Goal: Task Accomplishment & Management: Use online tool/utility

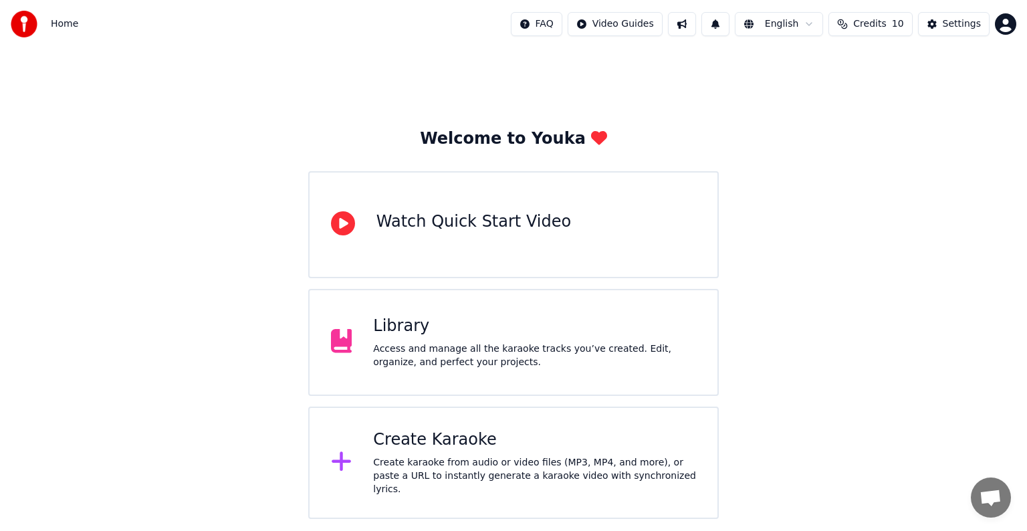
click at [453, 450] on div "Create Karaoke" at bounding box center [534, 439] width 323 height 21
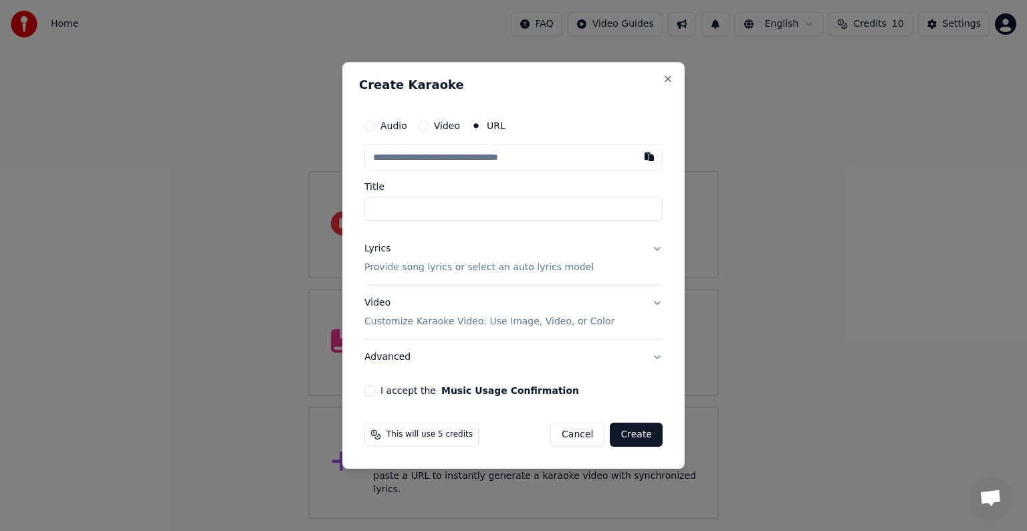
click at [478, 155] on input "text" at bounding box center [513, 157] width 298 height 27
type input "**********"
click at [424, 265] on p "Provide song lyrics or select an auto lyrics model" at bounding box center [478, 267] width 229 height 13
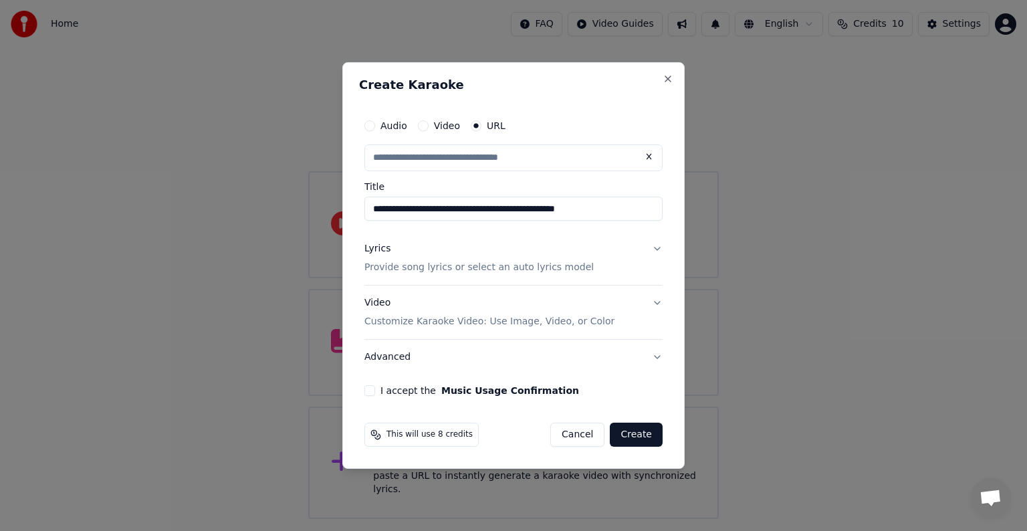
type input "**********"
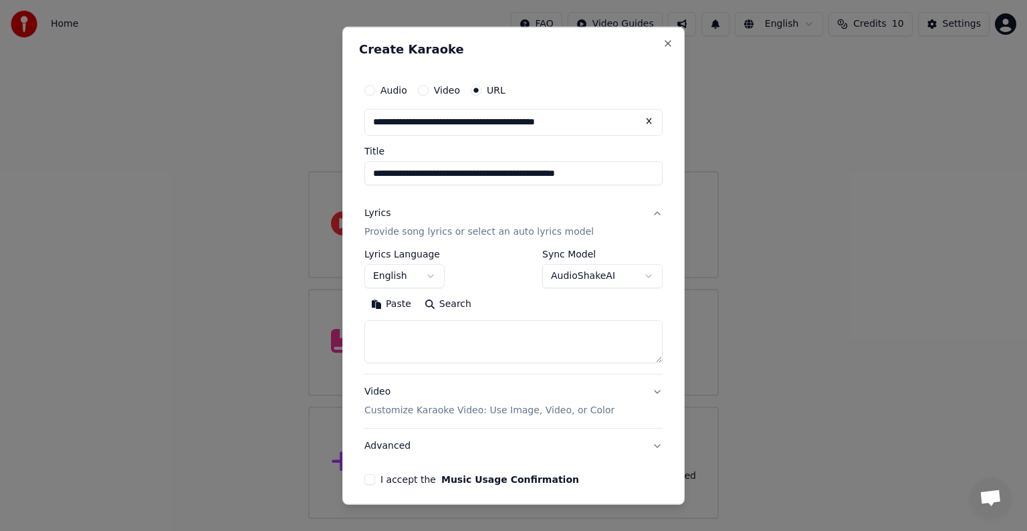
click at [532, 31] on div "**********" at bounding box center [513, 266] width 342 height 478
click at [404, 336] on textarea at bounding box center [513, 341] width 298 height 43
paste textarea "**********"
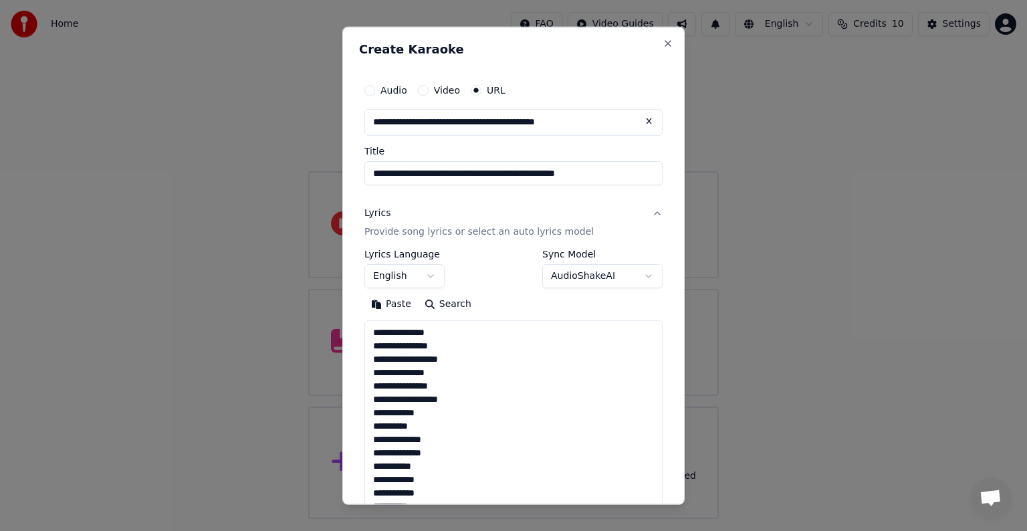
scroll to position [1593, 0]
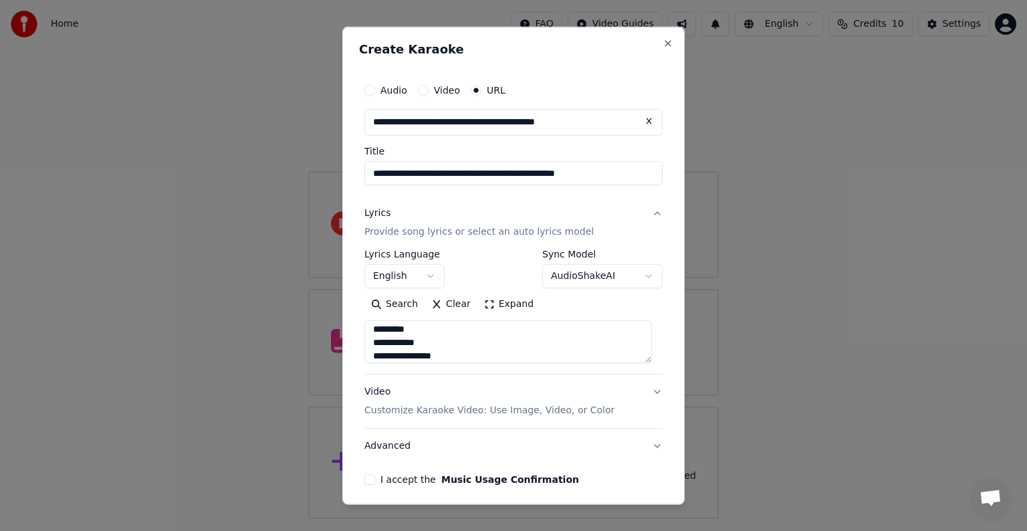
type textarea "**********"
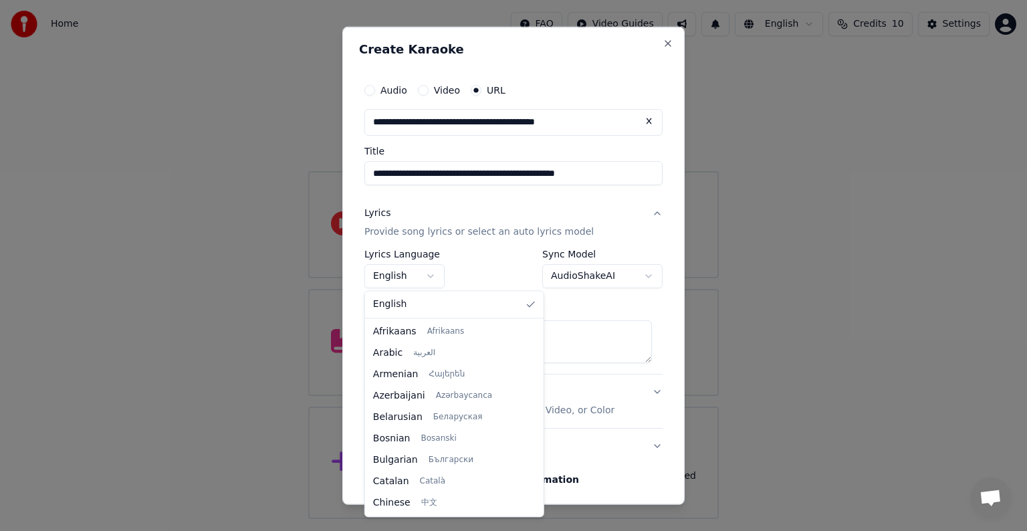
click at [393, 279] on body "**********" at bounding box center [513, 259] width 1027 height 519
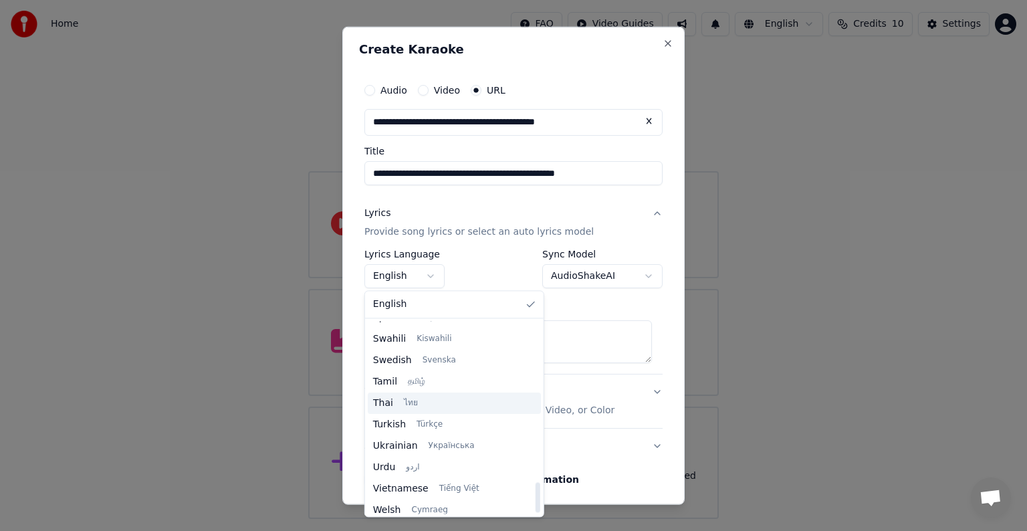
scroll to position [1026, 0]
select select "**"
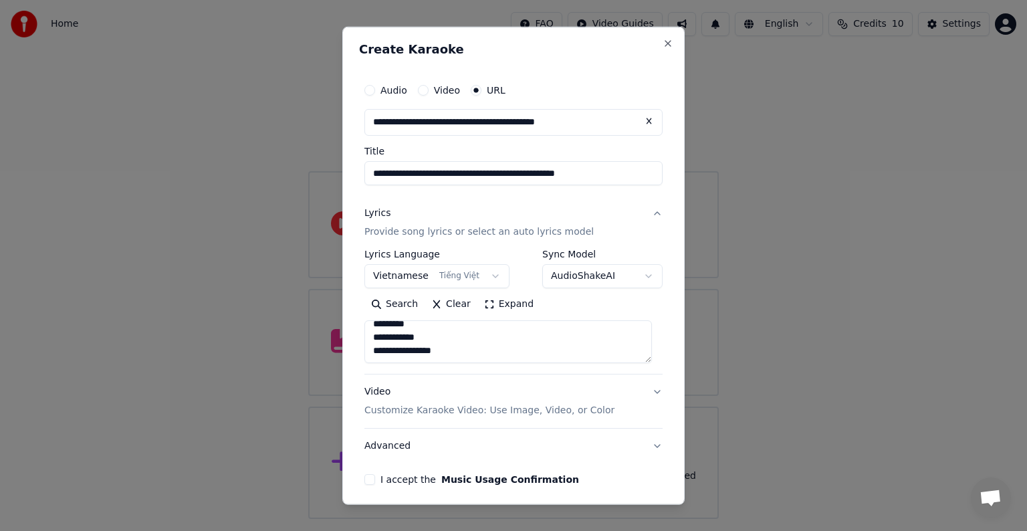
scroll to position [1599, 0]
click at [366, 479] on button "I accept the Music Usage Confirmation" at bounding box center [369, 479] width 11 height 11
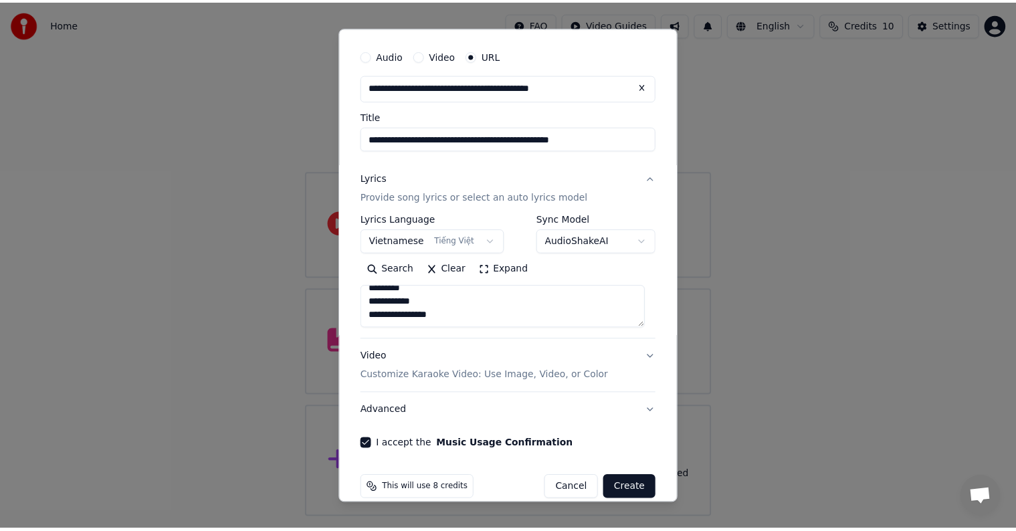
scroll to position [52, 0]
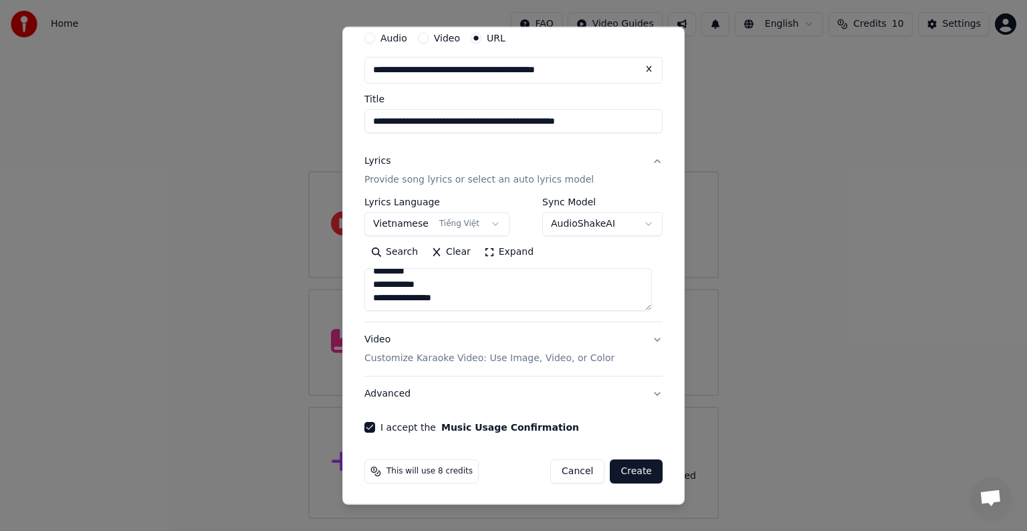
click at [630, 471] on button "Create" at bounding box center [636, 471] width 53 height 24
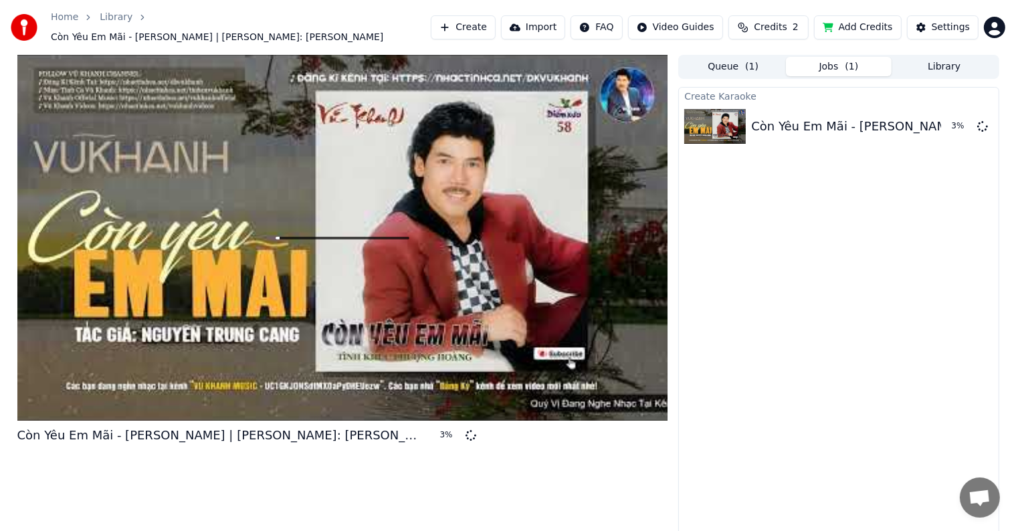
click at [389, 471] on div "Còn Yêu [PERSON_NAME] | [PERSON_NAME]: [PERSON_NAME] Cang 3 %" at bounding box center [342, 296] width 651 height 483
click at [364, 500] on div "Còn Yêu [PERSON_NAME] | [PERSON_NAME]: [PERSON_NAME] Cang 24 %" at bounding box center [342, 296] width 651 height 483
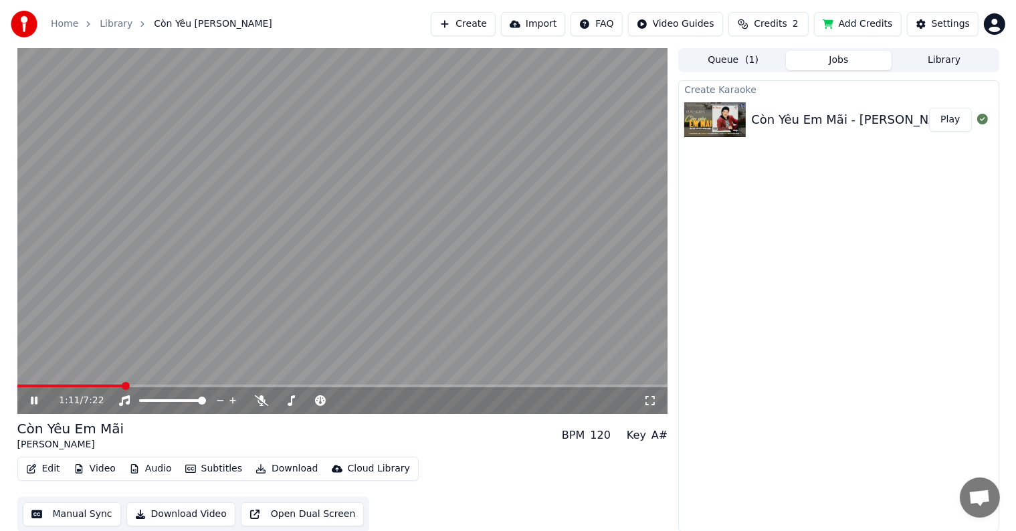
click at [76, 519] on button "Manual Sync" at bounding box center [72, 514] width 98 height 24
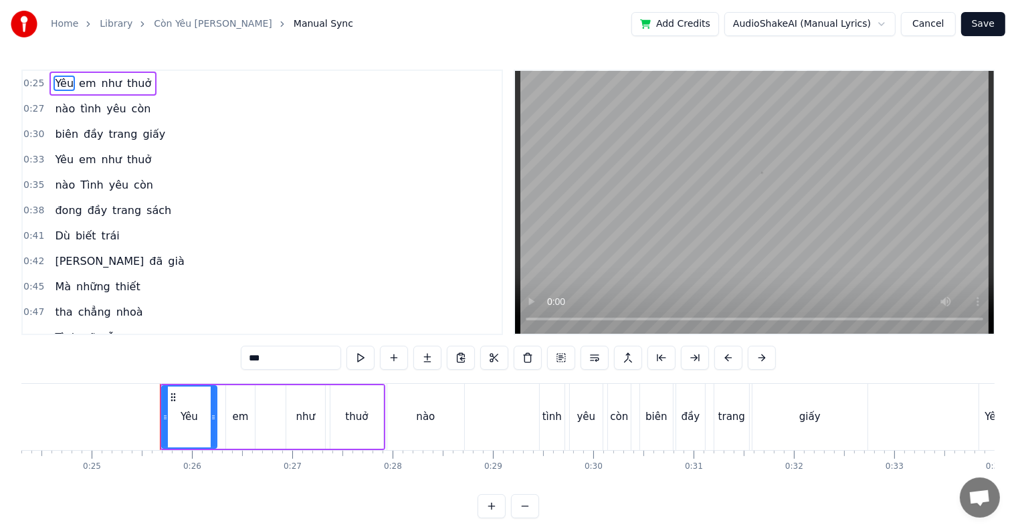
scroll to position [0, 2508]
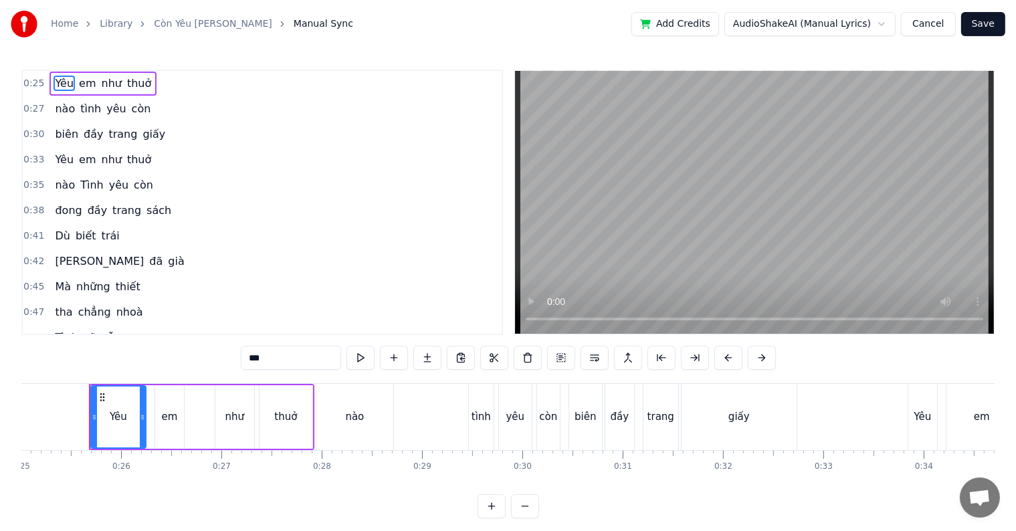
click at [328, 419] on div "nào" at bounding box center [354, 417] width 77 height 66
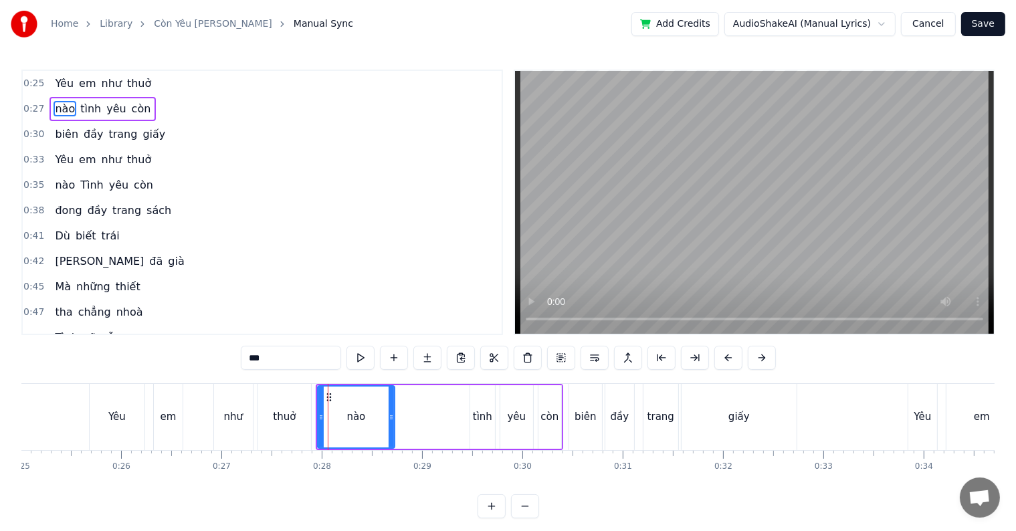
click at [128, 415] on div "Yêu" at bounding box center [117, 417] width 55 height 66
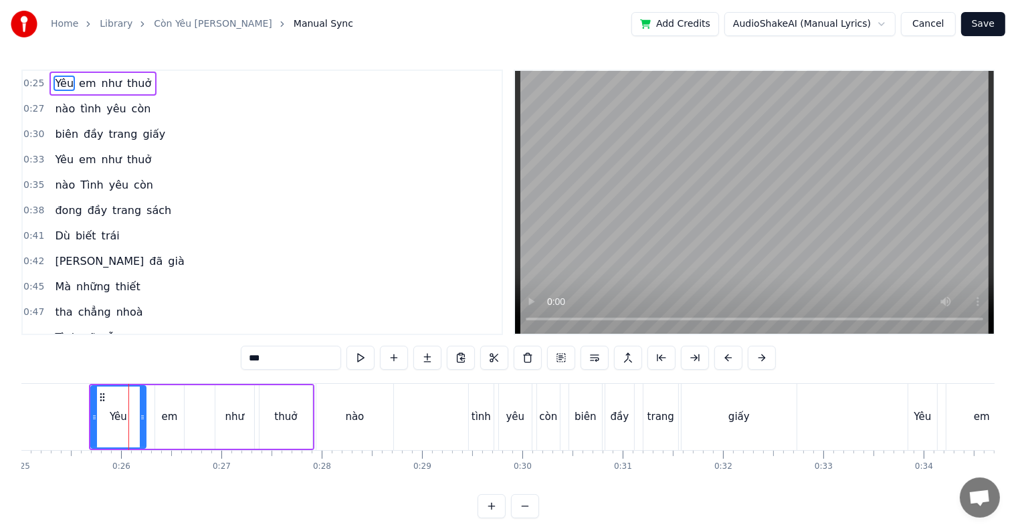
click at [364, 417] on div "nào" at bounding box center [354, 417] width 77 height 66
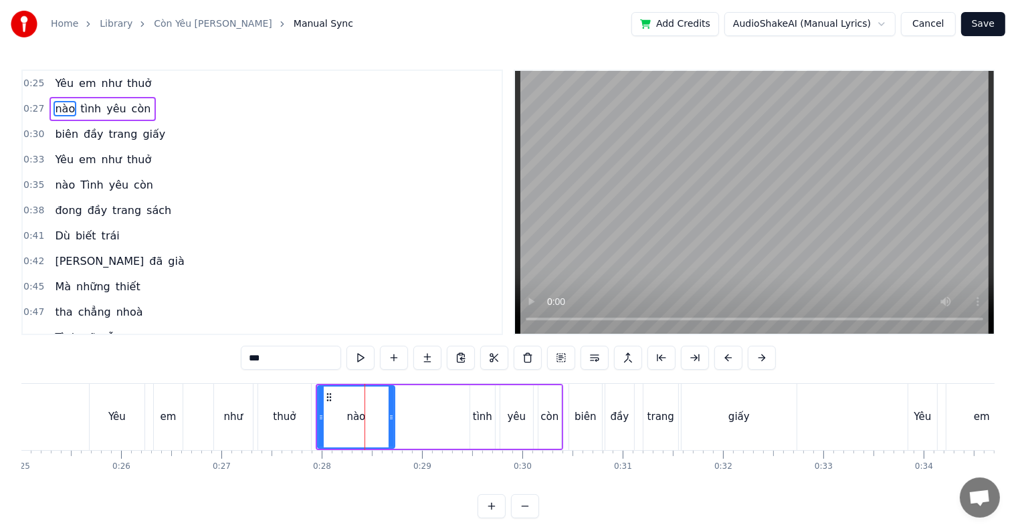
click at [110, 417] on div "Yêu" at bounding box center [116, 416] width 17 height 15
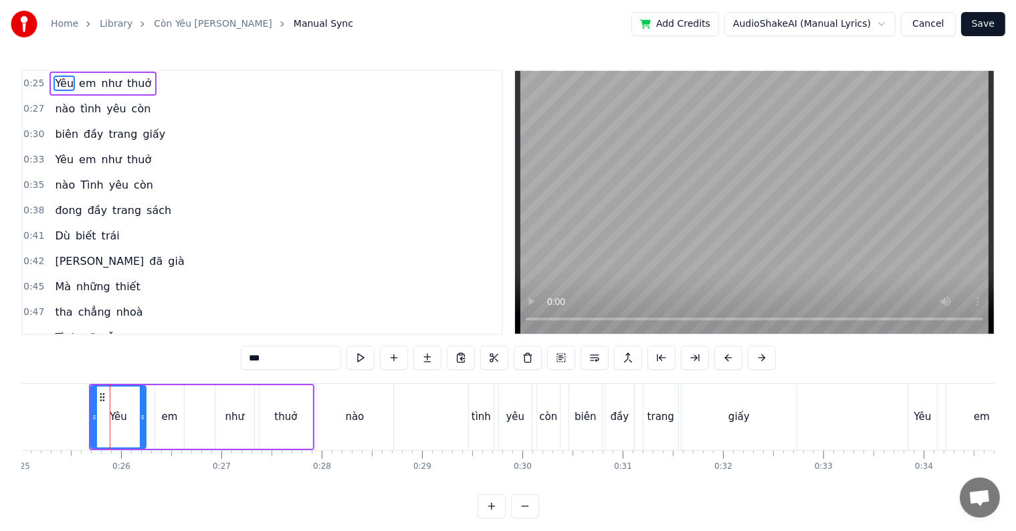
click at [13, 411] on div "Home Library Còn Yêu [PERSON_NAME] Manual Sync Add Credits AudioShakeAI (Manual…" at bounding box center [508, 259] width 1016 height 518
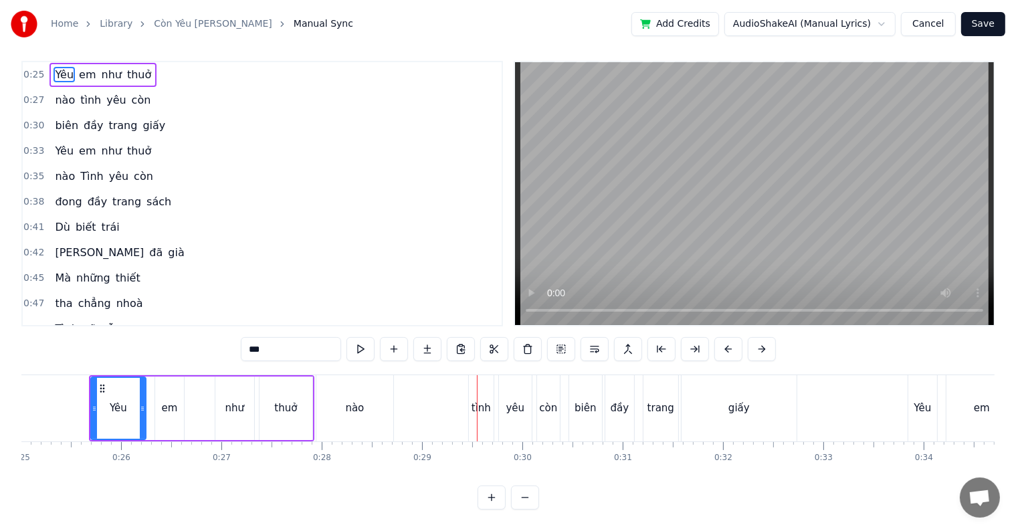
click at [366, 386] on div "nào" at bounding box center [354, 408] width 77 height 66
type input "***"
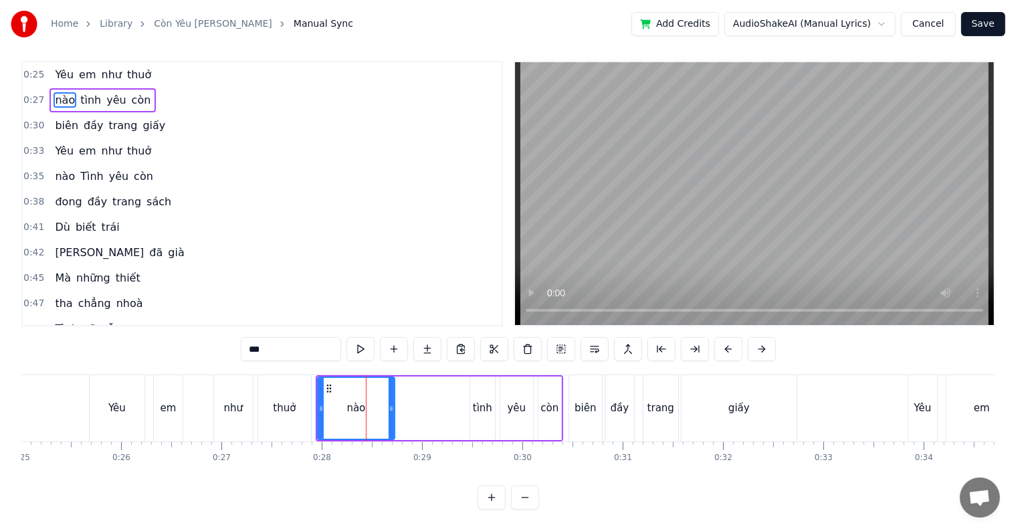
scroll to position [0, 0]
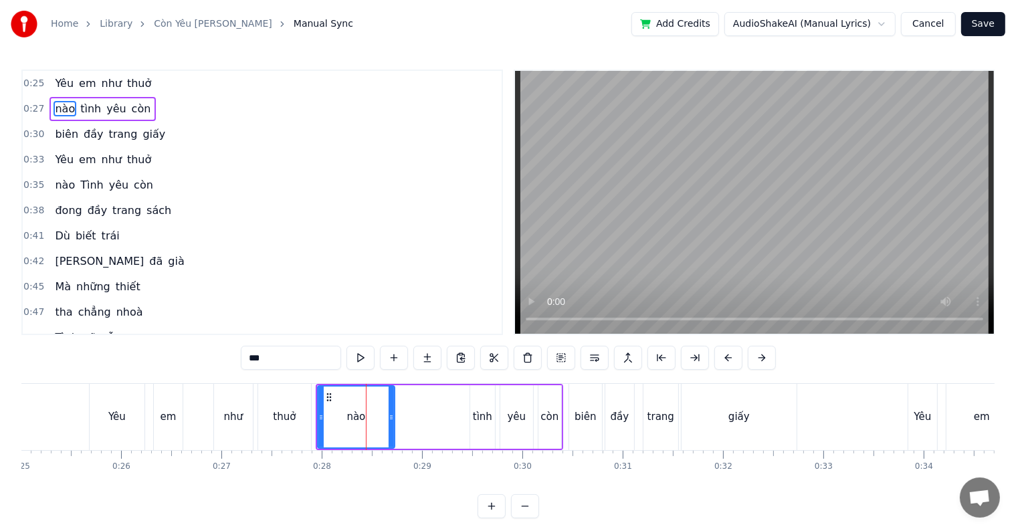
click at [393, 415] on icon at bounding box center [390, 417] width 5 height 11
click at [453, 412] on div "nào tình yêu còn" at bounding box center [439, 417] width 247 height 66
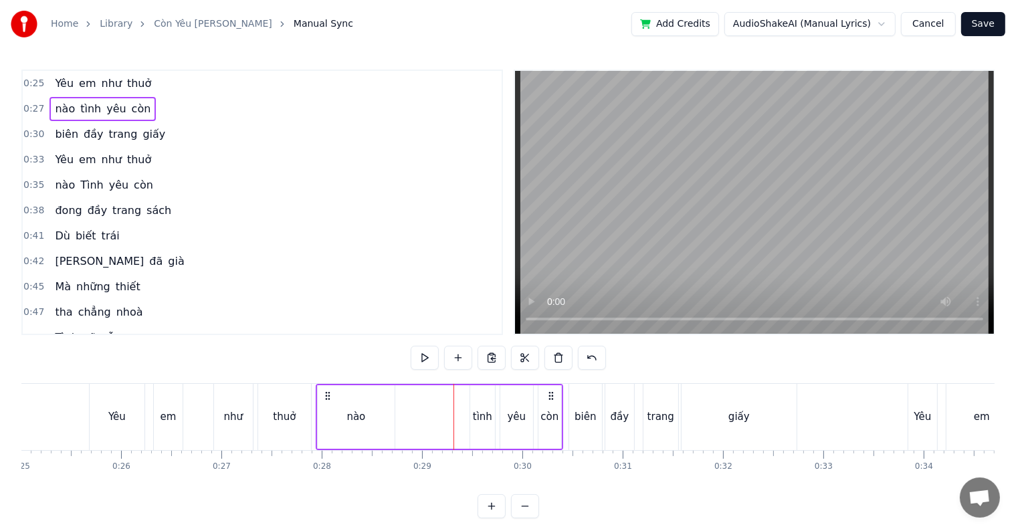
click at [481, 412] on div "tình" at bounding box center [482, 416] width 19 height 15
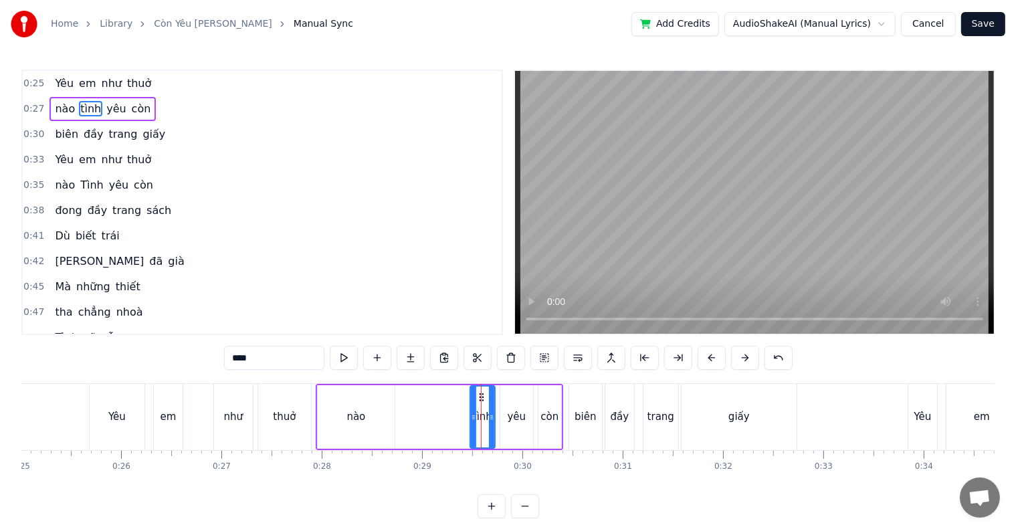
click at [360, 412] on div "nào" at bounding box center [355, 416] width 19 height 15
type input "***"
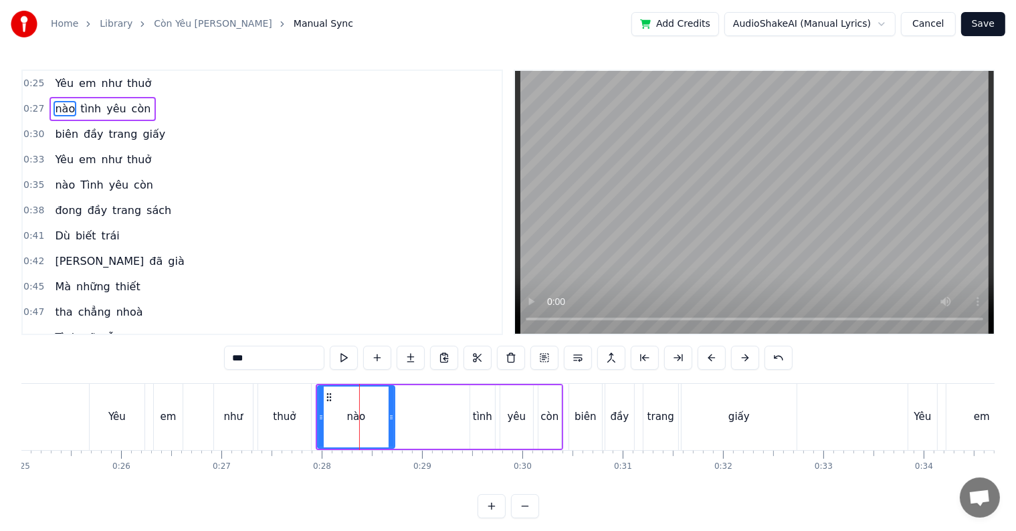
click at [495, 412] on div "nào tình yêu còn" at bounding box center [439, 417] width 247 height 66
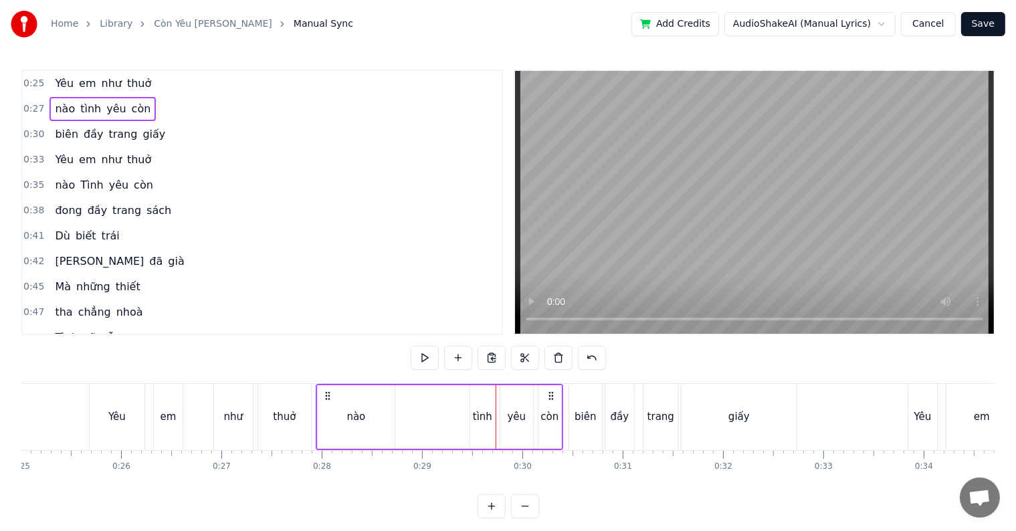
click at [473, 415] on div "tình" at bounding box center [482, 416] width 19 height 15
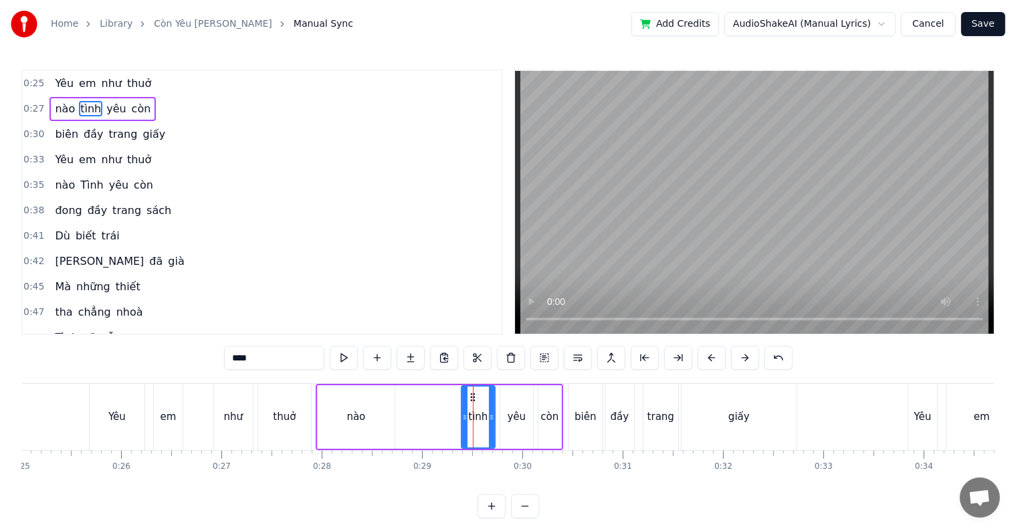
drag, startPoint x: 473, startPoint y: 415, endPoint x: 465, endPoint y: 415, distance: 8.7
click at [465, 415] on icon at bounding box center [464, 417] width 5 height 11
click at [370, 416] on div "nào" at bounding box center [356, 417] width 77 height 64
type input "***"
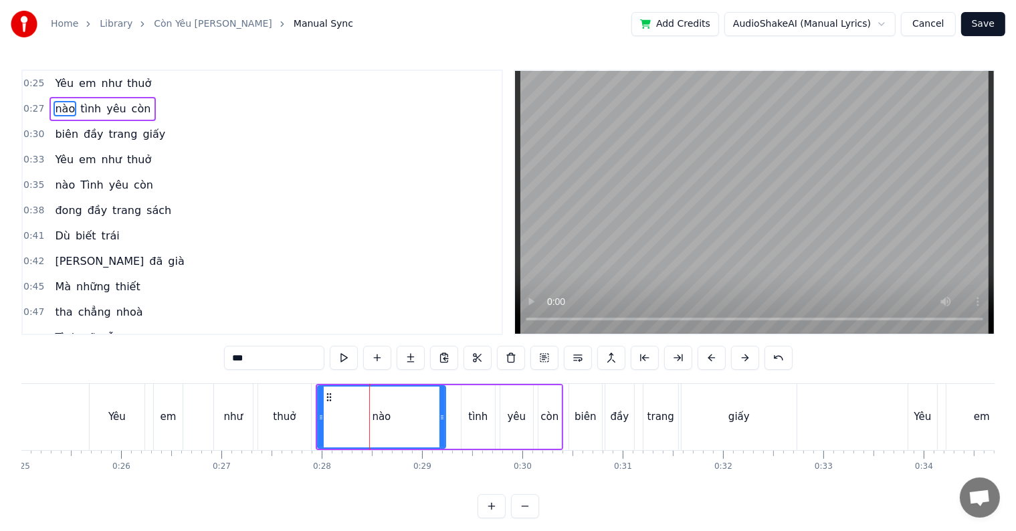
drag, startPoint x: 392, startPoint y: 416, endPoint x: 443, endPoint y: 416, distance: 50.8
click at [443, 416] on icon at bounding box center [441, 417] width 5 height 11
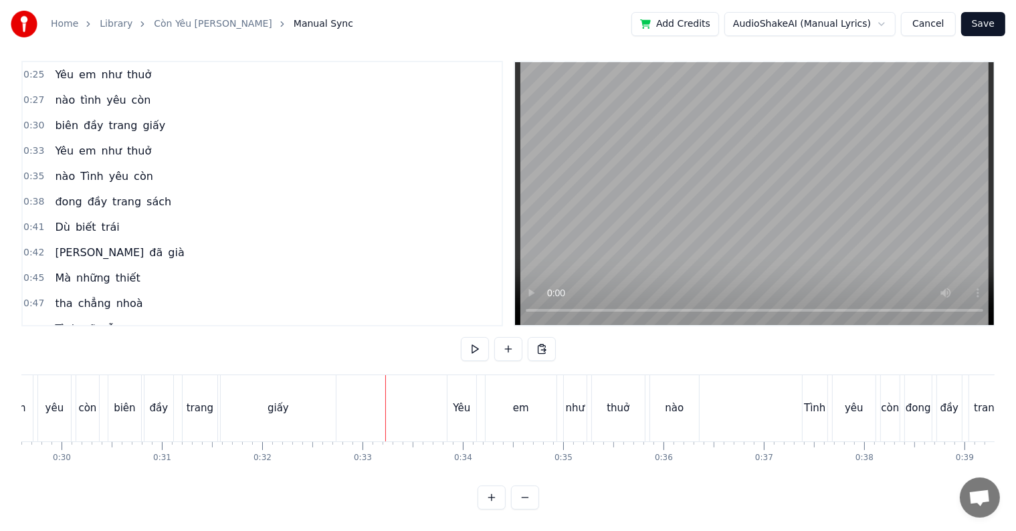
scroll to position [0, 2943]
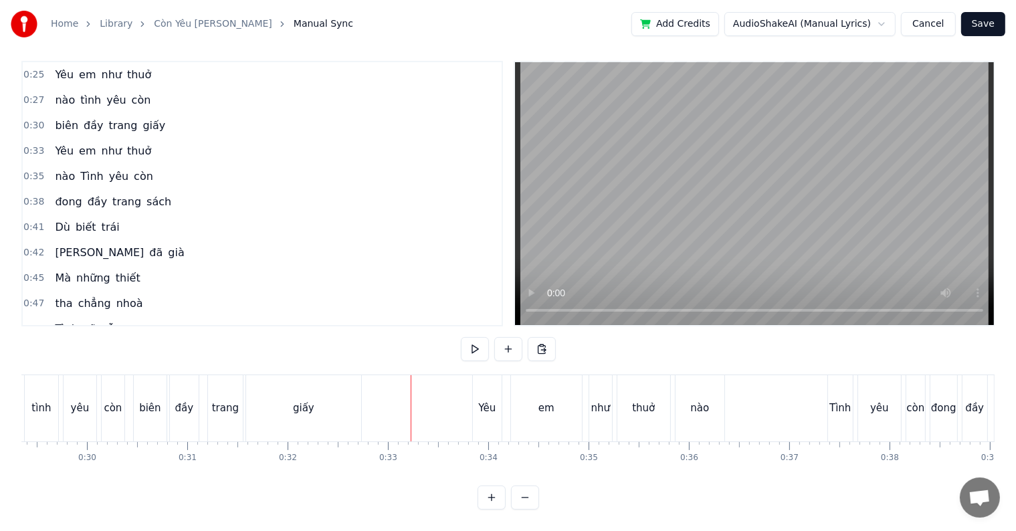
click at [830, 401] on div "Tình" at bounding box center [839, 408] width 21 height 15
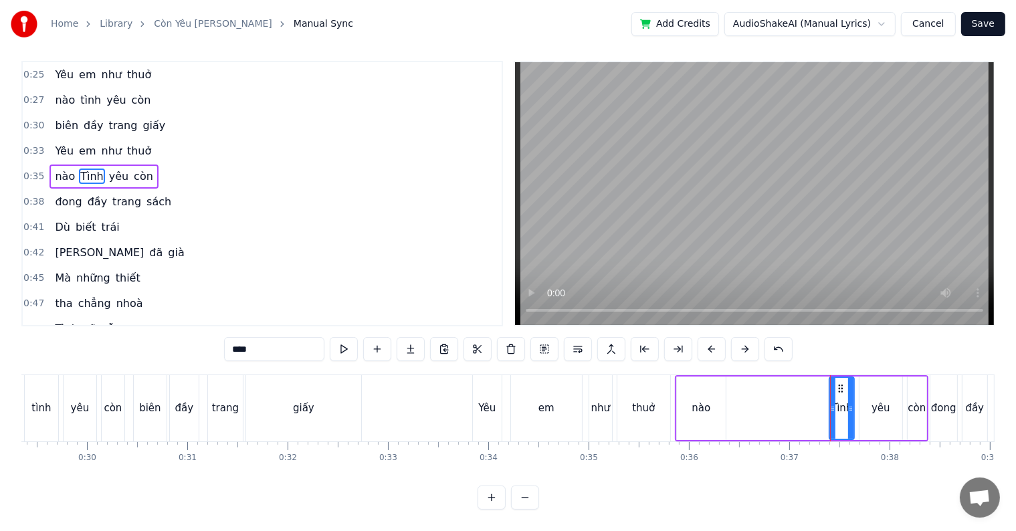
scroll to position [0, 0]
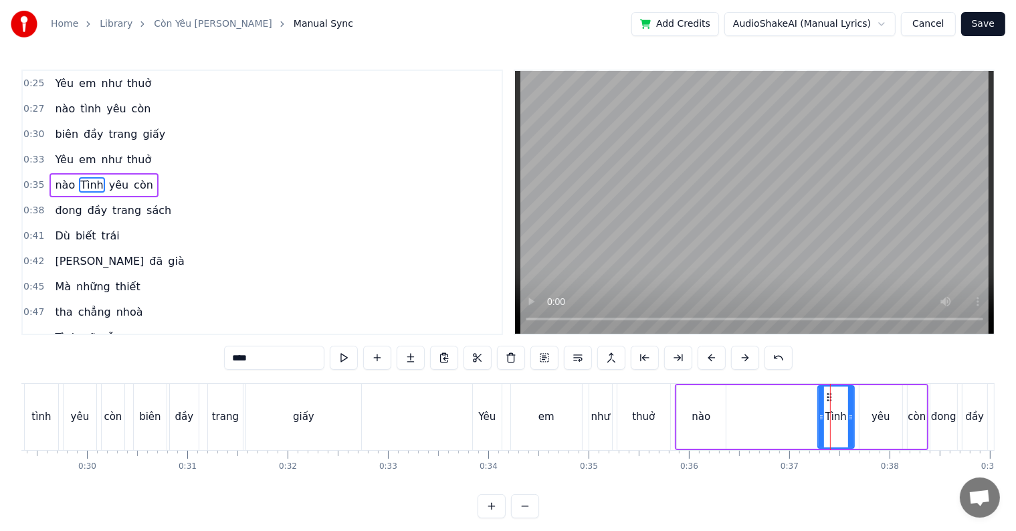
drag, startPoint x: 832, startPoint y: 415, endPoint x: 821, endPoint y: 417, distance: 11.4
click at [821, 417] on icon at bounding box center [820, 417] width 5 height 11
click at [696, 419] on div "nào" at bounding box center [700, 416] width 19 height 15
type input "***"
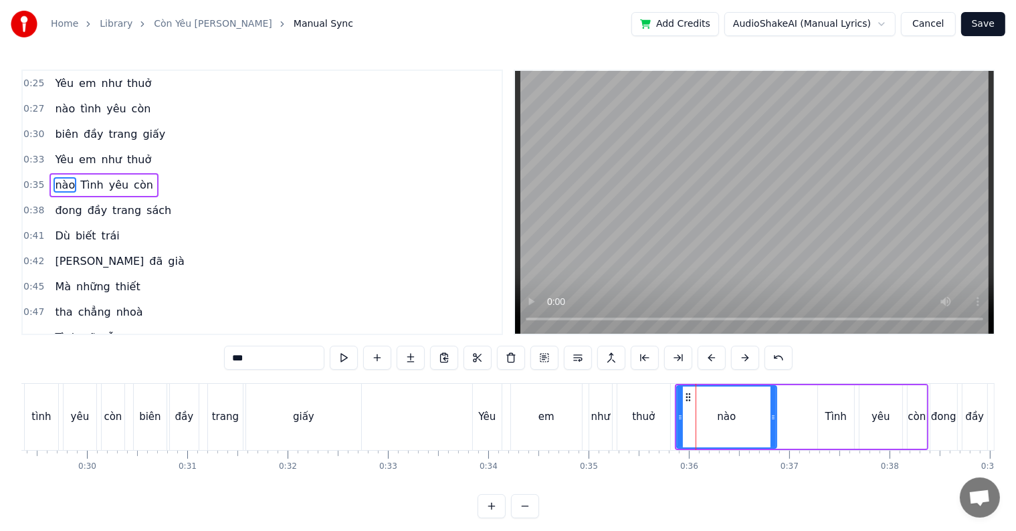
drag, startPoint x: 722, startPoint y: 418, endPoint x: 774, endPoint y: 417, distance: 52.2
click at [774, 417] on icon at bounding box center [772, 417] width 5 height 11
drag, startPoint x: 774, startPoint y: 417, endPoint x: 763, endPoint y: 417, distance: 11.4
click at [763, 417] on icon at bounding box center [764, 417] width 5 height 11
click at [766, 416] on icon at bounding box center [765, 417] width 5 height 11
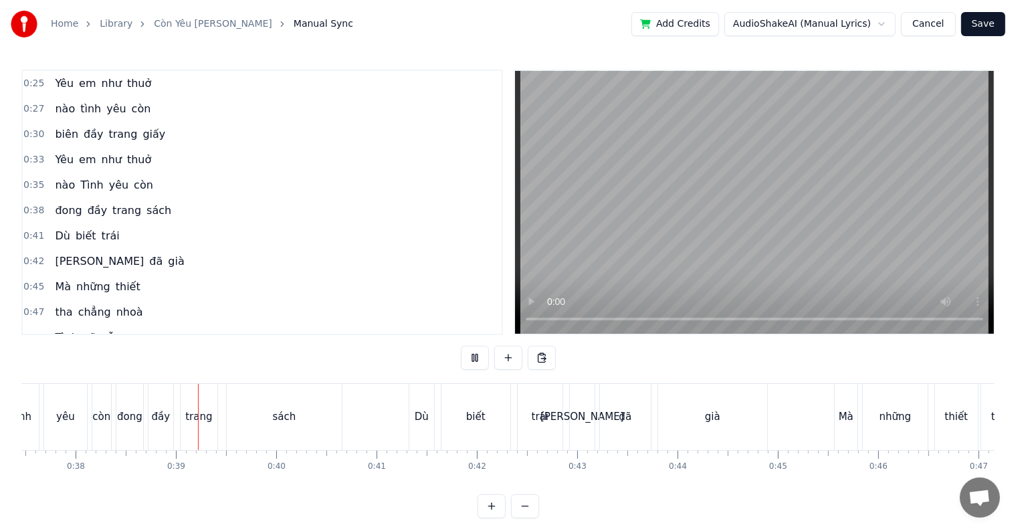
scroll to position [0, 3794]
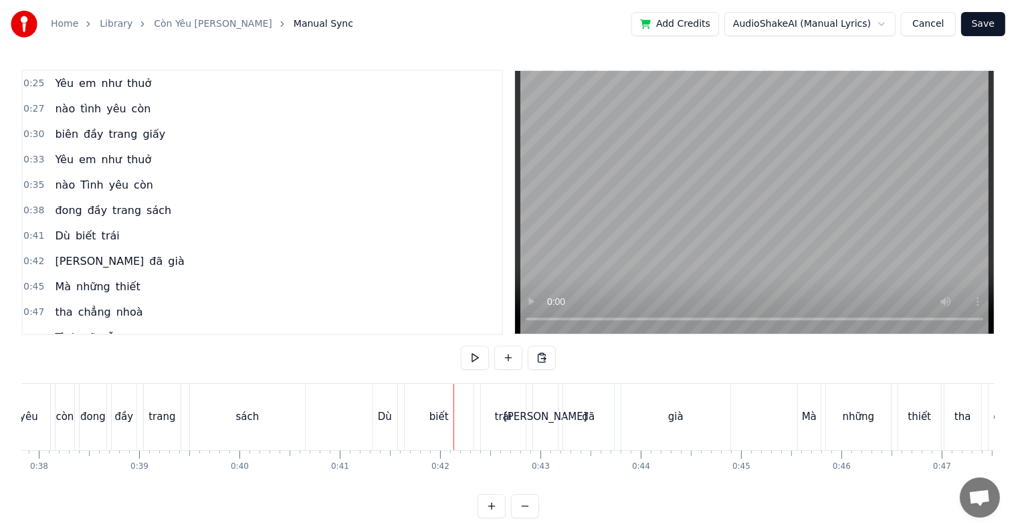
click at [122, 420] on div "đầy" at bounding box center [124, 416] width 19 height 15
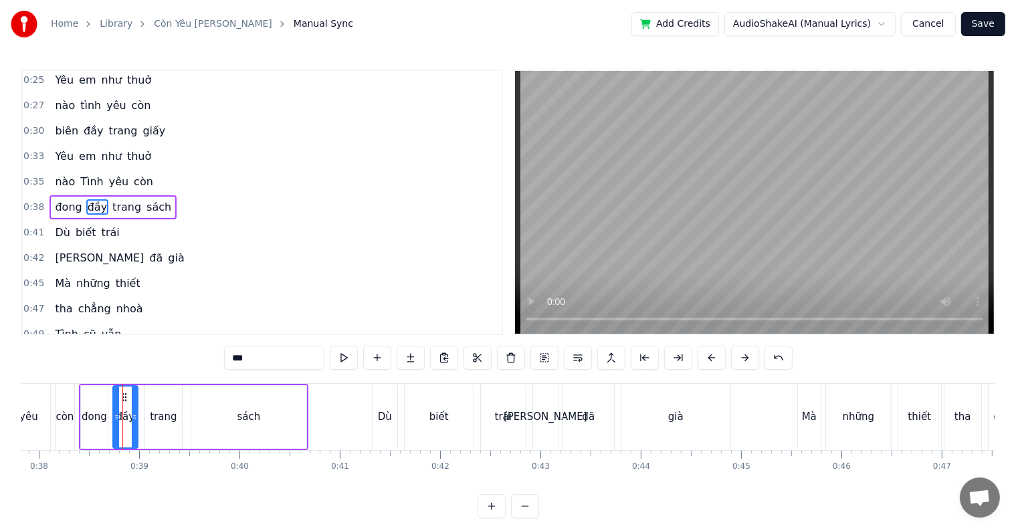
click at [64, 420] on div "còn" at bounding box center [64, 416] width 18 height 15
type input "***"
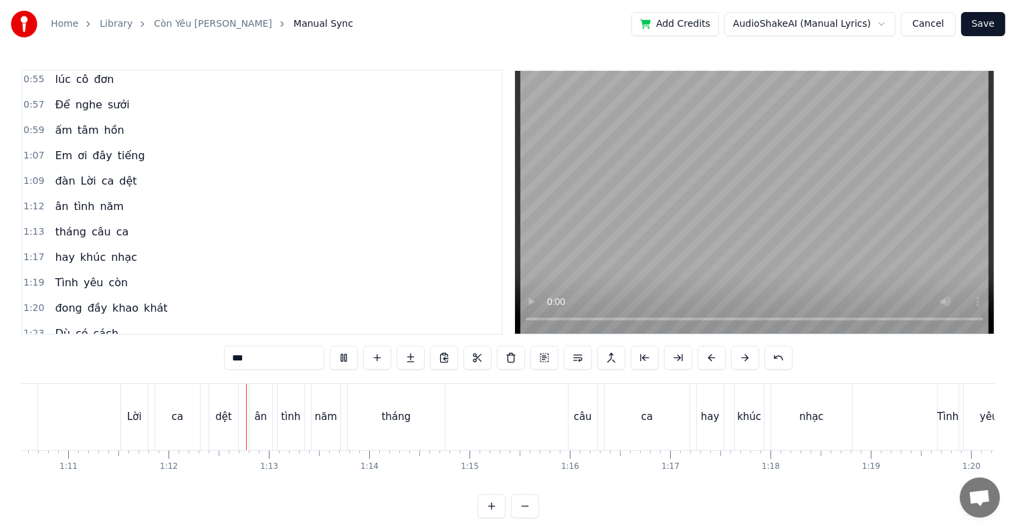
scroll to position [0, 7178]
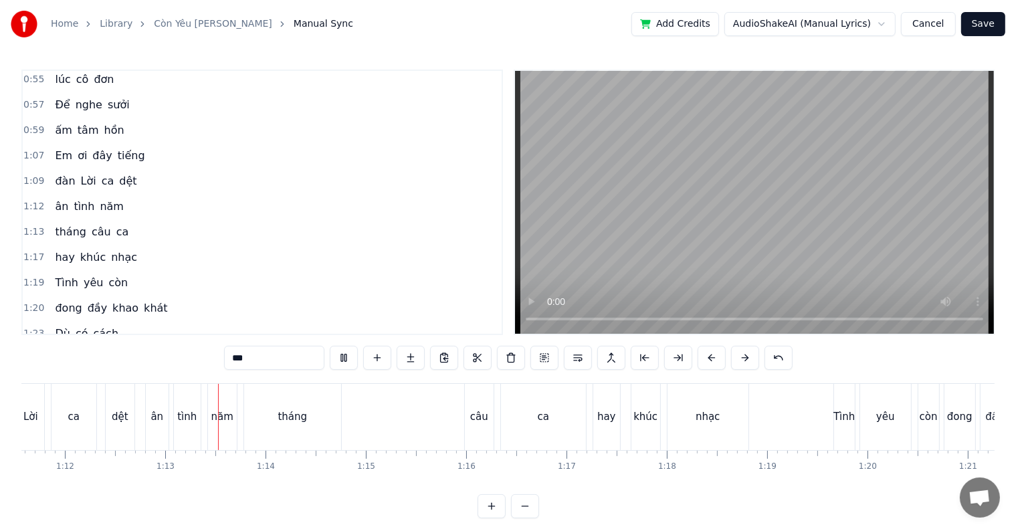
click at [304, 245] on div "1:17 hay khúc nhạc" at bounding box center [262, 257] width 479 height 25
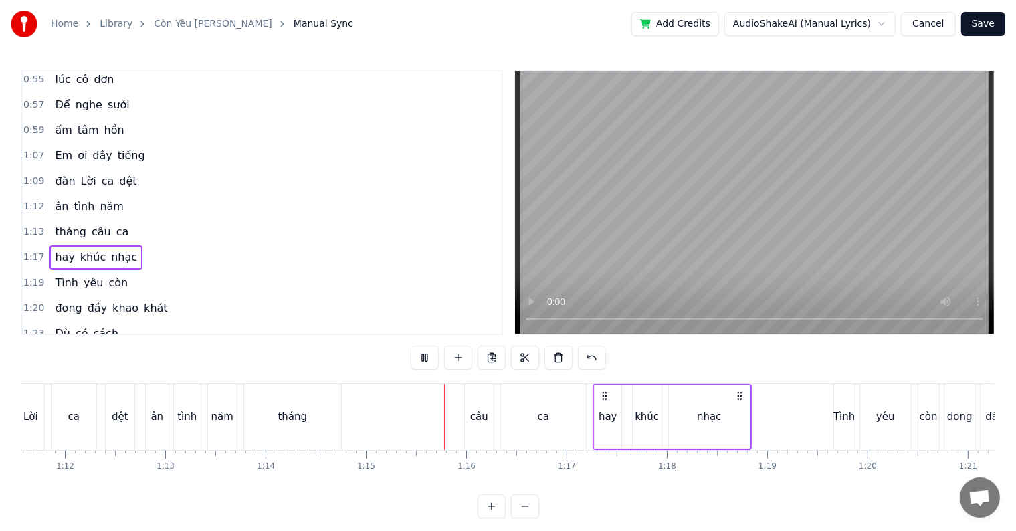
click at [120, 420] on div "dệt" at bounding box center [120, 416] width 17 height 15
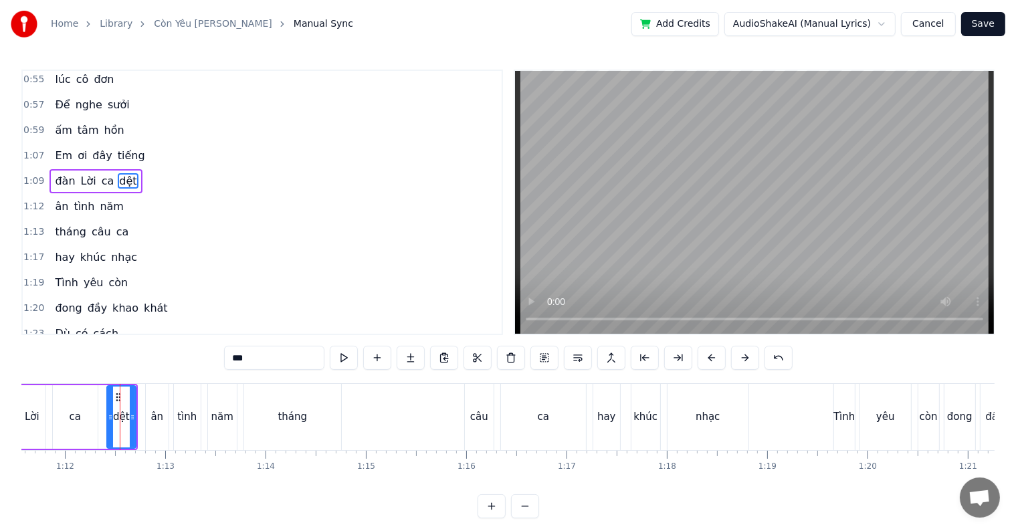
scroll to position [299, 0]
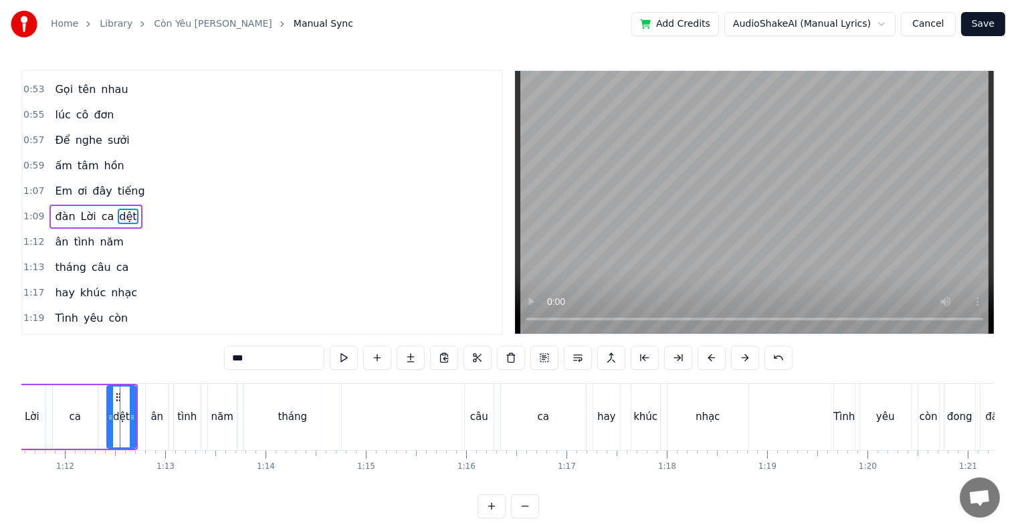
click at [53, 158] on span "ấm" at bounding box center [62, 165] width 19 height 15
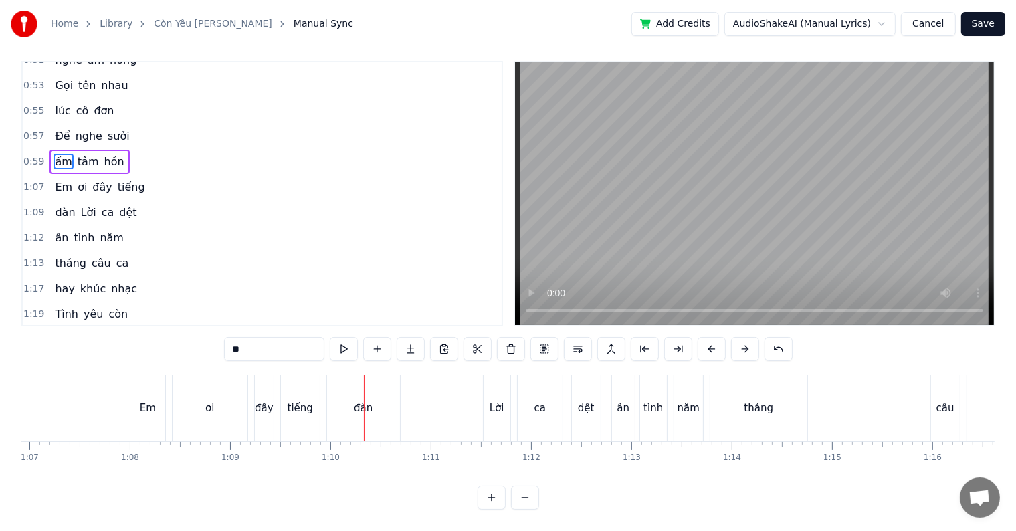
scroll to position [20, 0]
click at [378, 393] on div "đàn" at bounding box center [363, 408] width 73 height 66
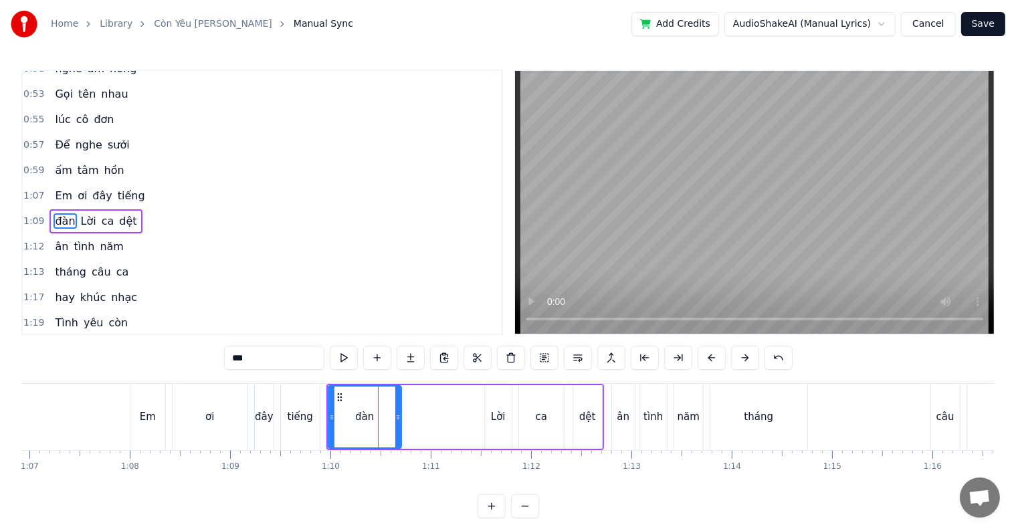
scroll to position [299, 0]
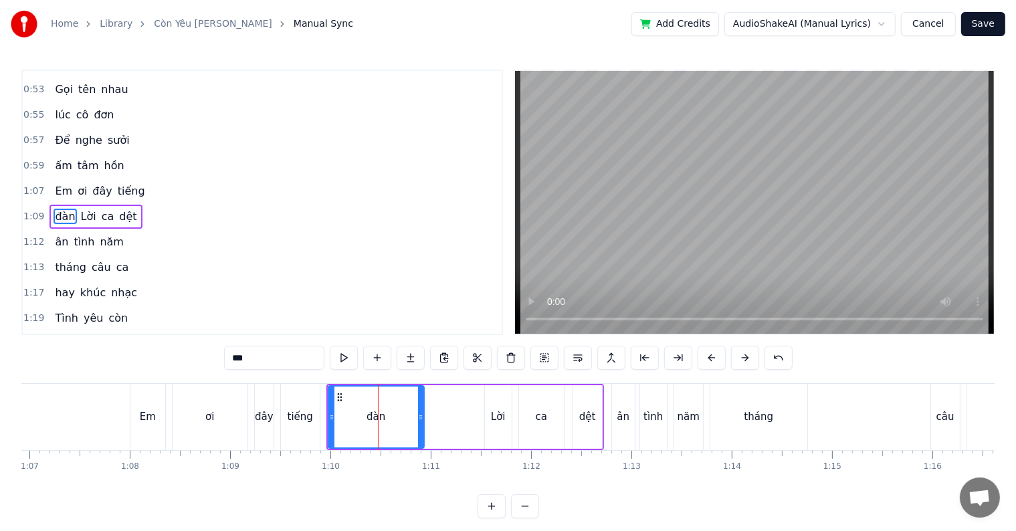
drag, startPoint x: 394, startPoint y: 412, endPoint x: 417, endPoint y: 413, distance: 22.8
click at [418, 413] on icon at bounding box center [420, 417] width 5 height 11
click at [491, 417] on div "Lời" at bounding box center [498, 416] width 15 height 15
type input "***"
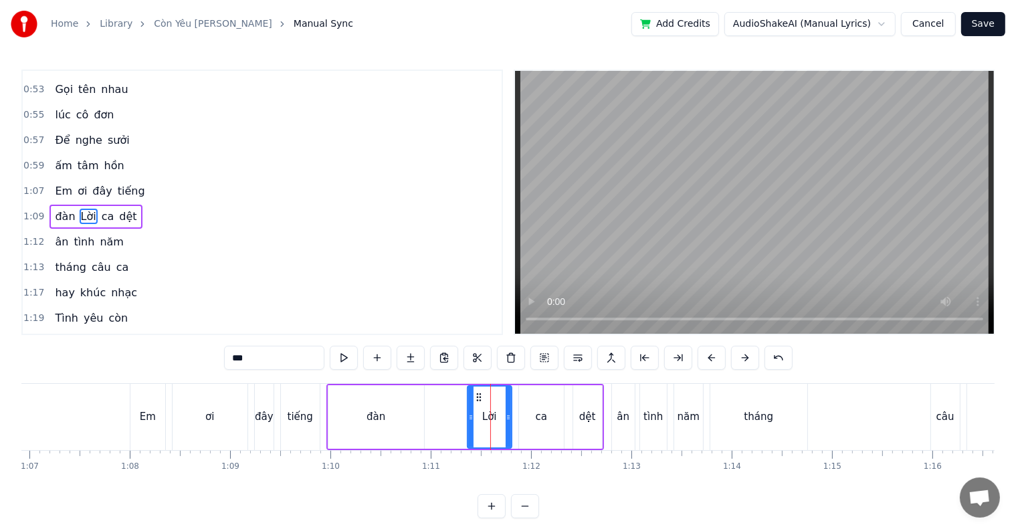
drag, startPoint x: 486, startPoint y: 419, endPoint x: 468, endPoint y: 419, distance: 18.1
click at [468, 419] on icon at bounding box center [470, 417] width 5 height 11
click at [249, 418] on div "Em ơi đây tiếng" at bounding box center [226, 417] width 193 height 66
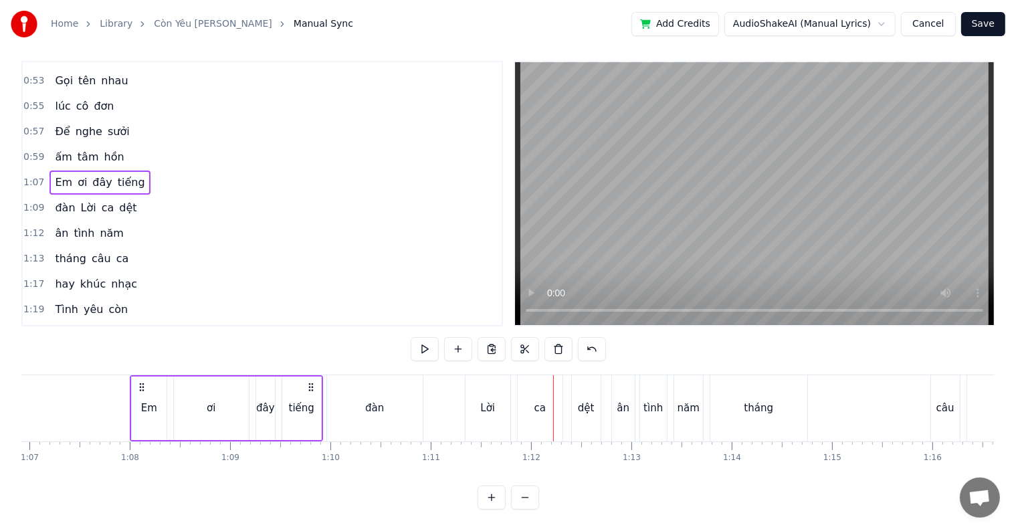
scroll to position [20, 0]
click at [487, 401] on div "Lời" at bounding box center [487, 408] width 15 height 15
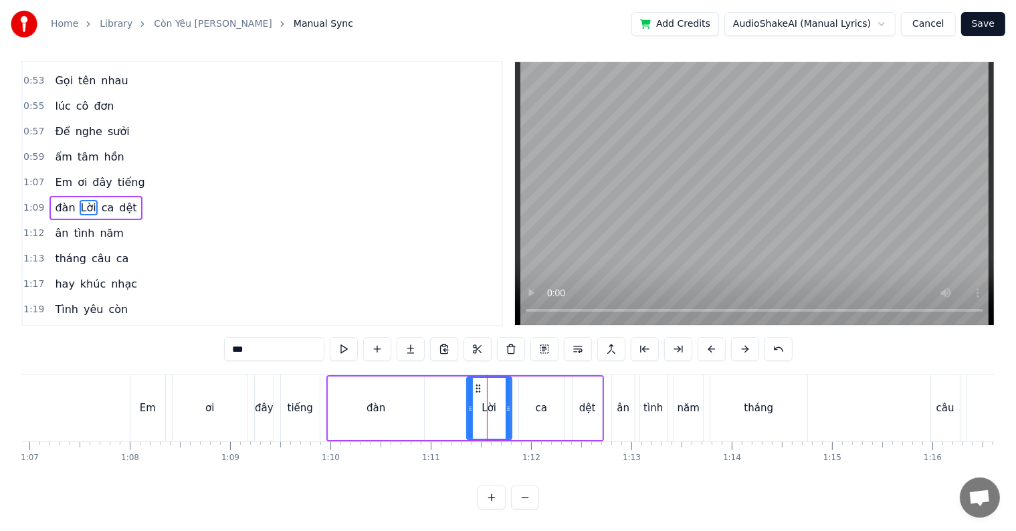
scroll to position [0, 0]
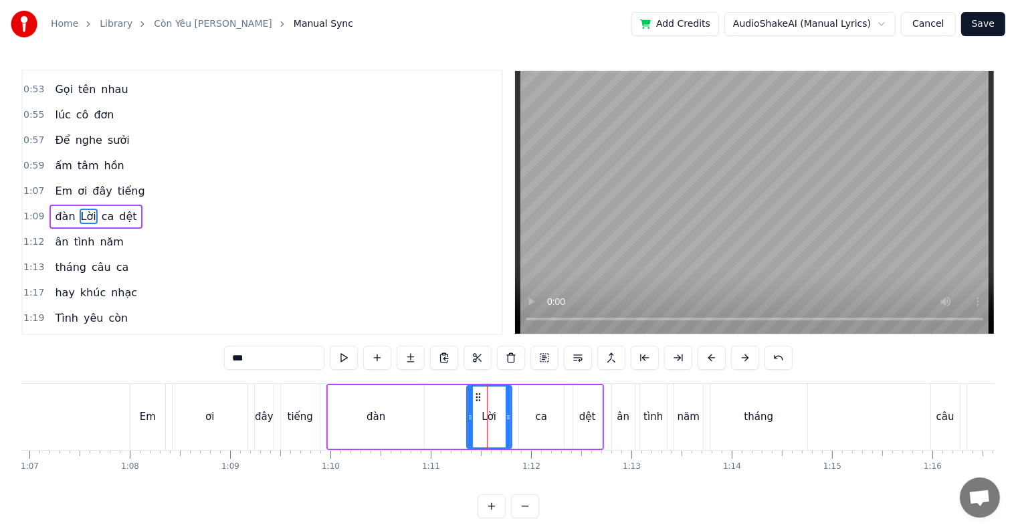
click at [239, 359] on input "***" at bounding box center [274, 358] width 100 height 24
click at [238, 357] on input "**" at bounding box center [274, 358] width 100 height 24
click at [235, 358] on input "**" at bounding box center [274, 358] width 100 height 24
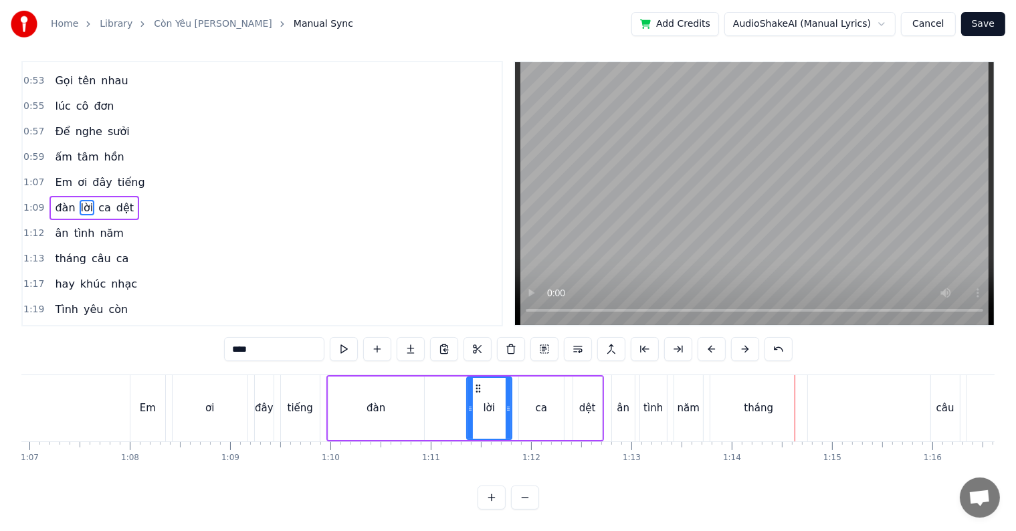
scroll to position [20, 0]
click at [749, 401] on div "tháng" at bounding box center [758, 408] width 29 height 15
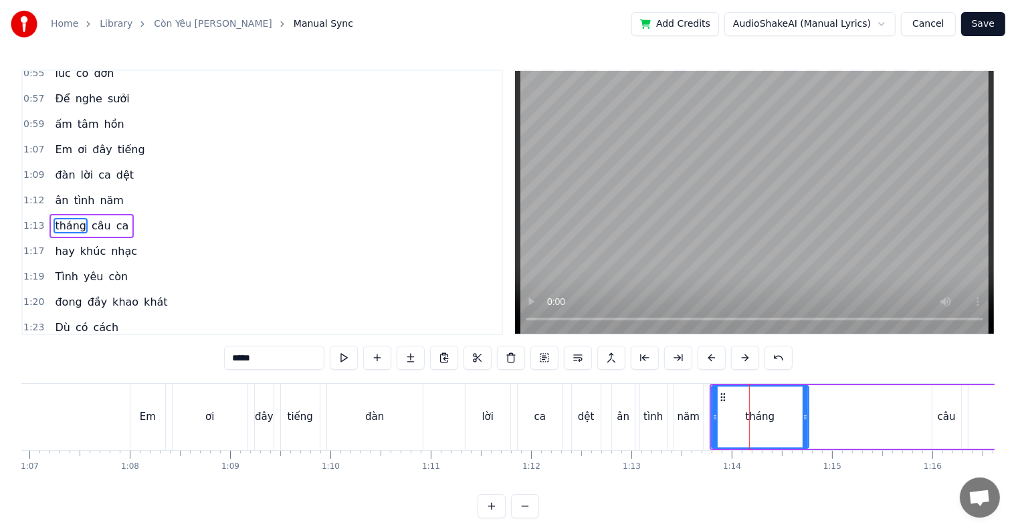
scroll to position [348, 0]
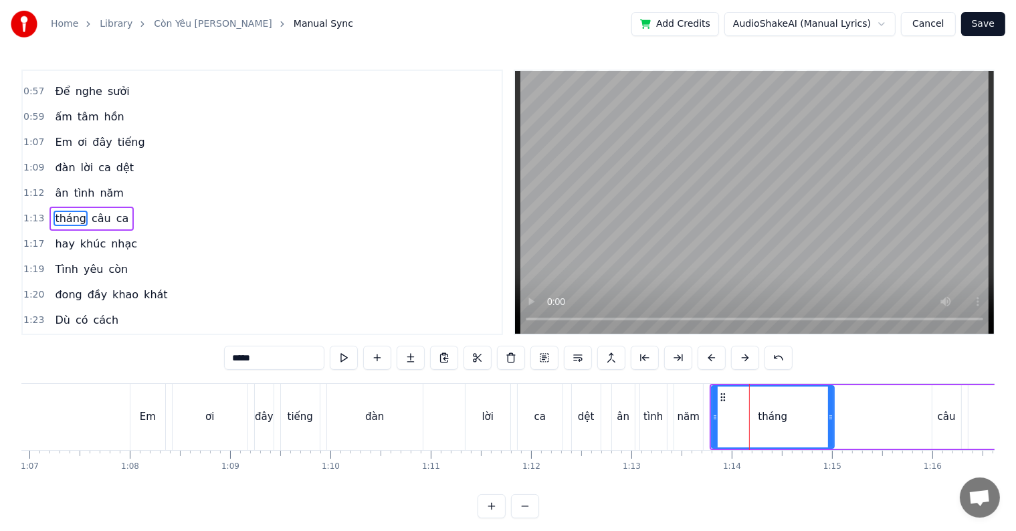
drag, startPoint x: 802, startPoint y: 416, endPoint x: 828, endPoint y: 416, distance: 25.4
click at [828, 416] on icon at bounding box center [830, 417] width 5 height 11
click at [939, 416] on div "câu" at bounding box center [946, 416] width 18 height 15
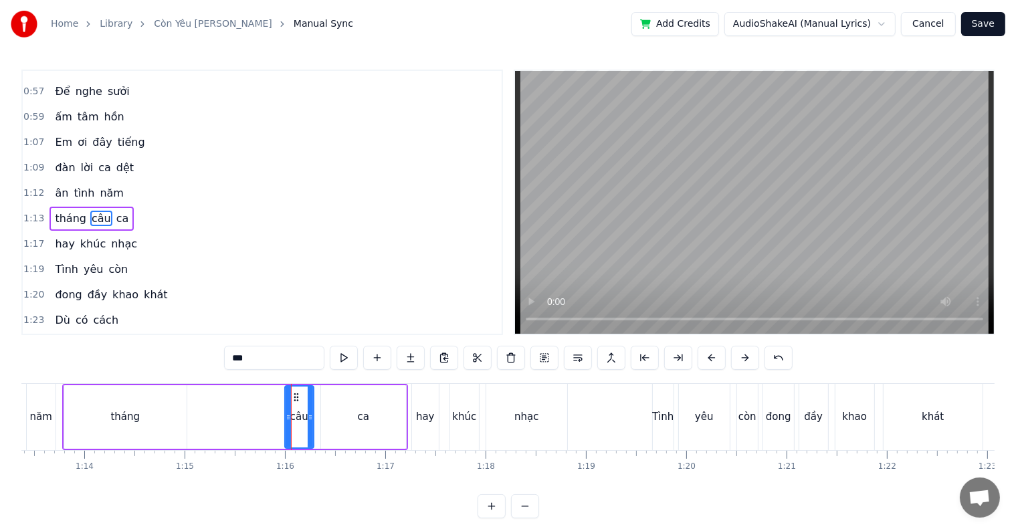
scroll to position [0, 7310]
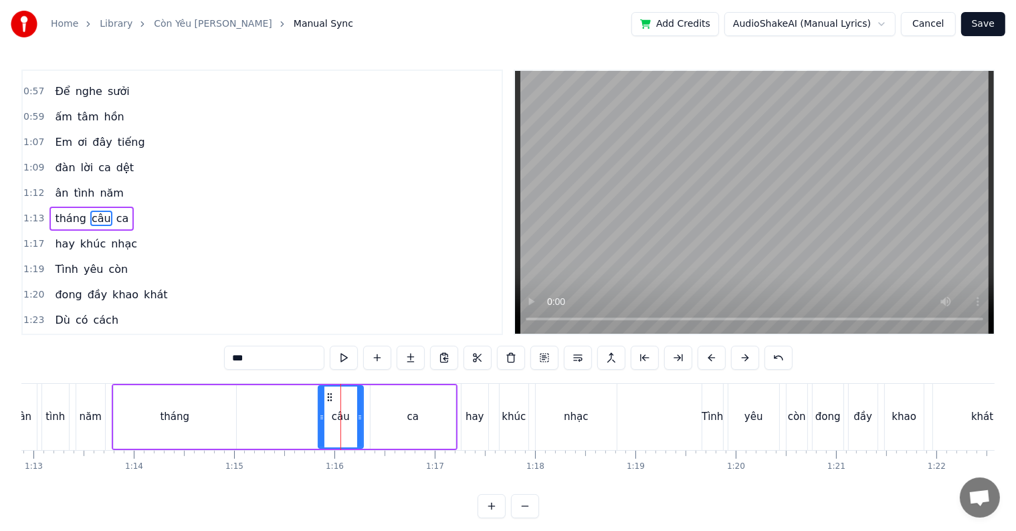
drag, startPoint x: 336, startPoint y: 417, endPoint x: 320, endPoint y: 417, distance: 16.0
click at [320, 417] on circle at bounding box center [320, 417] width 1 height 1
click at [159, 412] on div "tháng" at bounding box center [175, 417] width 122 height 64
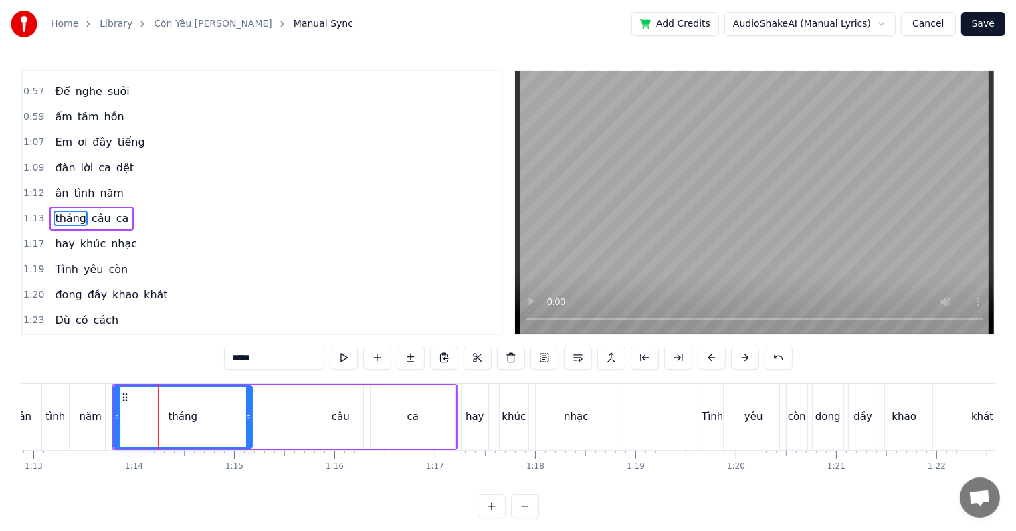
drag, startPoint x: 231, startPoint y: 418, endPoint x: 247, endPoint y: 417, distance: 16.1
click at [247, 417] on icon at bounding box center [248, 417] width 5 height 11
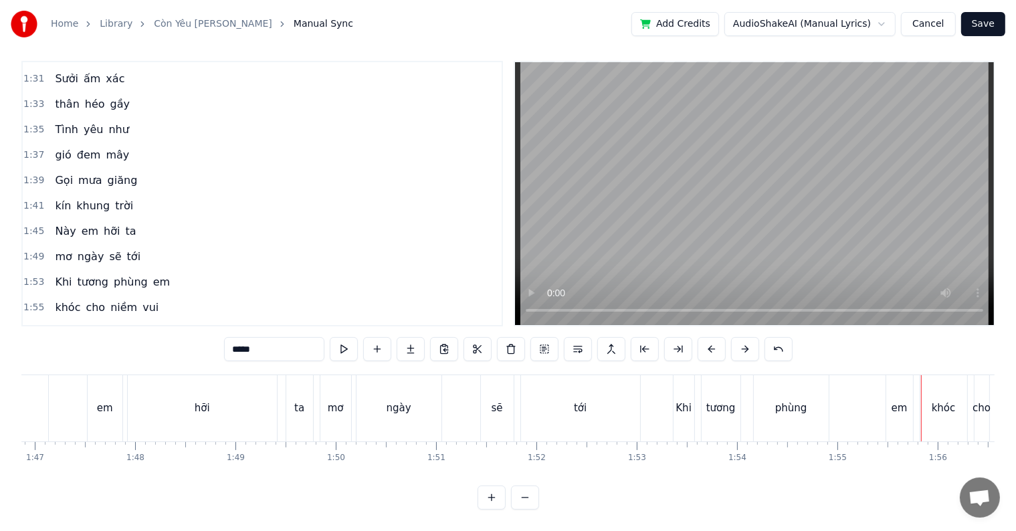
scroll to position [20, 0]
click at [781, 401] on div "phùng" at bounding box center [791, 408] width 32 height 15
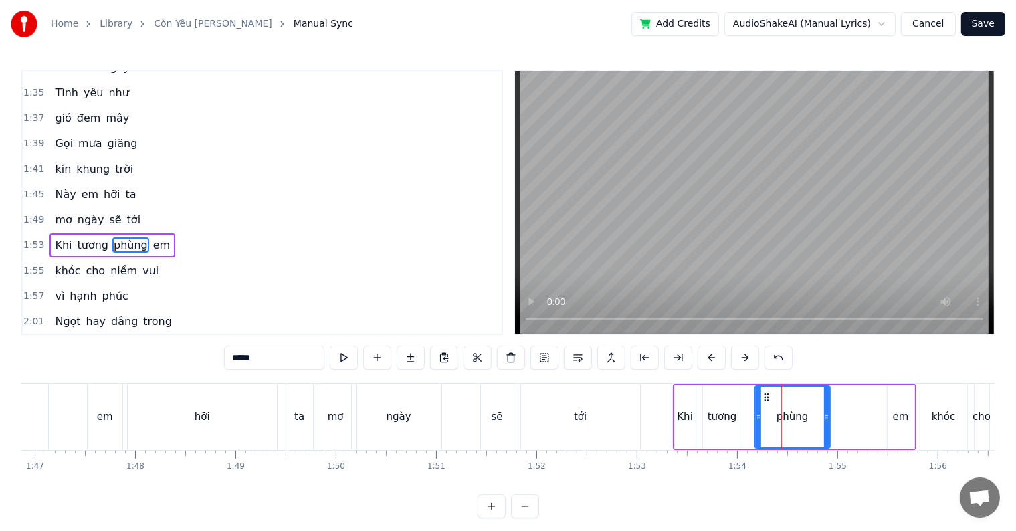
scroll to position [742, 0]
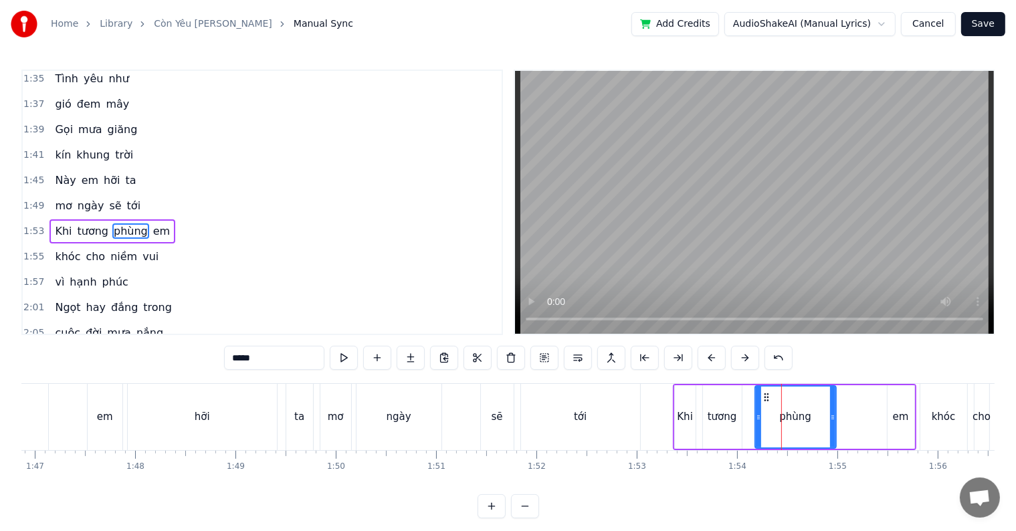
click at [830, 419] on icon at bounding box center [832, 417] width 5 height 11
click at [893, 420] on div "em" at bounding box center [901, 416] width 16 height 15
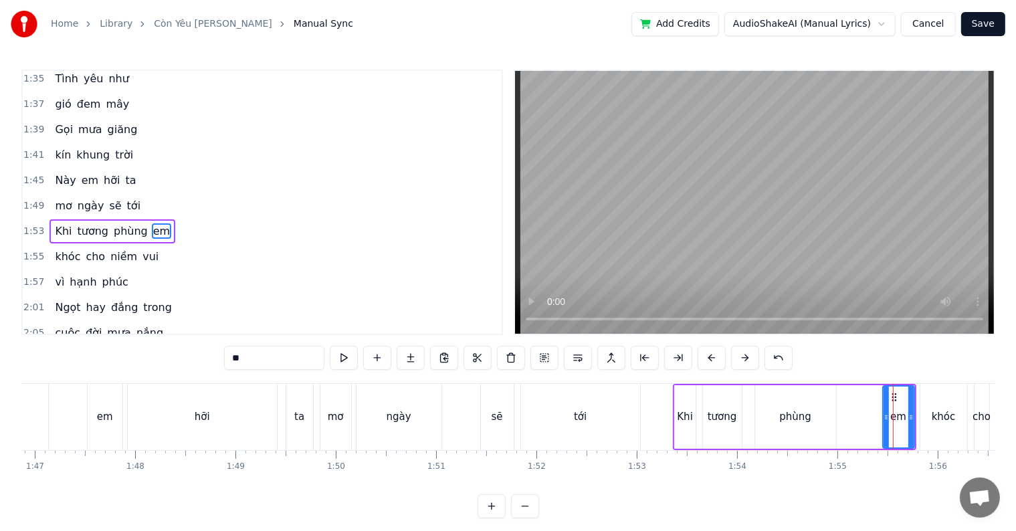
click at [884, 420] on icon at bounding box center [885, 417] width 5 height 11
click at [793, 415] on div "phùng" at bounding box center [795, 416] width 32 height 15
type input "*****"
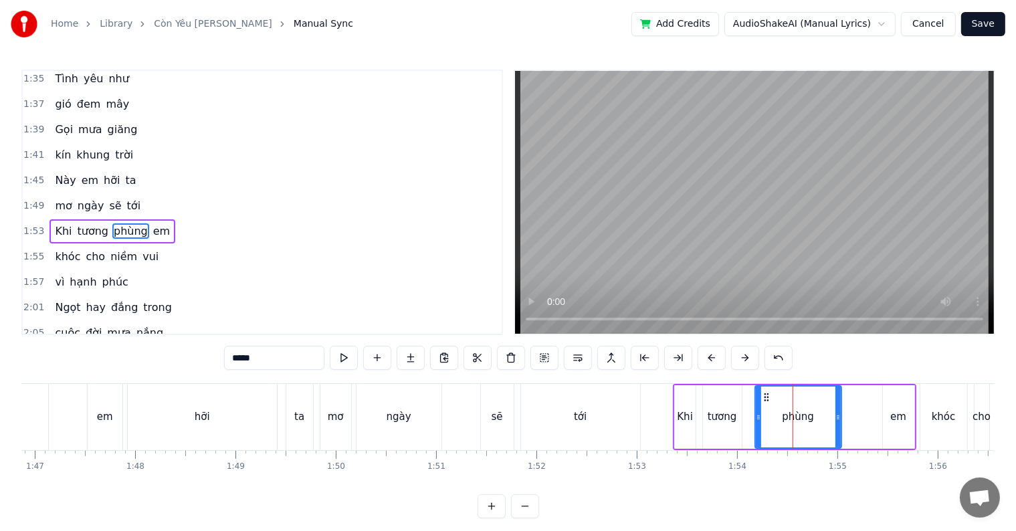
click at [838, 420] on icon at bounding box center [837, 417] width 5 height 11
drag, startPoint x: 838, startPoint y: 420, endPoint x: 846, endPoint y: 420, distance: 8.7
click at [846, 420] on icon at bounding box center [846, 417] width 5 height 11
drag, startPoint x: 846, startPoint y: 420, endPoint x: 838, endPoint y: 420, distance: 8.0
click at [838, 420] on icon at bounding box center [838, 417] width 5 height 11
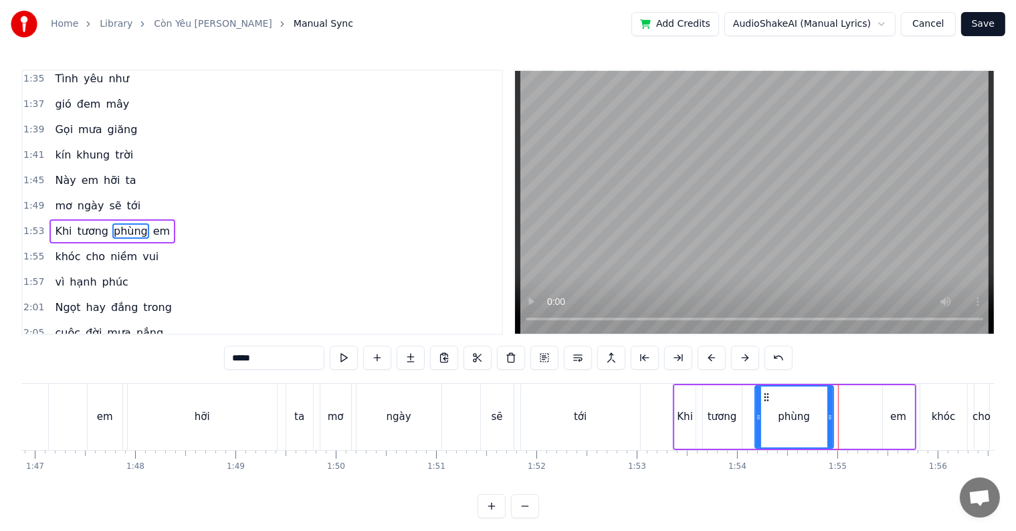
drag, startPoint x: 838, startPoint y: 420, endPoint x: 830, endPoint y: 423, distance: 9.1
click at [830, 423] on div at bounding box center [829, 416] width 5 height 61
click at [823, 423] on div at bounding box center [822, 416] width 5 height 61
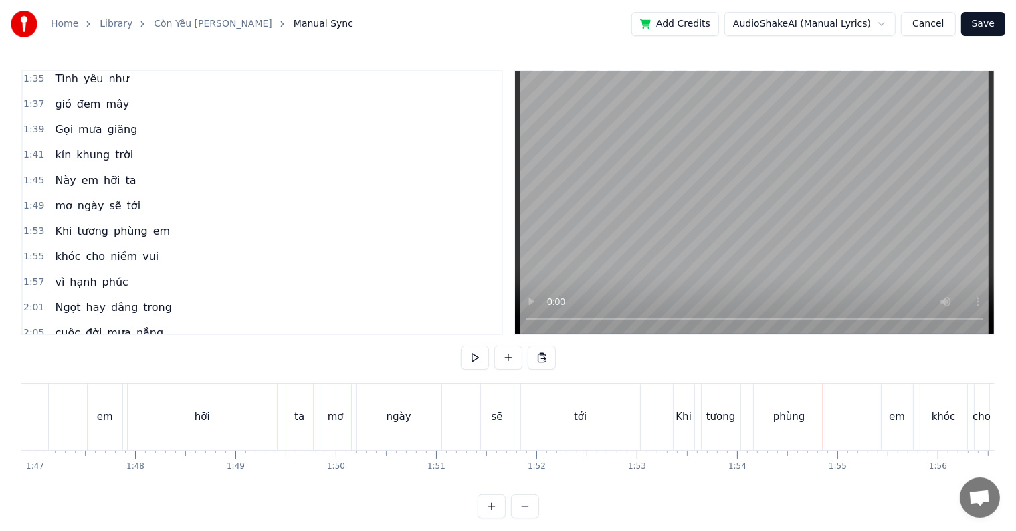
click at [822, 423] on div at bounding box center [822, 417] width 1 height 66
click at [805, 420] on div "phùng" at bounding box center [789, 417] width 71 height 66
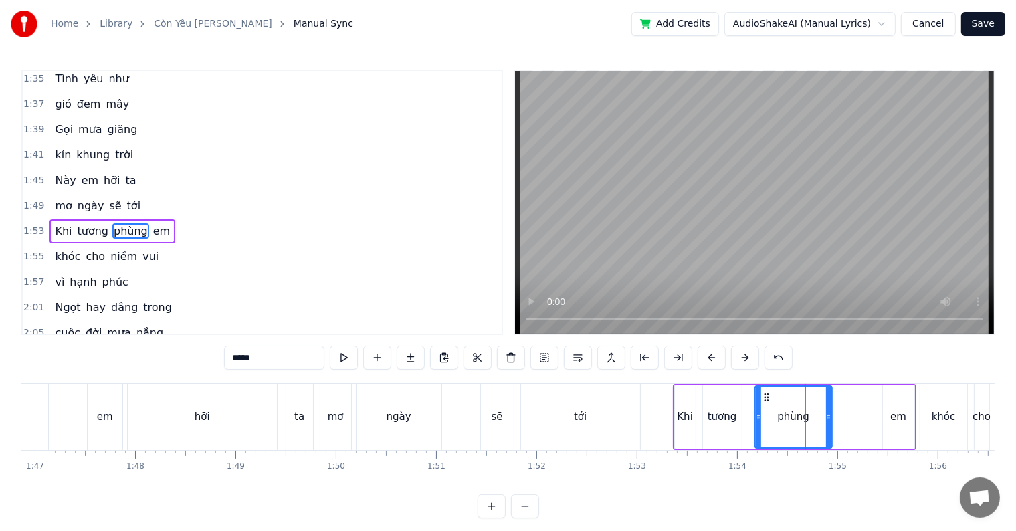
click at [829, 417] on icon at bounding box center [828, 417] width 5 height 11
click at [626, 415] on div "tới" at bounding box center [580, 417] width 119 height 66
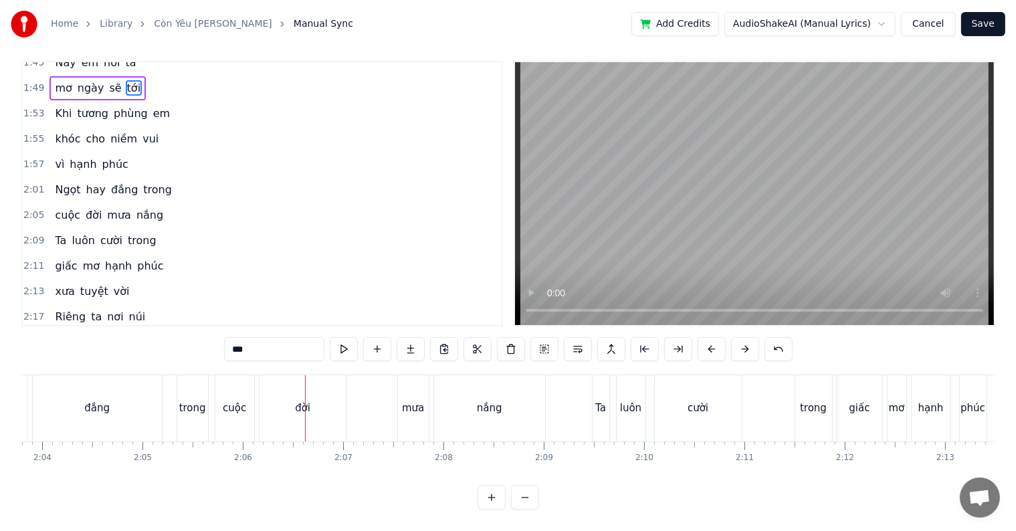
scroll to position [20, 0]
click at [99, 401] on div "đắng" at bounding box center [96, 408] width 25 height 15
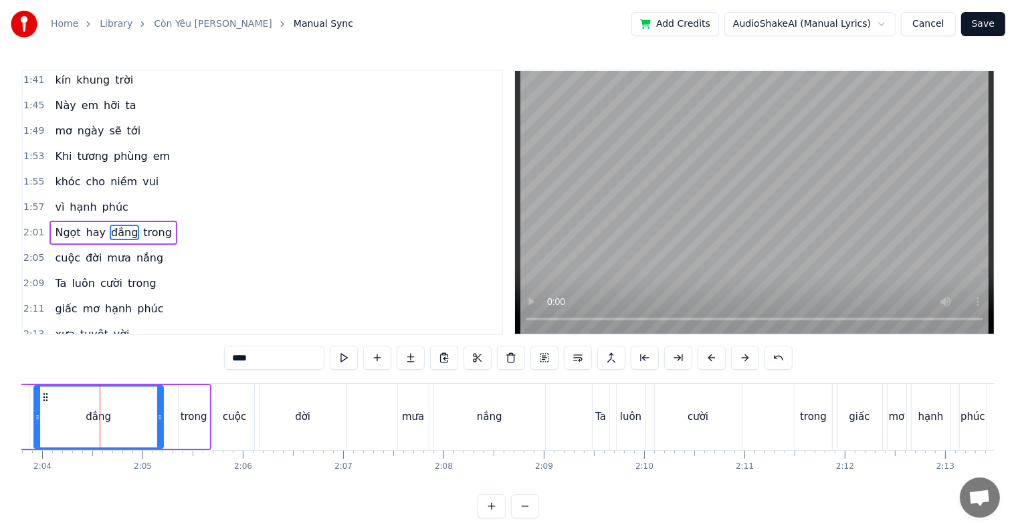
scroll to position [816, 0]
click at [233, 421] on div "cuộc" at bounding box center [234, 416] width 23 height 15
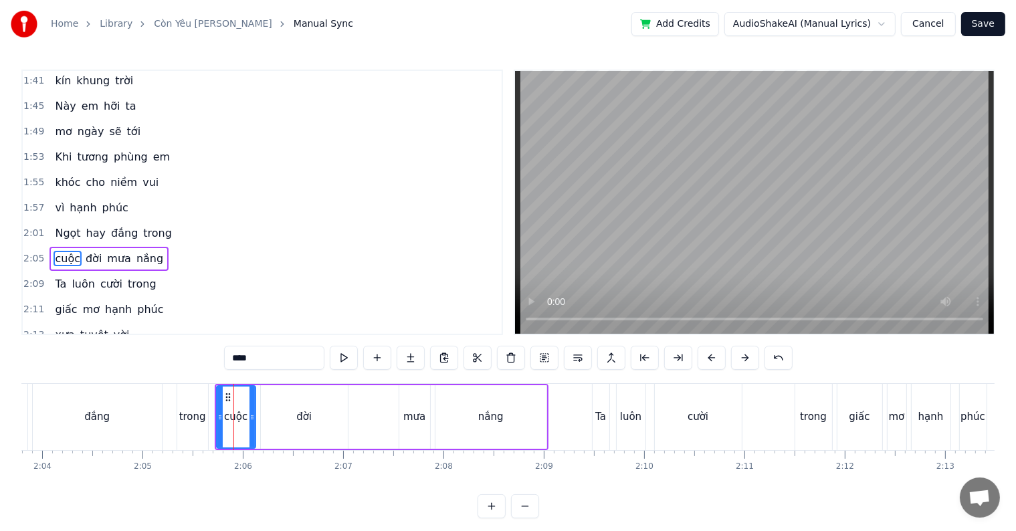
scroll to position [840, 0]
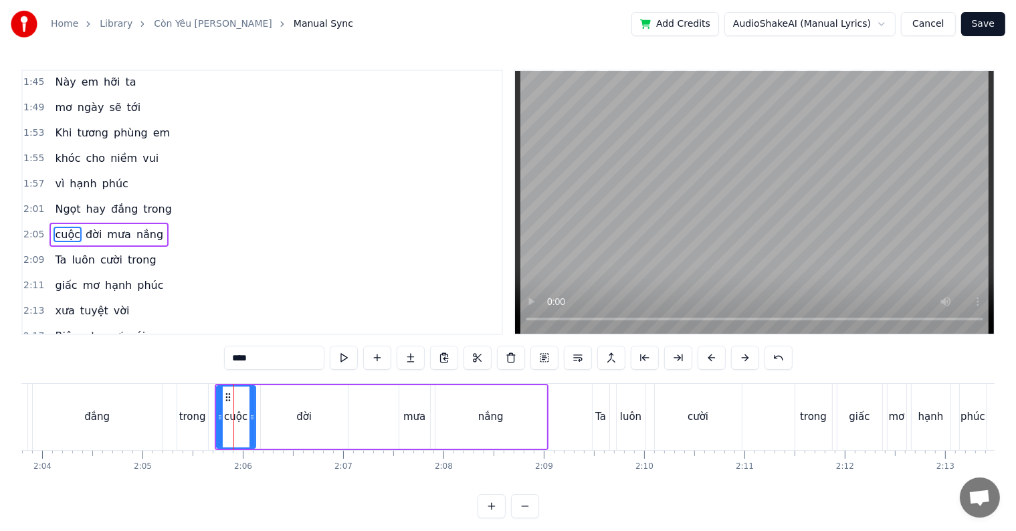
click at [283, 417] on div "đời" at bounding box center [304, 417] width 87 height 64
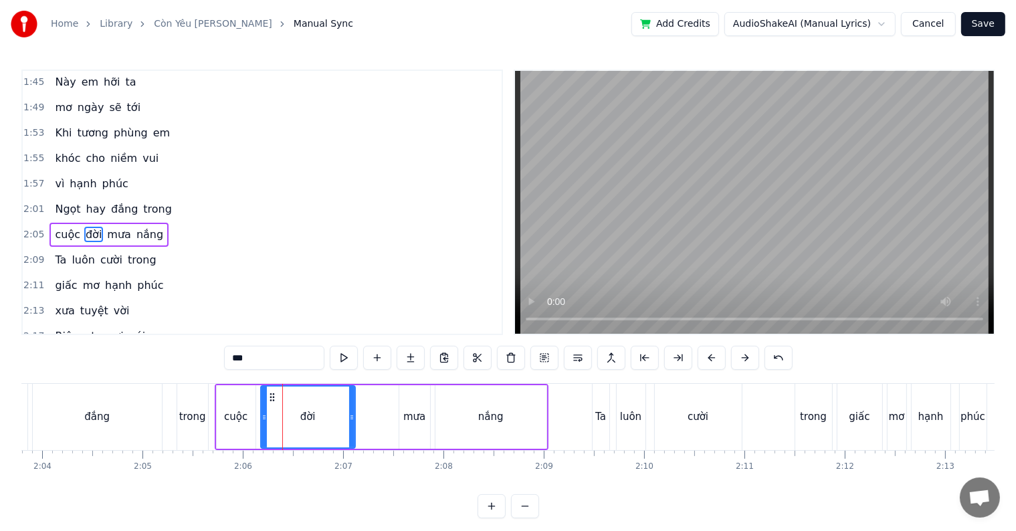
drag, startPoint x: 344, startPoint y: 422, endPoint x: 351, endPoint y: 419, distance: 8.1
click at [351, 419] on div at bounding box center [351, 416] width 5 height 61
click at [119, 413] on div "đắng" at bounding box center [97, 417] width 129 height 66
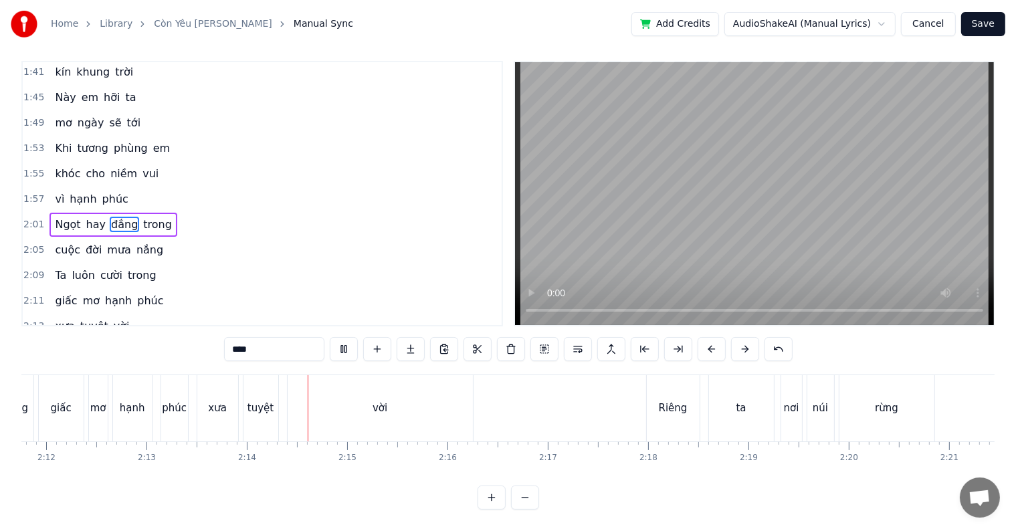
scroll to position [883, 0]
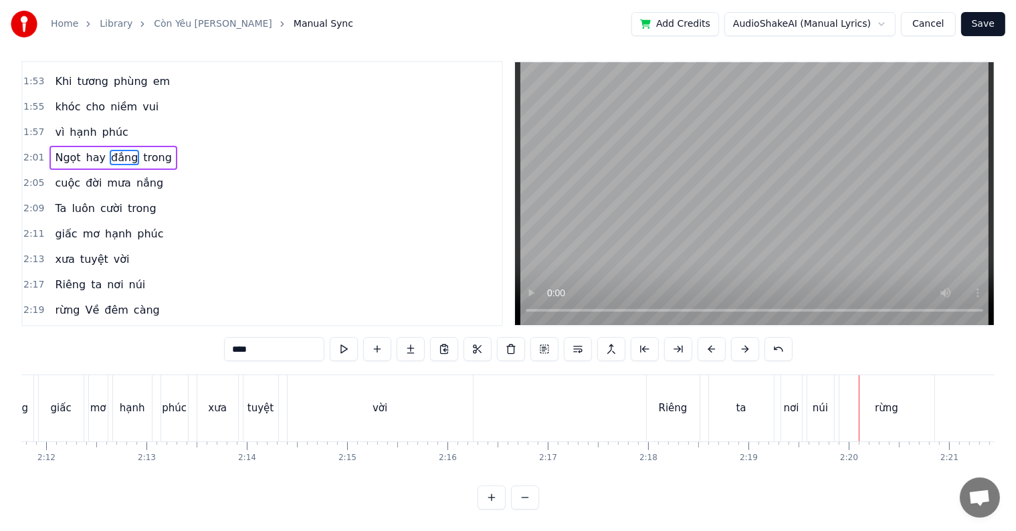
click at [824, 405] on div "núi" at bounding box center [820, 408] width 27 height 66
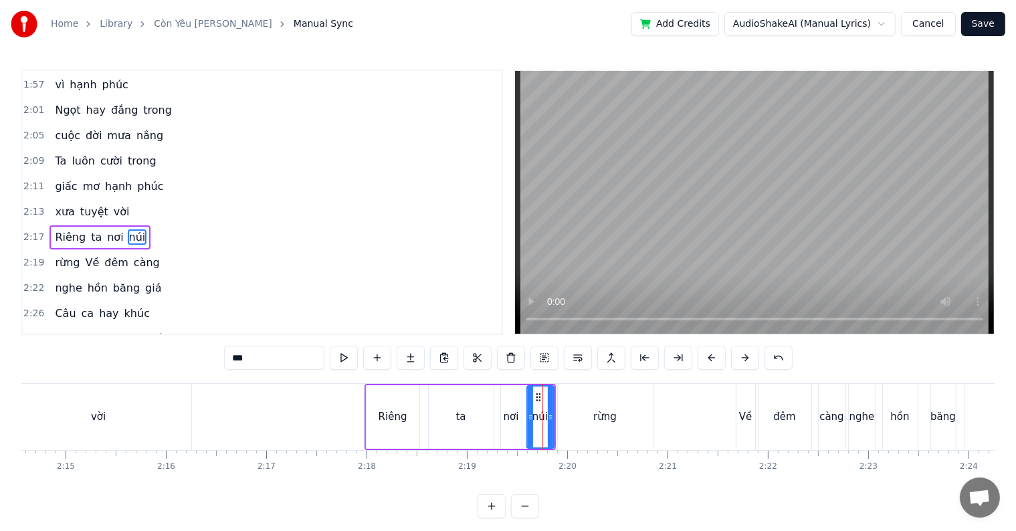
scroll to position [0, 13595]
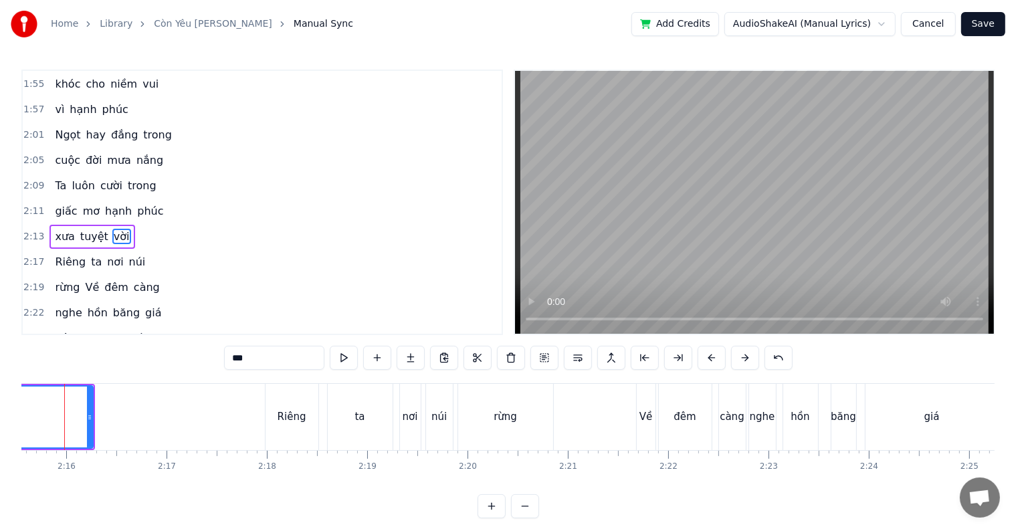
scroll to position [0, 13571]
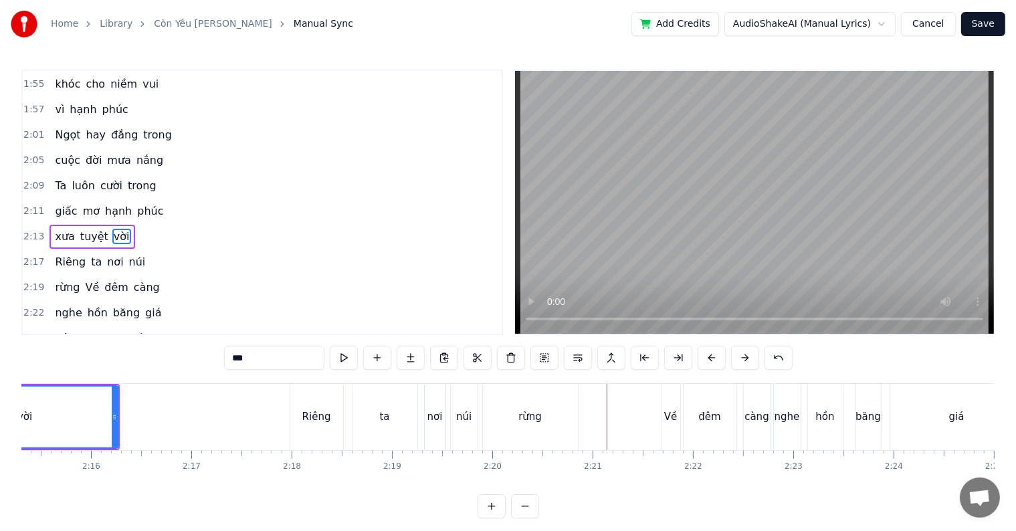
click at [533, 424] on div "rừng" at bounding box center [529, 416] width 23 height 15
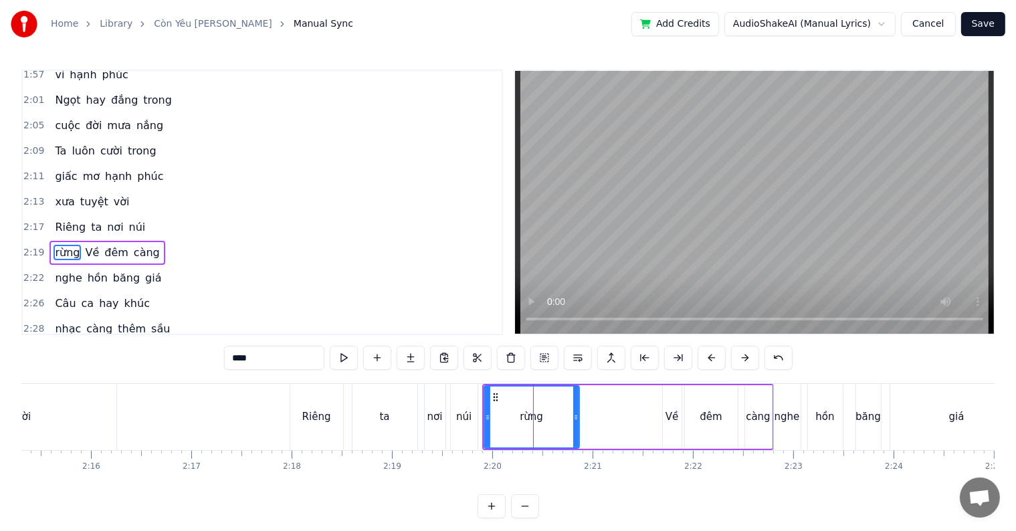
scroll to position [963, 0]
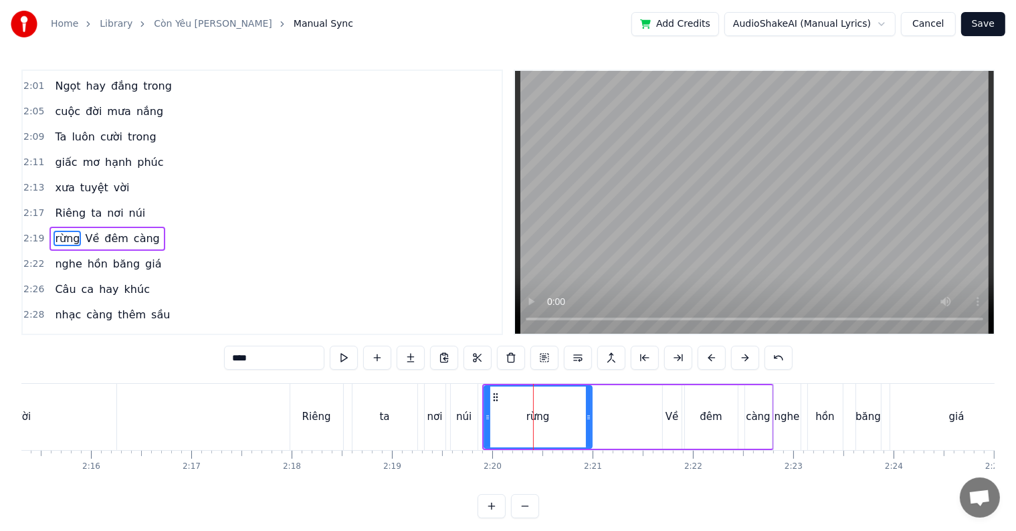
drag, startPoint x: 576, startPoint y: 415, endPoint x: 588, endPoint y: 415, distance: 12.7
click at [588, 415] on circle at bounding box center [588, 415] width 1 height 1
click at [591, 415] on circle at bounding box center [591, 415] width 1 height 1
drag, startPoint x: 591, startPoint y: 415, endPoint x: 599, endPoint y: 414, distance: 8.1
click at [599, 414] on icon at bounding box center [596, 417] width 5 height 11
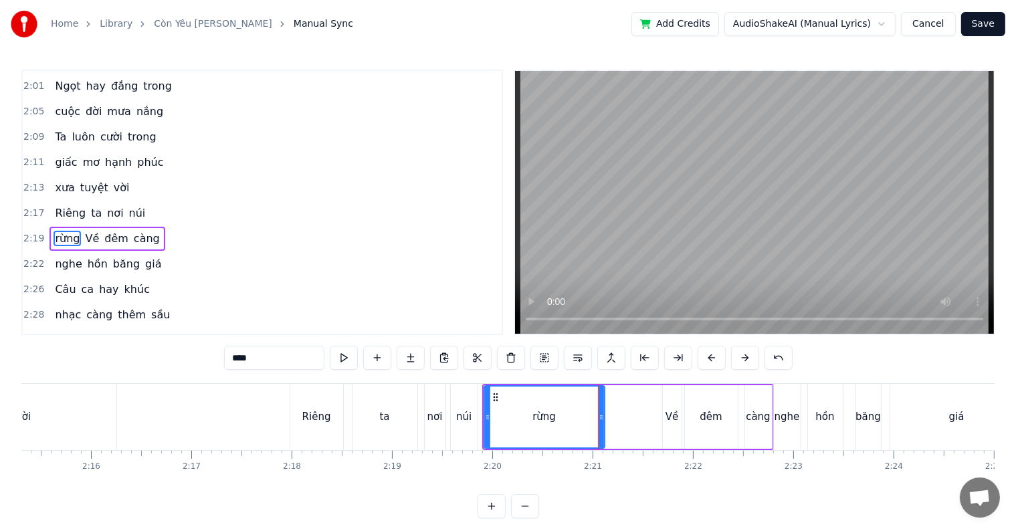
click at [601, 414] on icon at bounding box center [600, 417] width 5 height 11
click at [676, 414] on div "Về" at bounding box center [671, 416] width 13 height 15
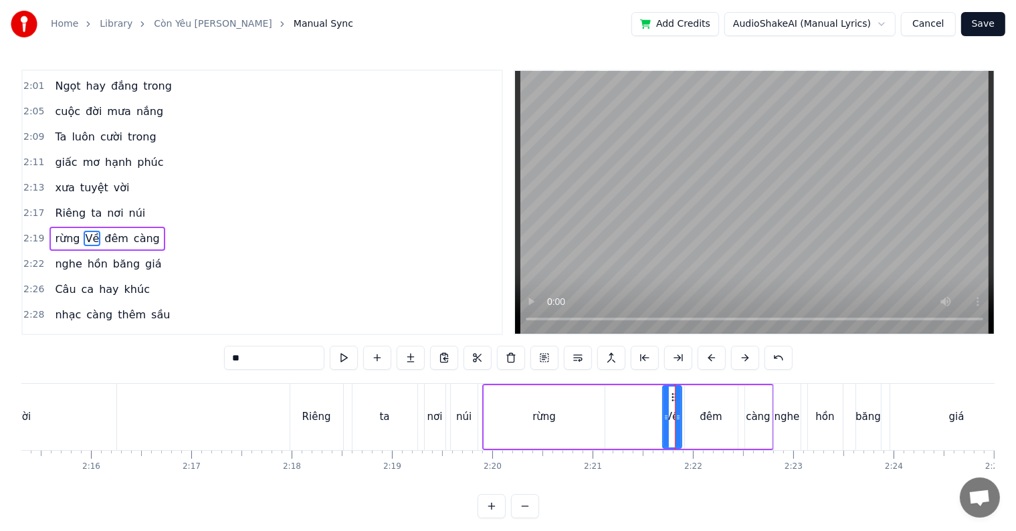
click at [240, 360] on input "**" at bounding box center [274, 358] width 100 height 24
click at [235, 360] on input "*" at bounding box center [274, 358] width 100 height 24
click at [657, 413] on icon at bounding box center [659, 417] width 5 height 11
click at [564, 415] on div "rừng" at bounding box center [544, 417] width 120 height 64
type input "****"
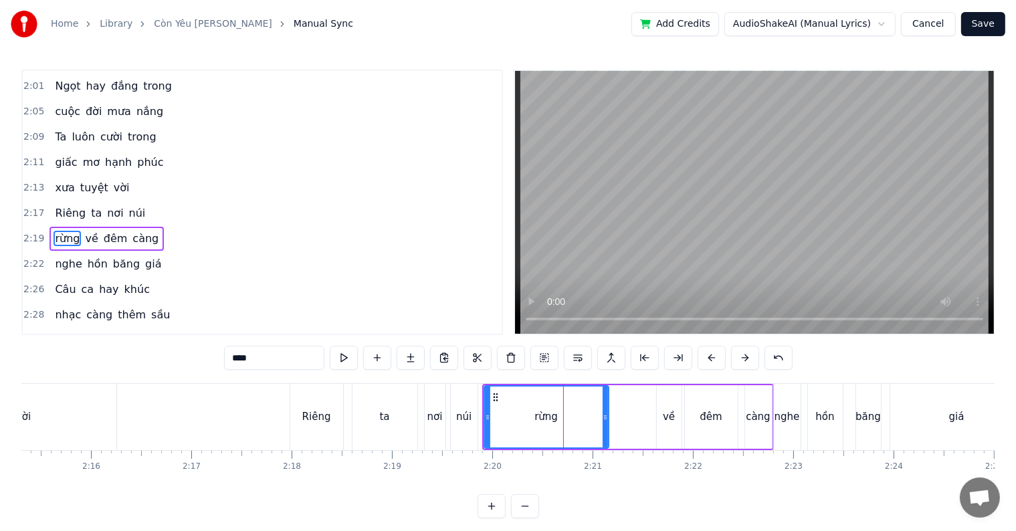
click at [604, 415] on icon at bounding box center [604, 417] width 5 height 11
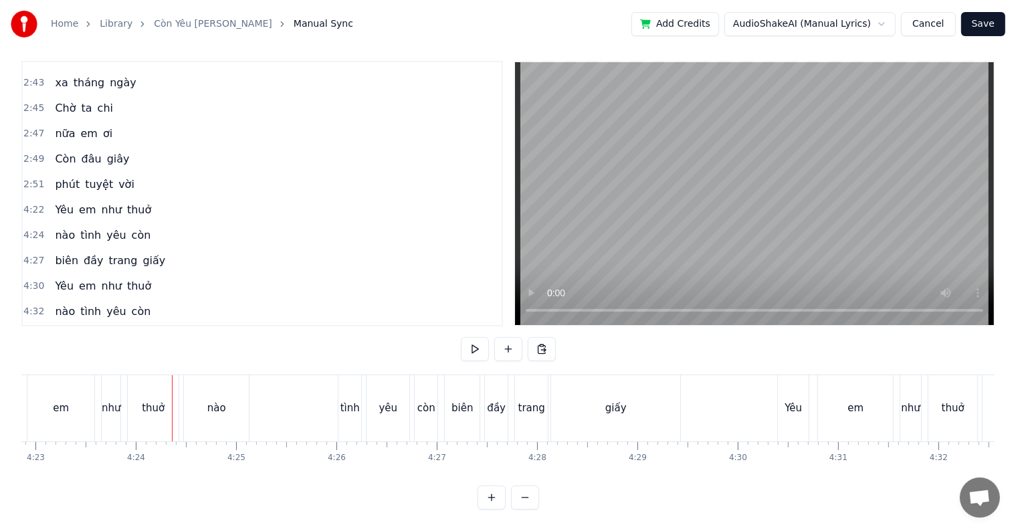
scroll to position [0, 26403]
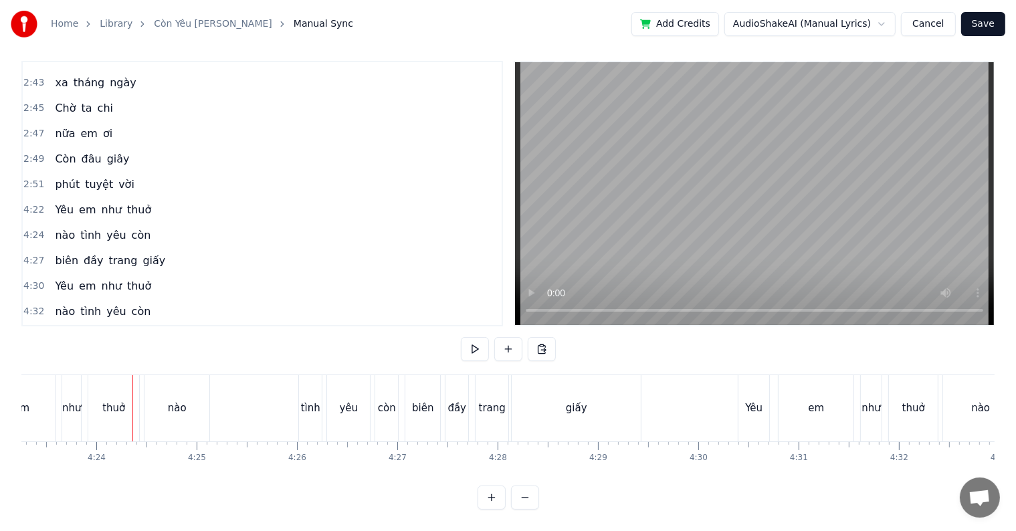
click at [175, 405] on div "nào" at bounding box center [176, 408] width 65 height 66
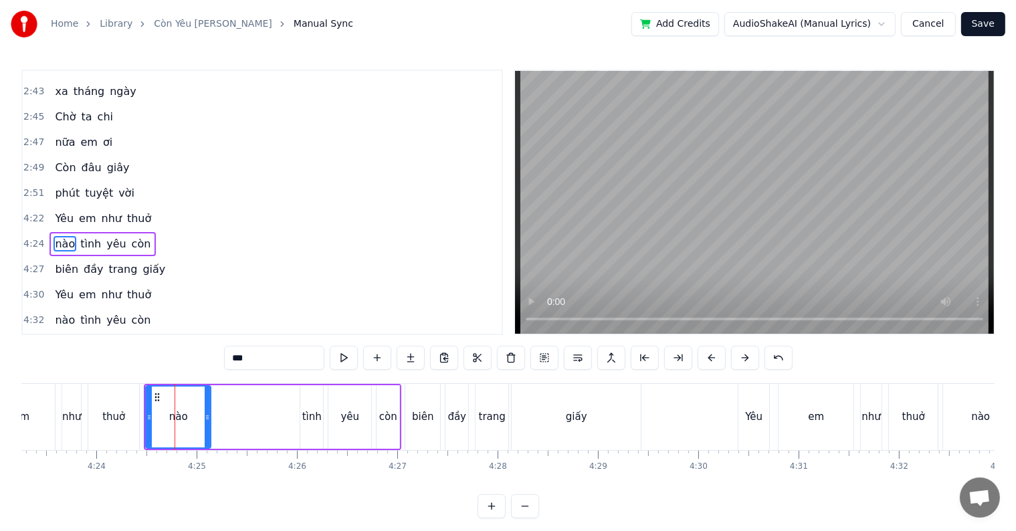
scroll to position [1357, 0]
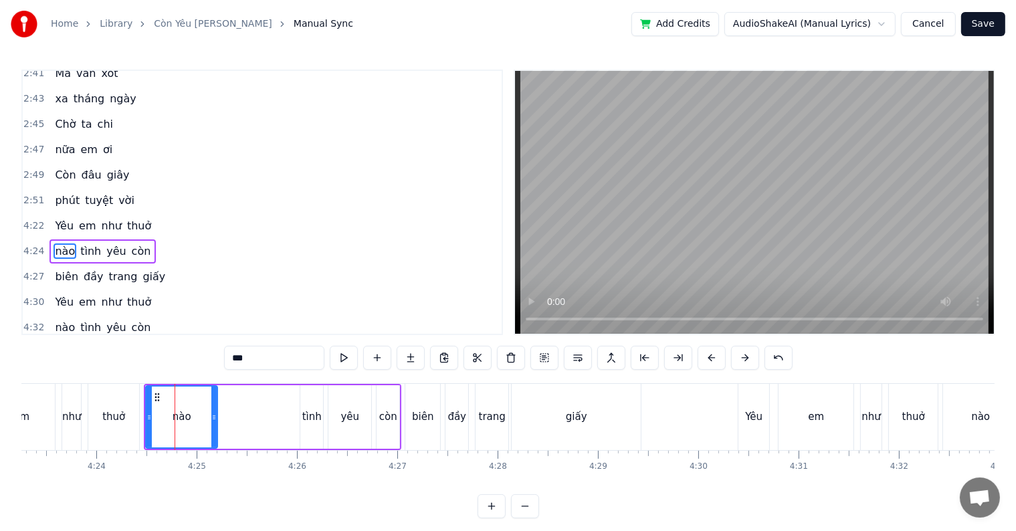
drag, startPoint x: 205, startPoint y: 414, endPoint x: 211, endPoint y: 417, distance: 7.5
click at [211, 417] on icon at bounding box center [213, 417] width 5 height 11
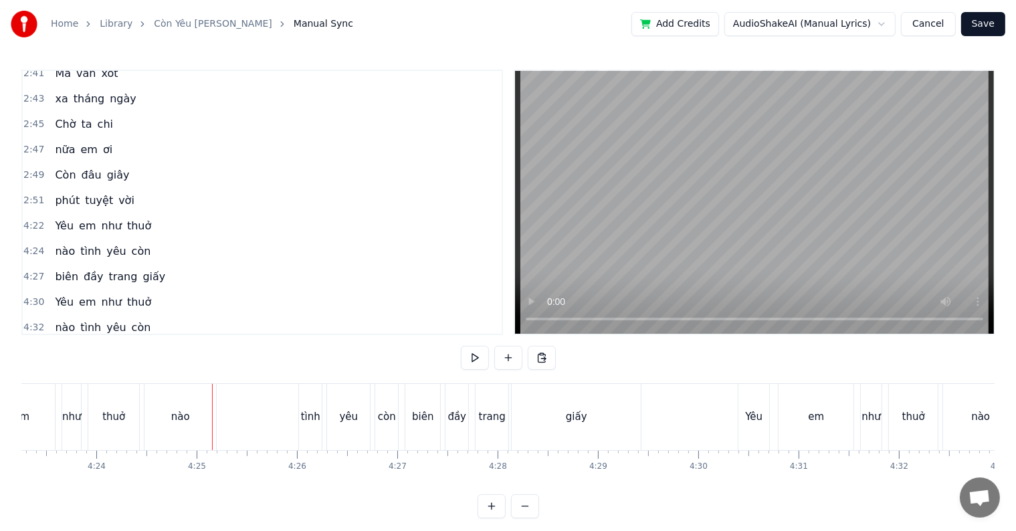
click at [190, 415] on div "nào" at bounding box center [180, 417] width 72 height 66
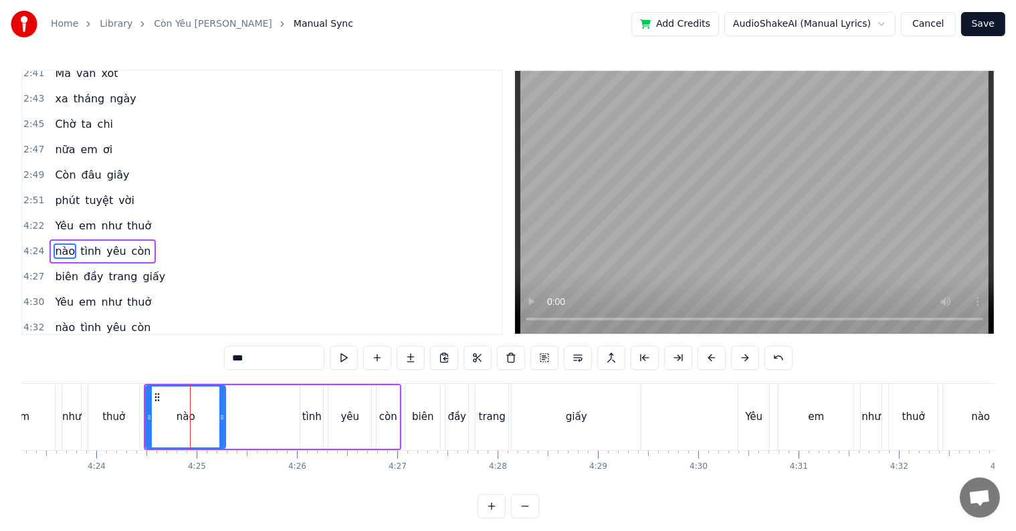
drag, startPoint x: 214, startPoint y: 417, endPoint x: 222, endPoint y: 417, distance: 8.0
click at [222, 417] on icon at bounding box center [221, 417] width 5 height 11
click at [227, 417] on div "nào tình yêu còn" at bounding box center [272, 417] width 257 height 66
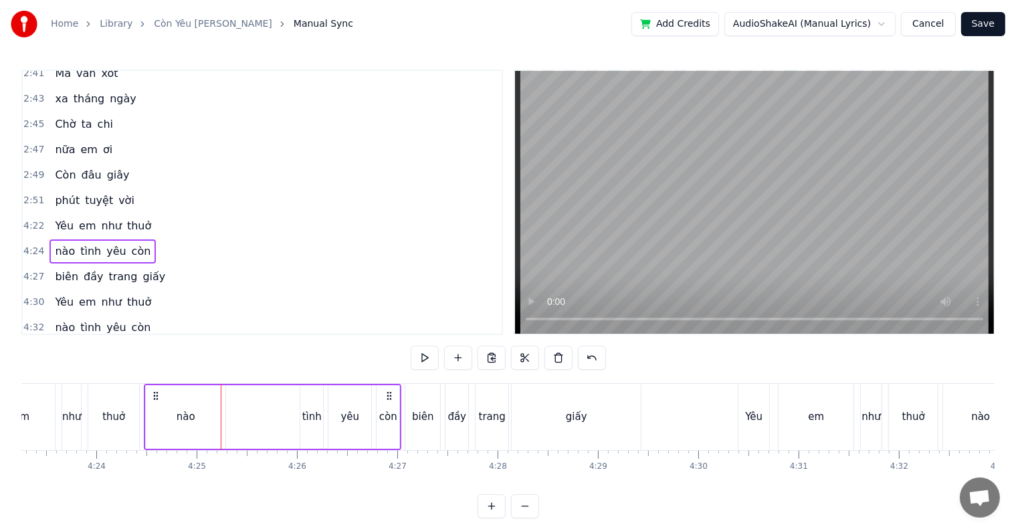
click at [210, 417] on div "nào" at bounding box center [186, 417] width 80 height 64
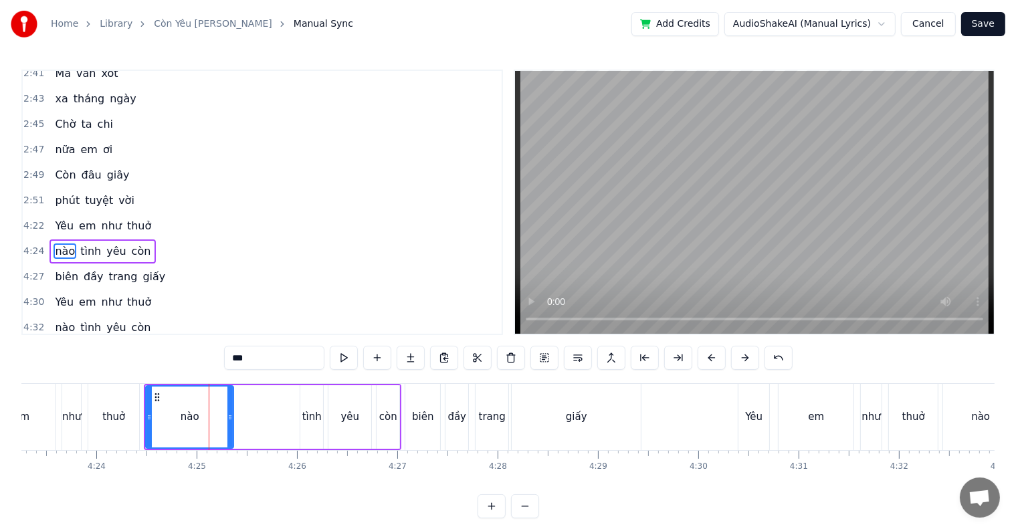
drag, startPoint x: 222, startPoint y: 417, endPoint x: 230, endPoint y: 417, distance: 8.0
click at [230, 417] on icon at bounding box center [229, 417] width 5 height 11
drag, startPoint x: 228, startPoint y: 416, endPoint x: 240, endPoint y: 416, distance: 12.0
click at [240, 416] on icon at bounding box center [241, 417] width 5 height 11
drag, startPoint x: 240, startPoint y: 416, endPoint x: 247, endPoint y: 415, distance: 7.4
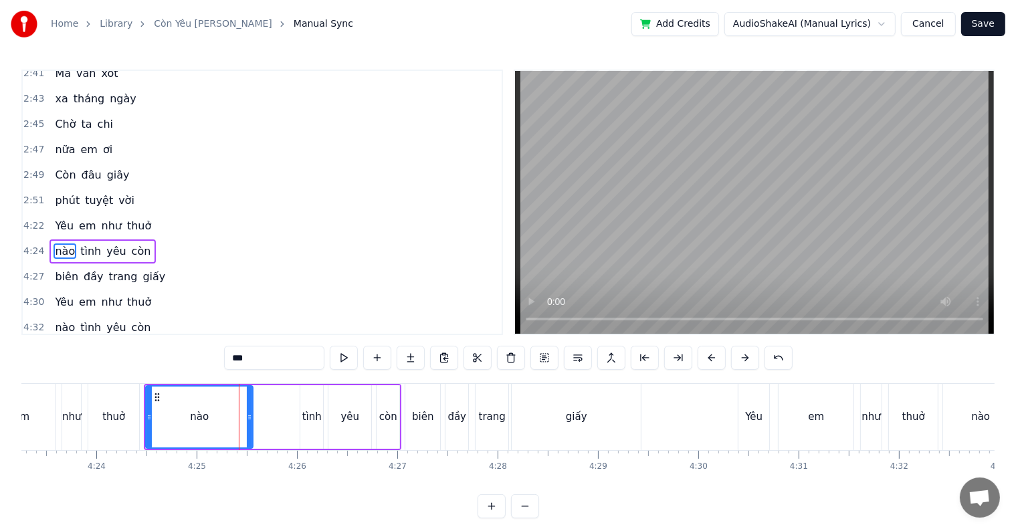
click at [247, 415] on icon at bounding box center [249, 417] width 5 height 11
click at [28, 415] on div "em" at bounding box center [21, 416] width 16 height 15
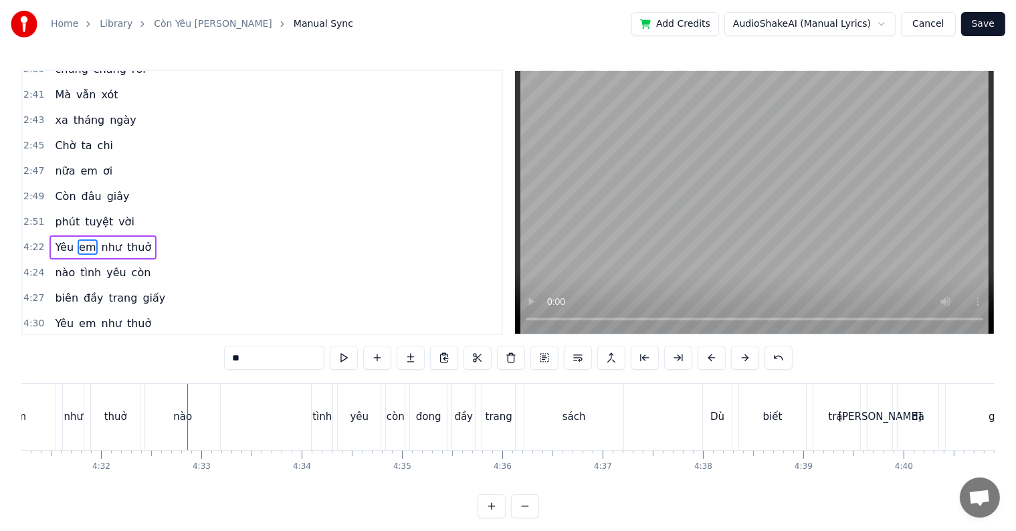
scroll to position [20, 0]
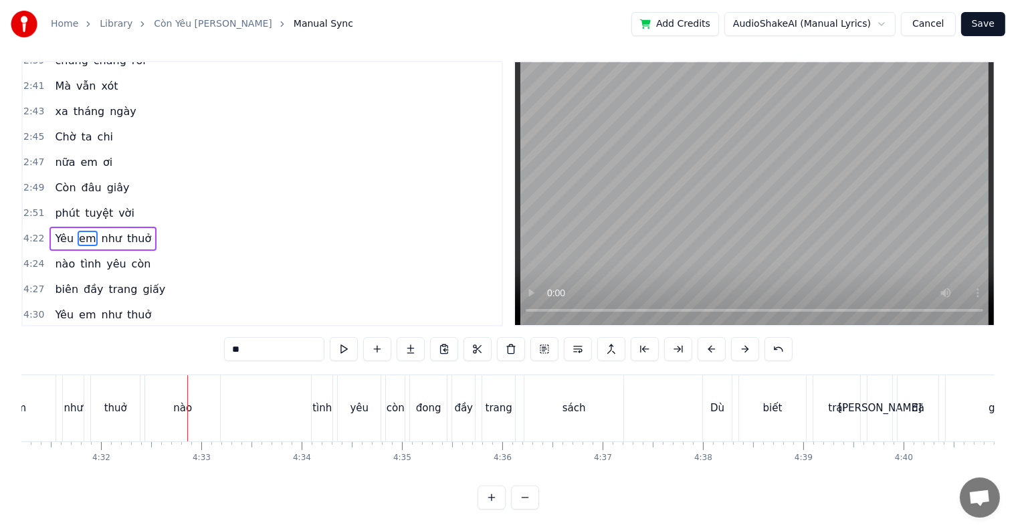
click at [169, 390] on div "nào" at bounding box center [182, 408] width 75 height 66
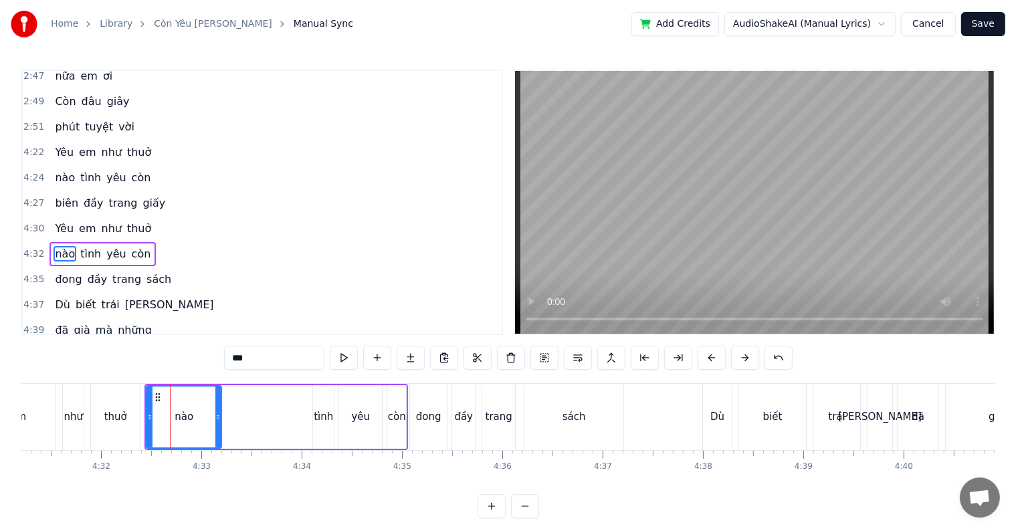
scroll to position [1431, 0]
drag, startPoint x: 215, startPoint y: 415, endPoint x: 231, endPoint y: 415, distance: 16.7
click at [232, 415] on icon at bounding box center [234, 417] width 5 height 11
drag, startPoint x: 231, startPoint y: 415, endPoint x: 238, endPoint y: 416, distance: 6.7
click at [239, 416] on icon at bounding box center [241, 417] width 5 height 11
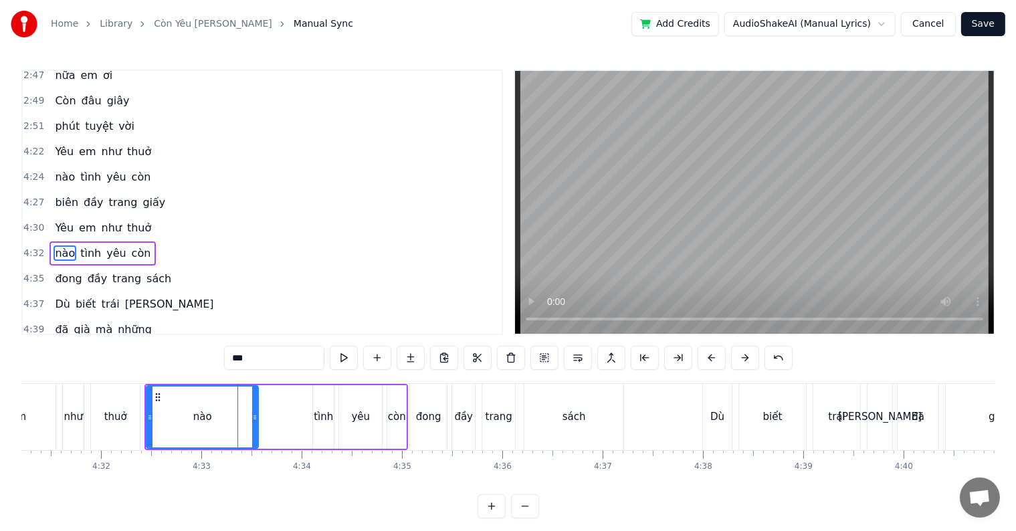
drag, startPoint x: 238, startPoint y: 416, endPoint x: 251, endPoint y: 416, distance: 13.4
click at [252, 416] on icon at bounding box center [254, 417] width 5 height 11
click at [257, 416] on icon at bounding box center [259, 417] width 5 height 11
click at [329, 417] on div "tình" at bounding box center [323, 416] width 19 height 15
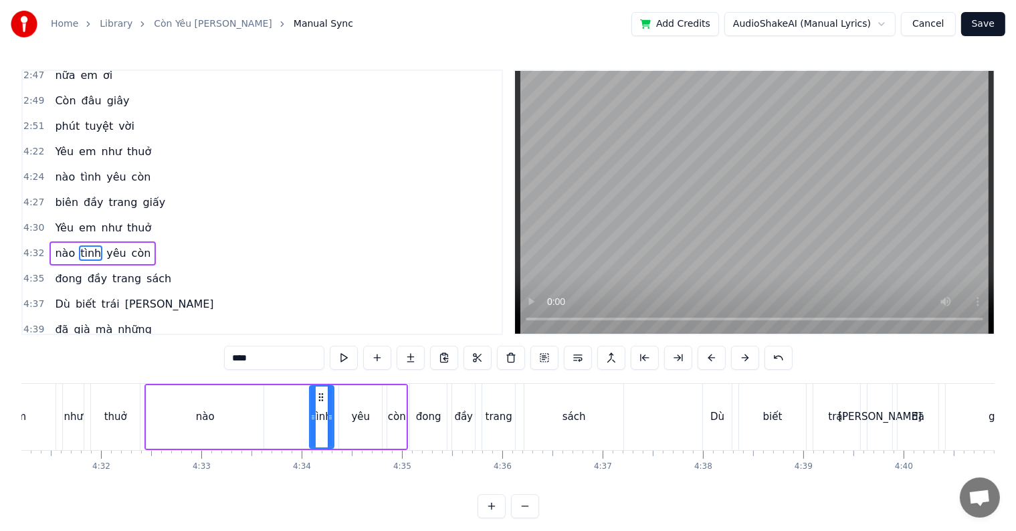
click at [310, 417] on icon at bounding box center [312, 417] width 5 height 11
click at [64, 416] on div "như" at bounding box center [73, 416] width 19 height 15
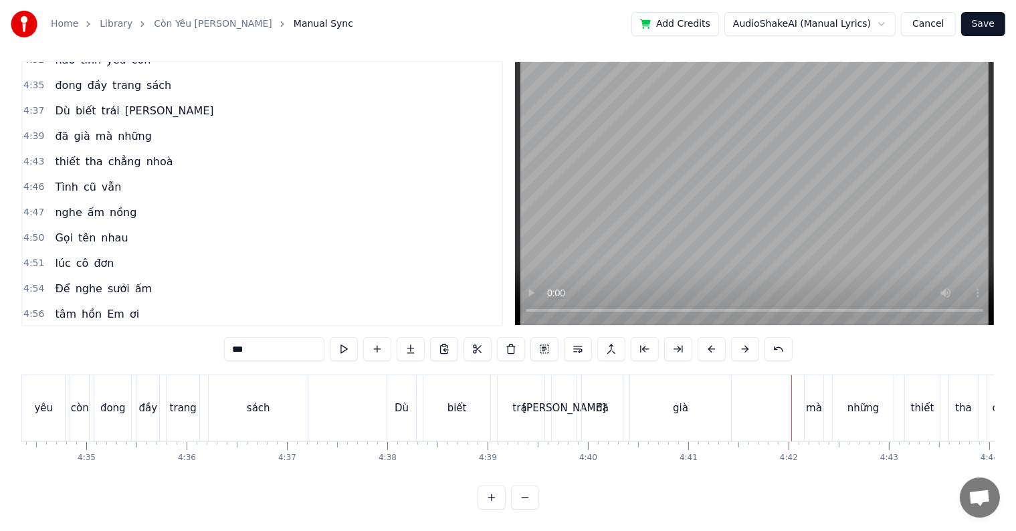
scroll to position [0, 27466]
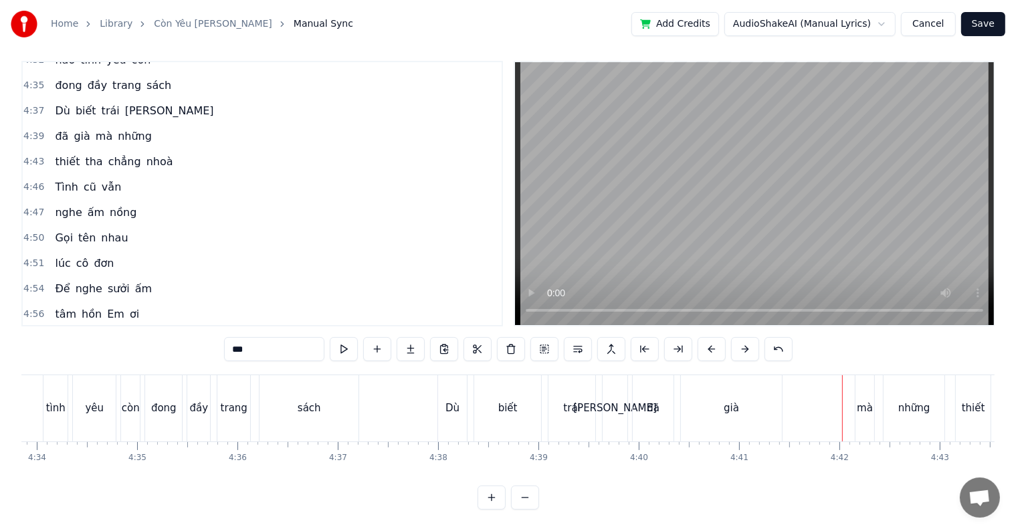
click at [294, 396] on div "sách" at bounding box center [308, 408] width 99 height 66
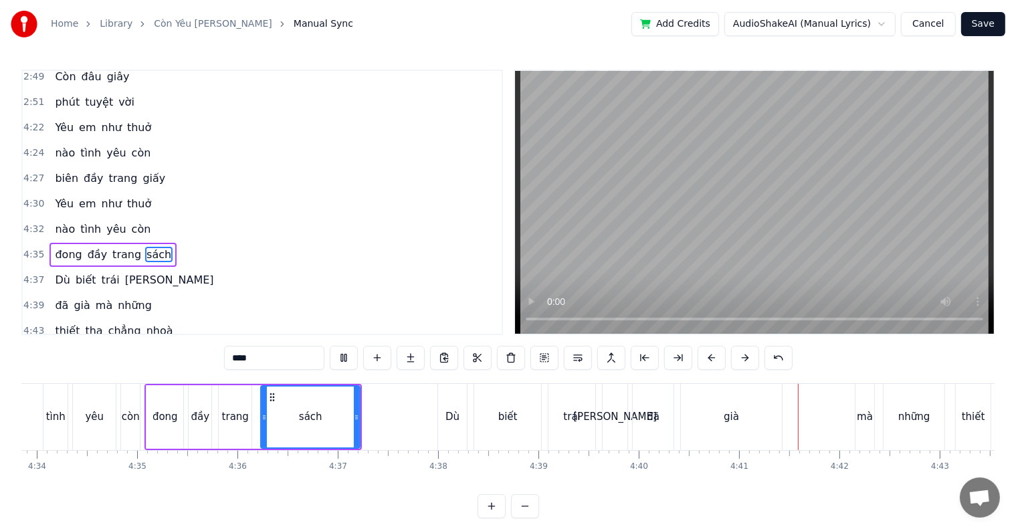
scroll to position [20, 0]
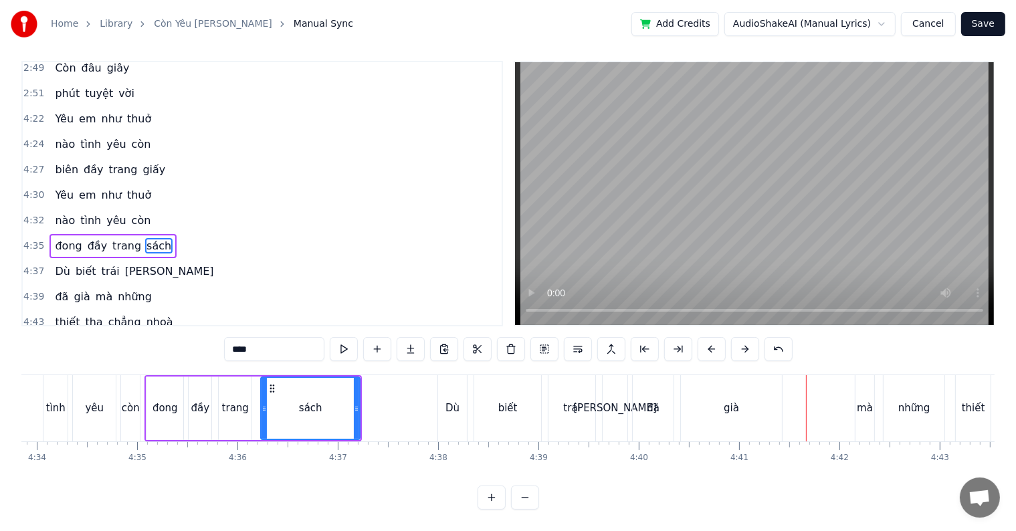
click at [725, 401] on div "già" at bounding box center [730, 408] width 15 height 15
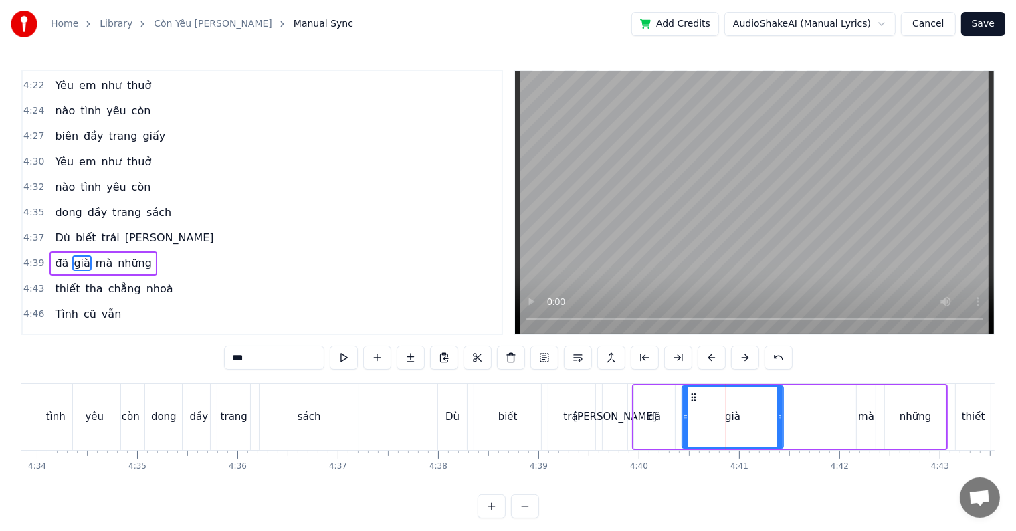
scroll to position [1504, 0]
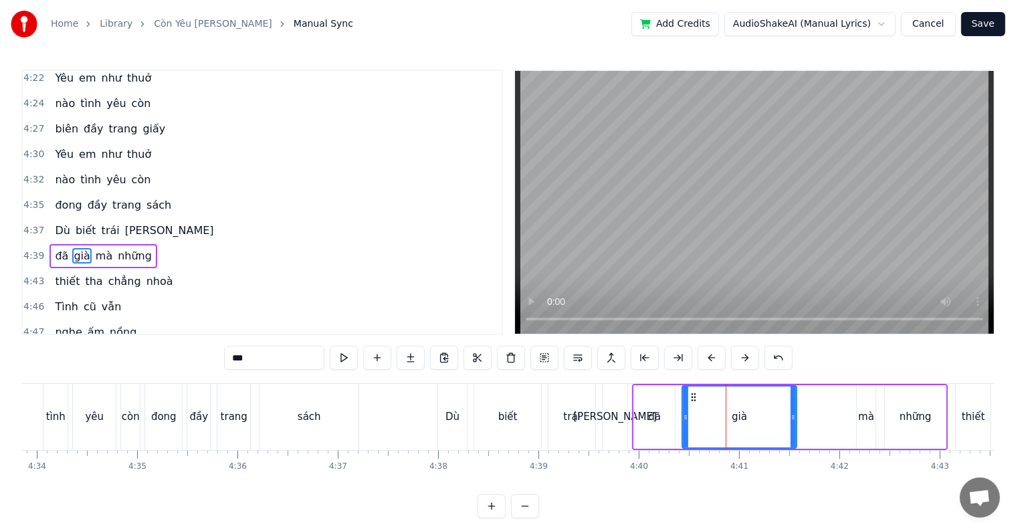
drag, startPoint x: 781, startPoint y: 417, endPoint x: 794, endPoint y: 417, distance: 13.4
click at [794, 417] on icon at bounding box center [792, 417] width 5 height 11
click at [797, 417] on icon at bounding box center [795, 417] width 5 height 11
click at [866, 415] on div "mà" at bounding box center [866, 416] width 16 height 15
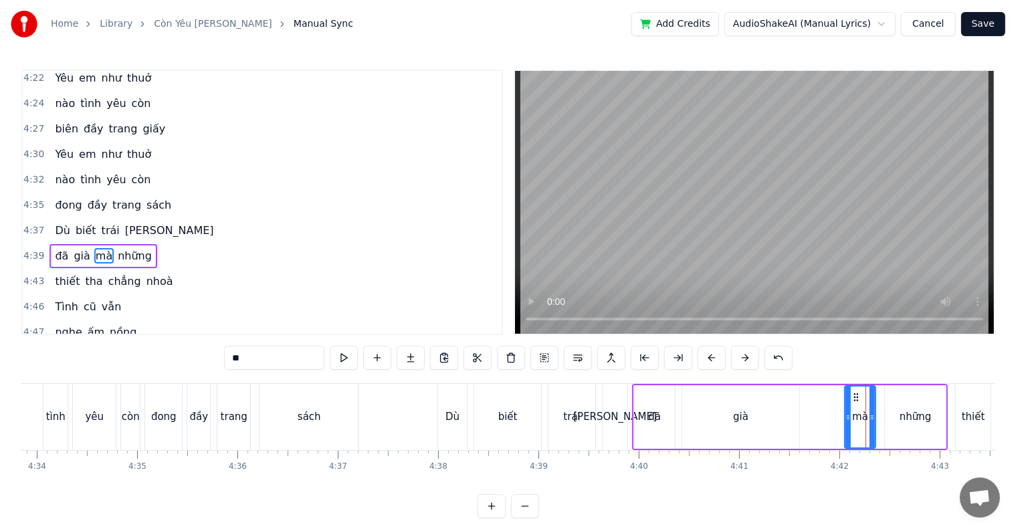
drag, startPoint x: 857, startPoint y: 418, endPoint x: 844, endPoint y: 417, distance: 12.1
click at [845, 417] on icon at bounding box center [847, 417] width 5 height 11
click at [461, 422] on div "Dù" at bounding box center [452, 417] width 29 height 66
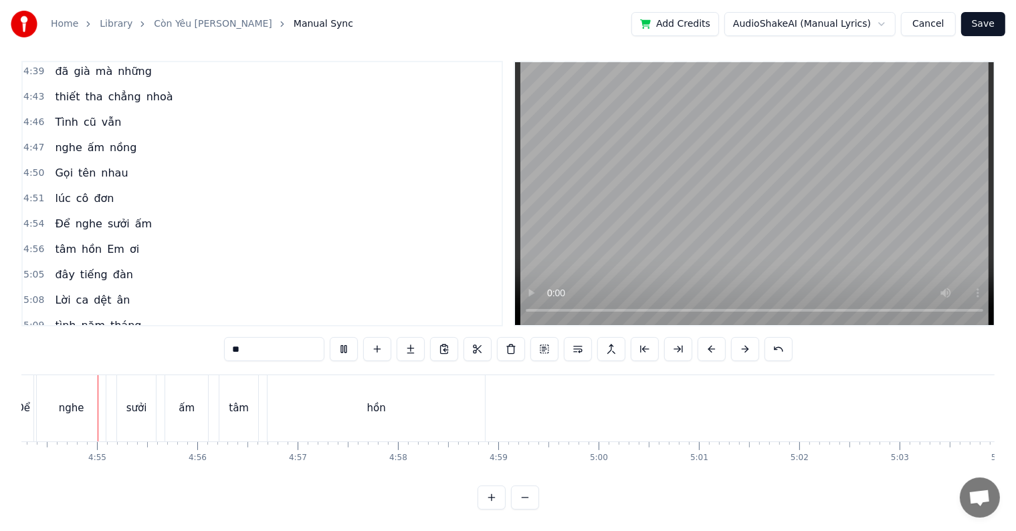
scroll to position [0, 29512]
click at [235, 401] on div "tâm" at bounding box center [239, 408] width 20 height 15
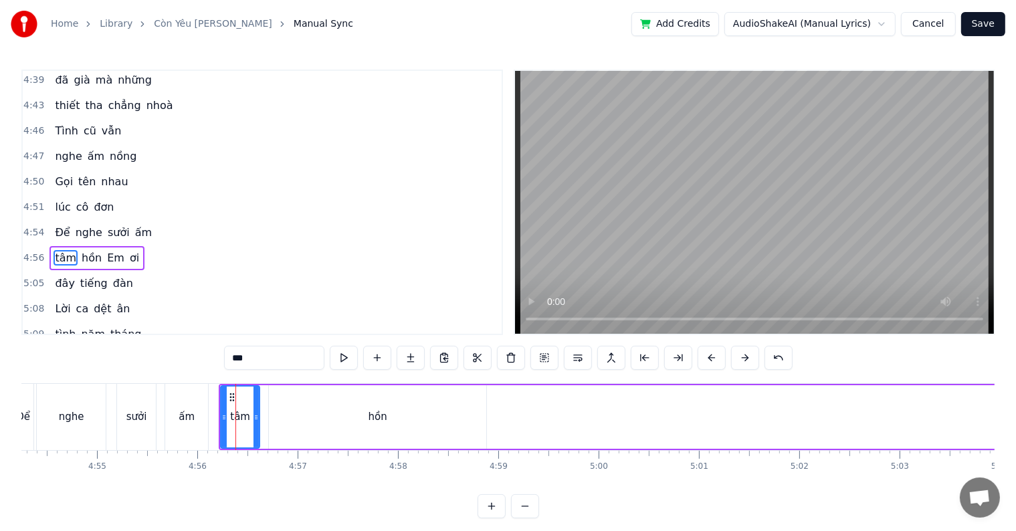
scroll to position [1677, 0]
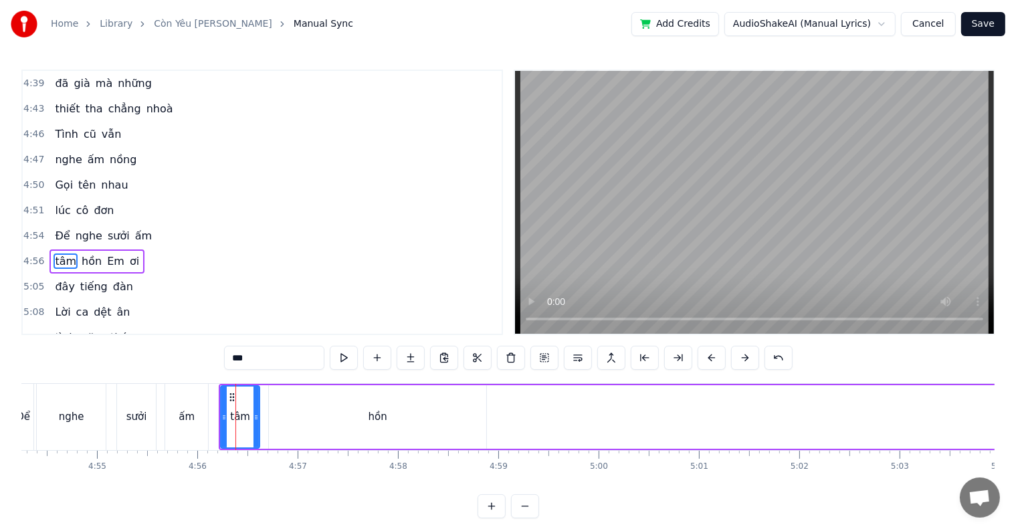
click at [304, 418] on div "hồn" at bounding box center [377, 417] width 217 height 64
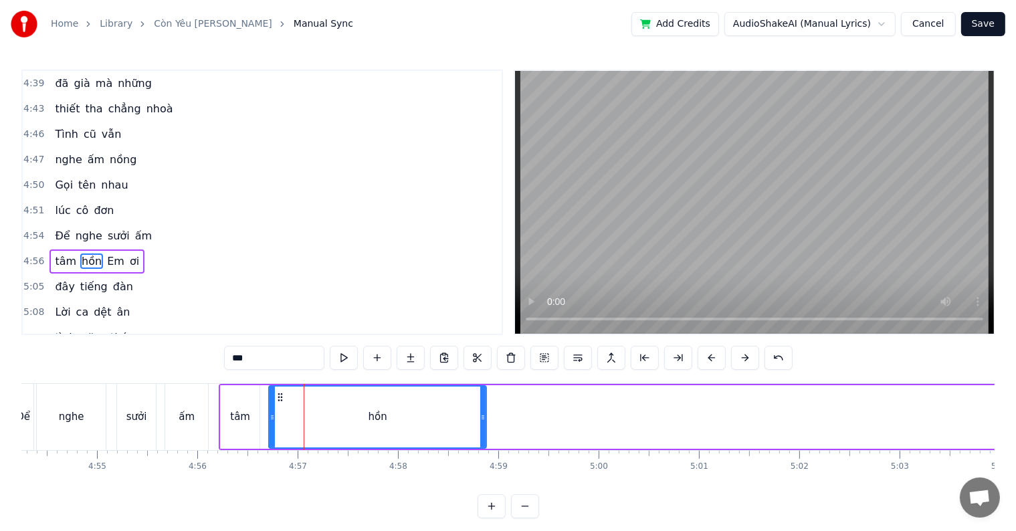
click at [242, 418] on div "tâm" at bounding box center [240, 416] width 20 height 15
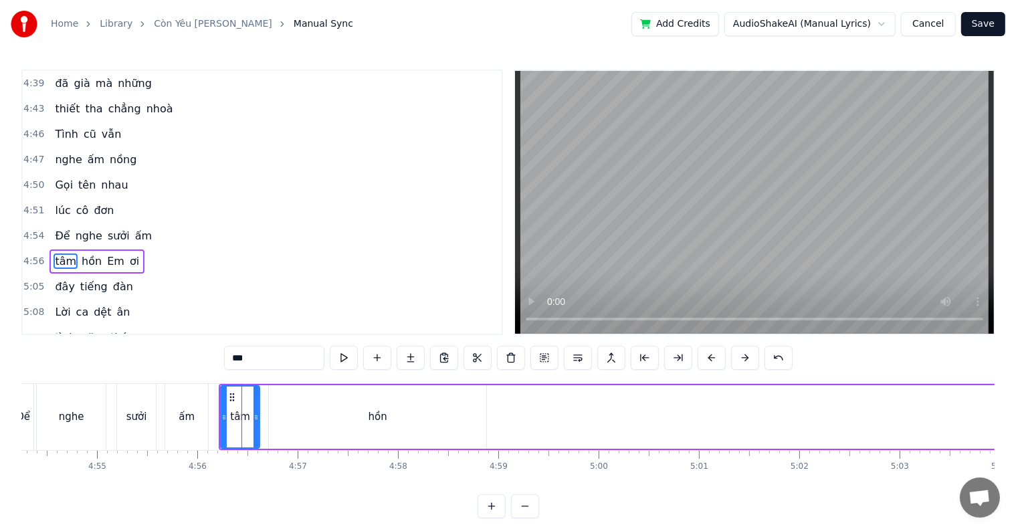
click at [329, 422] on div "hồn" at bounding box center [377, 417] width 217 height 64
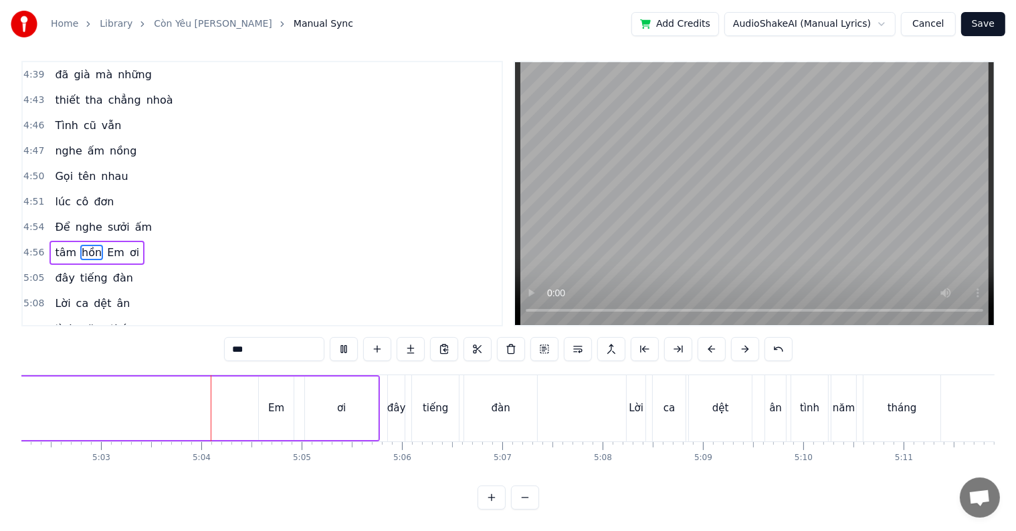
scroll to position [0, 30361]
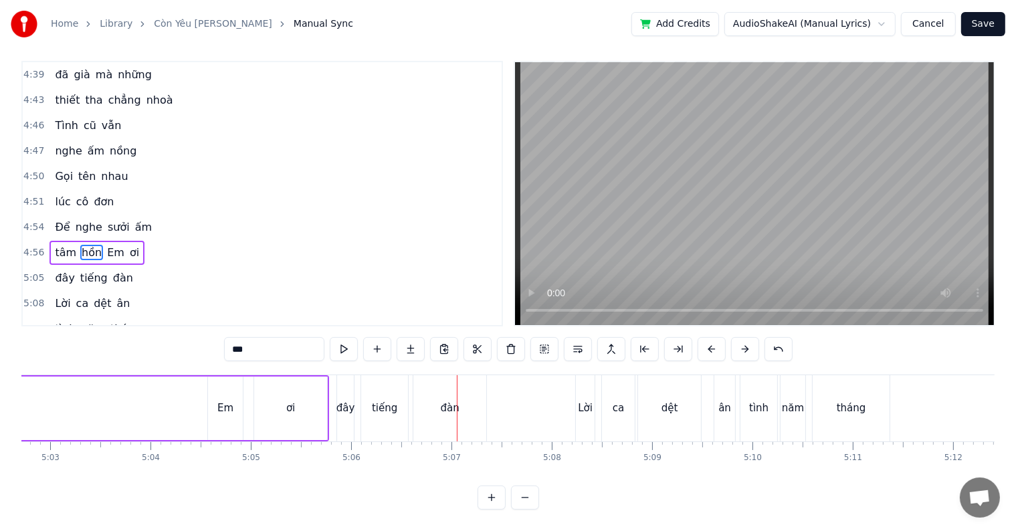
click at [106, 245] on span "Em" at bounding box center [116, 252] width 20 height 15
type input "**"
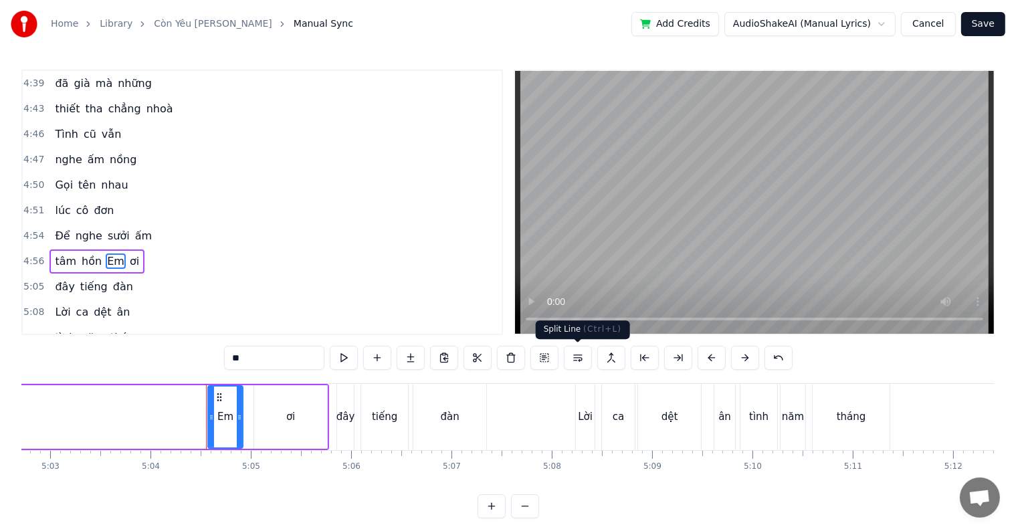
click at [576, 360] on button at bounding box center [578, 358] width 28 height 24
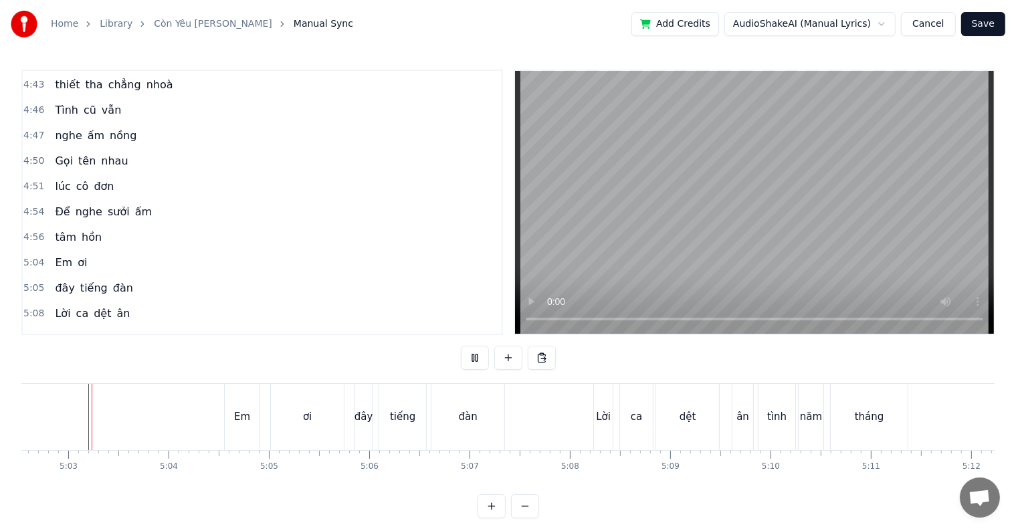
scroll to position [20, 0]
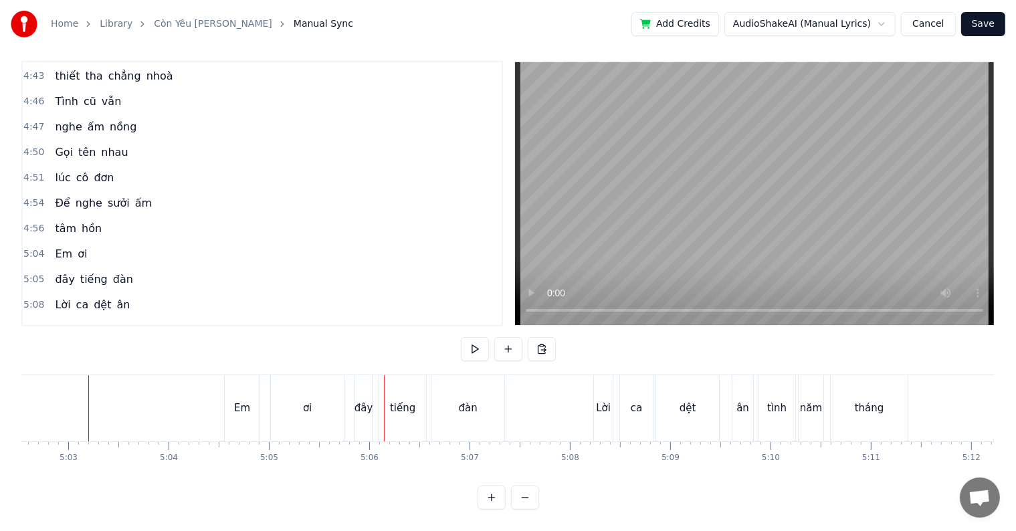
click at [77, 246] on span "ơi" at bounding box center [82, 253] width 12 height 15
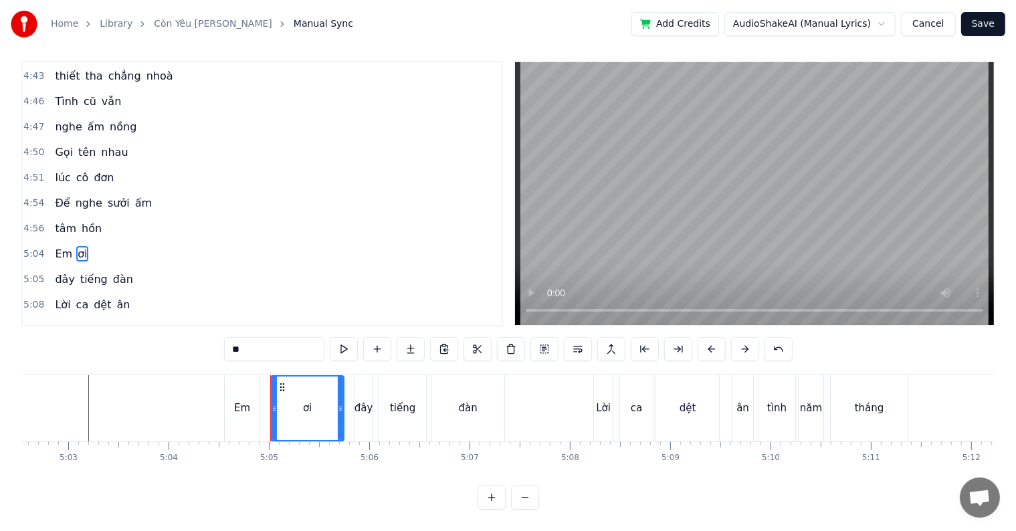
scroll to position [0, 0]
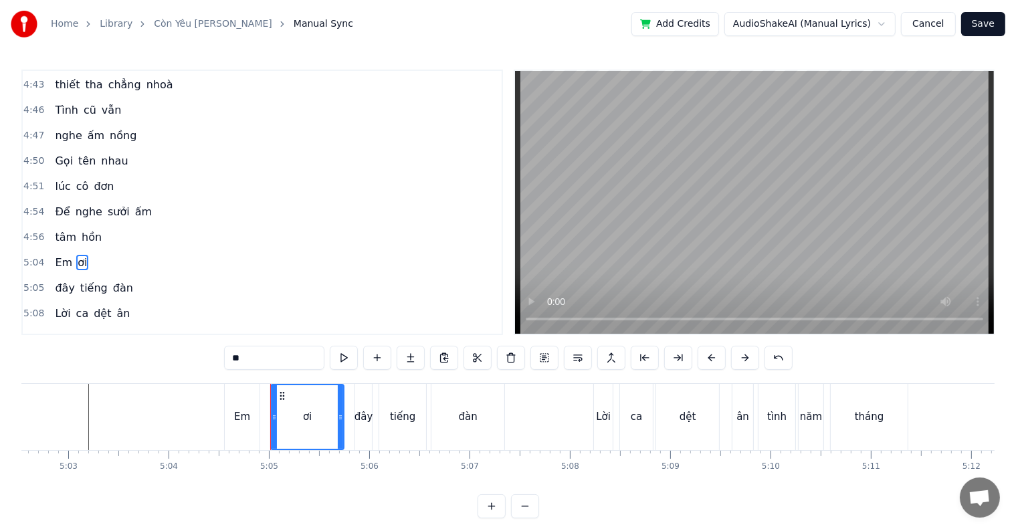
click at [360, 420] on div "đây" at bounding box center [363, 416] width 19 height 15
type input "***"
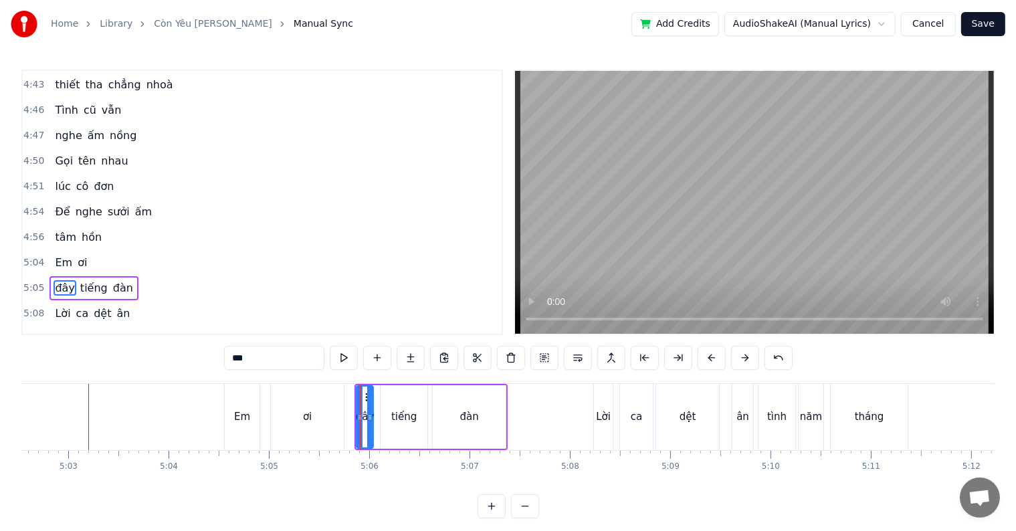
scroll to position [1726, 0]
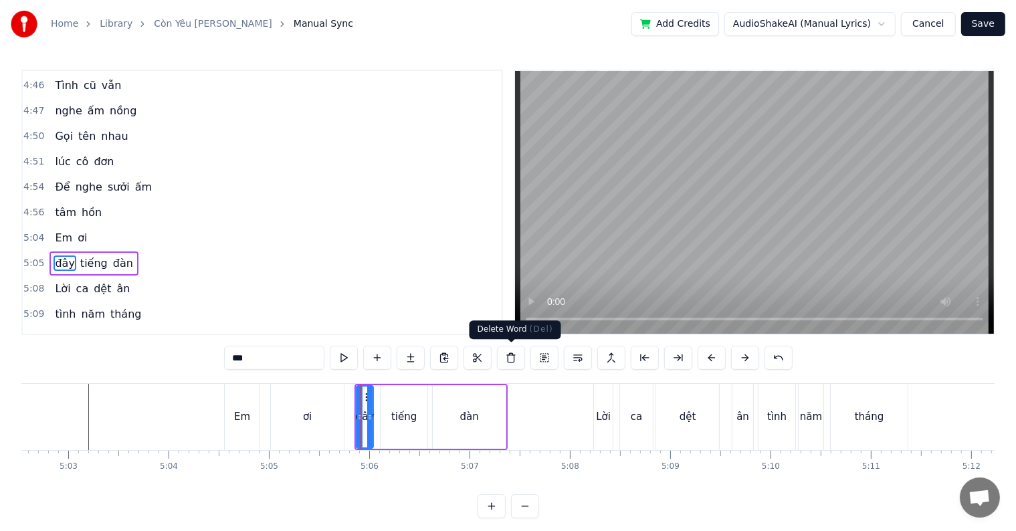
click at [510, 358] on button at bounding box center [511, 358] width 28 height 24
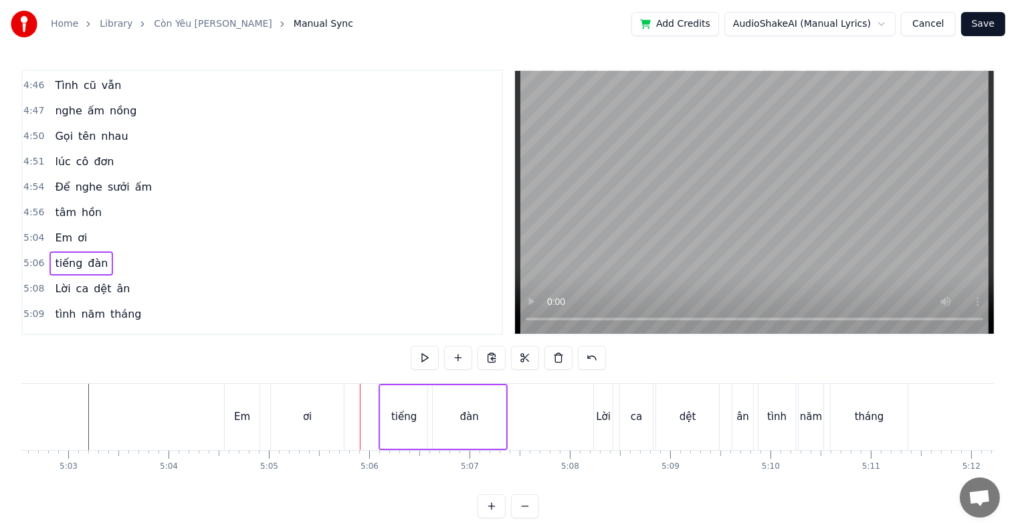
click at [290, 416] on div "ơi" at bounding box center [307, 417] width 73 height 66
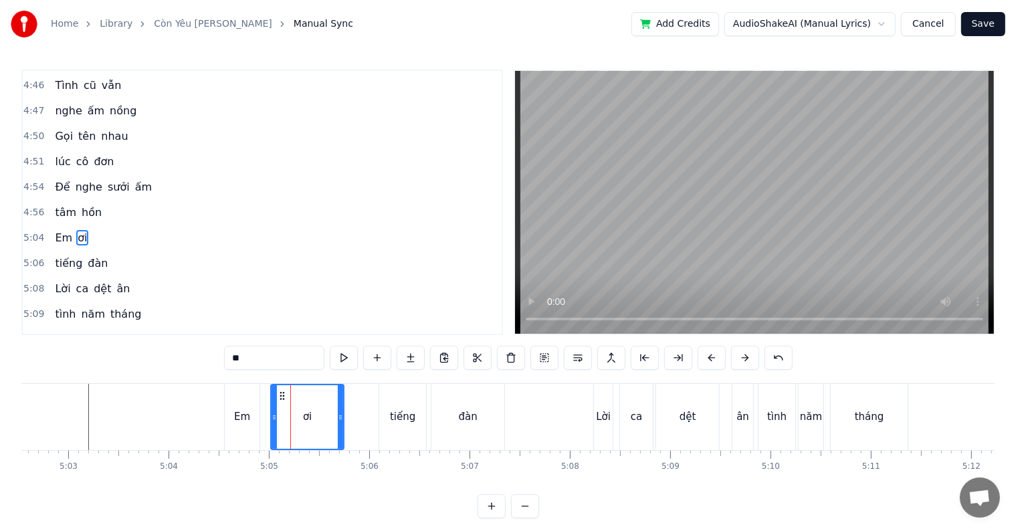
scroll to position [1701, 0]
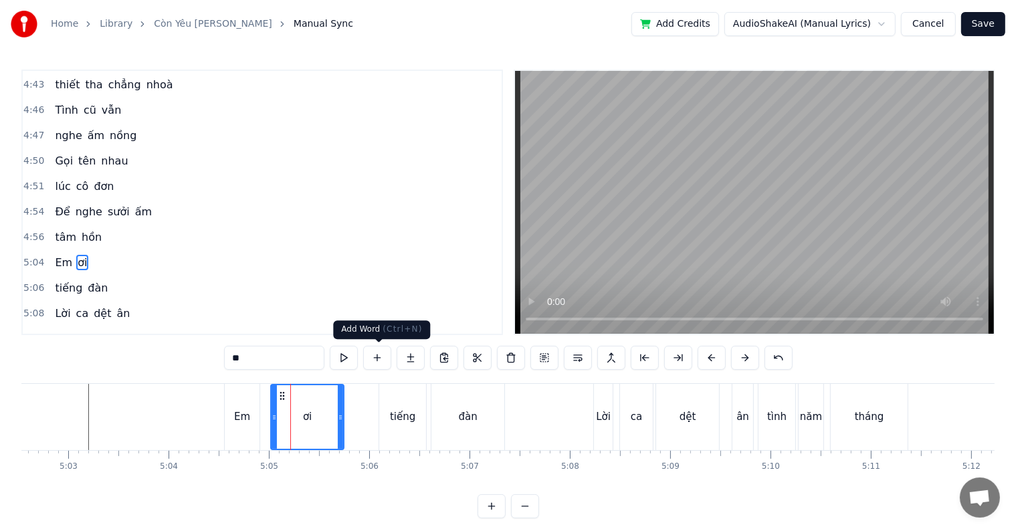
click at [374, 358] on button at bounding box center [377, 358] width 28 height 24
click at [409, 356] on button at bounding box center [411, 358] width 28 height 24
click at [304, 417] on div "ơi" at bounding box center [307, 416] width 9 height 15
click at [239, 418] on div "Em" at bounding box center [242, 416] width 16 height 15
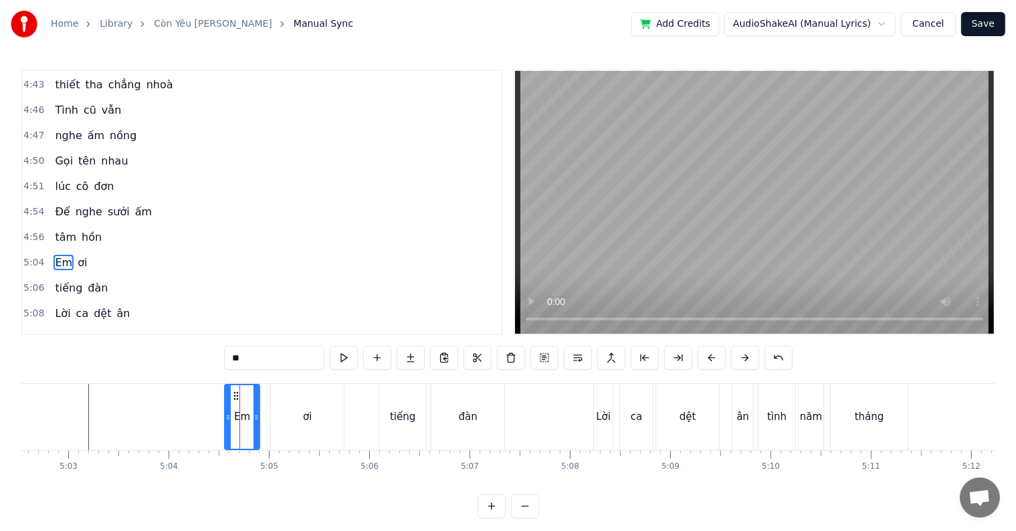
click at [300, 415] on div "ơi" at bounding box center [307, 417] width 73 height 66
type input "**"
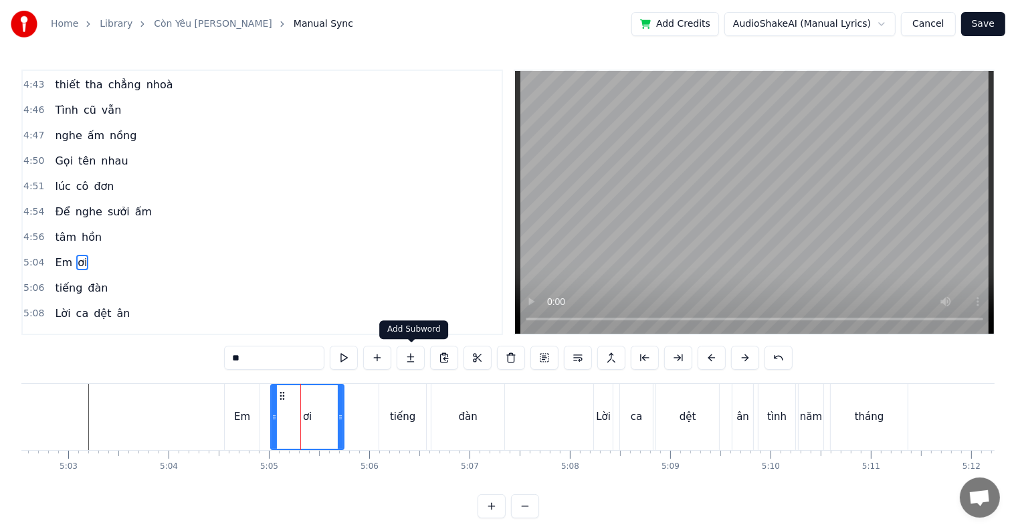
click at [409, 354] on button at bounding box center [411, 358] width 28 height 24
click at [294, 360] on input "**" at bounding box center [274, 358] width 100 height 24
drag, startPoint x: 341, startPoint y: 416, endPoint x: 328, endPoint y: 416, distance: 13.4
click at [328, 416] on icon at bounding box center [326, 417] width 5 height 11
click at [409, 358] on button at bounding box center [411, 358] width 28 height 24
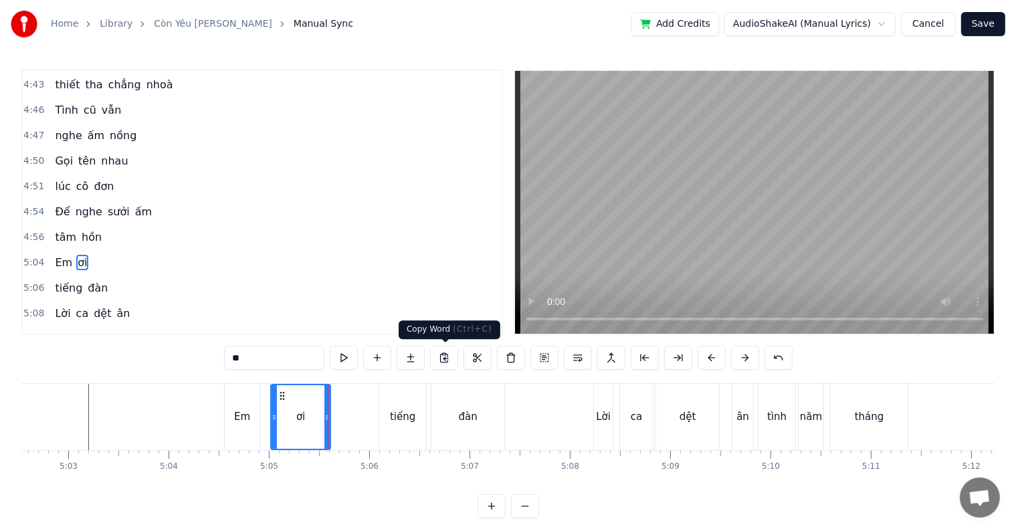
click at [441, 361] on button at bounding box center [444, 358] width 28 height 24
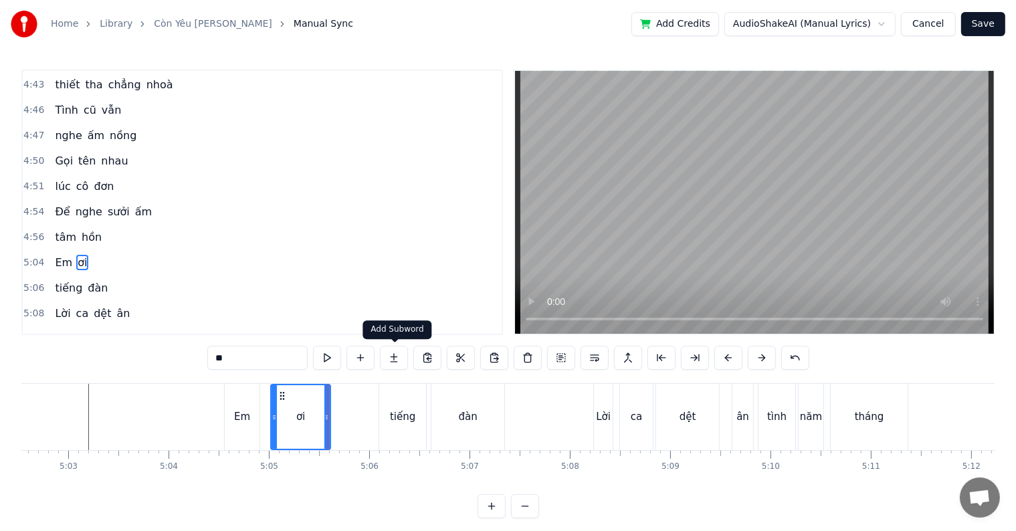
click at [394, 358] on button at bounding box center [394, 358] width 28 height 24
click at [102, 250] on div "5:04 Em ơi" at bounding box center [262, 262] width 479 height 25
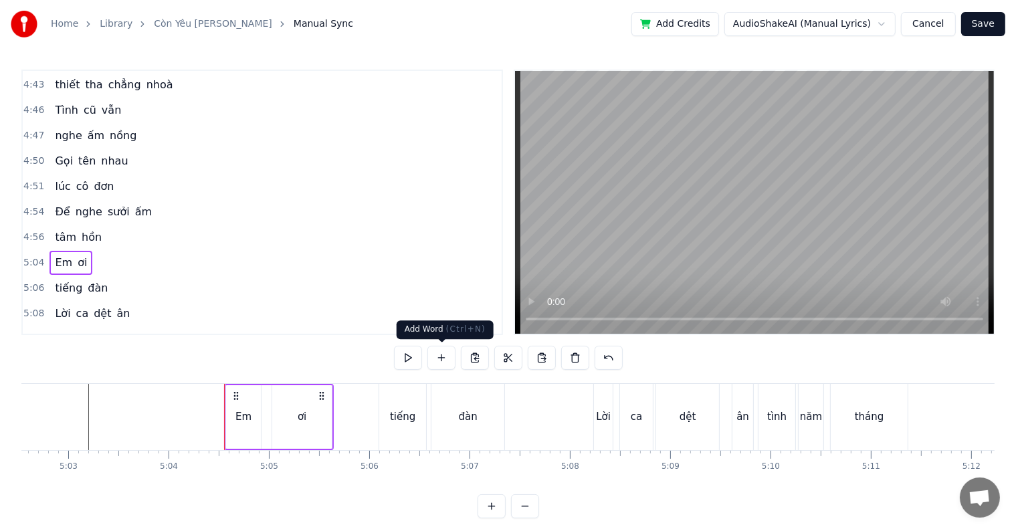
click at [441, 358] on button at bounding box center [441, 358] width 28 height 24
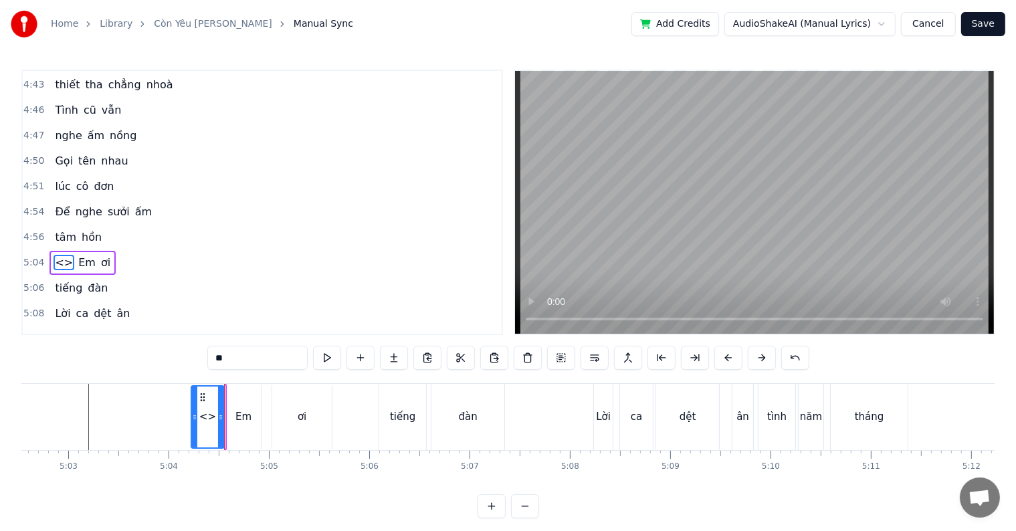
drag, startPoint x: 227, startPoint y: 415, endPoint x: 193, endPoint y: 415, distance: 34.8
click at [193, 415] on icon at bounding box center [194, 417] width 5 height 11
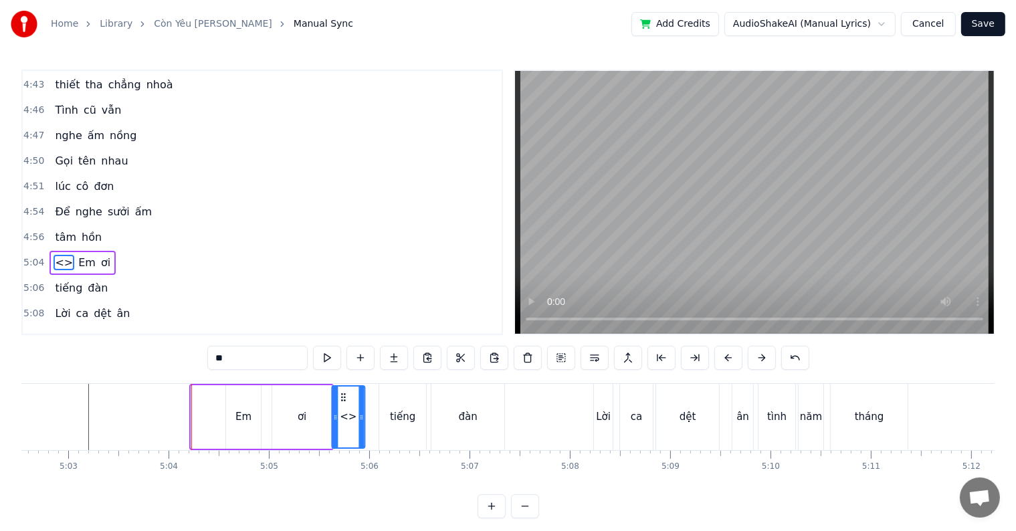
drag, startPoint x: 201, startPoint y: 397, endPoint x: 342, endPoint y: 401, distance: 141.1
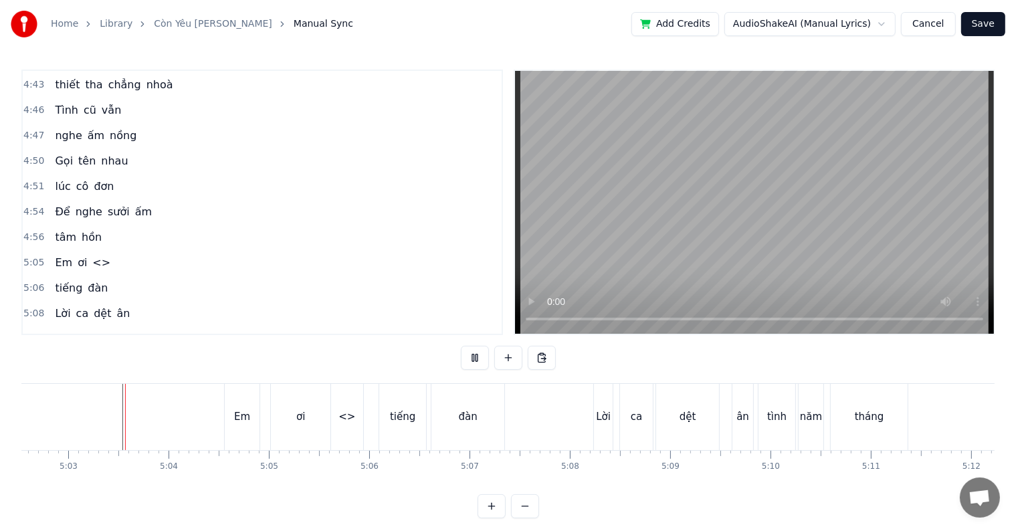
scroll to position [20, 0]
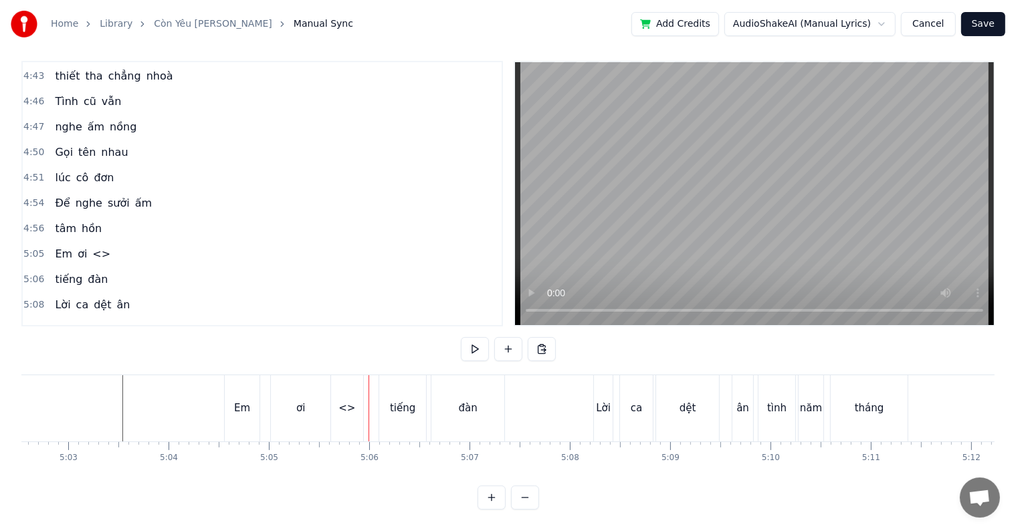
click at [308, 403] on div "ơi" at bounding box center [301, 408] width 60 height 66
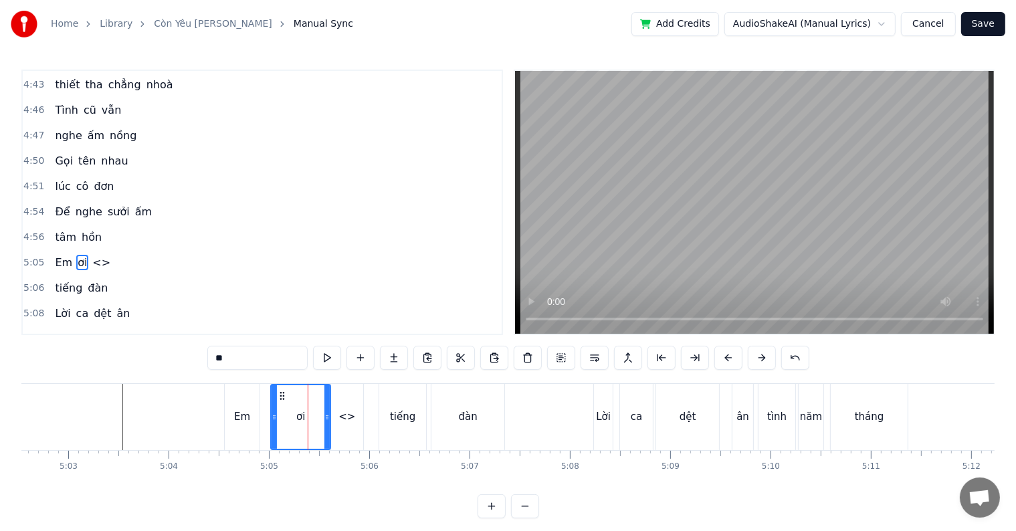
click at [339, 413] on div "<>" at bounding box center [347, 417] width 33 height 66
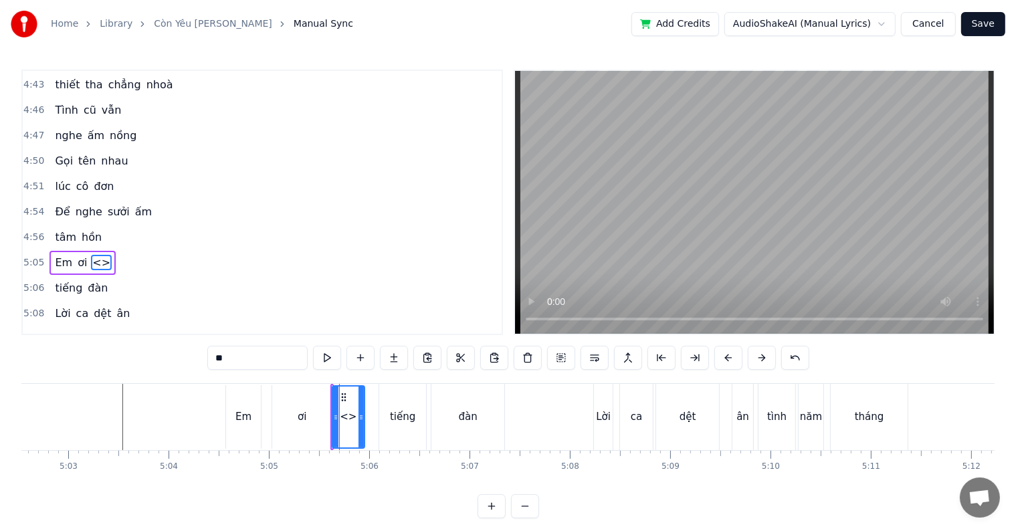
drag, startPoint x: 243, startPoint y: 358, endPoint x: 198, endPoint y: 358, distance: 45.5
click at [198, 358] on div "0:25 Yêu em như thuở 0:27 nào tình yêu còn 0:30 biên đầy trang giấy 0:33 Yêu em…" at bounding box center [507, 294] width 973 height 449
type input "*"
type input "***"
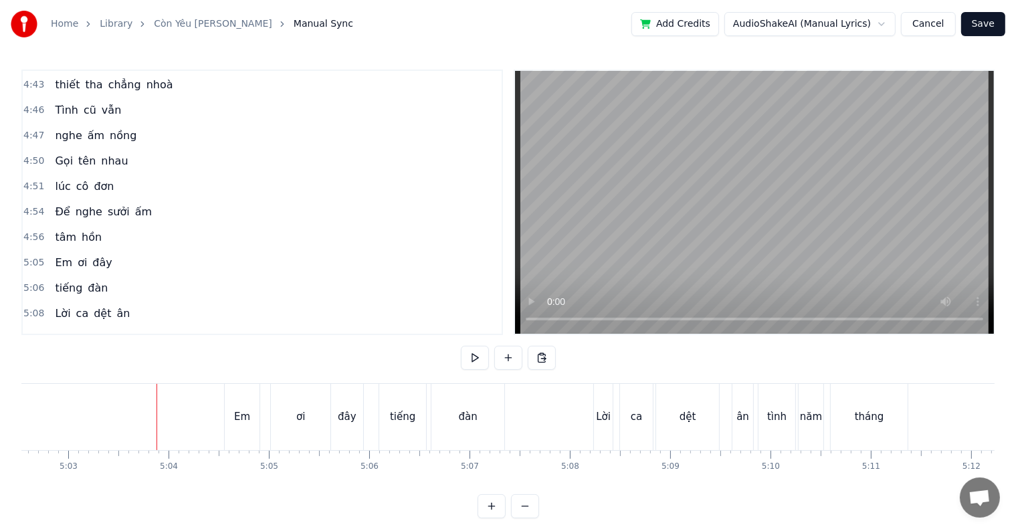
scroll to position [20, 0]
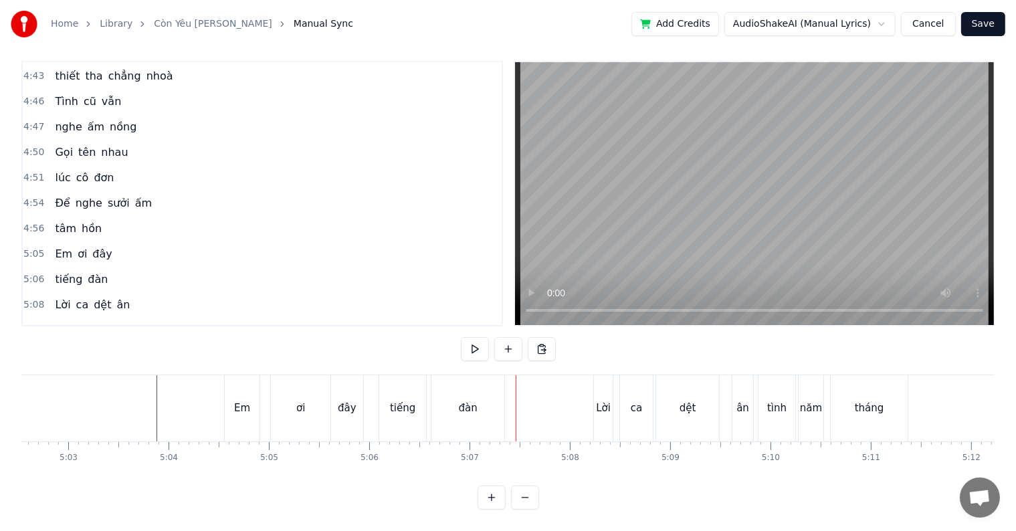
click at [59, 195] on span "Để" at bounding box center [61, 202] width 17 height 15
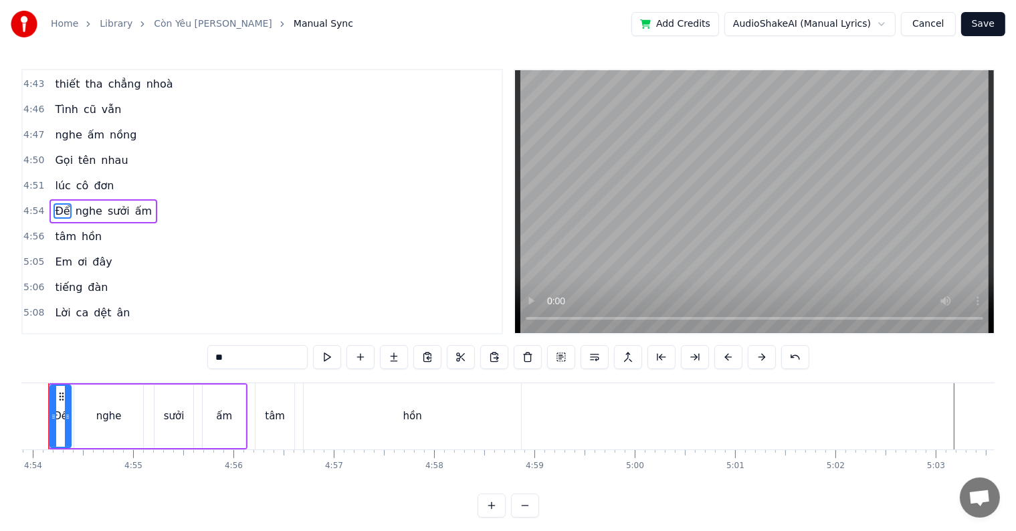
scroll to position [0, 29435]
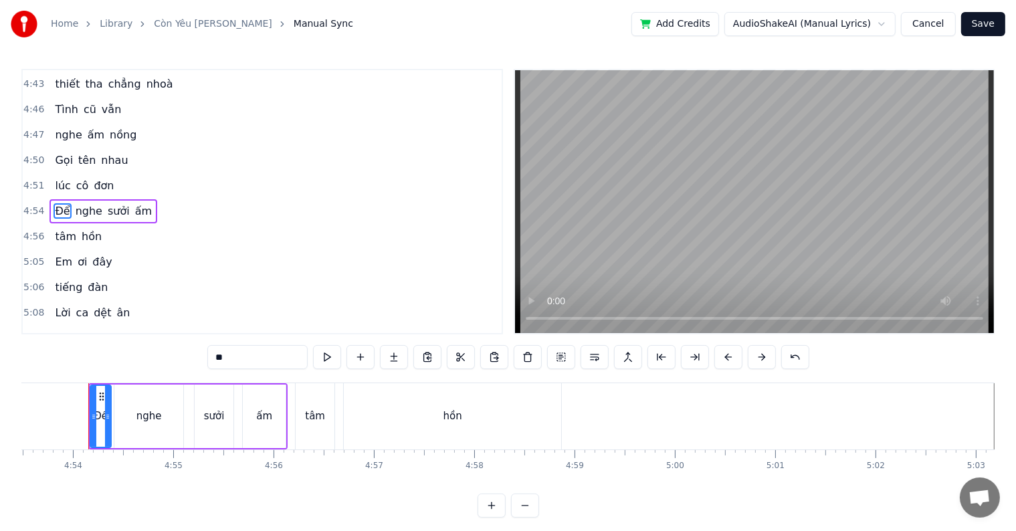
click at [134, 203] on span "ấm" at bounding box center [143, 210] width 19 height 15
type input "**"
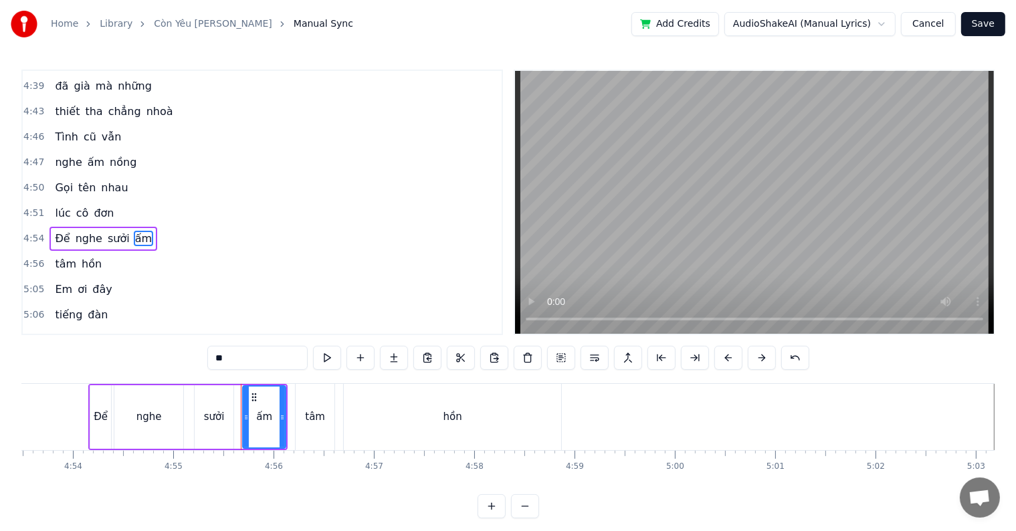
scroll to position [1652, 0]
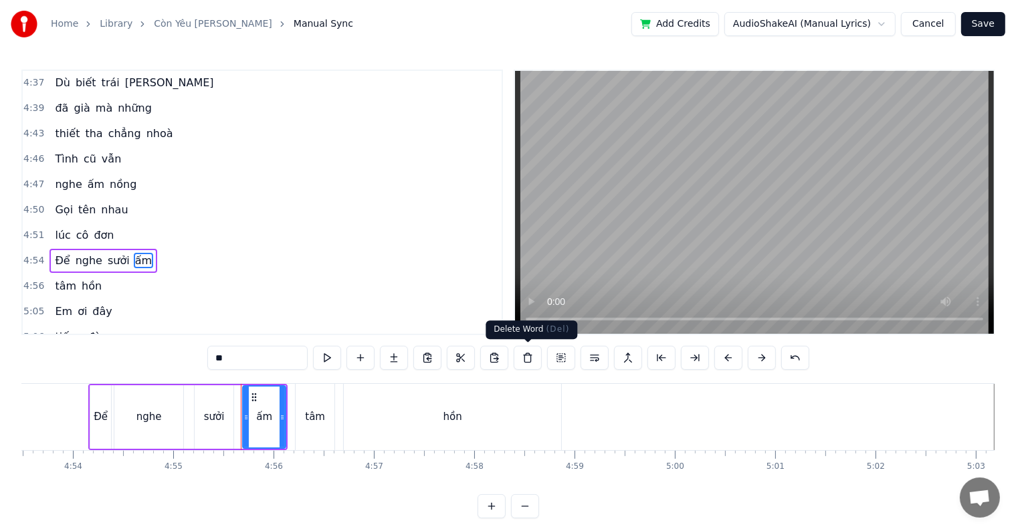
click at [526, 358] on button at bounding box center [528, 358] width 28 height 24
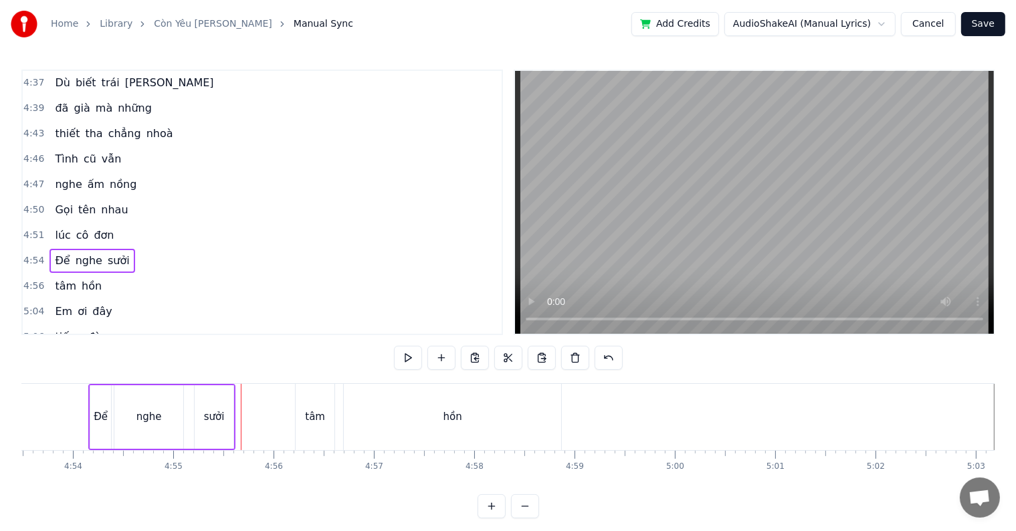
click at [53, 278] on span "tâm" at bounding box center [65, 285] width 24 height 15
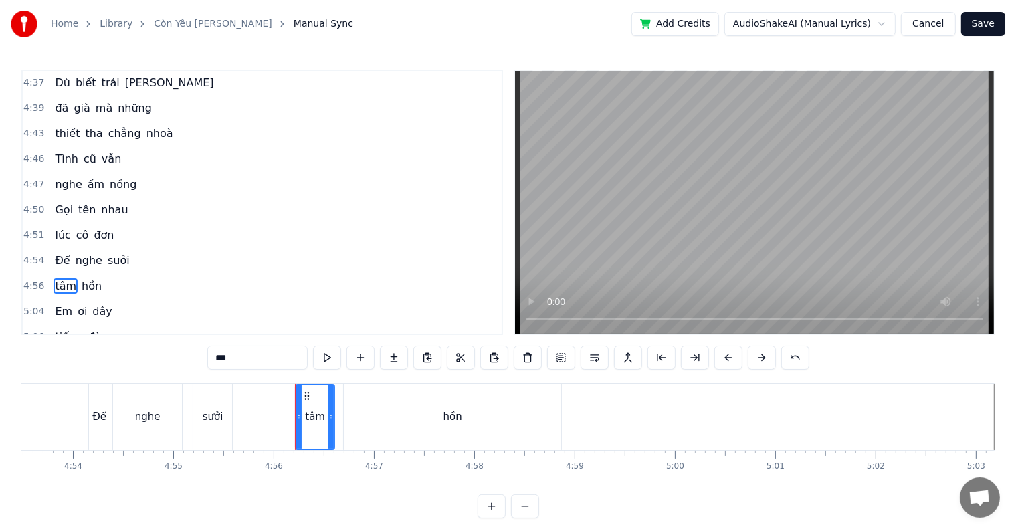
scroll to position [1677, 0]
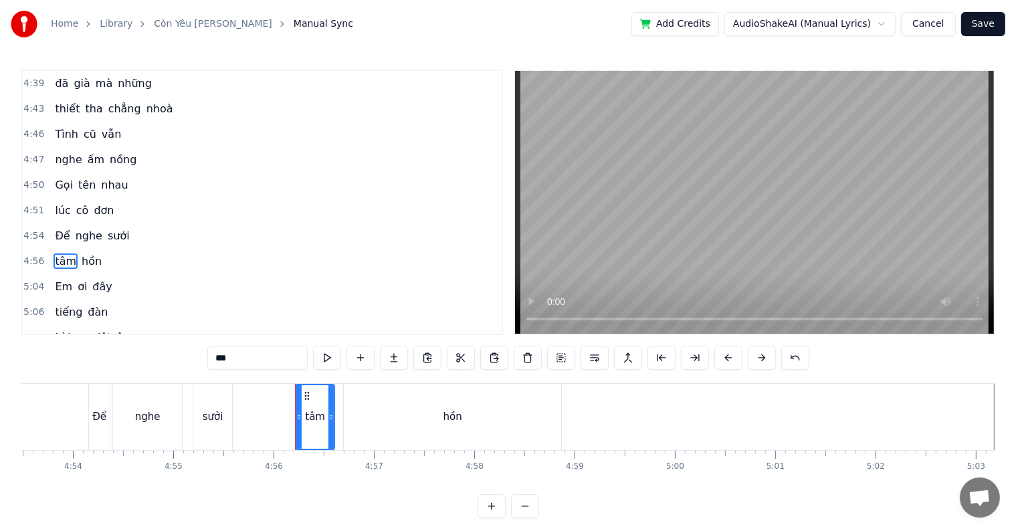
click at [80, 253] on span "hồn" at bounding box center [91, 260] width 23 height 15
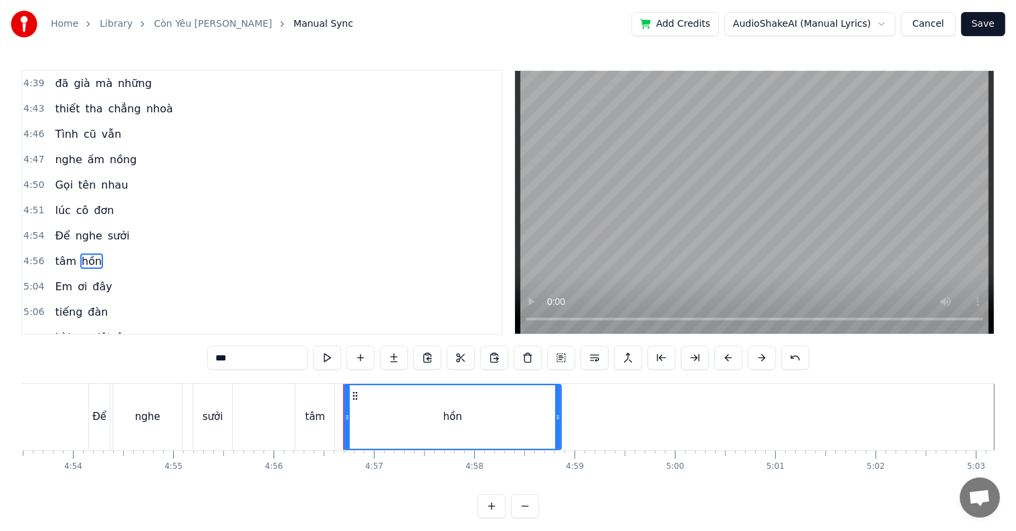
click at [219, 418] on div "sưởi" at bounding box center [213, 416] width 21 height 15
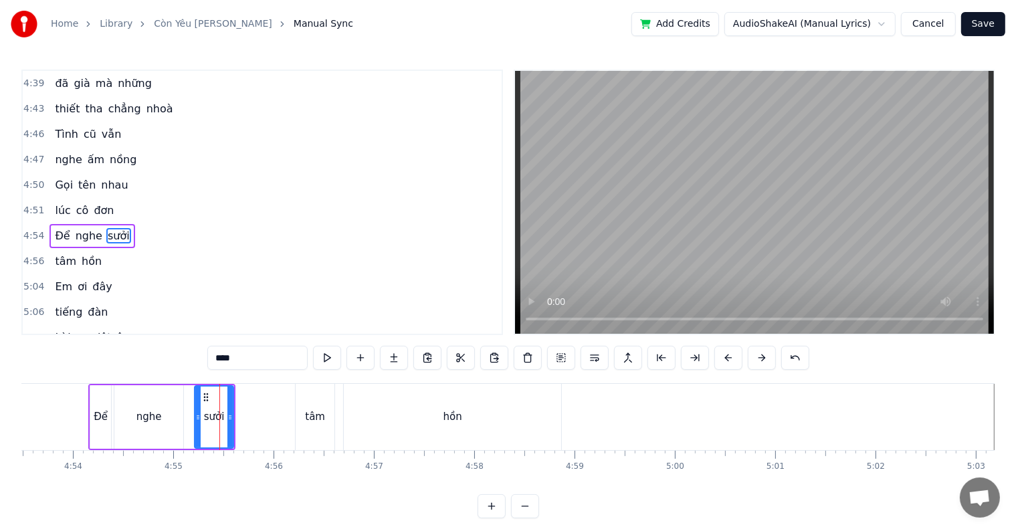
scroll to position [1652, 0]
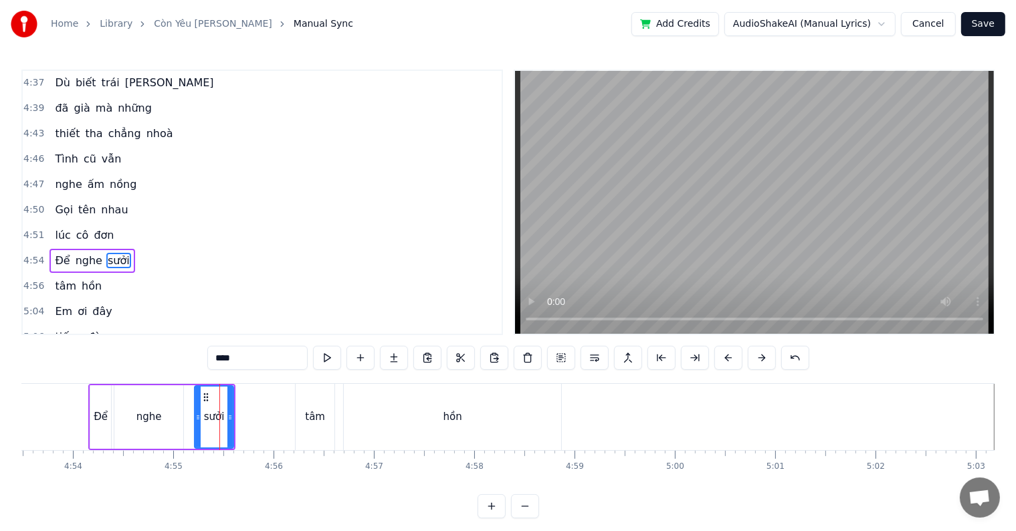
click at [308, 415] on div "tâm" at bounding box center [315, 416] width 20 height 15
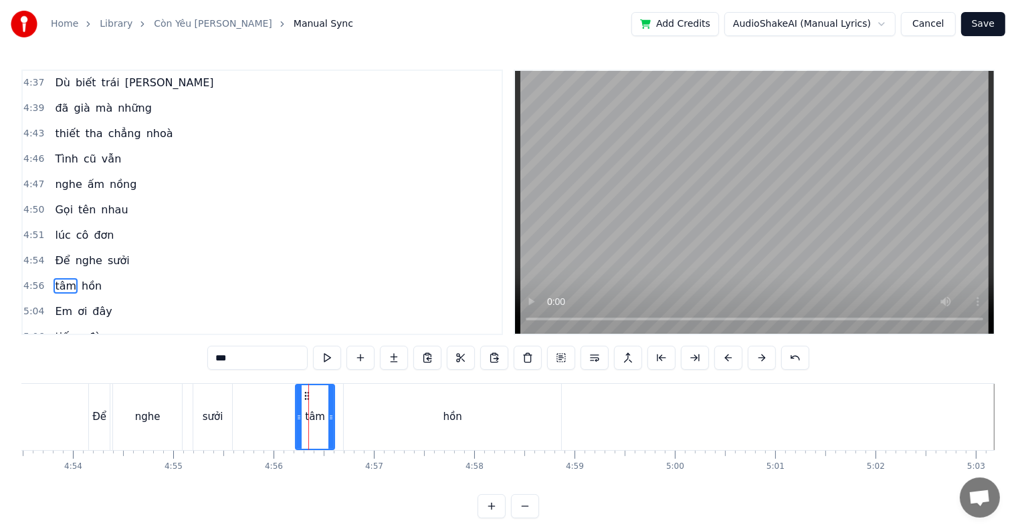
scroll to position [1677, 0]
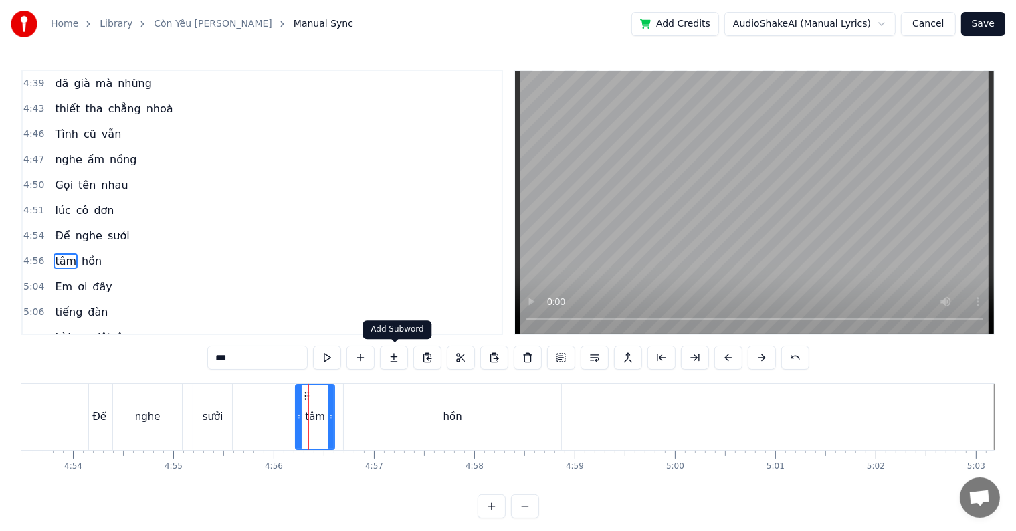
click at [392, 356] on button at bounding box center [394, 358] width 28 height 24
click at [296, 414] on icon at bounding box center [298, 417] width 5 height 11
click at [392, 356] on button at bounding box center [394, 358] width 28 height 24
click at [361, 425] on div "hồn" at bounding box center [452, 417] width 217 height 66
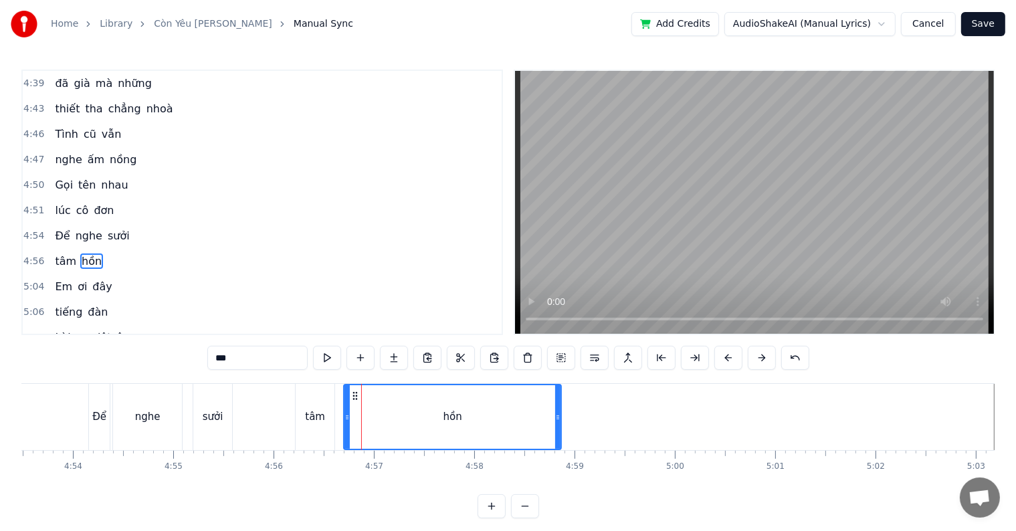
click at [322, 422] on div "tâm" at bounding box center [315, 416] width 20 height 15
type input "***"
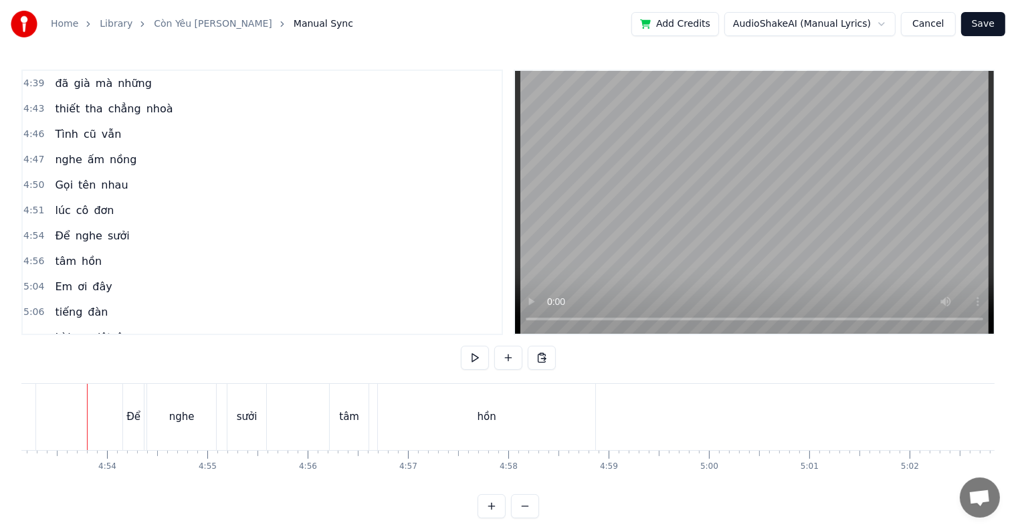
scroll to position [0, 29399]
click at [407, 419] on div "hồn" at bounding box center [488, 417] width 217 height 66
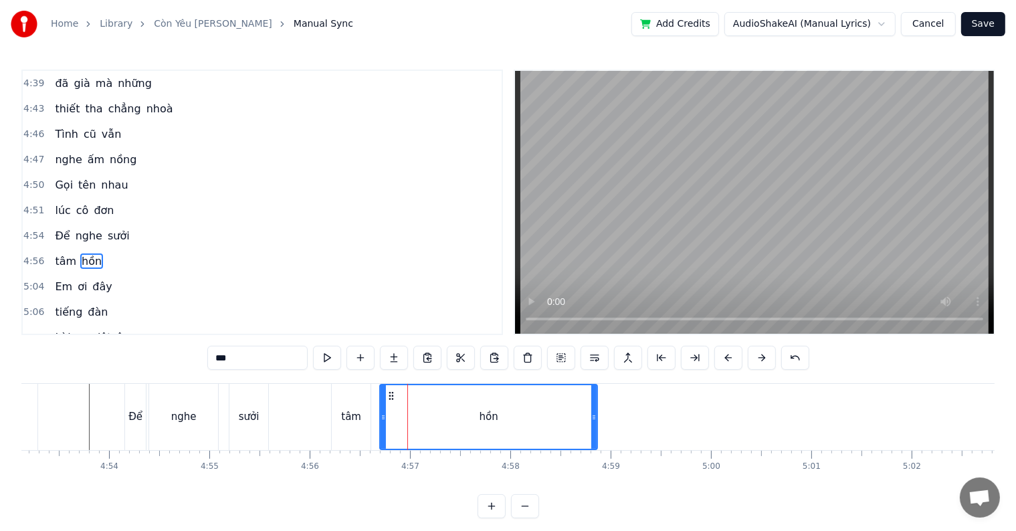
click at [340, 420] on div "tâm" at bounding box center [351, 417] width 39 height 66
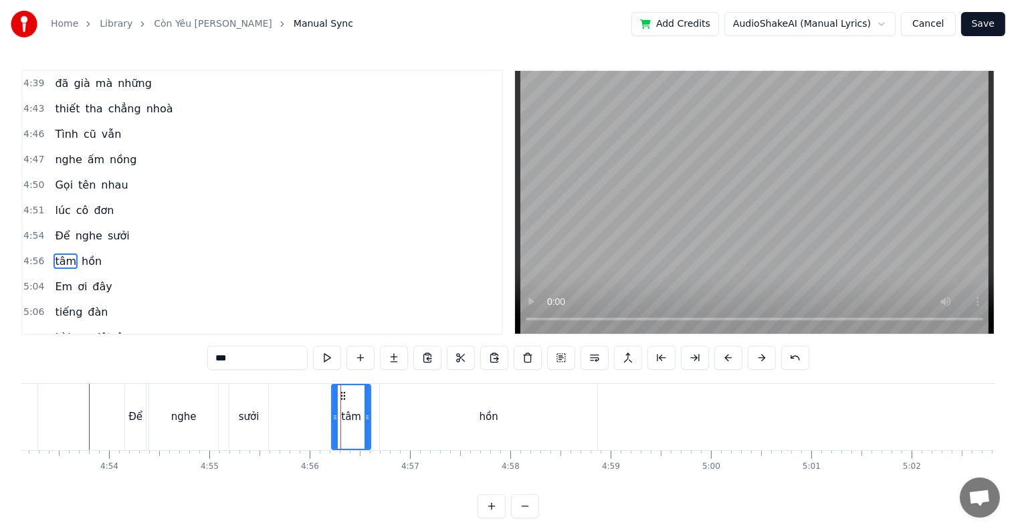
click at [257, 420] on div "sưởi" at bounding box center [249, 416] width 21 height 15
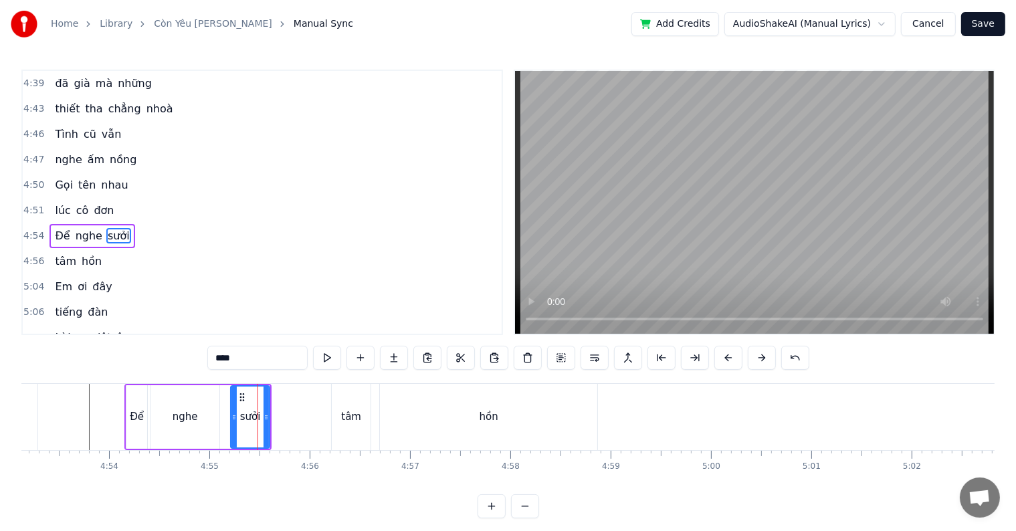
scroll to position [1652, 0]
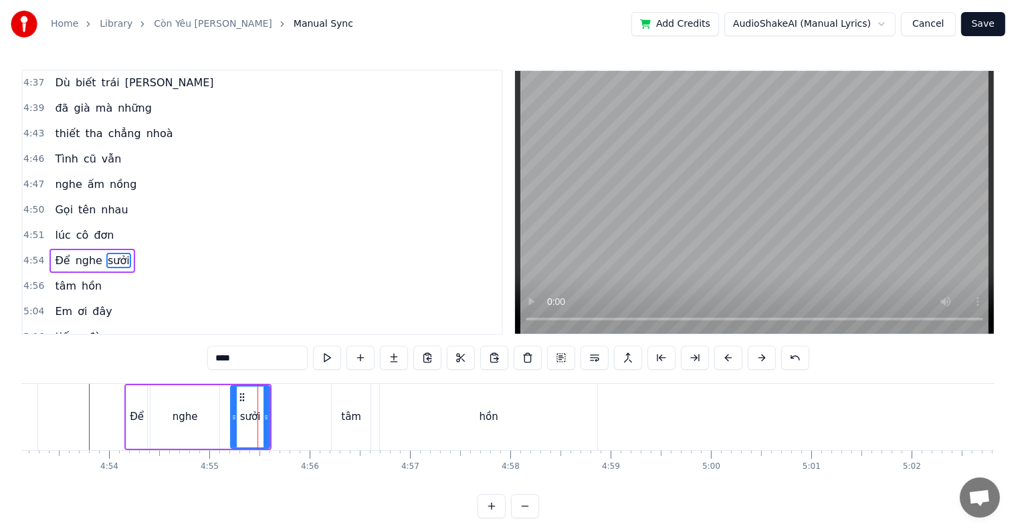
click at [360, 415] on div "tâm" at bounding box center [351, 417] width 39 height 66
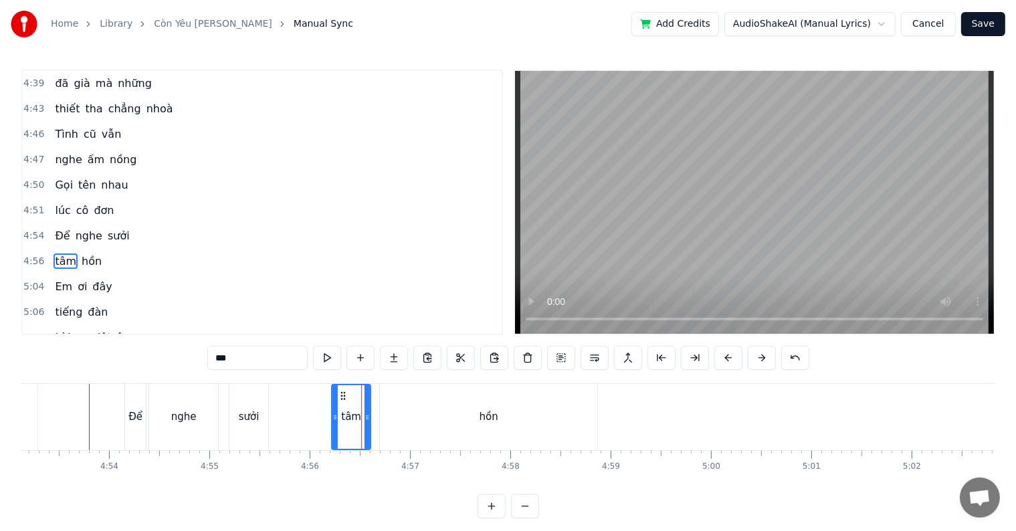
click at [408, 417] on div "hồn" at bounding box center [488, 417] width 217 height 66
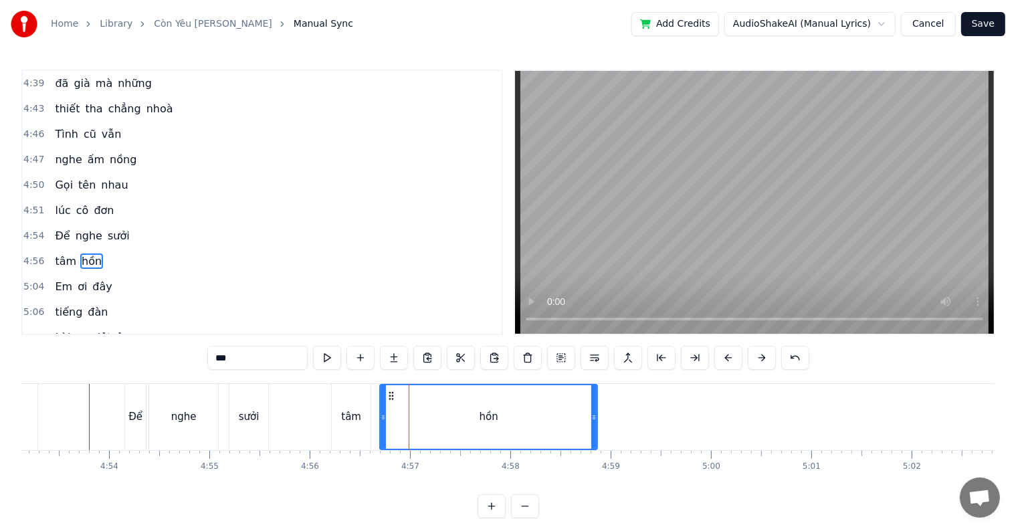
click at [361, 420] on div "tâm" at bounding box center [351, 417] width 39 height 66
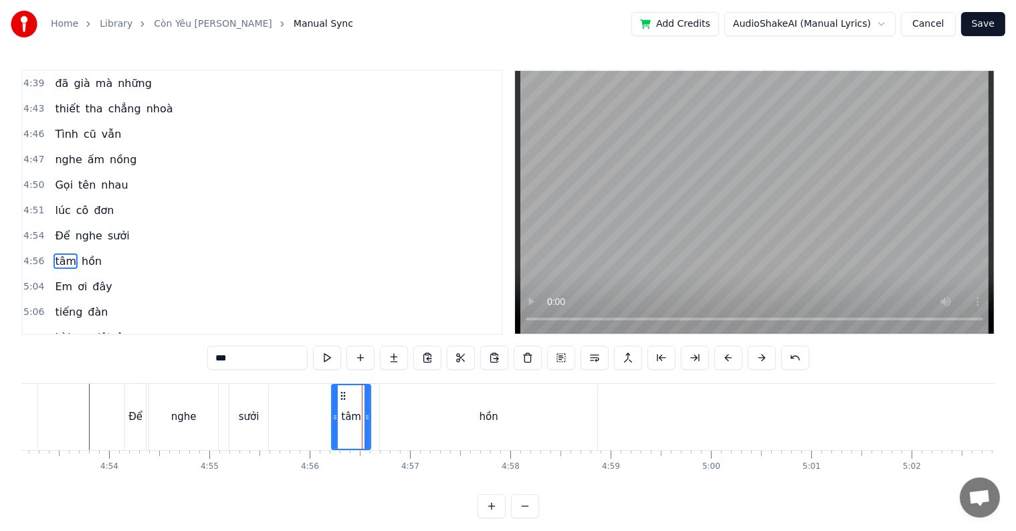
click at [334, 416] on icon at bounding box center [334, 417] width 5 height 11
click at [392, 358] on button at bounding box center [394, 358] width 28 height 24
click at [382, 417] on div "hồn" at bounding box center [488, 417] width 217 height 66
type input "***"
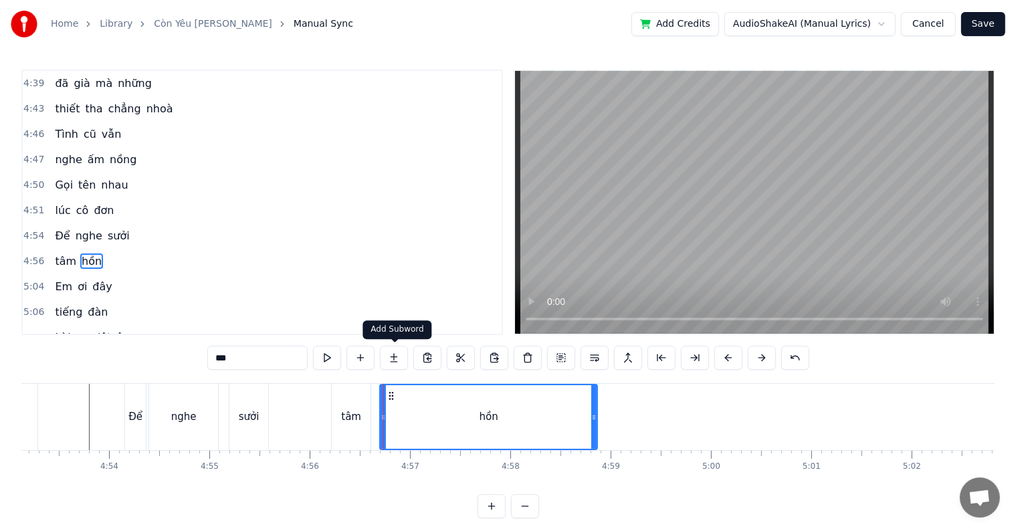
click at [393, 357] on button at bounding box center [394, 358] width 28 height 24
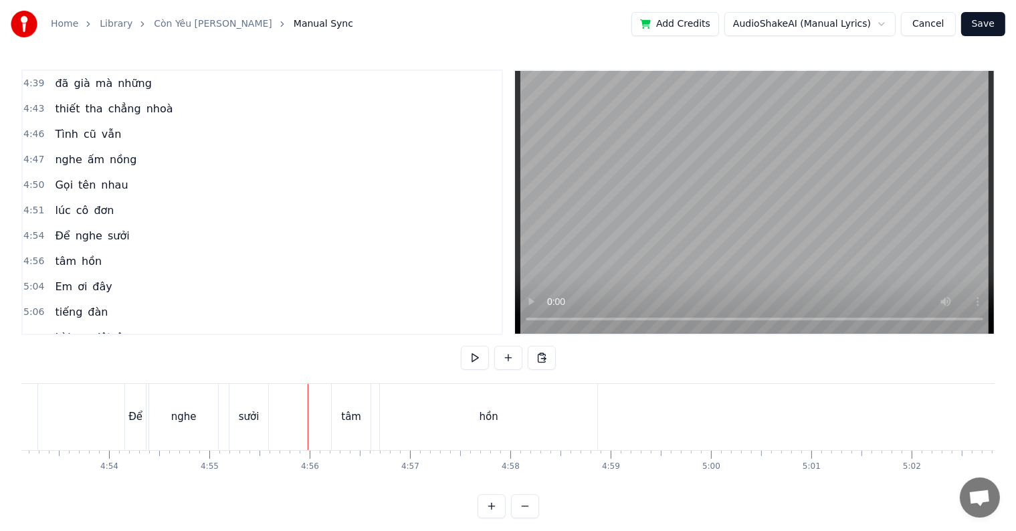
click at [354, 421] on div "tâm" at bounding box center [351, 416] width 20 height 15
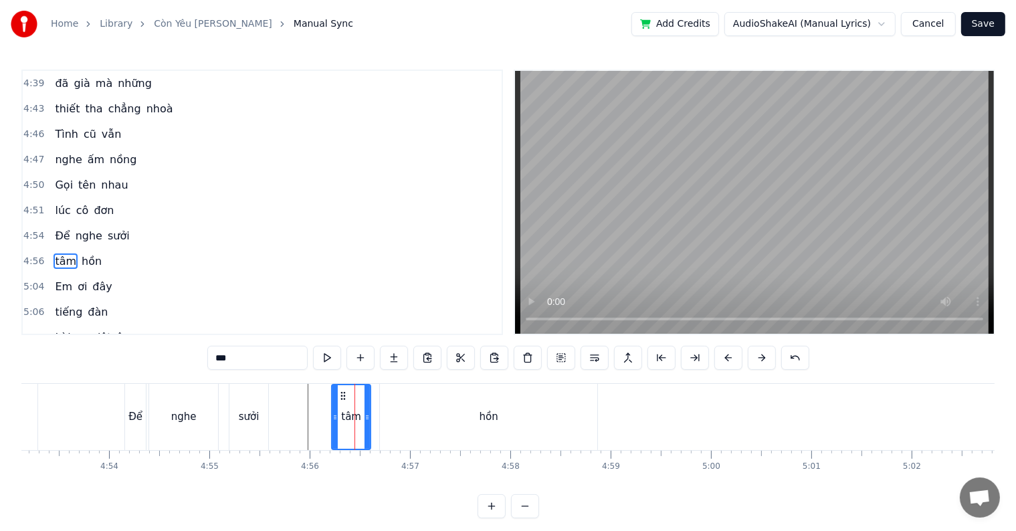
click at [90, 253] on span "hồn" at bounding box center [91, 260] width 23 height 15
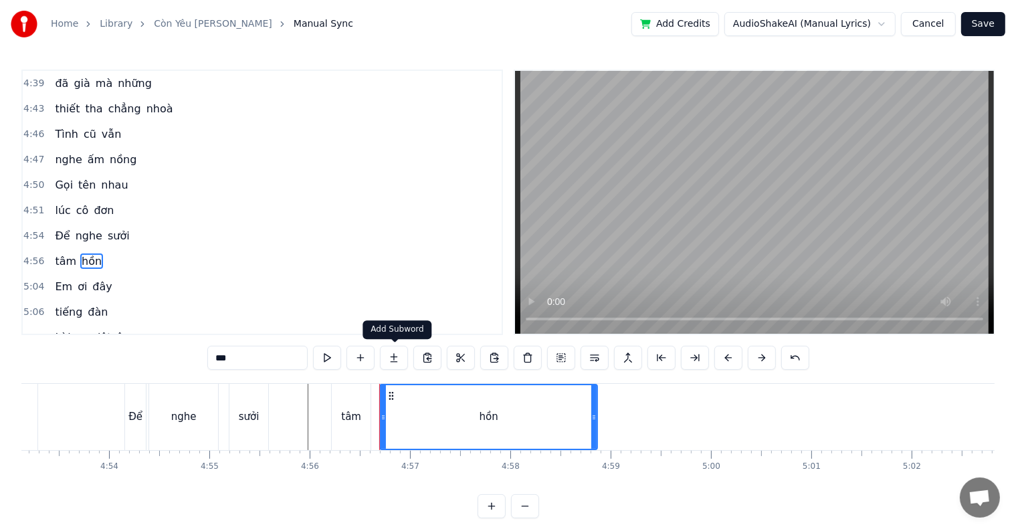
click at [394, 358] on button at bounding box center [394, 358] width 28 height 24
click at [362, 354] on button at bounding box center [360, 358] width 28 height 24
click at [364, 425] on div "tâm" at bounding box center [351, 417] width 39 height 66
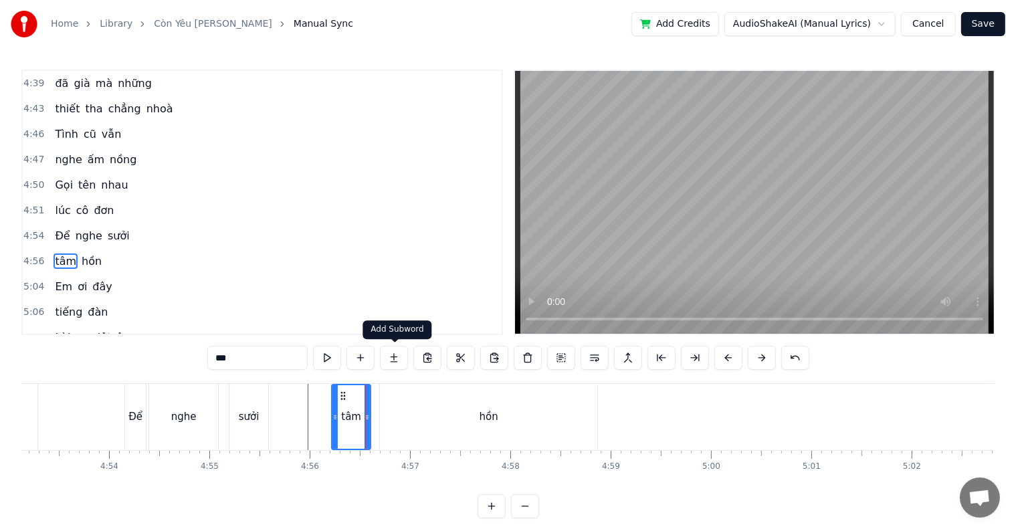
click at [393, 358] on button at bounding box center [394, 358] width 28 height 24
click at [416, 429] on div "hồn" at bounding box center [488, 417] width 217 height 66
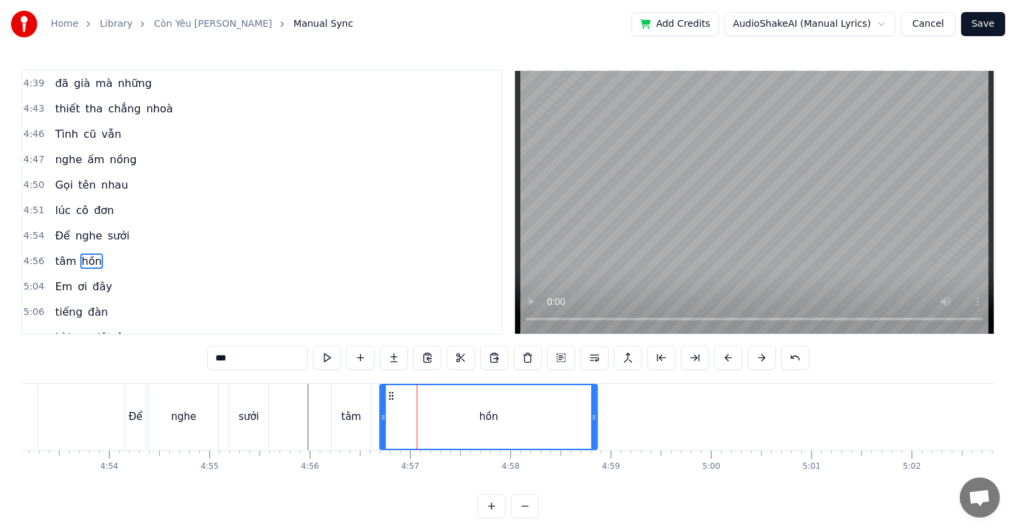
click at [353, 425] on div "tâm" at bounding box center [351, 417] width 39 height 66
type input "***"
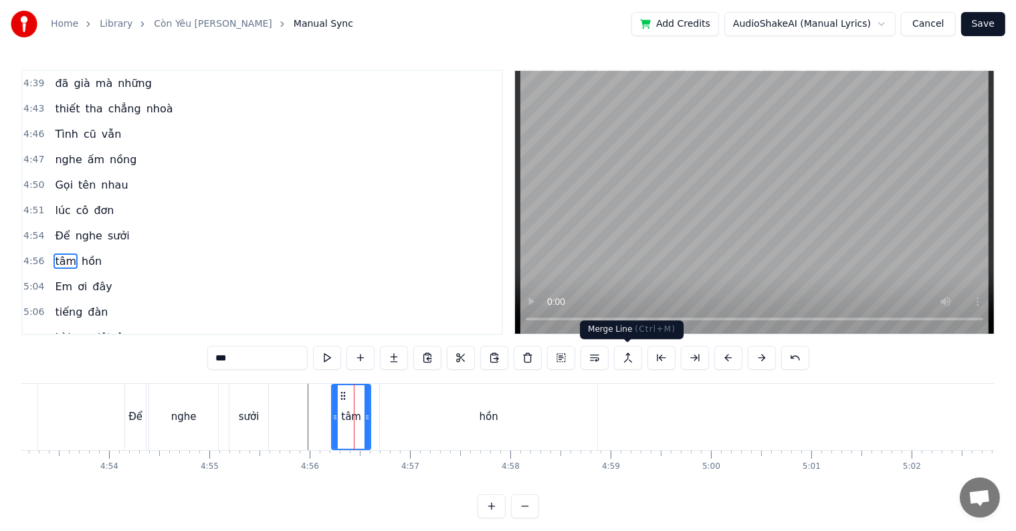
click at [628, 360] on button at bounding box center [628, 358] width 28 height 24
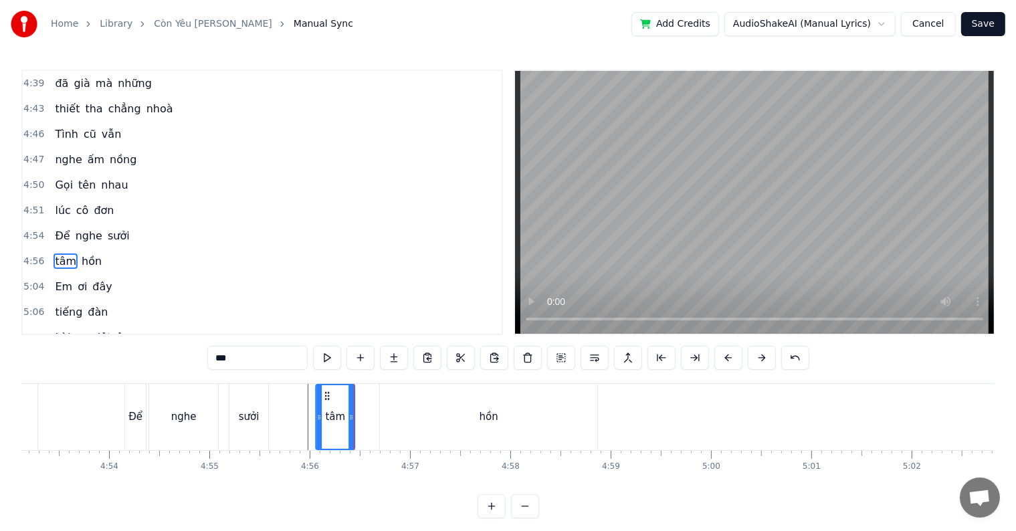
drag, startPoint x: 341, startPoint y: 392, endPoint x: 328, endPoint y: 392, distance: 13.4
click at [325, 390] on icon at bounding box center [327, 395] width 11 height 11
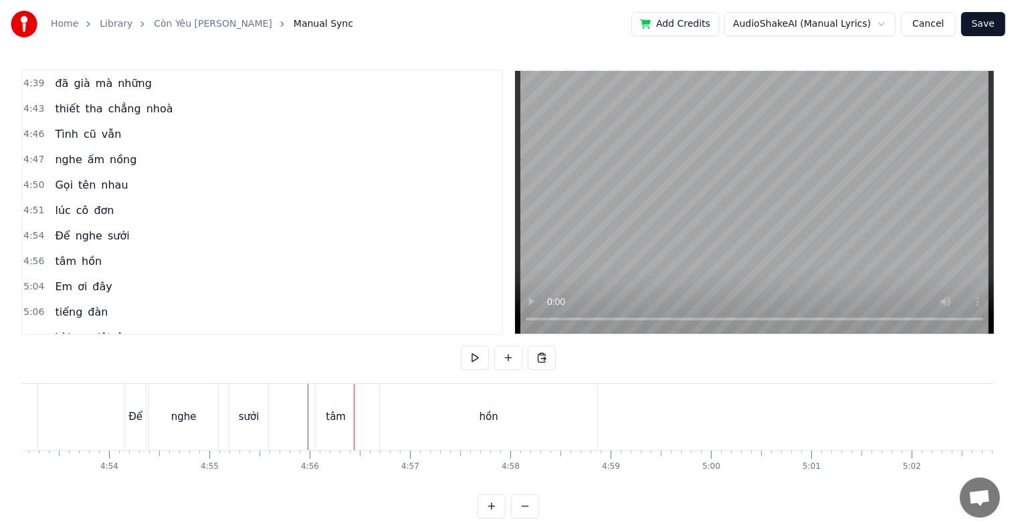
click at [372, 413] on div "tâm hồn" at bounding box center [458, 417] width 286 height 66
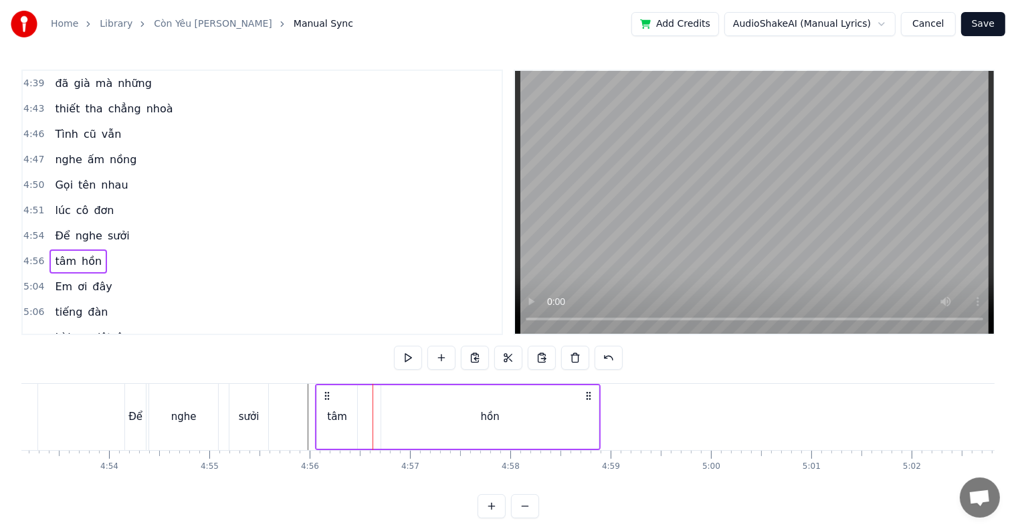
click at [346, 415] on div "tâm" at bounding box center [337, 417] width 40 height 64
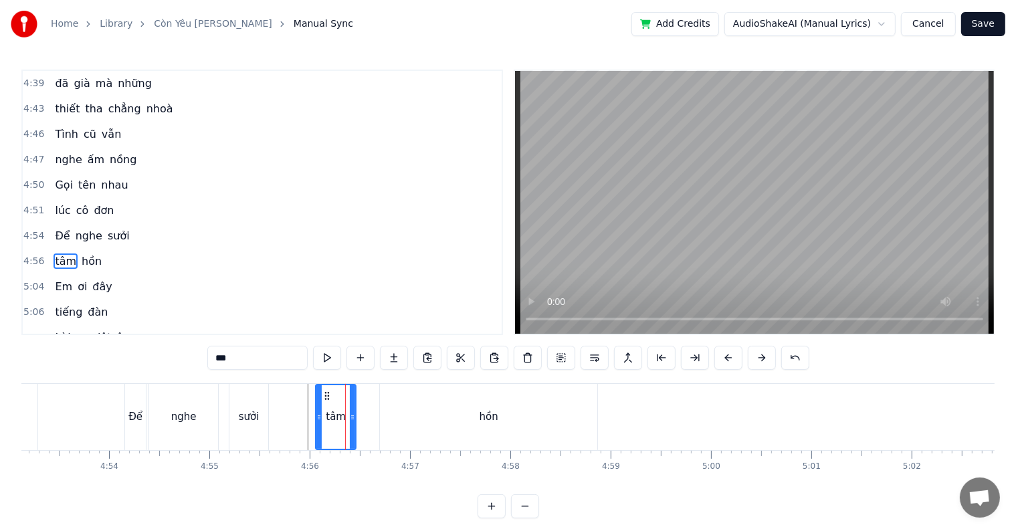
click at [379, 415] on div "hồn" at bounding box center [488, 417] width 219 height 66
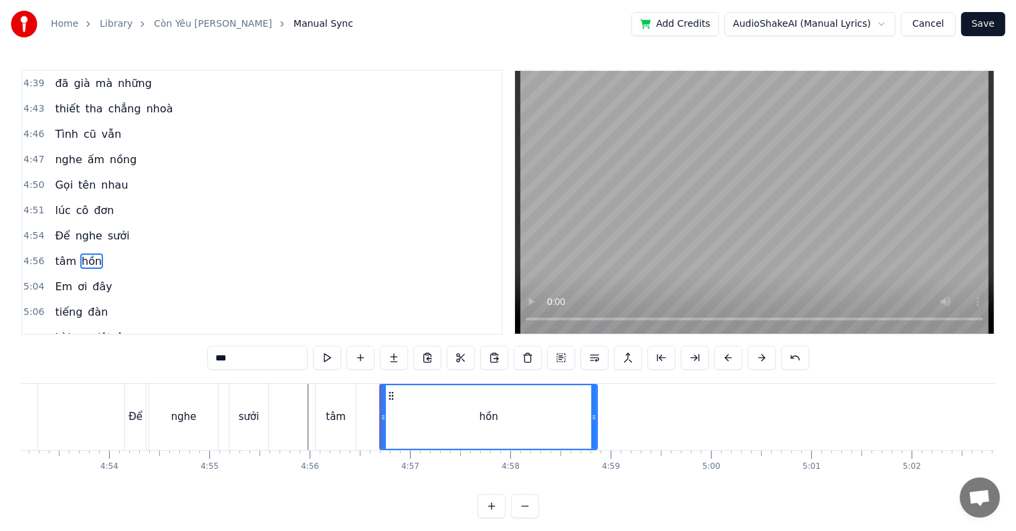
click at [345, 415] on div "tâm" at bounding box center [336, 417] width 40 height 66
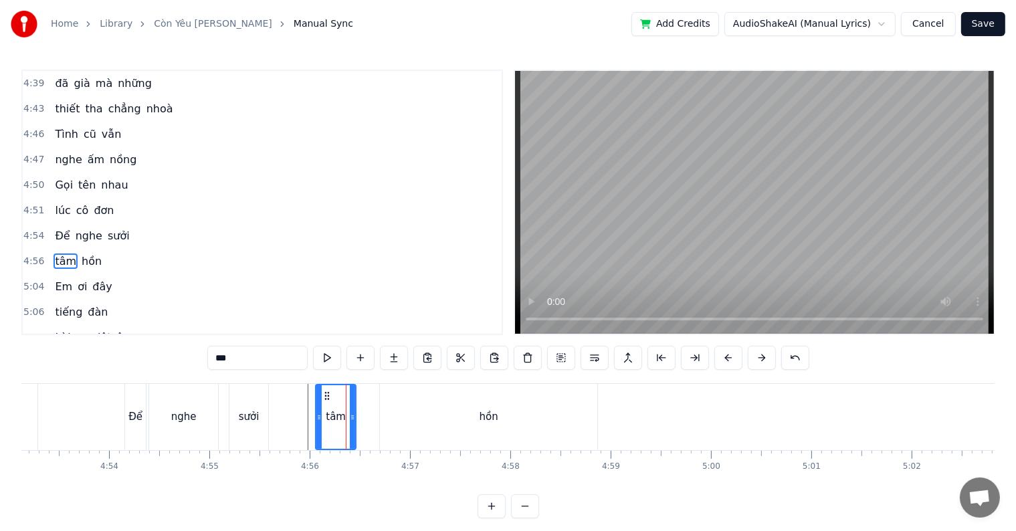
click at [352, 415] on icon at bounding box center [352, 417] width 5 height 11
click at [398, 358] on button at bounding box center [394, 358] width 28 height 24
click at [317, 419] on icon at bounding box center [318, 417] width 5 height 11
click at [395, 355] on button at bounding box center [394, 358] width 28 height 24
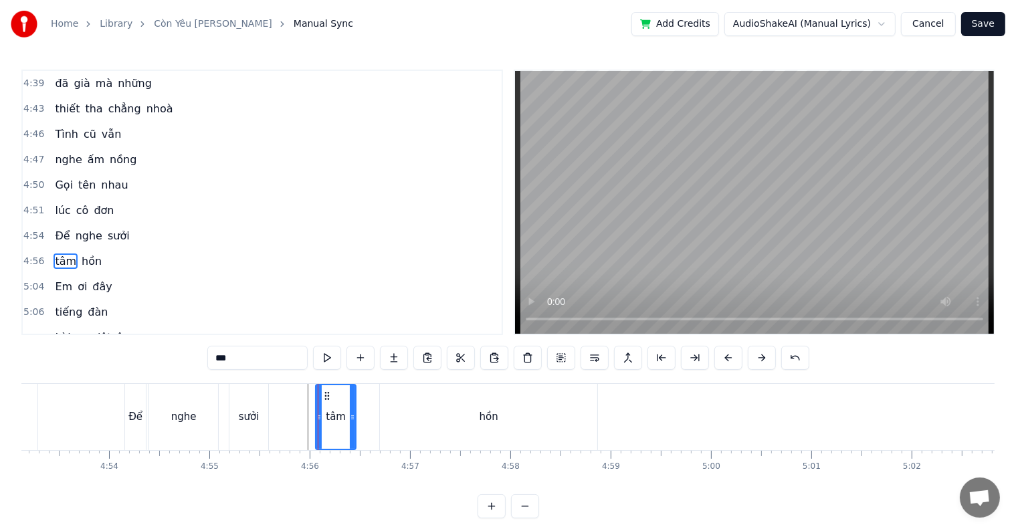
click at [380, 411] on div "hồn" at bounding box center [488, 417] width 217 height 66
type input "***"
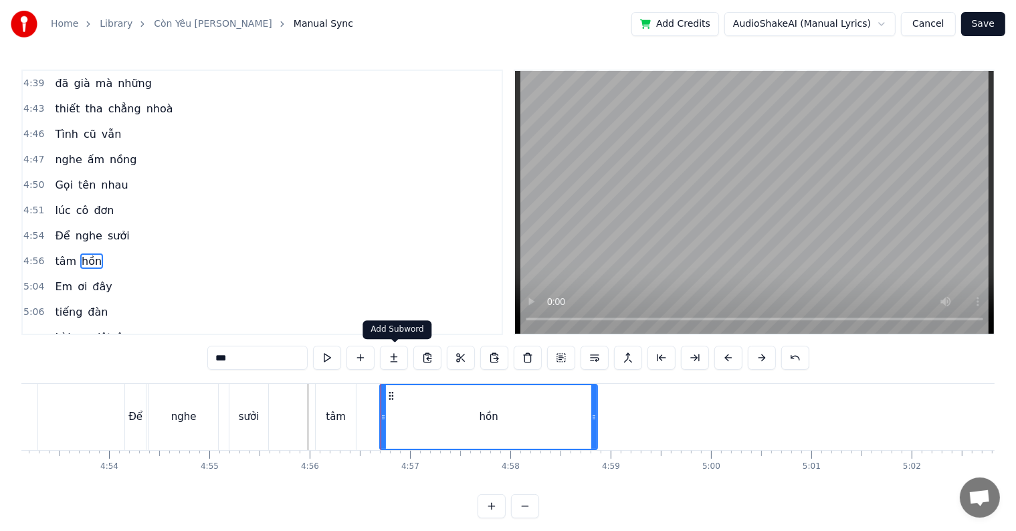
click at [395, 356] on button at bounding box center [394, 358] width 28 height 24
click at [372, 410] on div "tâm hồn" at bounding box center [458, 417] width 286 height 66
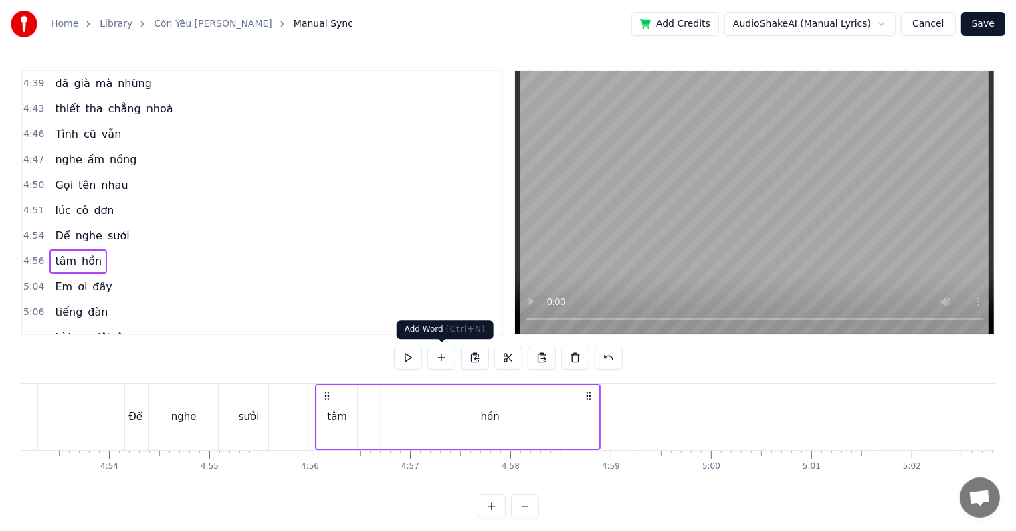
click at [441, 359] on button at bounding box center [441, 358] width 28 height 24
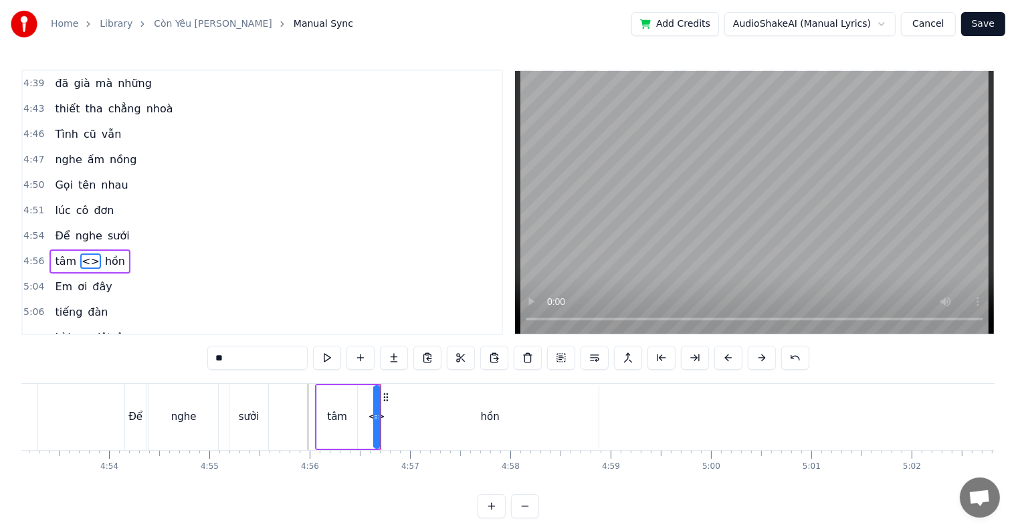
click at [334, 418] on div "tâm" at bounding box center [337, 416] width 20 height 15
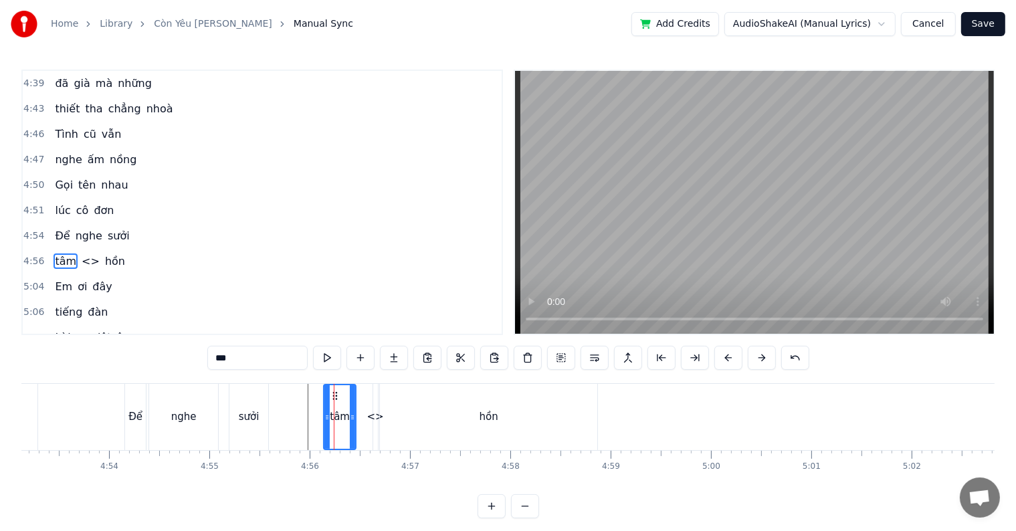
drag, startPoint x: 317, startPoint y: 415, endPoint x: 327, endPoint y: 415, distance: 10.0
click at [327, 415] on icon at bounding box center [326, 417] width 5 height 11
drag, startPoint x: 352, startPoint y: 415, endPoint x: 358, endPoint y: 415, distance: 6.7
click at [358, 415] on icon at bounding box center [358, 417] width 5 height 11
click at [376, 415] on div "<>" at bounding box center [375, 416] width 17 height 15
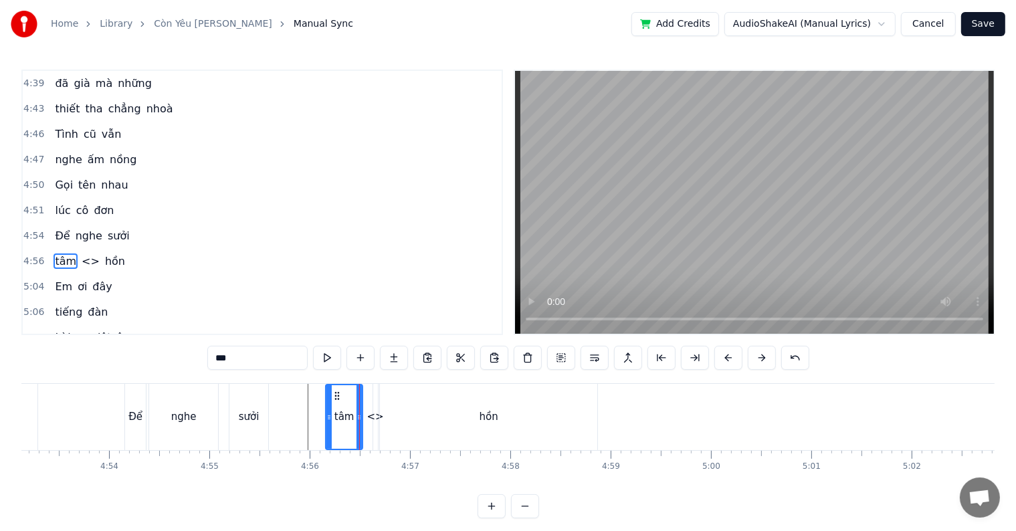
type input "**"
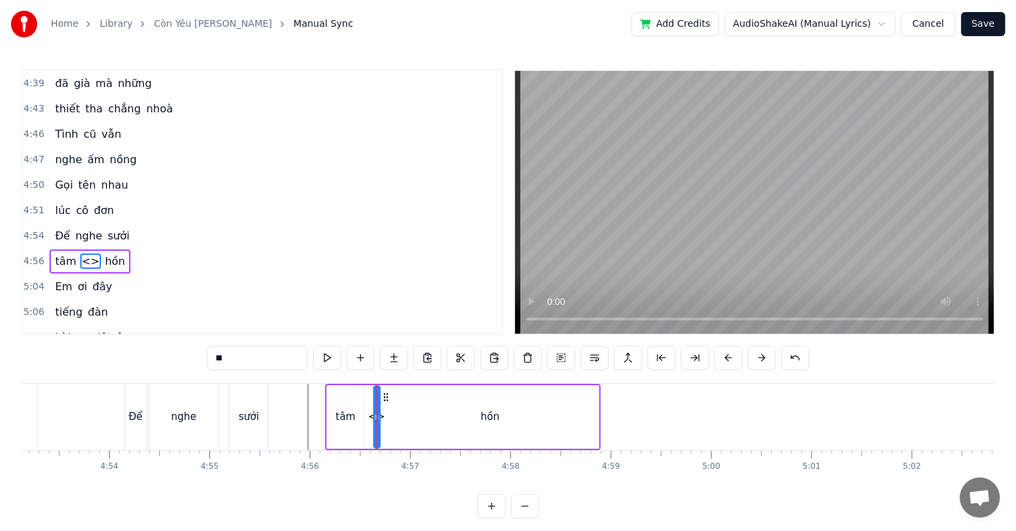
drag, startPoint x: 376, startPoint y: 420, endPoint x: 382, endPoint y: 419, distance: 6.8
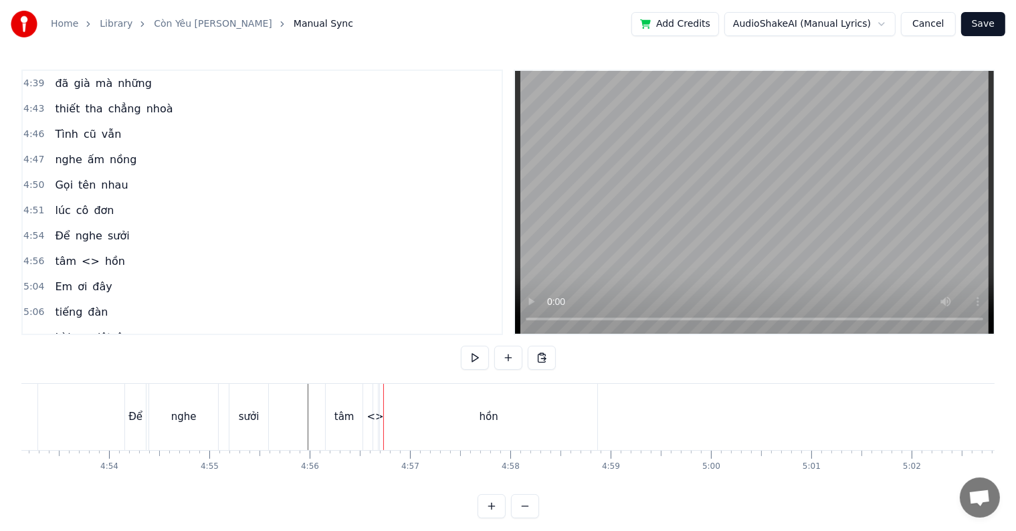
click at [375, 419] on div "<>" at bounding box center [375, 416] width 17 height 15
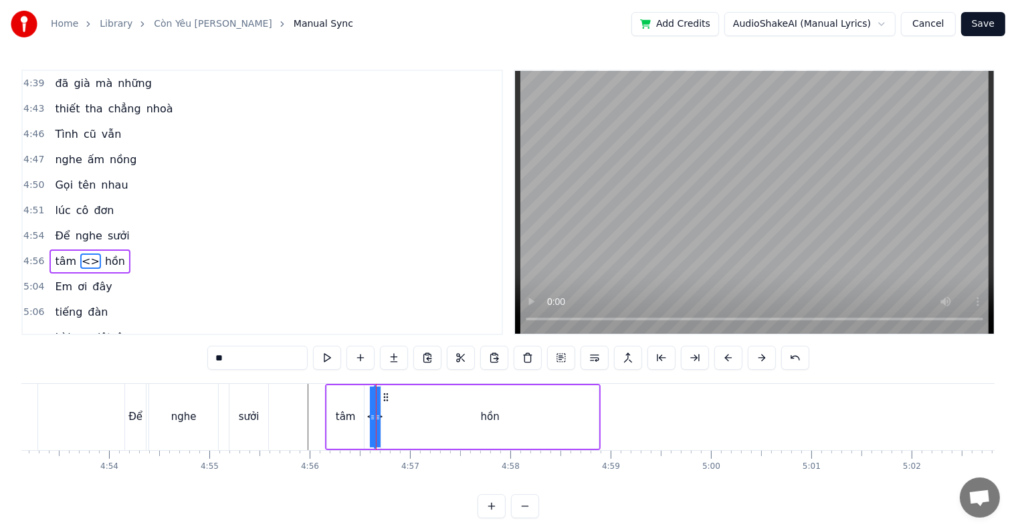
drag, startPoint x: 373, startPoint y: 418, endPoint x: 360, endPoint y: 418, distance: 13.4
click at [360, 418] on div "tâm <> hồn" at bounding box center [462, 417] width 275 height 66
click at [374, 417] on div "<>" at bounding box center [374, 416] width 17 height 15
drag, startPoint x: 375, startPoint y: 417, endPoint x: 351, endPoint y: 414, distance: 24.3
click at [351, 414] on icon at bounding box center [353, 417] width 5 height 11
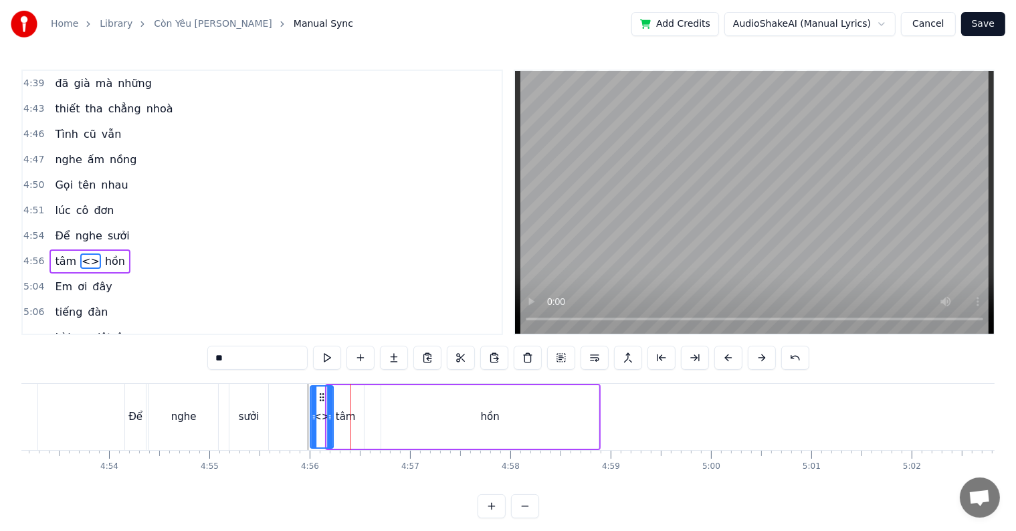
drag, startPoint x: 359, startPoint y: 395, endPoint x: 319, endPoint y: 394, distance: 40.1
click at [319, 394] on icon at bounding box center [321, 397] width 11 height 11
click at [344, 415] on div "tâm" at bounding box center [346, 416] width 20 height 15
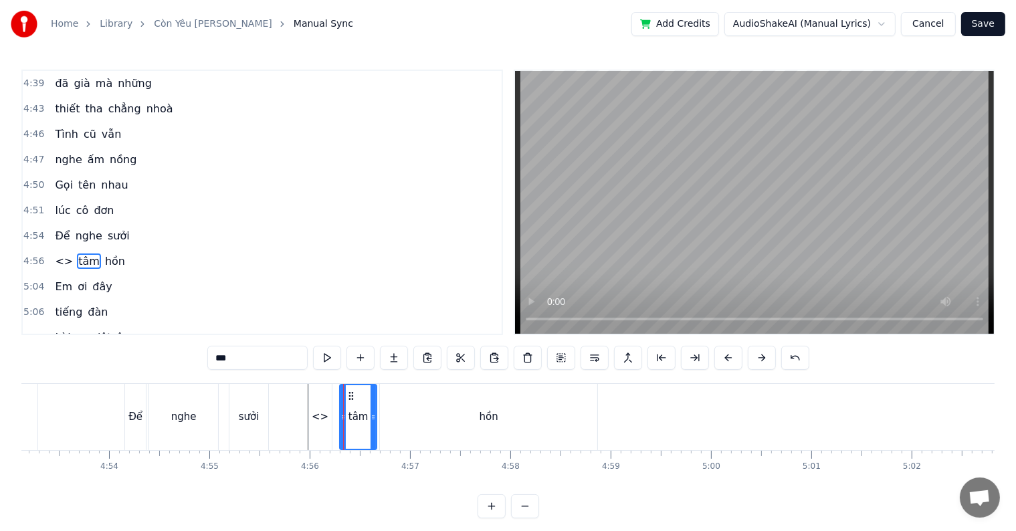
drag, startPoint x: 336, startPoint y: 395, endPoint x: 350, endPoint y: 394, distance: 14.1
click at [350, 394] on icon at bounding box center [351, 395] width 11 height 11
click at [322, 420] on div "<>" at bounding box center [320, 416] width 17 height 15
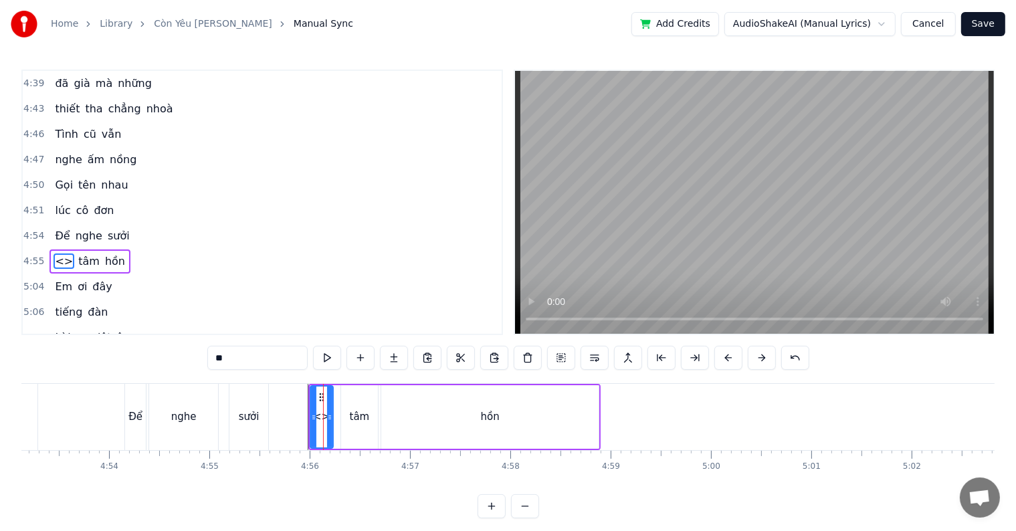
drag, startPoint x: 245, startPoint y: 355, endPoint x: 203, endPoint y: 355, distance: 41.5
click at [203, 355] on div "0:25 Yêu em như thuở 0:27 nào tình yêu còn 0:30 biên đầy trang giấy 0:33 Yêu em…" at bounding box center [507, 294] width 973 height 449
type input "*"
click at [317, 406] on div "ấm" at bounding box center [321, 416] width 21 height 61
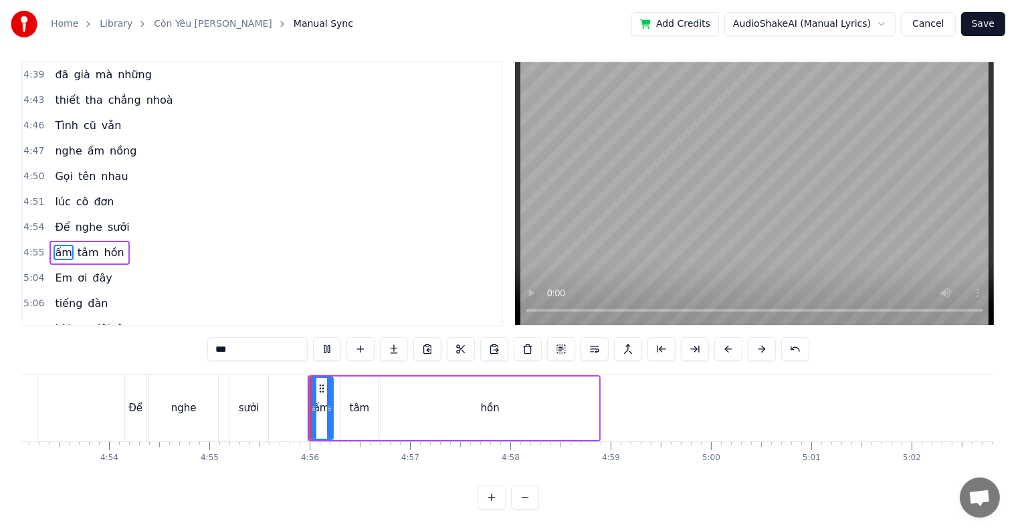
scroll to position [20, 0]
click at [250, 401] on div "sưởi" at bounding box center [249, 408] width 21 height 15
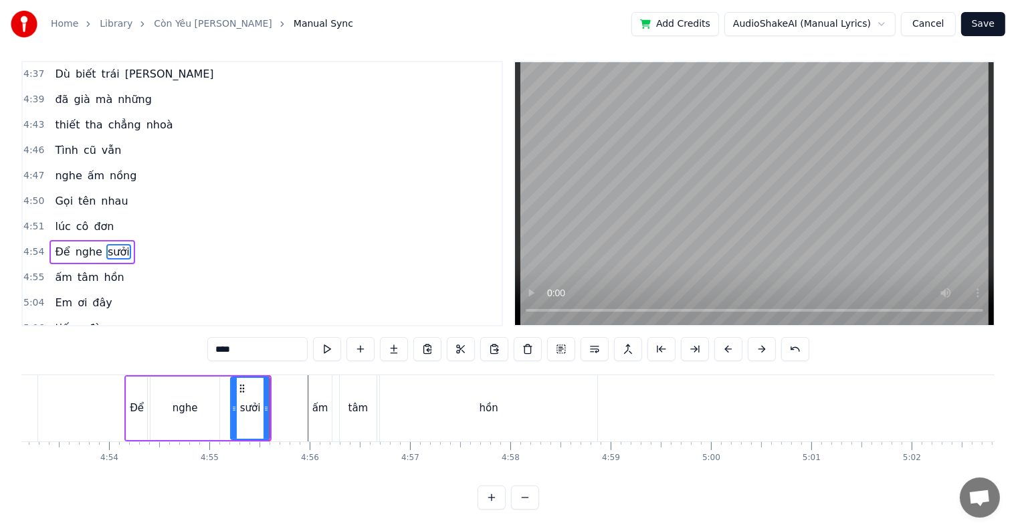
click at [319, 401] on div "ấm" at bounding box center [320, 408] width 16 height 15
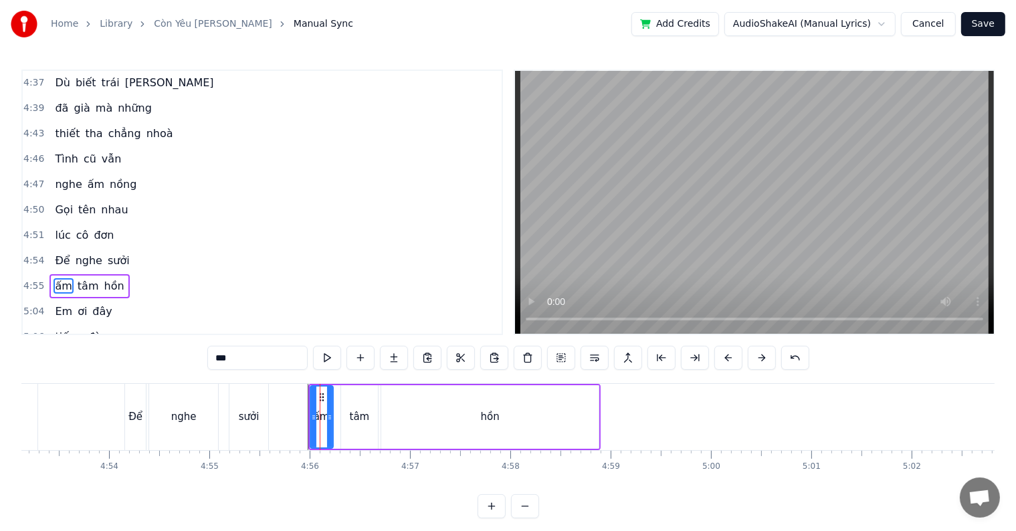
scroll to position [1677, 0]
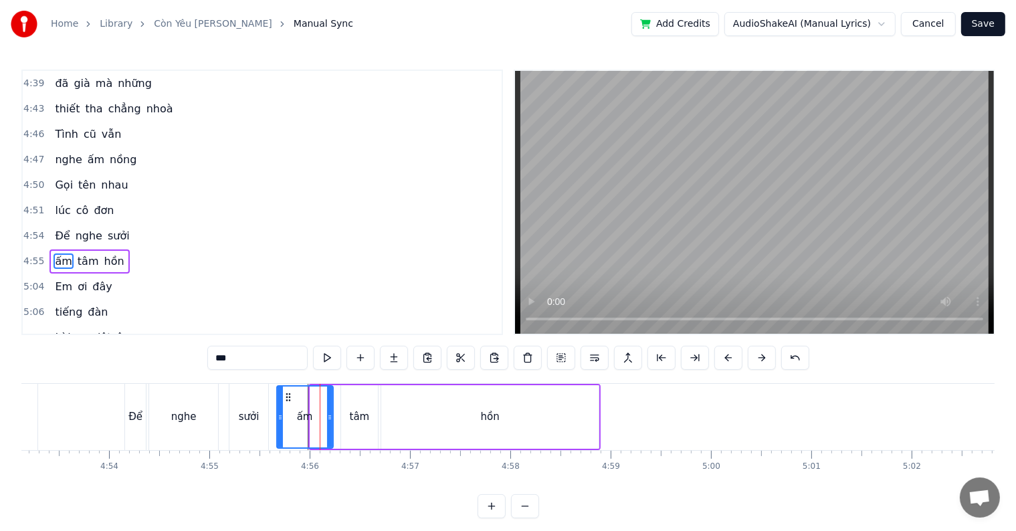
drag, startPoint x: 314, startPoint y: 413, endPoint x: 279, endPoint y: 413, distance: 34.8
click at [279, 413] on icon at bounding box center [279, 417] width 5 height 11
click at [253, 420] on div "sưởi" at bounding box center [249, 416] width 21 height 15
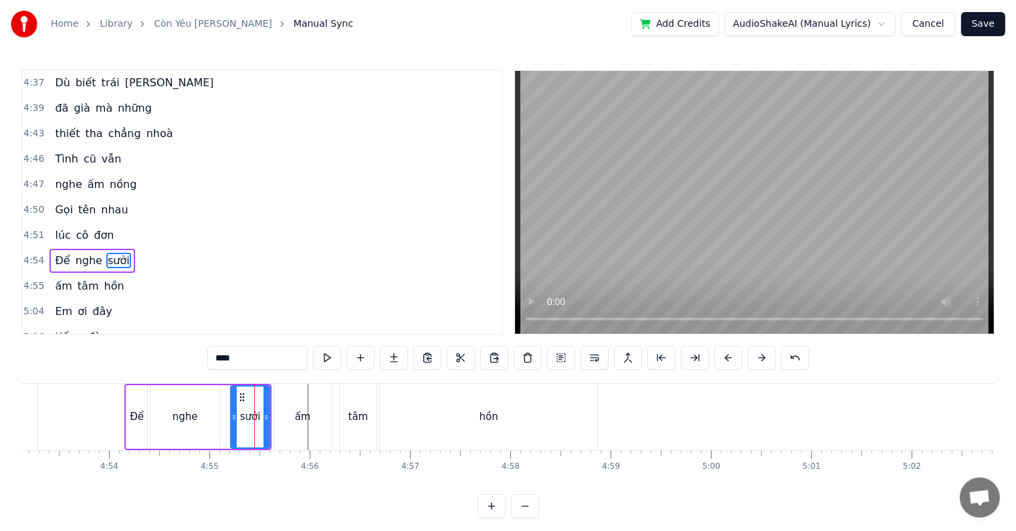
scroll to position [20, 0]
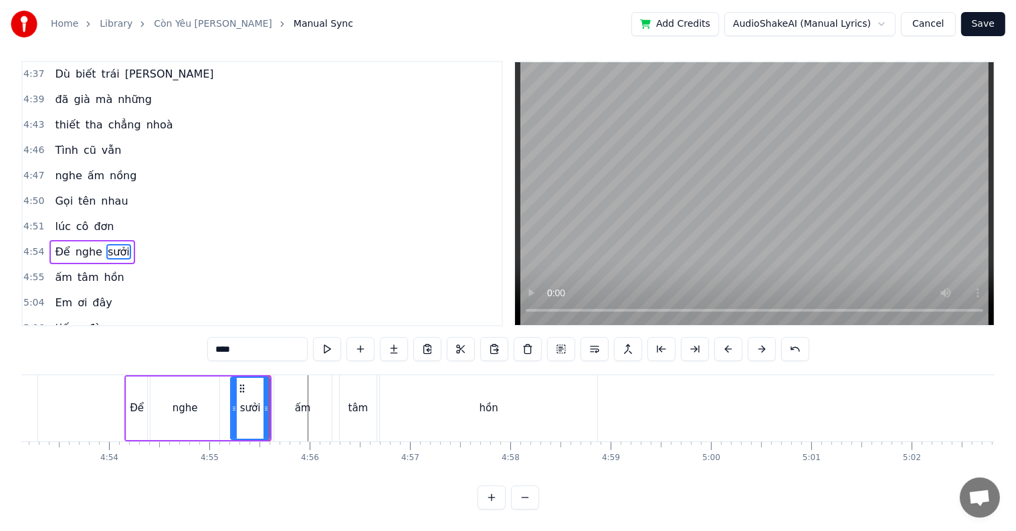
click at [286, 399] on div "ấm" at bounding box center [303, 408] width 58 height 66
type input "**"
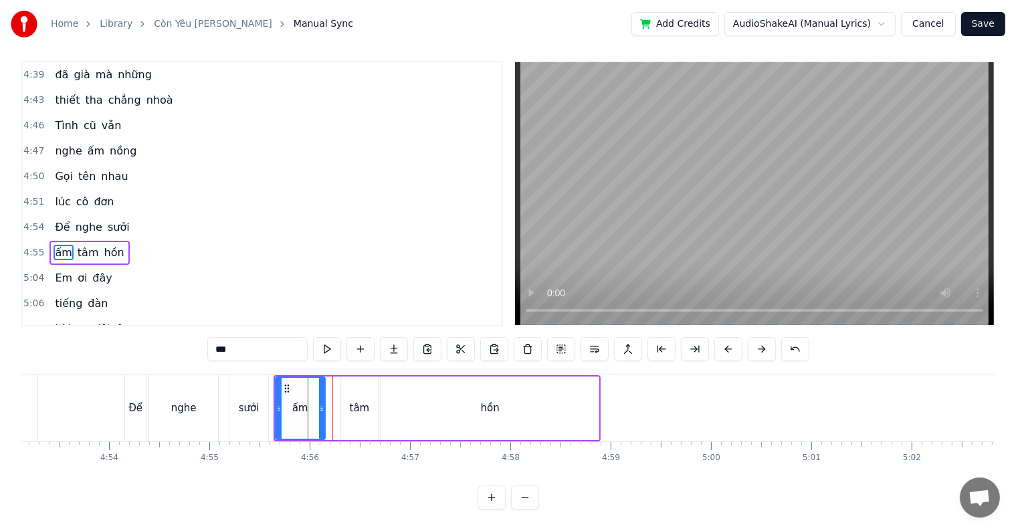
drag, startPoint x: 327, startPoint y: 404, endPoint x: 319, endPoint y: 401, distance: 8.5
click at [319, 401] on div at bounding box center [321, 408] width 5 height 61
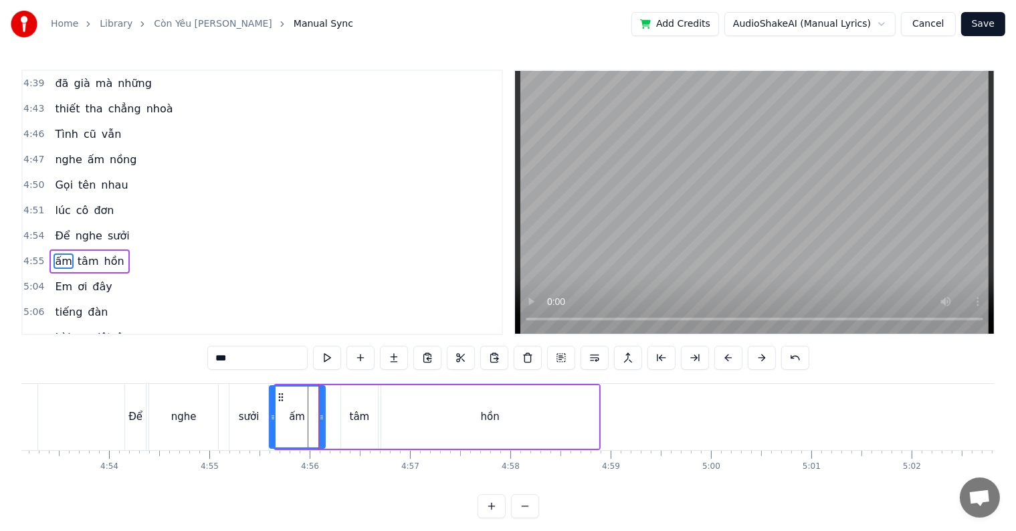
click at [271, 415] on icon at bounding box center [272, 417] width 5 height 11
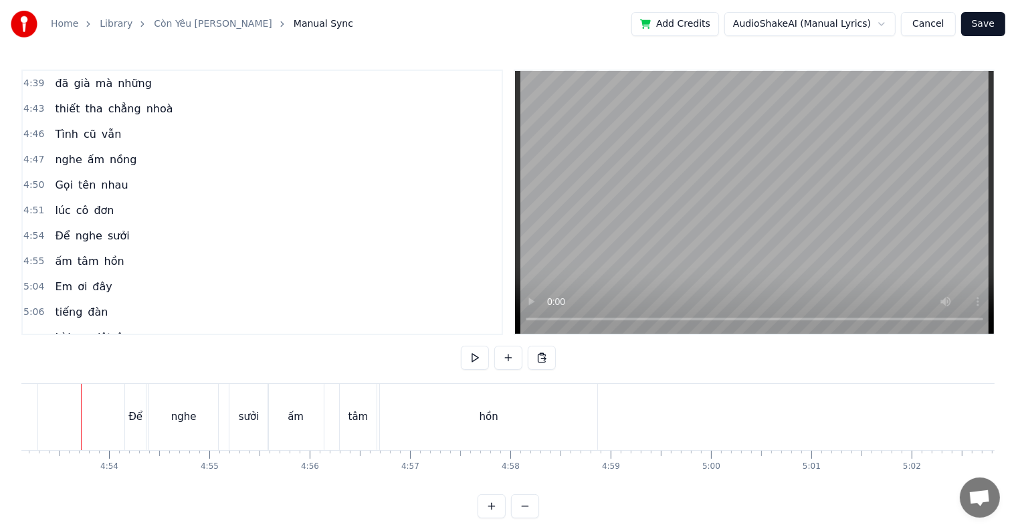
scroll to position [0, 29391]
click at [473, 355] on button at bounding box center [475, 358] width 28 height 24
click at [461, 346] on button at bounding box center [475, 358] width 28 height 24
click at [297, 407] on div "ấm" at bounding box center [303, 417] width 55 height 66
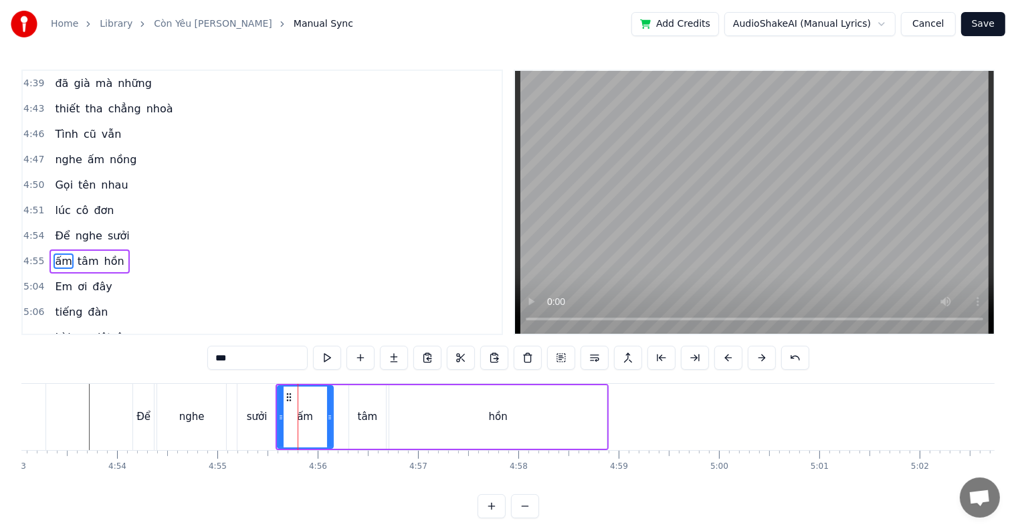
click at [247, 354] on input "**" at bounding box center [257, 358] width 100 height 24
type input "**"
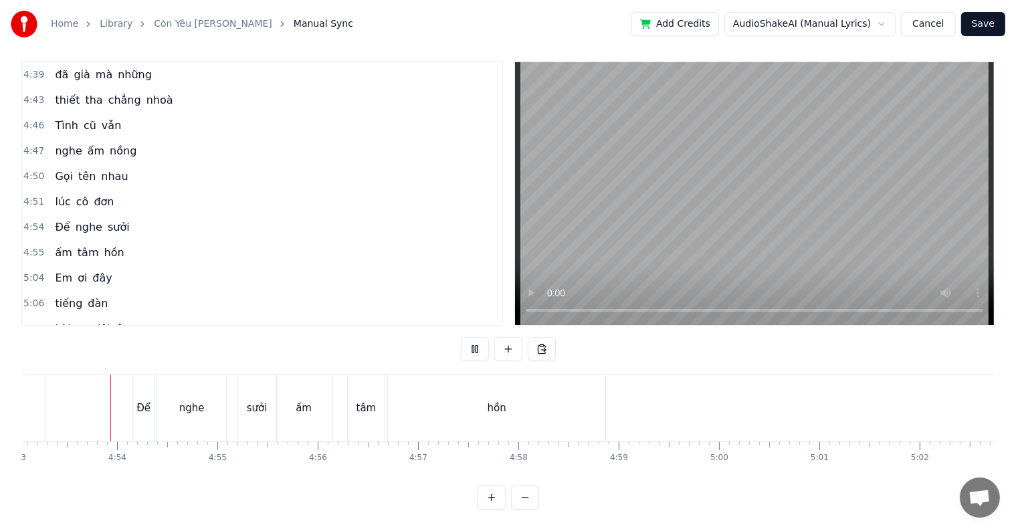
scroll to position [20, 0]
click at [140, 401] on div "Để" at bounding box center [143, 408] width 14 height 15
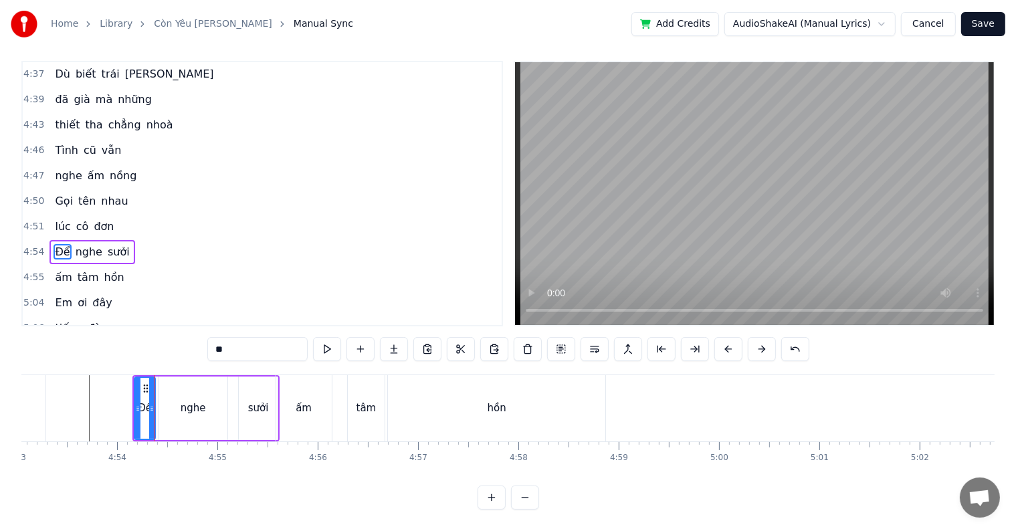
click at [193, 401] on div "nghe" at bounding box center [193, 408] width 25 height 15
click at [217, 403] on icon at bounding box center [219, 408] width 5 height 11
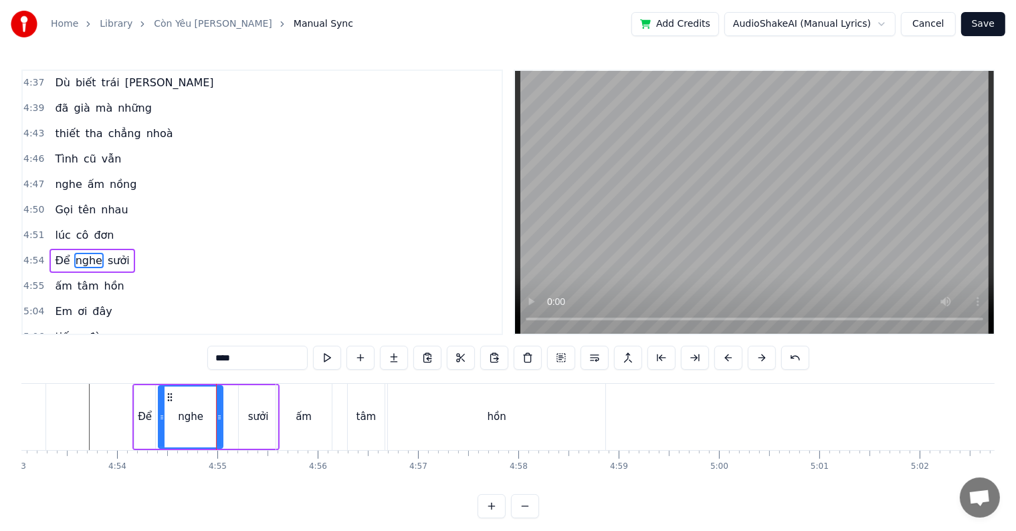
click at [238, 393] on div "sưởi" at bounding box center [258, 417] width 40 height 64
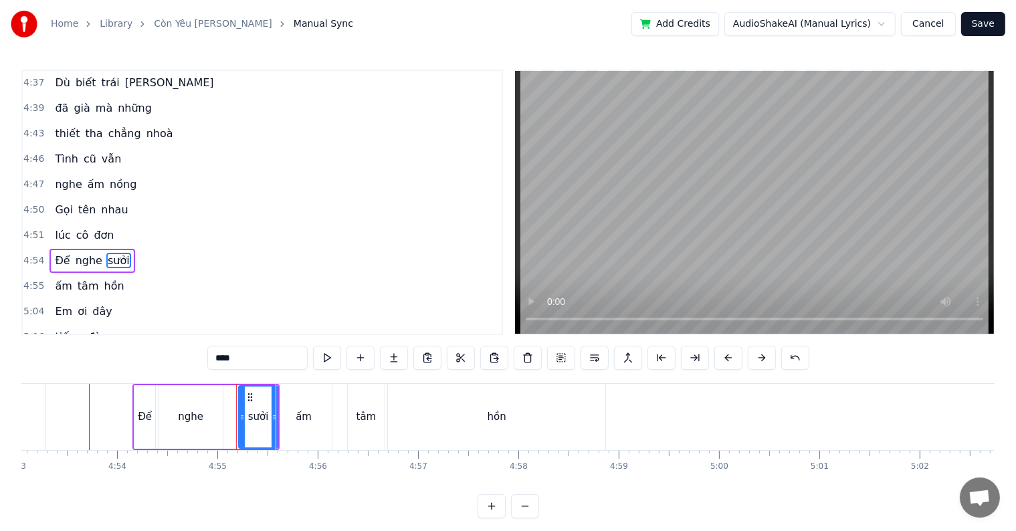
click at [214, 417] on div "nghe" at bounding box center [190, 417] width 64 height 64
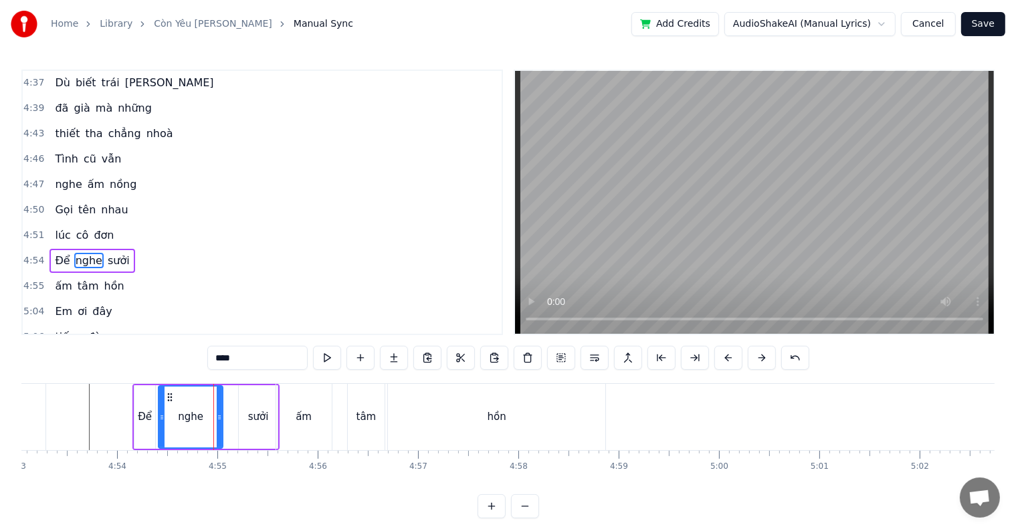
click at [244, 415] on div "sưởi" at bounding box center [258, 417] width 39 height 64
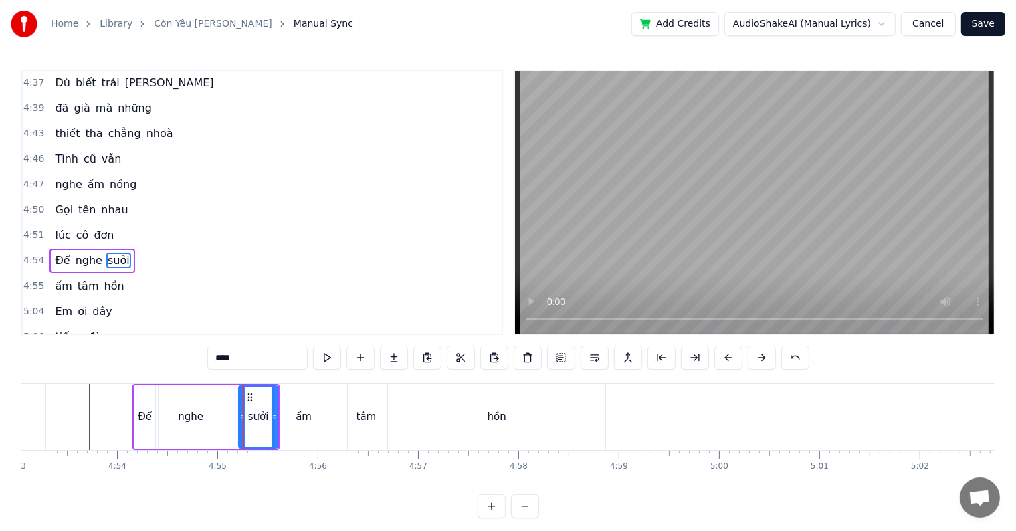
click at [203, 415] on div "nghe" at bounding box center [190, 417] width 64 height 64
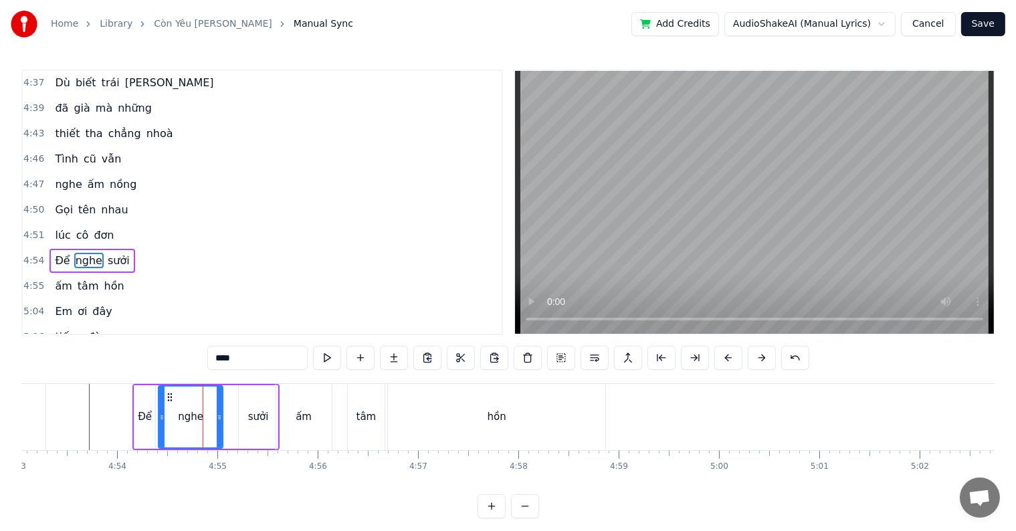
click at [245, 415] on div "sưởi" at bounding box center [258, 417] width 39 height 64
type input "****"
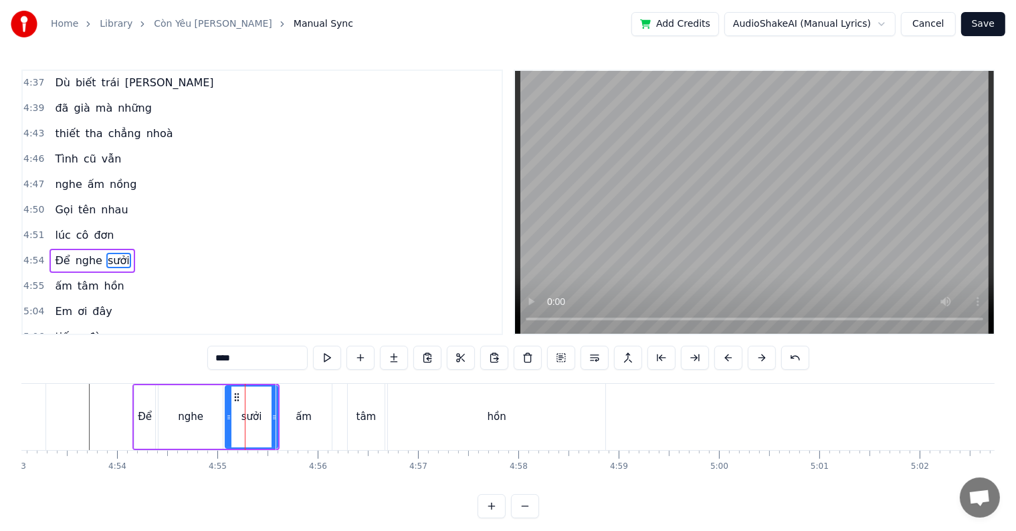
drag, startPoint x: 238, startPoint y: 416, endPoint x: 225, endPoint y: 416, distance: 13.4
click at [226, 416] on icon at bounding box center [228, 417] width 5 height 11
click at [270, 416] on icon at bounding box center [271, 417] width 5 height 11
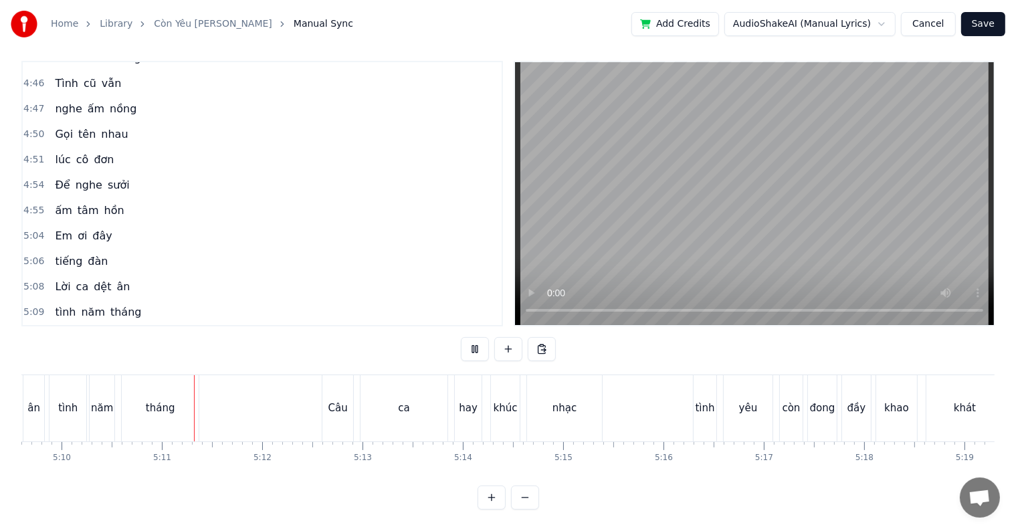
scroll to position [0, 31103]
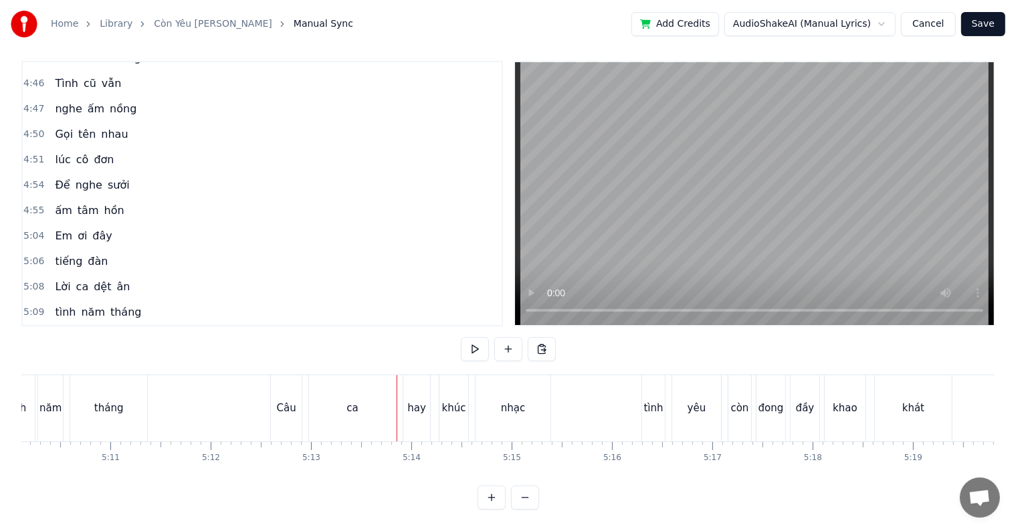
click at [53, 177] on span "Để" at bounding box center [61, 184] width 17 height 15
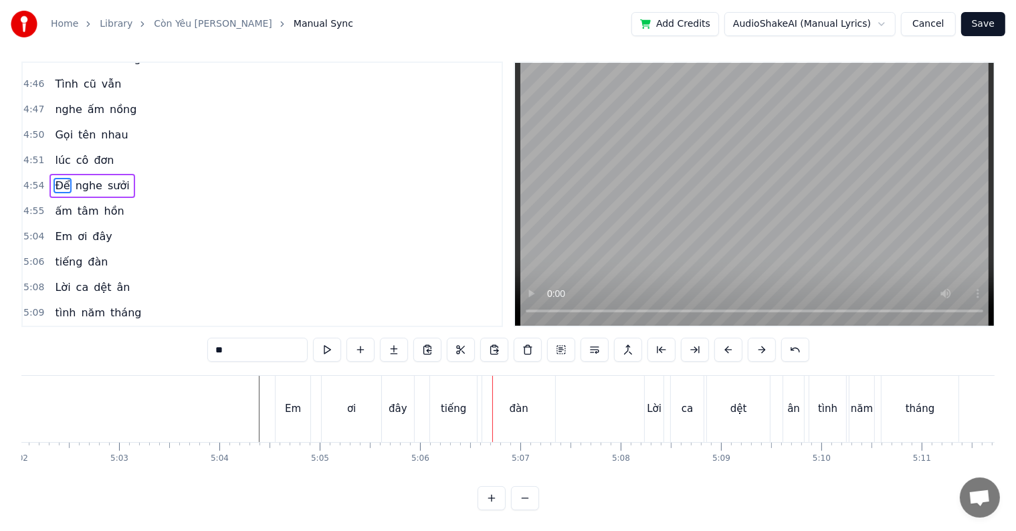
scroll to position [20, 0]
click at [53, 253] on span "tiếng" at bounding box center [68, 260] width 30 height 15
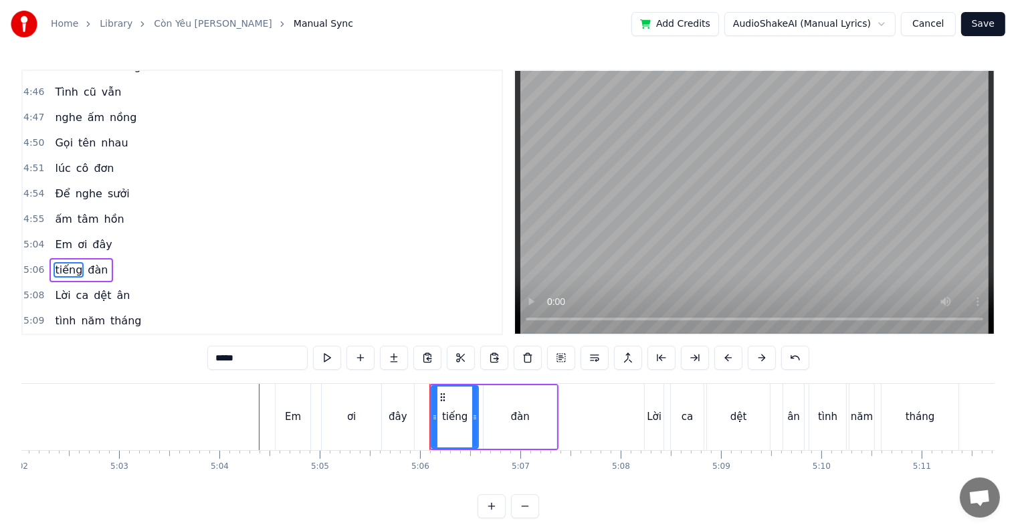
scroll to position [1726, 0]
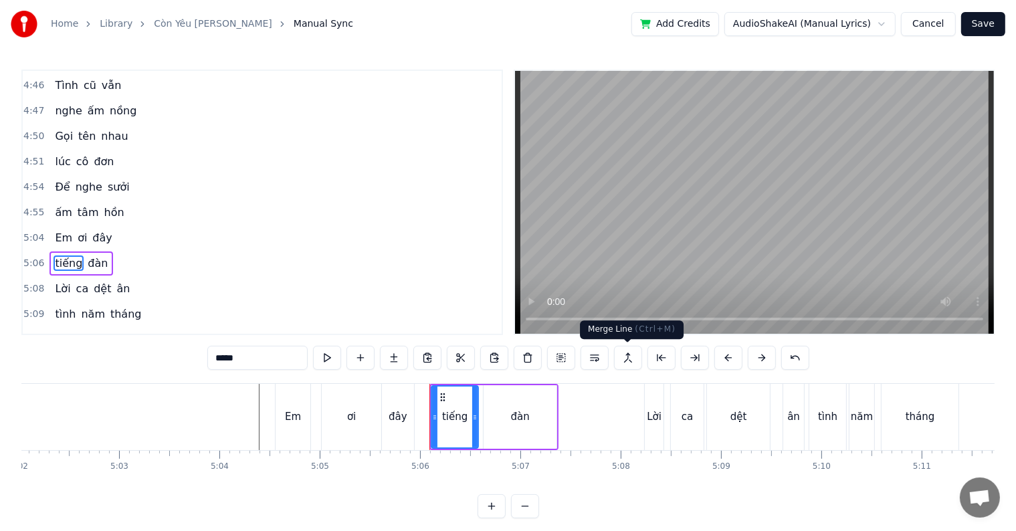
click at [622, 358] on button at bounding box center [628, 358] width 28 height 24
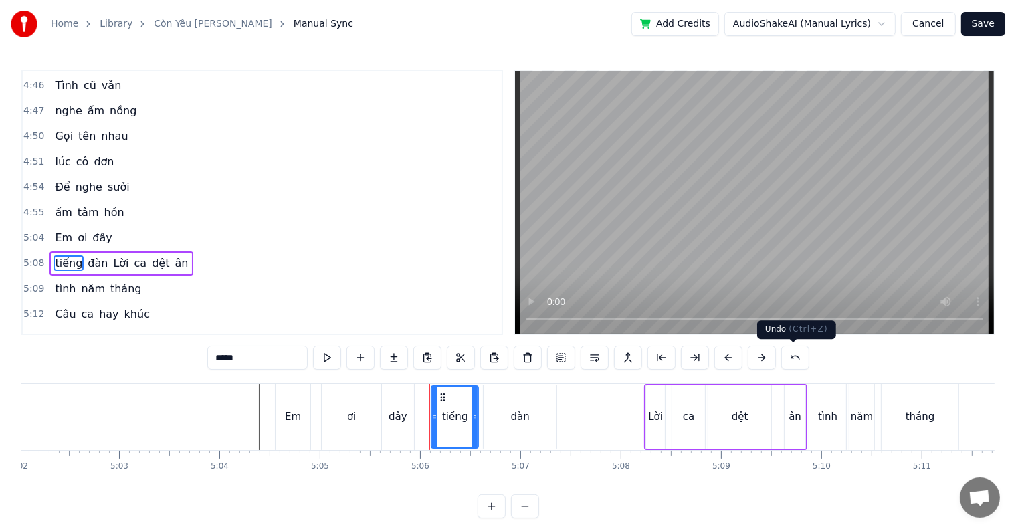
click at [793, 358] on button at bounding box center [795, 358] width 28 height 24
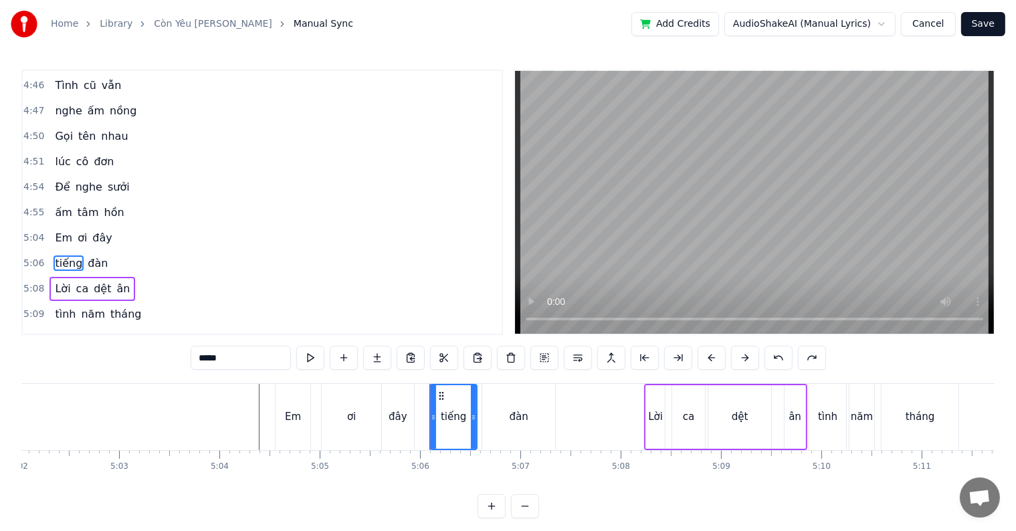
click at [60, 230] on span "Em" at bounding box center [63, 237] width 20 height 15
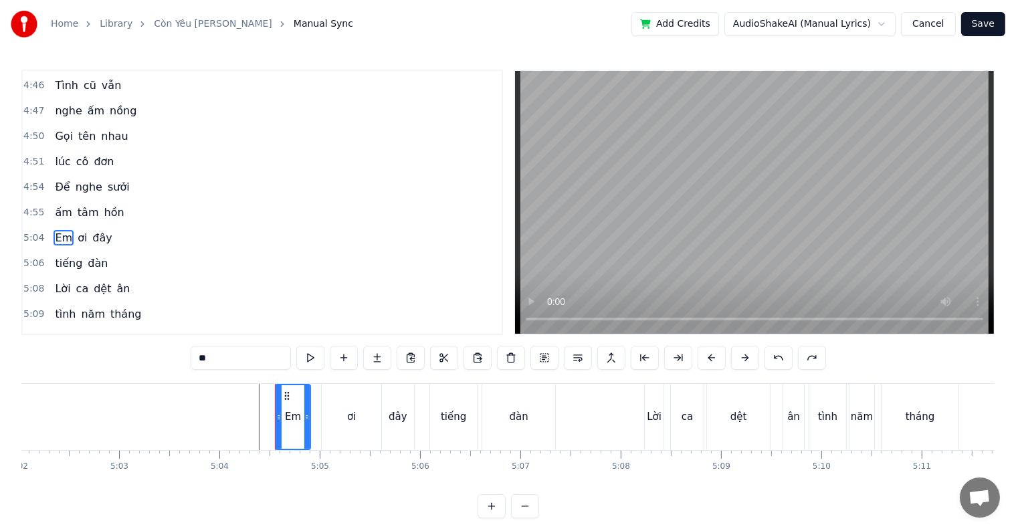
scroll to position [1701, 0]
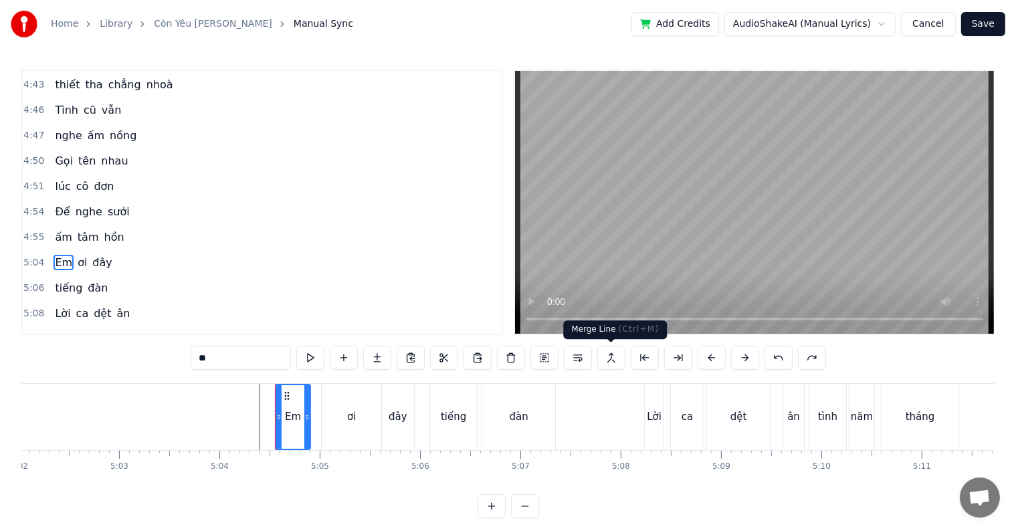
click at [609, 357] on button at bounding box center [611, 358] width 28 height 24
click at [91, 255] on span "đây" at bounding box center [102, 262] width 22 height 15
type input "***"
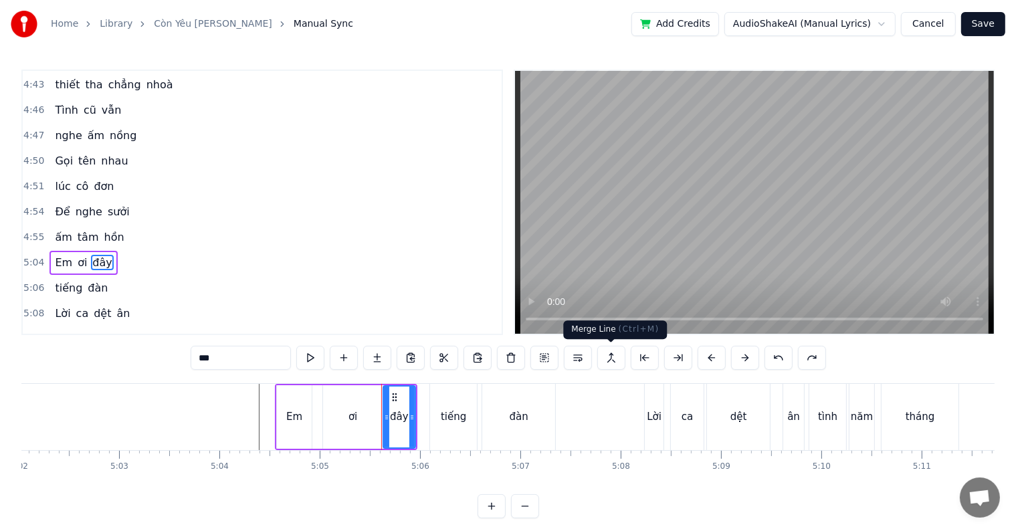
click at [608, 358] on button at bounding box center [611, 358] width 28 height 24
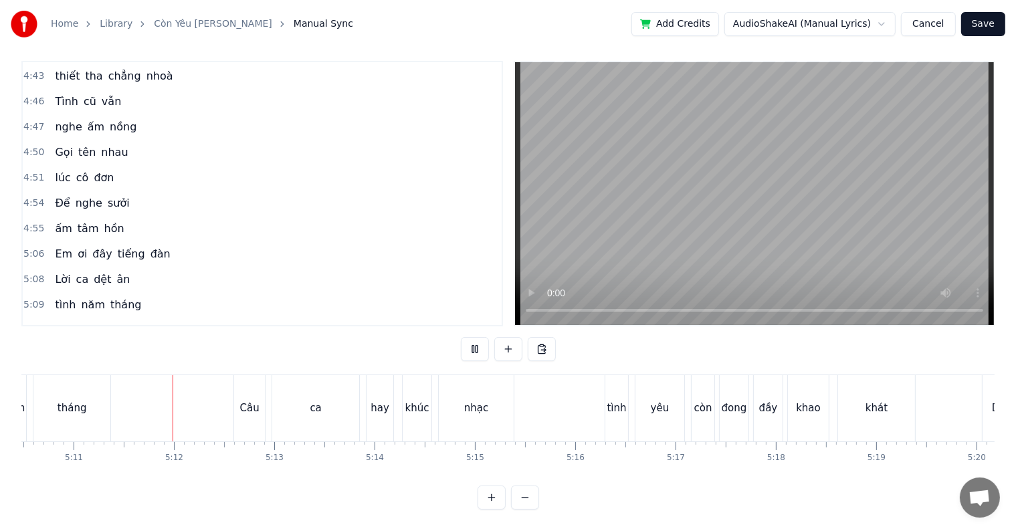
scroll to position [0, 31149]
click at [461, 385] on div "nhạc" at bounding box center [466, 408] width 75 height 66
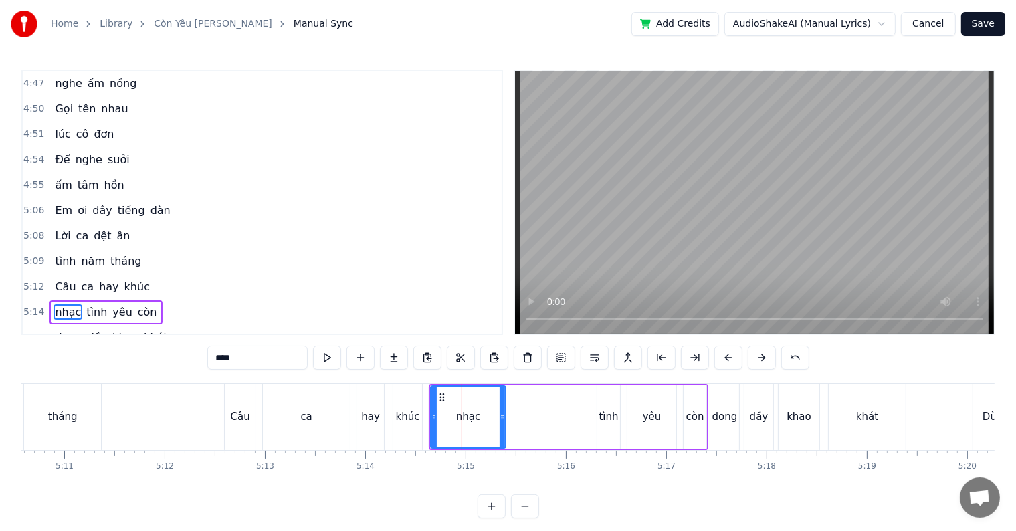
scroll to position [1800, 0]
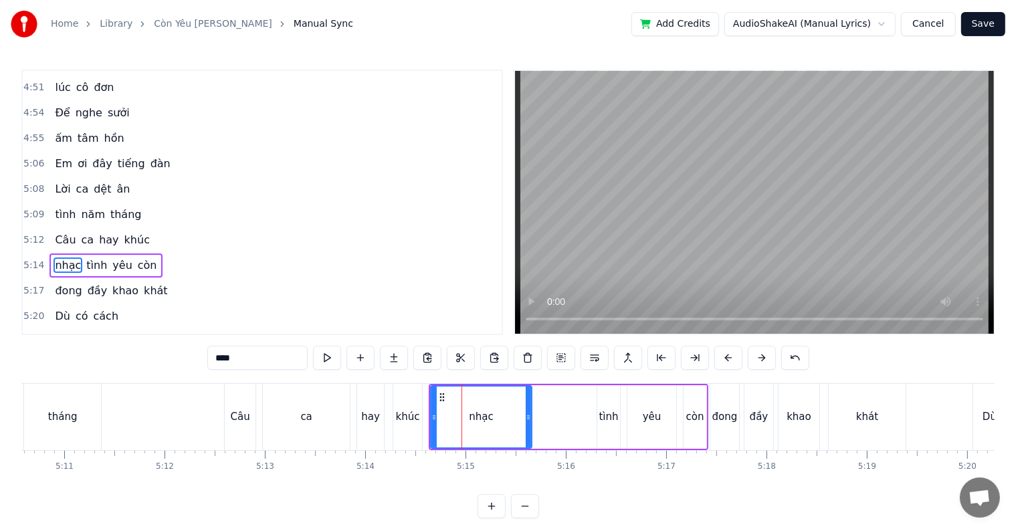
drag, startPoint x: 500, startPoint y: 417, endPoint x: 526, endPoint y: 413, distance: 26.5
click at [526, 413] on icon at bounding box center [528, 417] width 5 height 11
drag, startPoint x: 528, startPoint y: 418, endPoint x: 540, endPoint y: 417, distance: 12.1
click at [540, 417] on icon at bounding box center [540, 417] width 5 height 11
drag, startPoint x: 540, startPoint y: 417, endPoint x: 551, endPoint y: 416, distance: 11.4
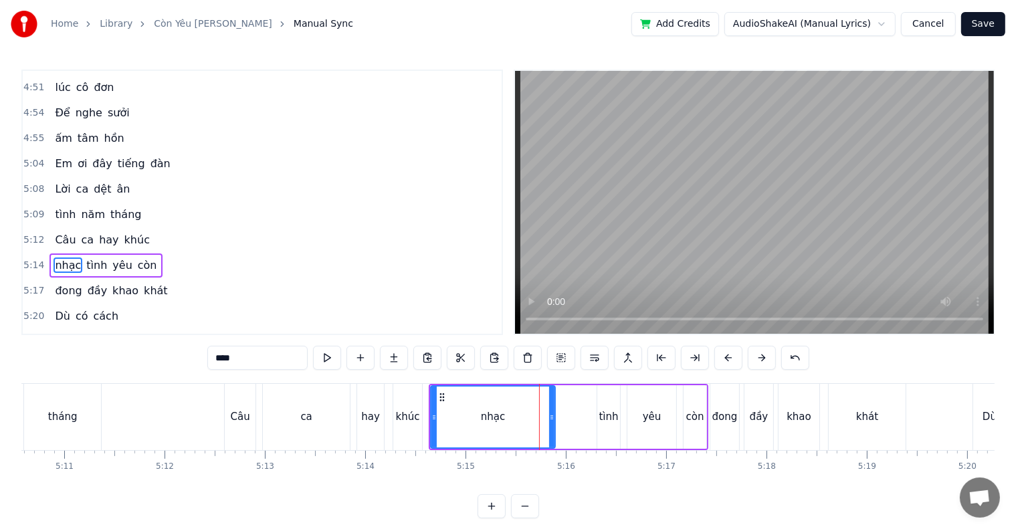
click at [551, 416] on icon at bounding box center [551, 417] width 5 height 11
click at [792, 358] on button at bounding box center [795, 358] width 28 height 24
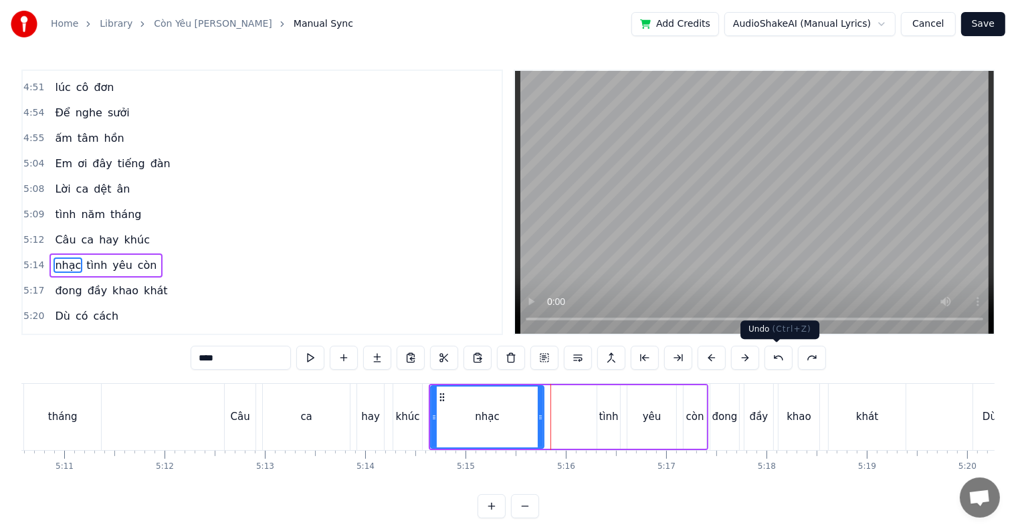
click at [774, 361] on button at bounding box center [778, 358] width 28 height 24
click at [773, 361] on button at bounding box center [778, 358] width 28 height 24
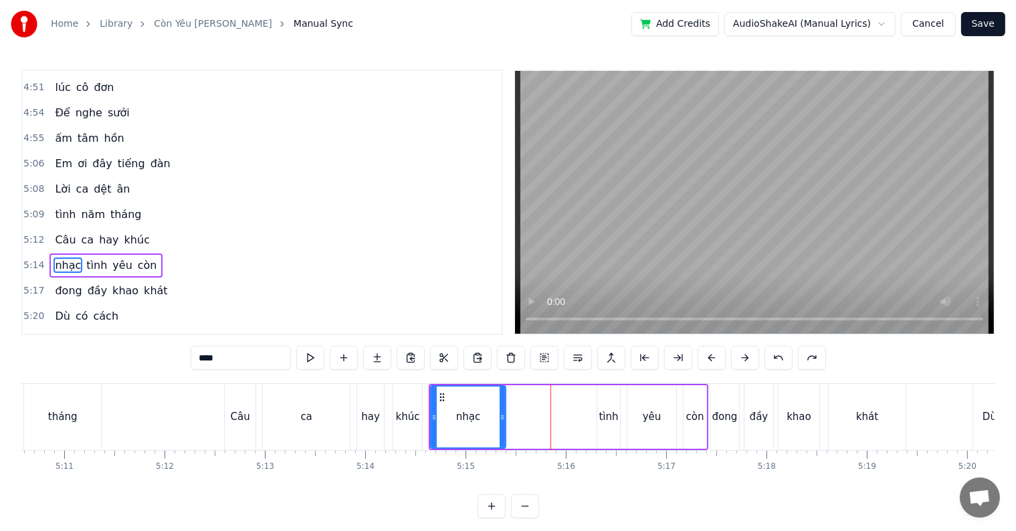
click at [773, 361] on button at bounding box center [778, 358] width 28 height 24
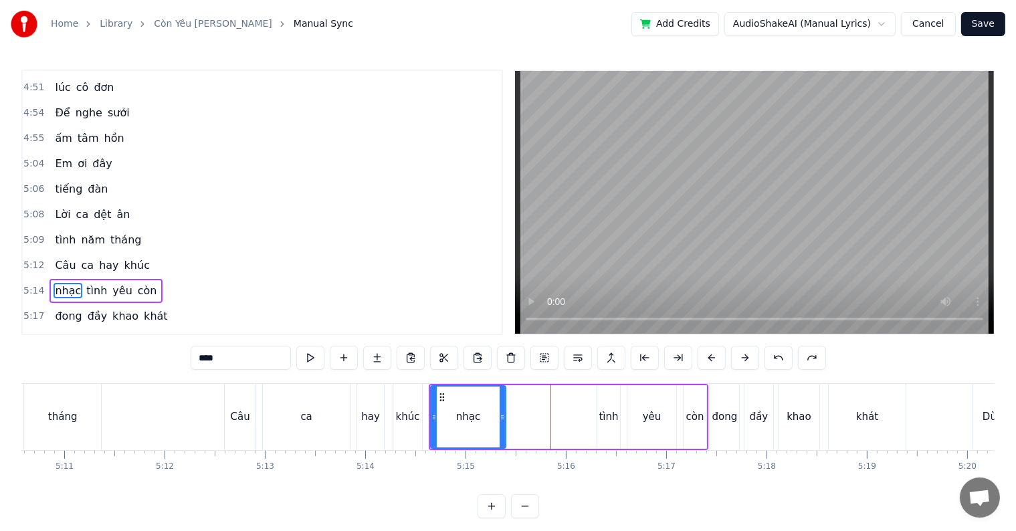
click at [773, 361] on button at bounding box center [778, 358] width 28 height 24
click at [772, 360] on button at bounding box center [778, 358] width 28 height 24
click at [778, 356] on button at bounding box center [778, 358] width 28 height 24
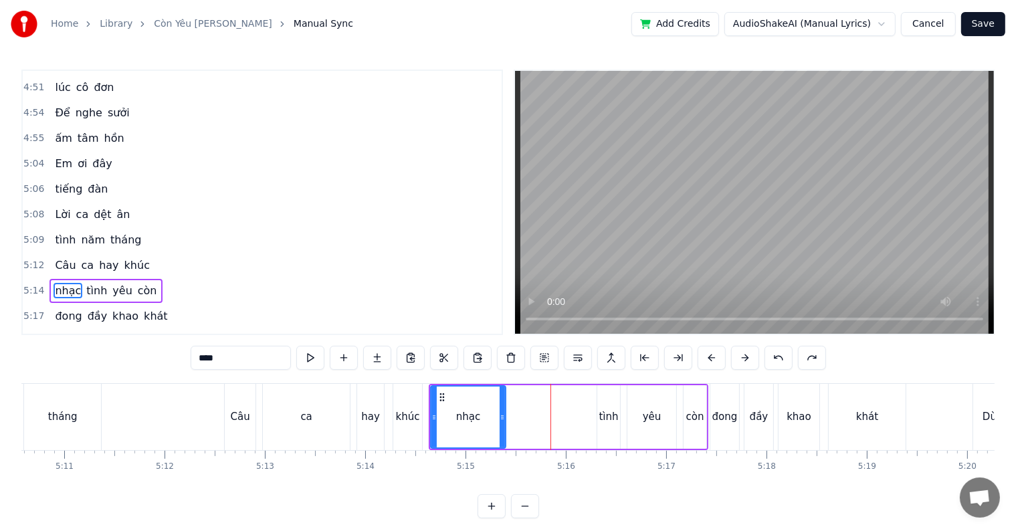
click at [778, 356] on button at bounding box center [778, 358] width 28 height 24
click at [774, 356] on button at bounding box center [778, 358] width 28 height 24
click at [224, 419] on div "Câu" at bounding box center [240, 417] width 32 height 66
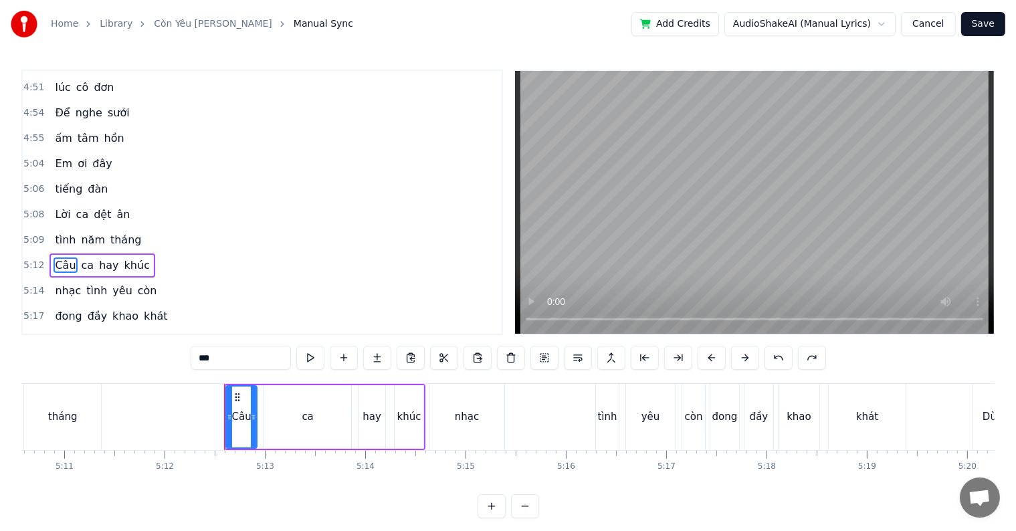
click at [57, 156] on span "Em" at bounding box center [63, 163] width 20 height 15
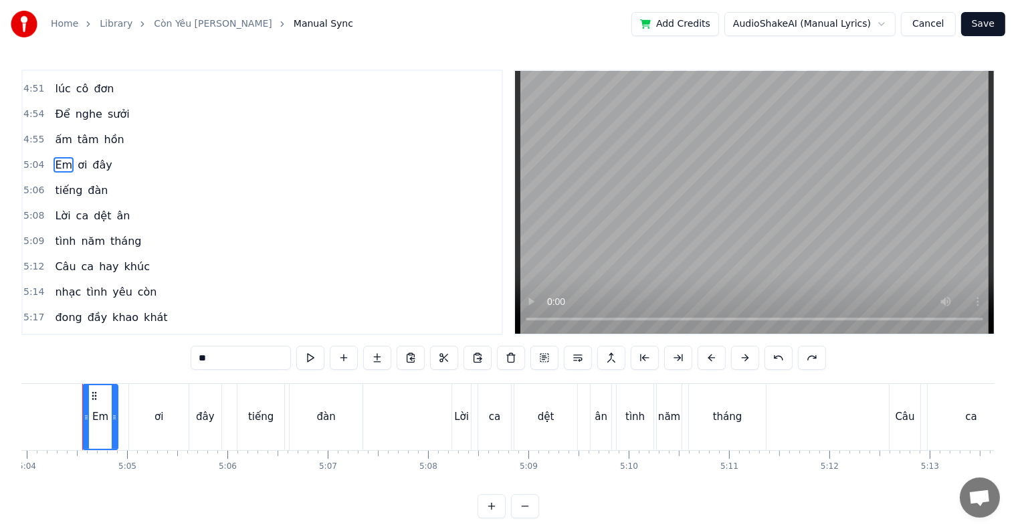
scroll to position [0, 30478]
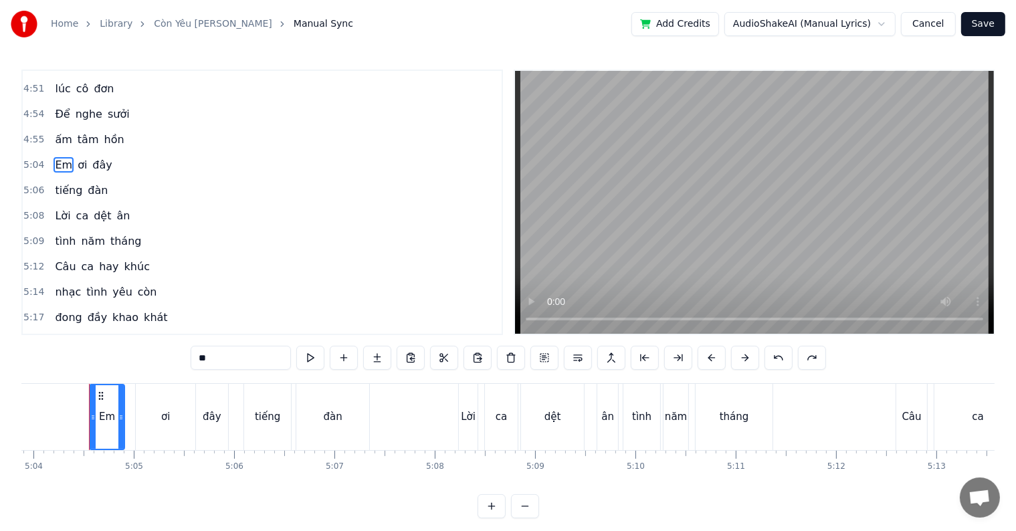
click at [262, 419] on div "tiếng" at bounding box center [267, 416] width 25 height 15
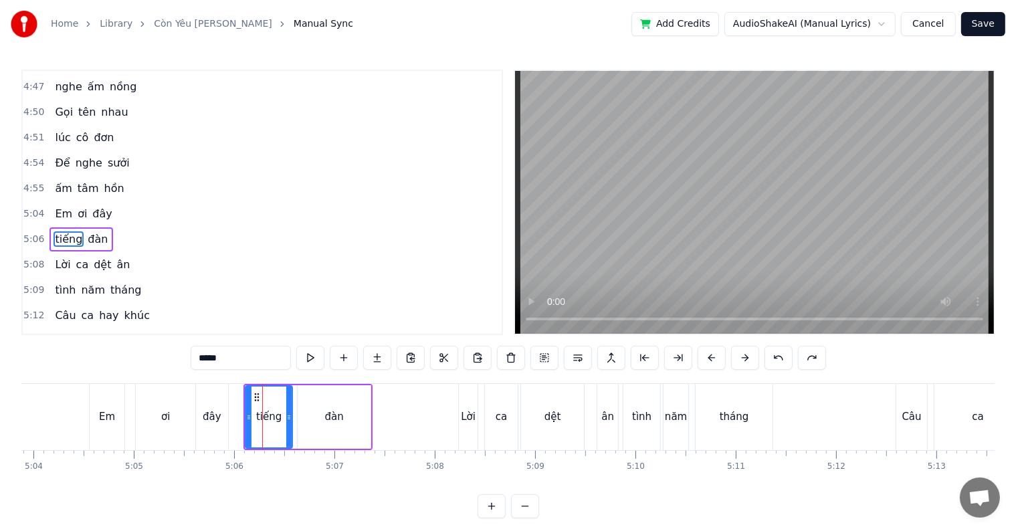
scroll to position [1726, 0]
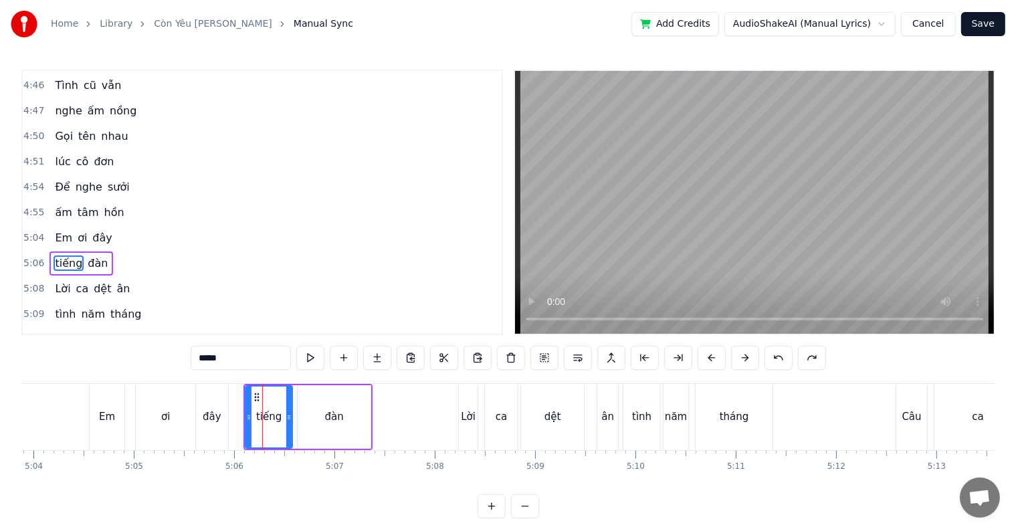
click at [102, 415] on div "Em" at bounding box center [107, 416] width 16 height 15
type input "**"
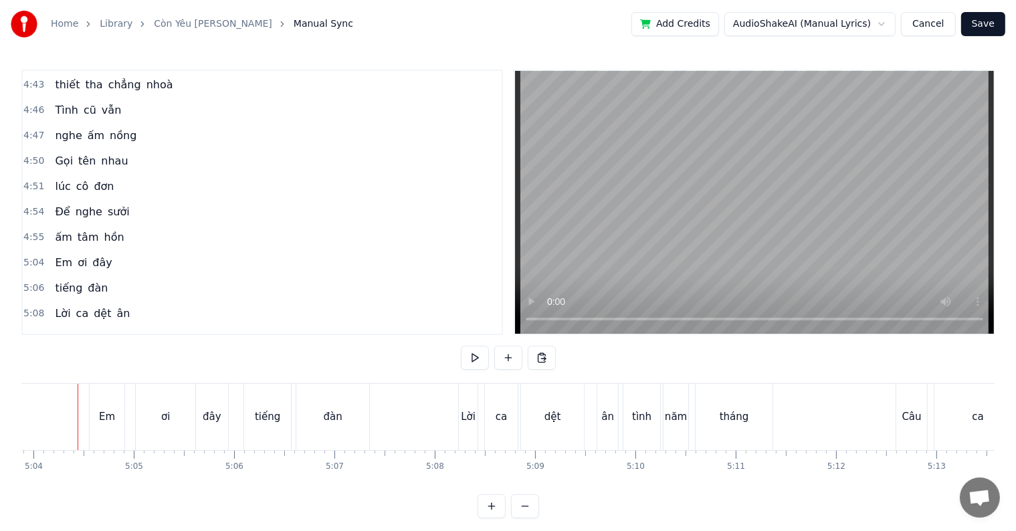
scroll to position [0, 30467]
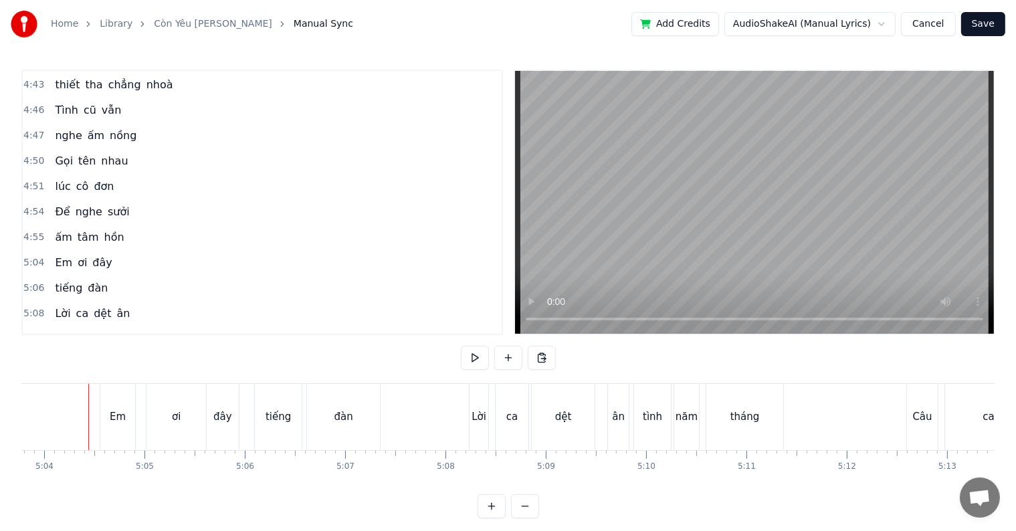
click at [171, 413] on div "ơi" at bounding box center [176, 417] width 60 height 66
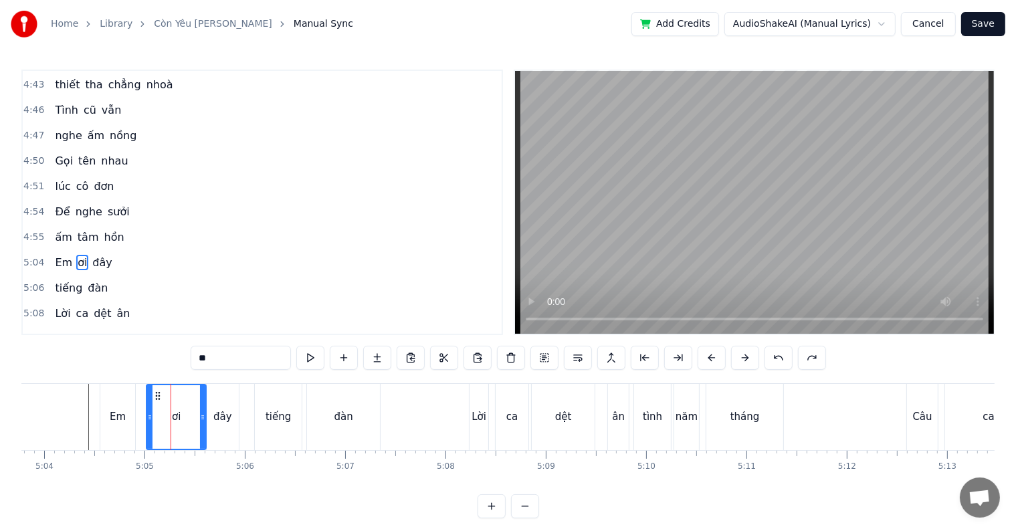
click at [222, 409] on div "đây" at bounding box center [222, 416] width 19 height 15
type input "***"
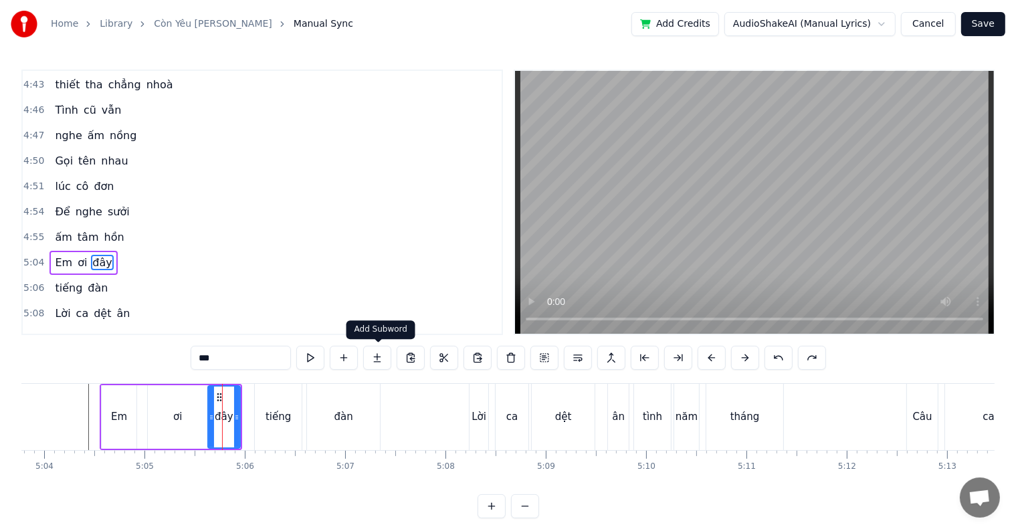
click at [377, 354] on button at bounding box center [377, 358] width 28 height 24
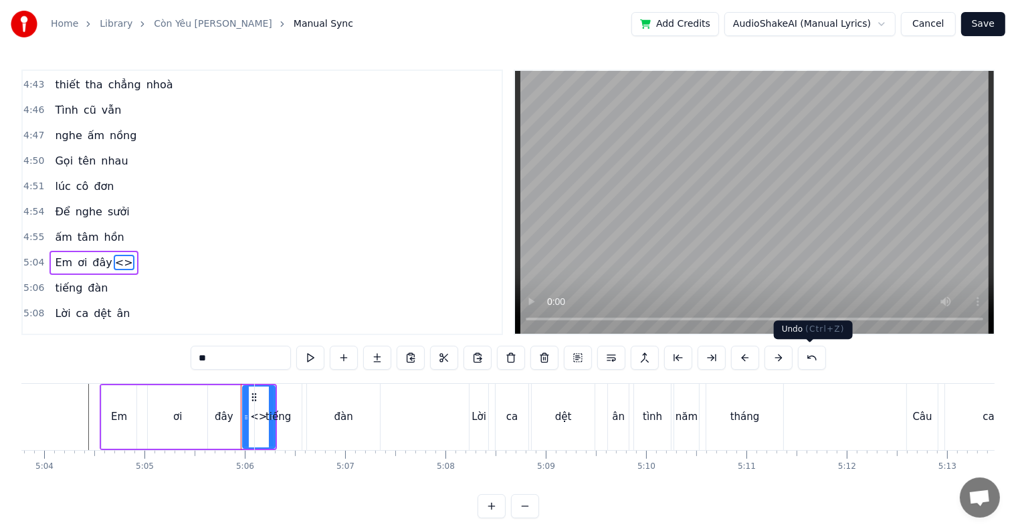
click at [808, 358] on button at bounding box center [812, 358] width 28 height 24
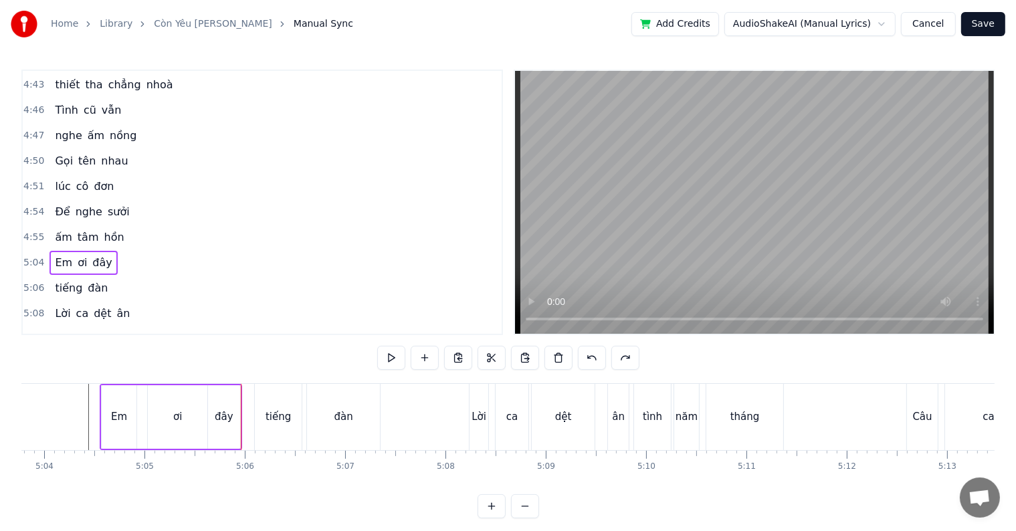
click at [86, 280] on span "đàn" at bounding box center [97, 287] width 23 height 15
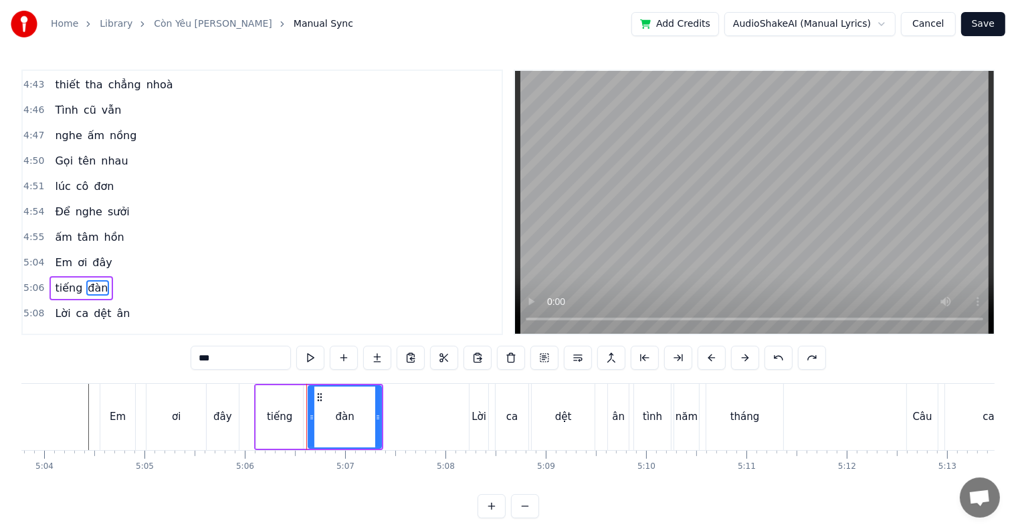
scroll to position [1726, 0]
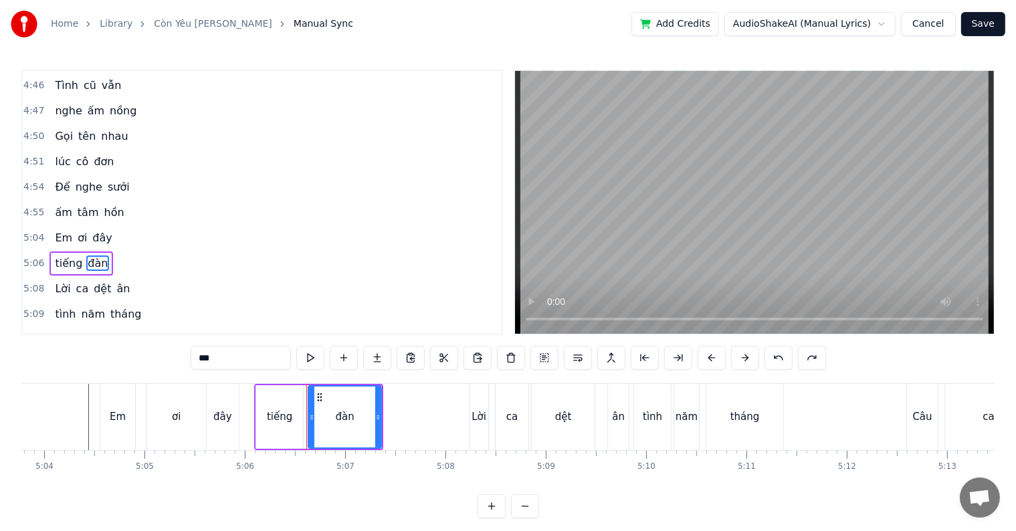
click at [476, 411] on div "Lời" at bounding box center [478, 416] width 15 height 15
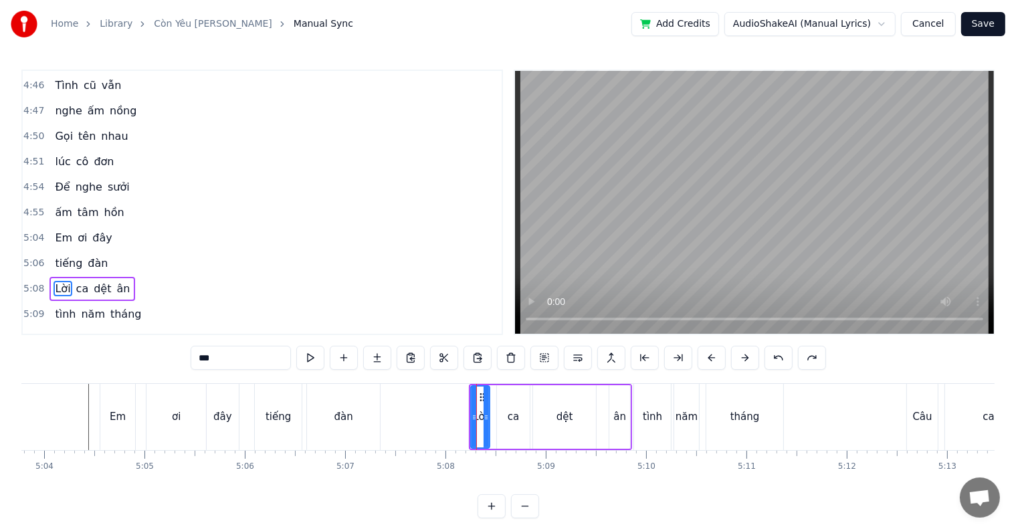
scroll to position [1750, 0]
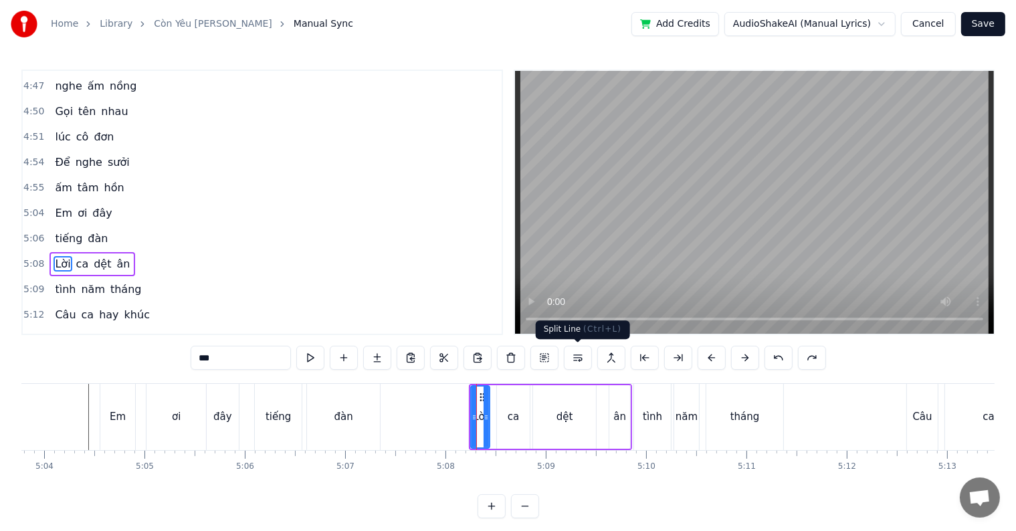
click at [578, 358] on button at bounding box center [578, 358] width 28 height 24
click at [586, 358] on button at bounding box center [594, 358] width 28 height 24
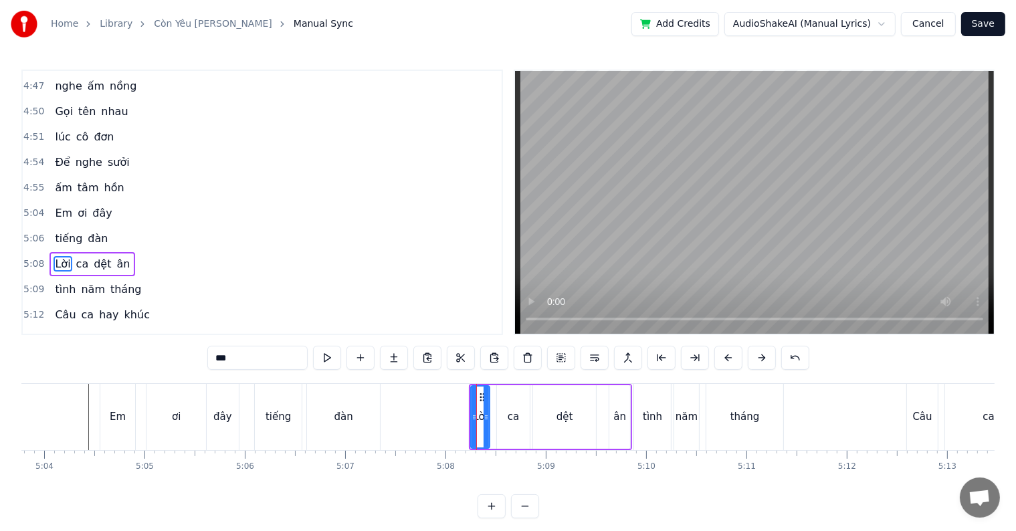
click at [341, 413] on div "đàn" at bounding box center [343, 416] width 19 height 15
type input "***"
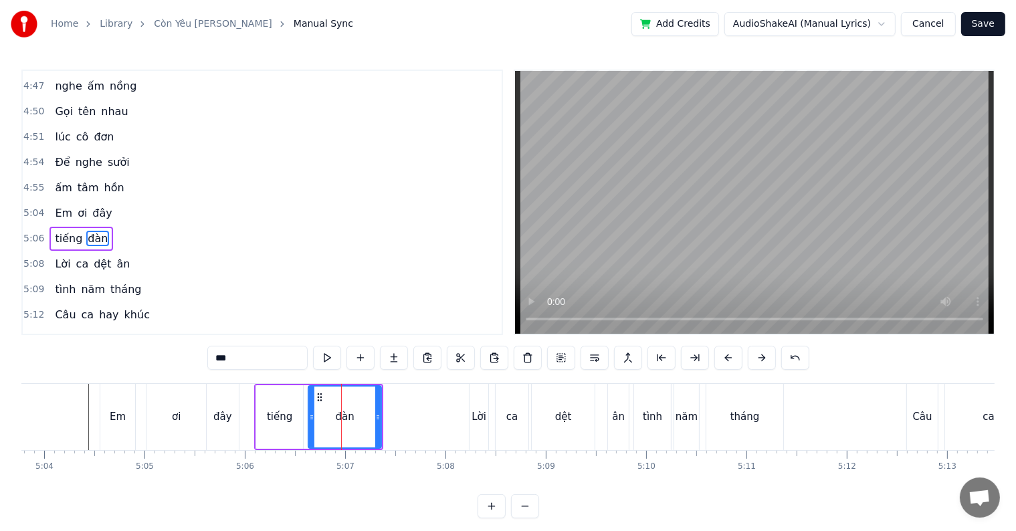
scroll to position [1726, 0]
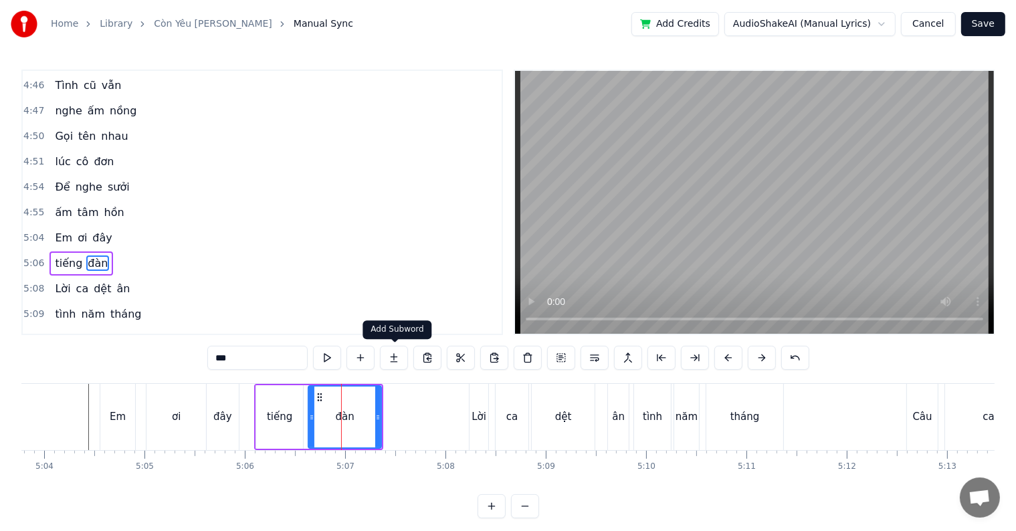
click at [391, 359] on button at bounding box center [394, 358] width 28 height 24
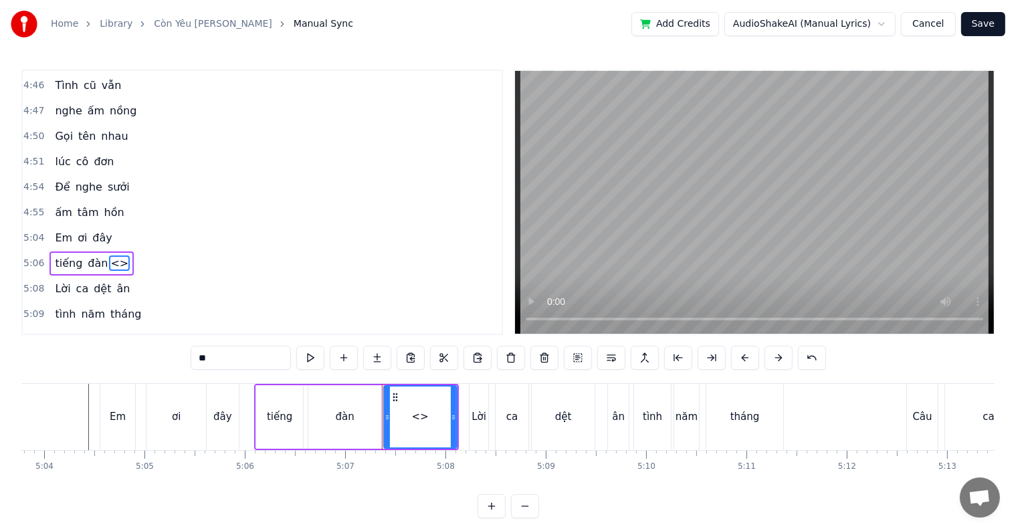
drag, startPoint x: 235, startPoint y: 358, endPoint x: 158, endPoint y: 358, distance: 77.6
click at [158, 358] on div "0:25 Yêu em như thuở 0:27 nào tình yêu còn 0:30 biên đầy trang giấy 0:33 Yêu em…" at bounding box center [507, 294] width 973 height 449
click at [408, 417] on div "lời" at bounding box center [420, 416] width 72 height 61
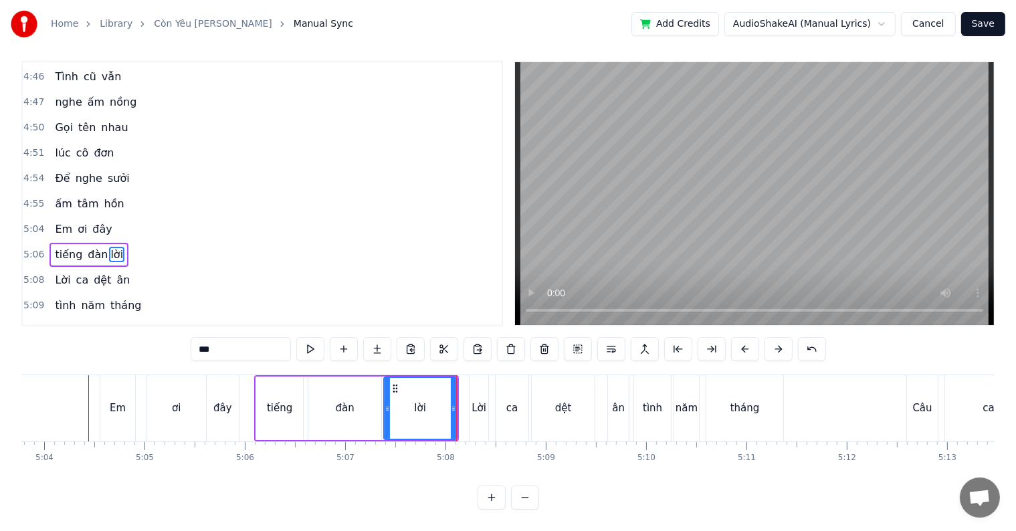
click at [350, 401] on div "đàn" at bounding box center [345, 408] width 19 height 15
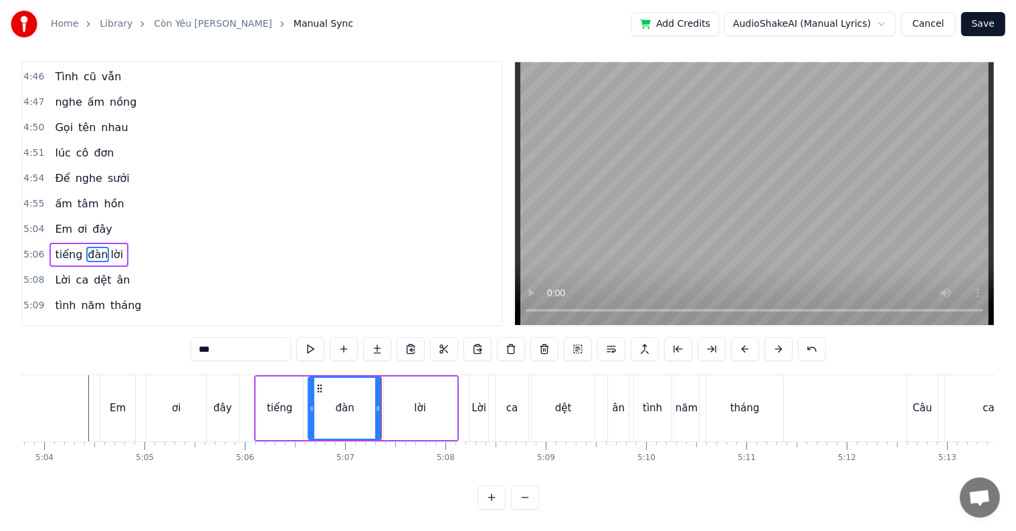
click at [271, 401] on div "tiếng" at bounding box center [279, 408] width 25 height 15
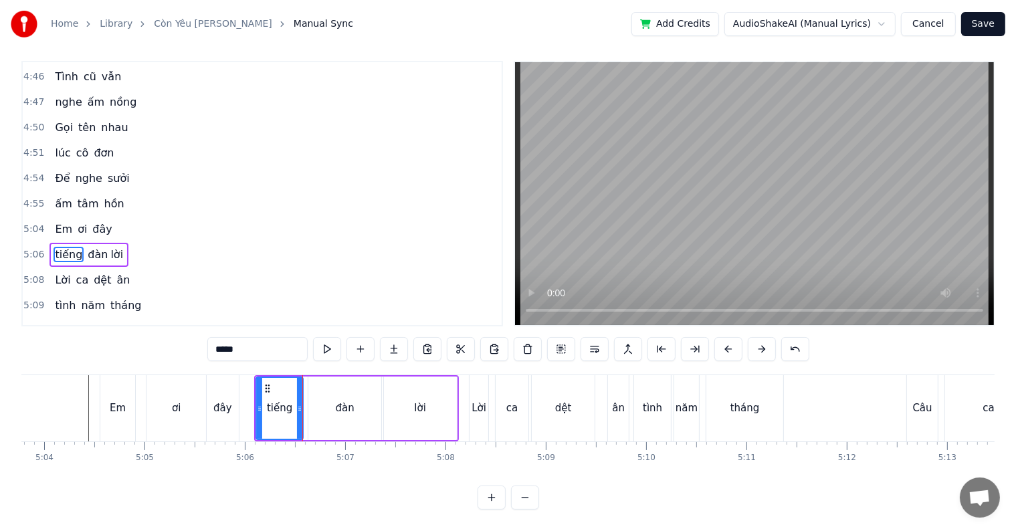
click at [324, 404] on div "đàn" at bounding box center [344, 408] width 73 height 64
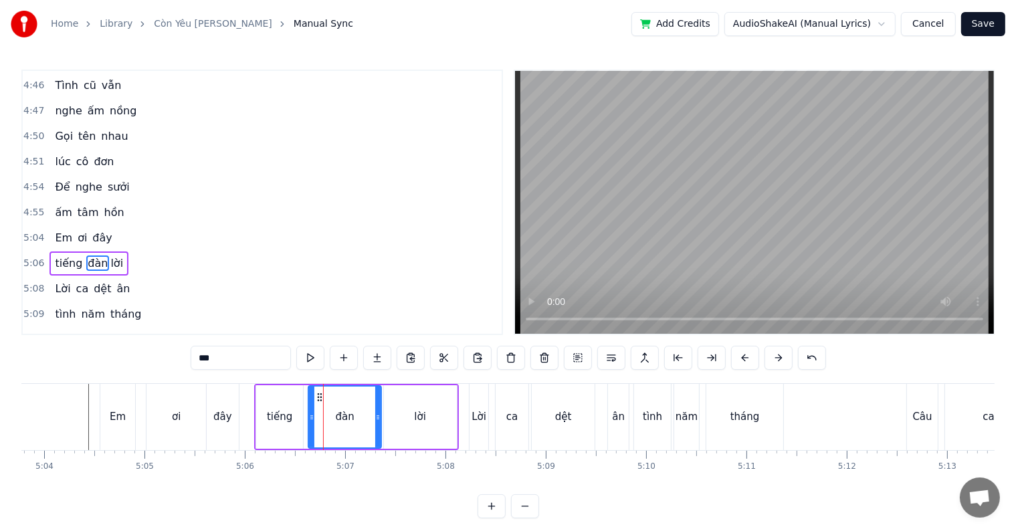
click at [273, 407] on div "tiếng" at bounding box center [279, 417] width 47 height 64
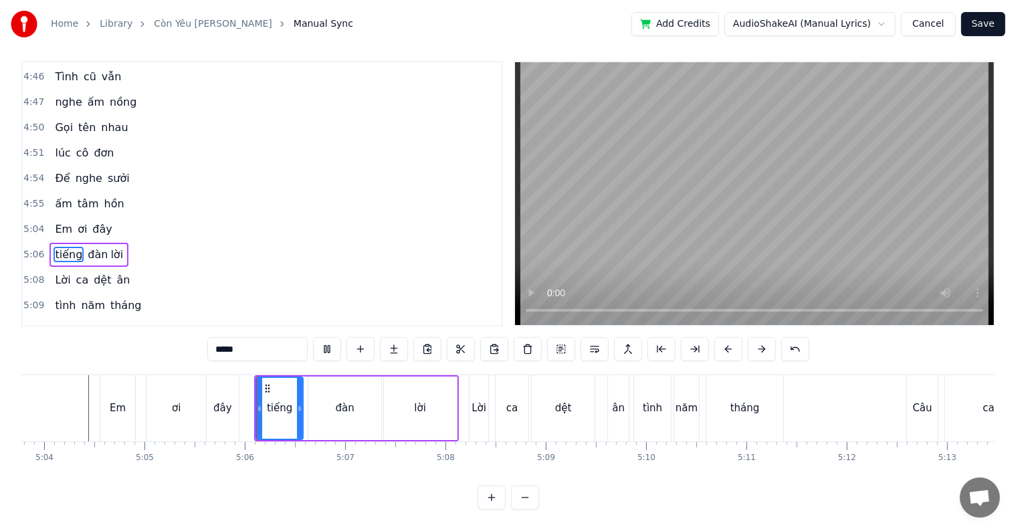
scroll to position [20, 0]
click at [325, 405] on div "đàn" at bounding box center [344, 408] width 73 height 64
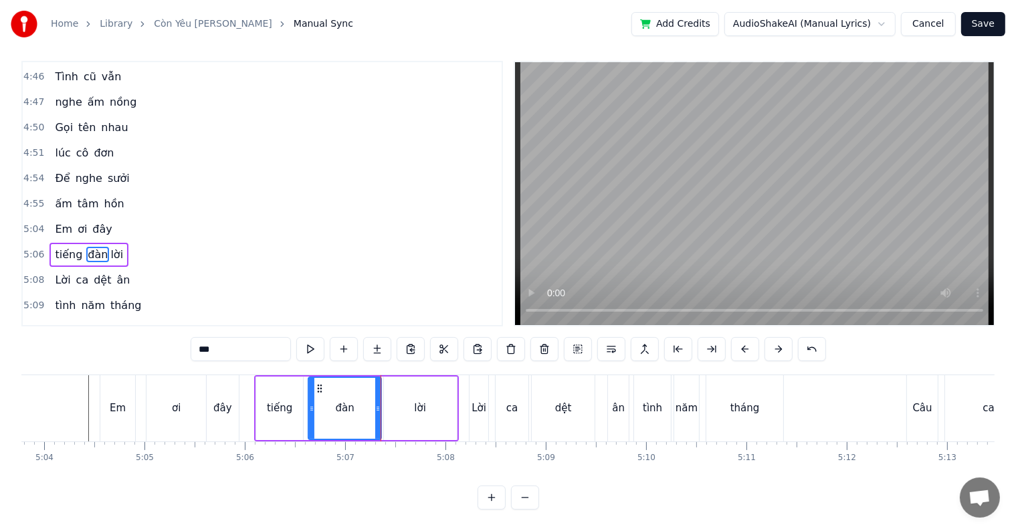
click at [479, 401] on div "Lời" at bounding box center [478, 408] width 15 height 15
type input "***"
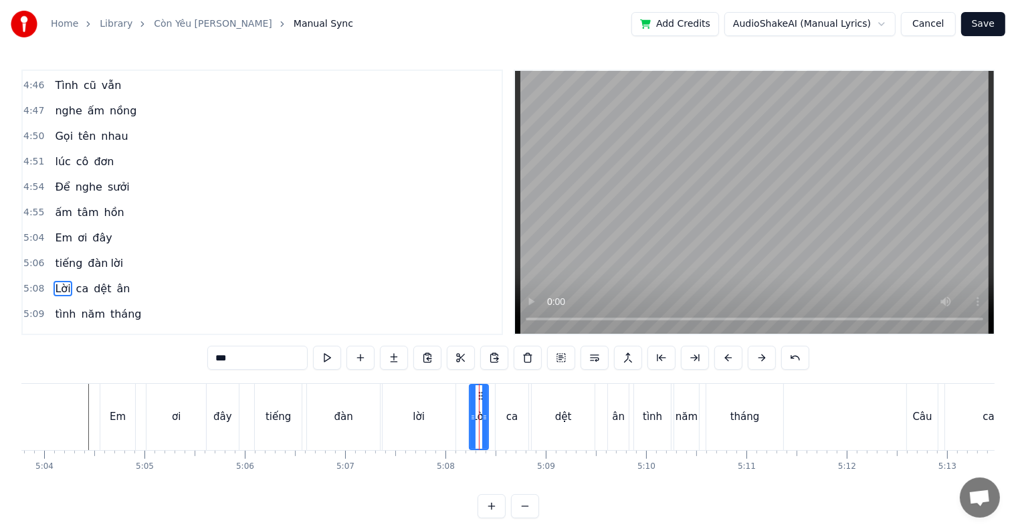
scroll to position [1750, 0]
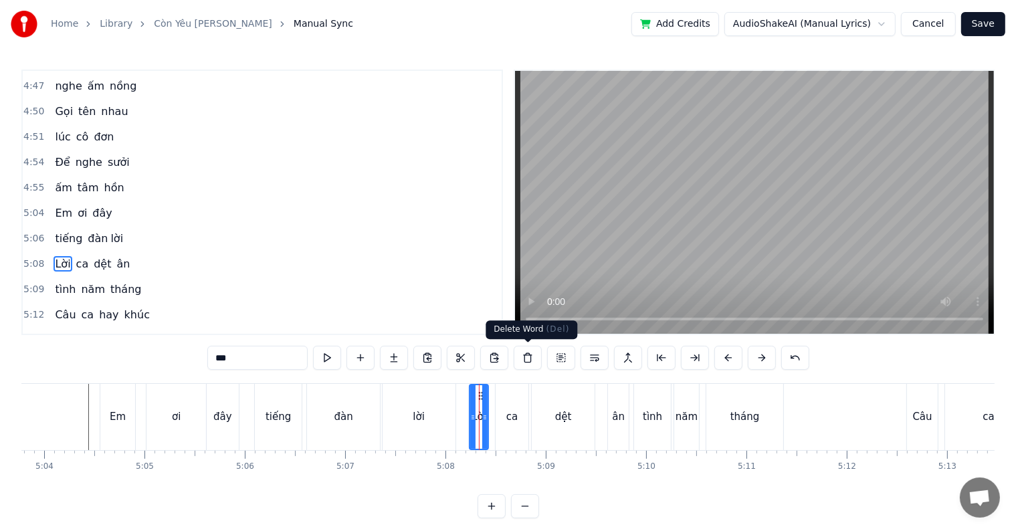
click at [528, 356] on button at bounding box center [528, 358] width 28 height 24
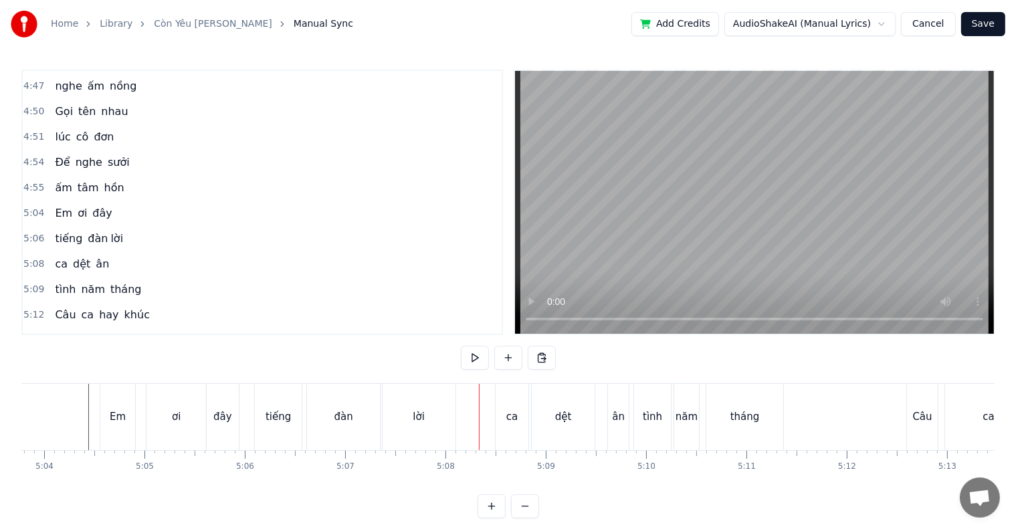
click at [336, 405] on div "đàn" at bounding box center [343, 417] width 73 height 66
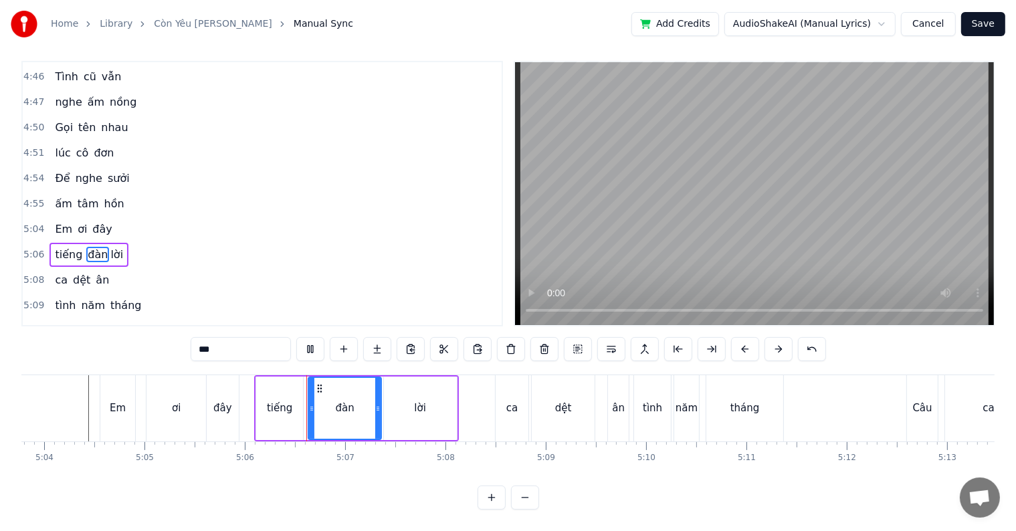
scroll to position [20, 0]
click at [386, 404] on div "lời" at bounding box center [420, 408] width 73 height 64
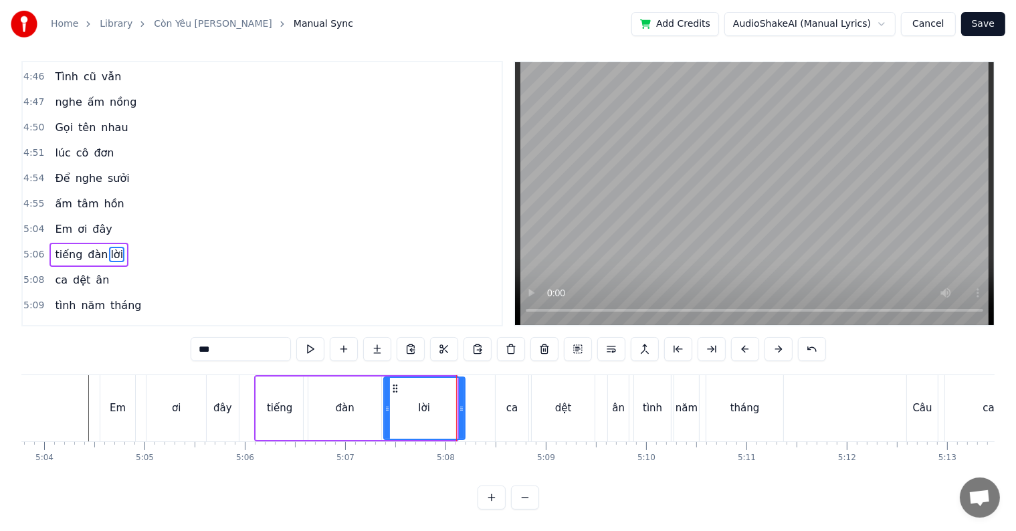
drag, startPoint x: 454, startPoint y: 396, endPoint x: 462, endPoint y: 392, distance: 8.7
click at [462, 403] on icon at bounding box center [461, 408] width 5 height 11
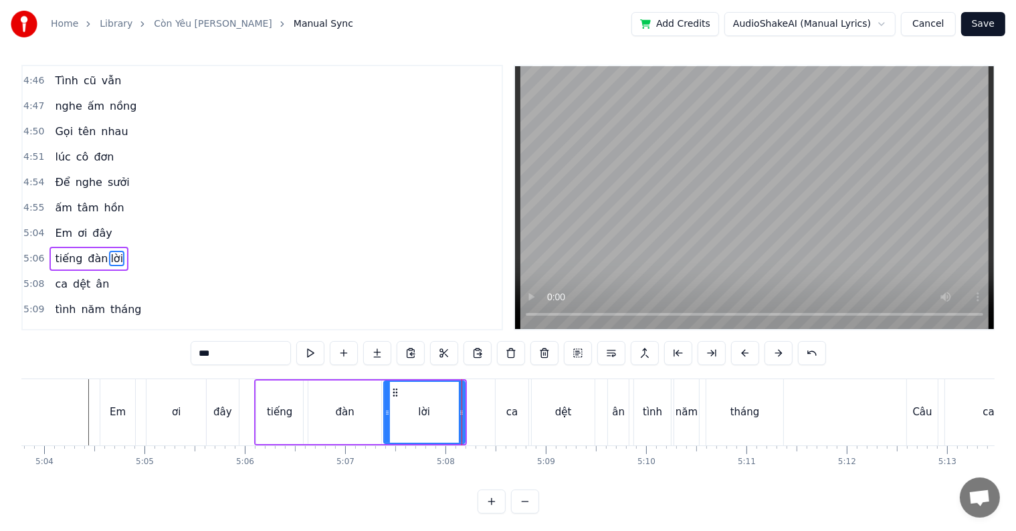
scroll to position [0, 0]
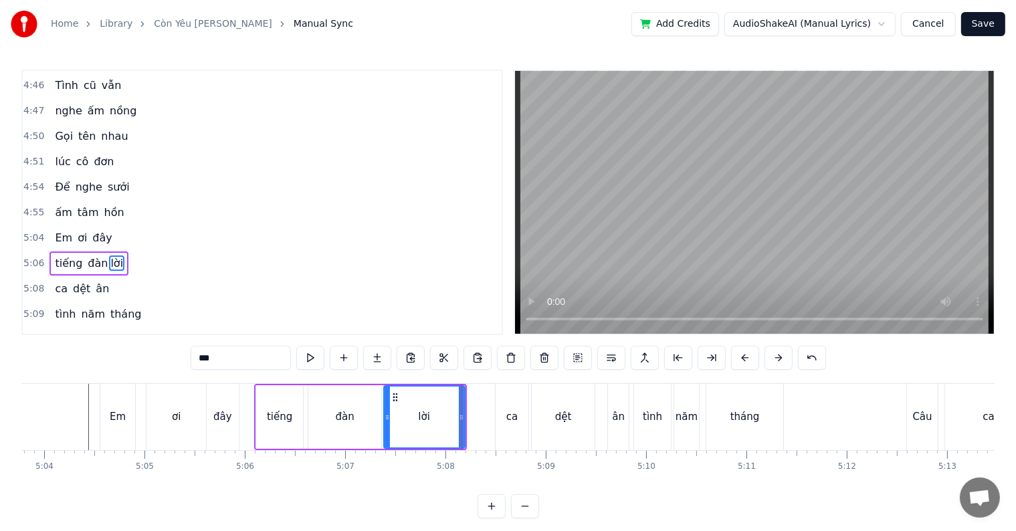
click at [520, 390] on div "ca" at bounding box center [511, 417] width 33 height 66
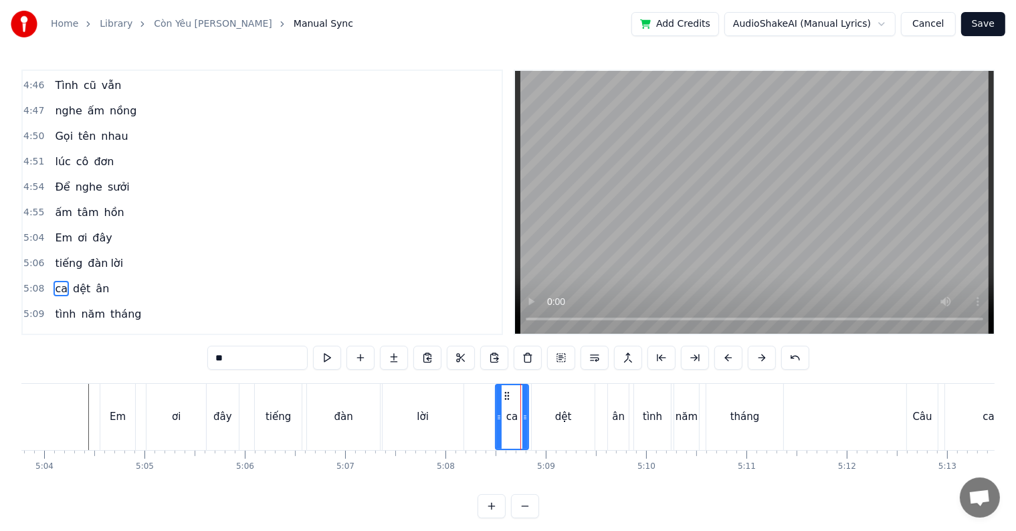
scroll to position [1750, 0]
click at [429, 410] on div "lời" at bounding box center [422, 417] width 81 height 66
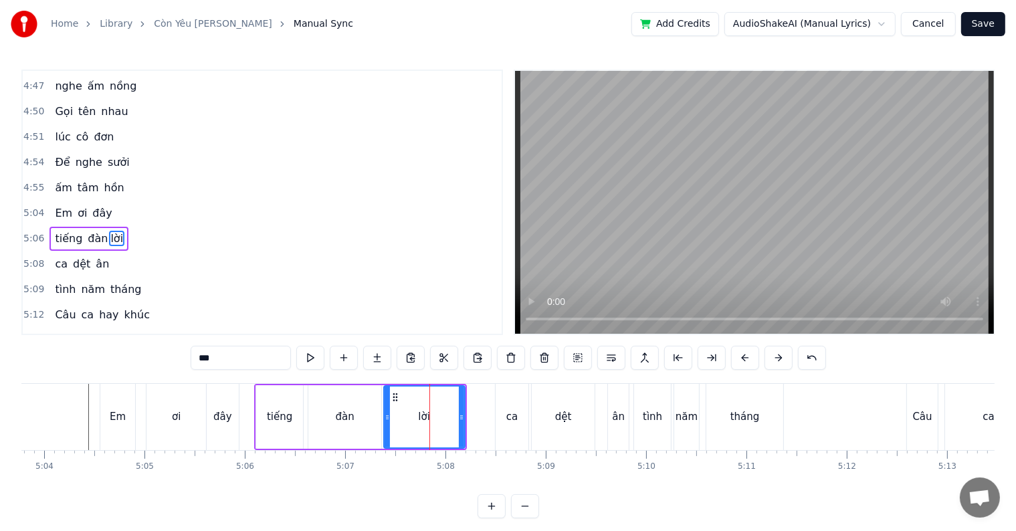
scroll to position [1726, 0]
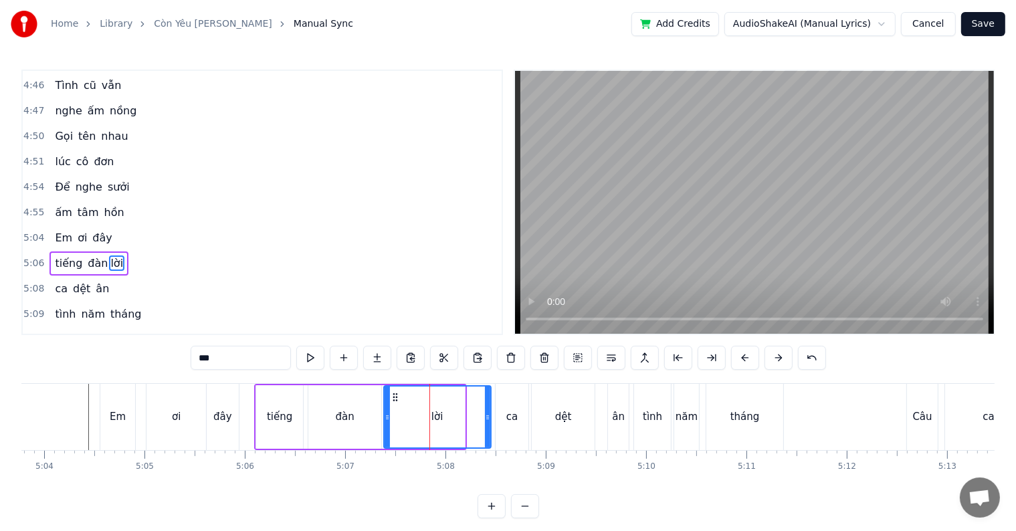
drag, startPoint x: 463, startPoint y: 413, endPoint x: 489, endPoint y: 412, distance: 26.1
click at [489, 412] on icon at bounding box center [487, 417] width 5 height 11
drag, startPoint x: 385, startPoint y: 415, endPoint x: 455, endPoint y: 415, distance: 69.5
click at [455, 415] on icon at bounding box center [456, 417] width 5 height 11
click at [166, 413] on div "ơi" at bounding box center [176, 417] width 60 height 66
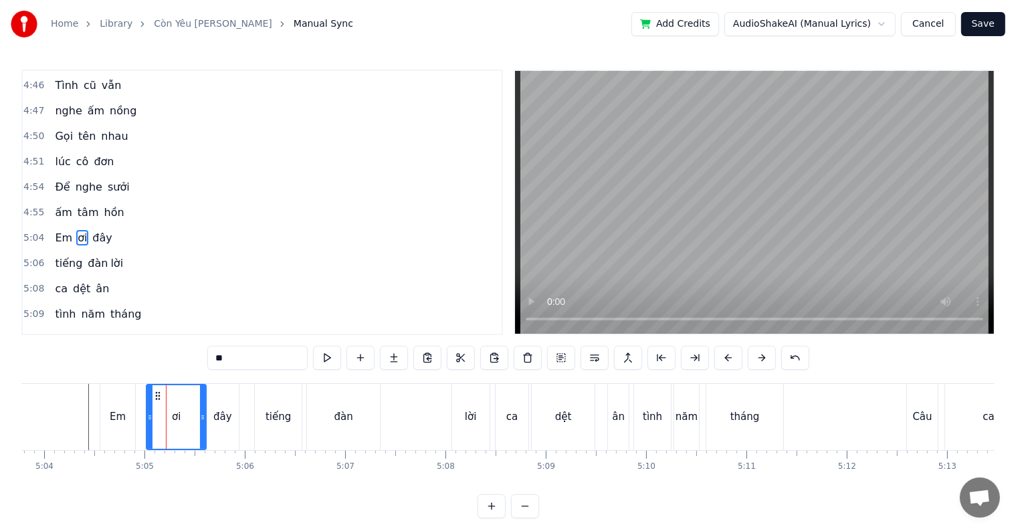
scroll to position [1701, 0]
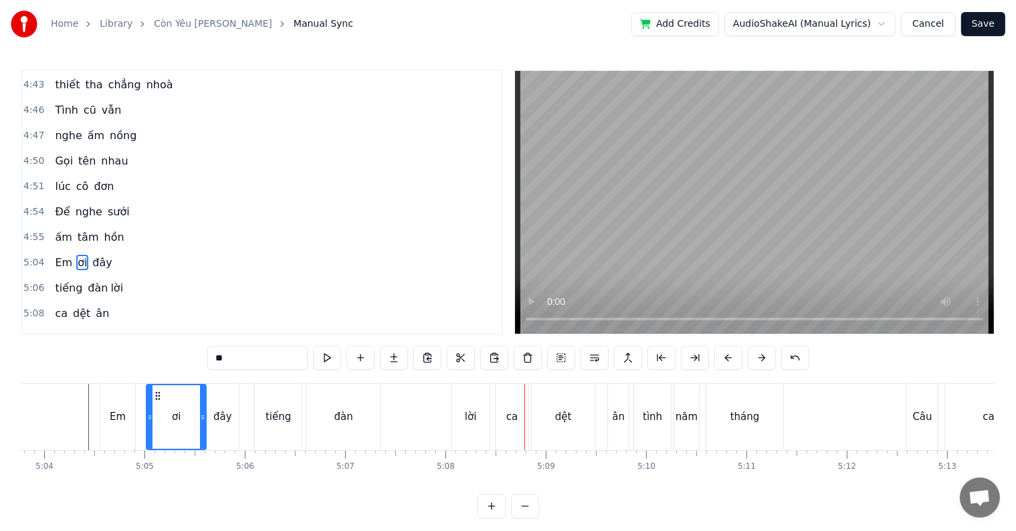
click at [472, 420] on div "lời" at bounding box center [471, 416] width 12 height 15
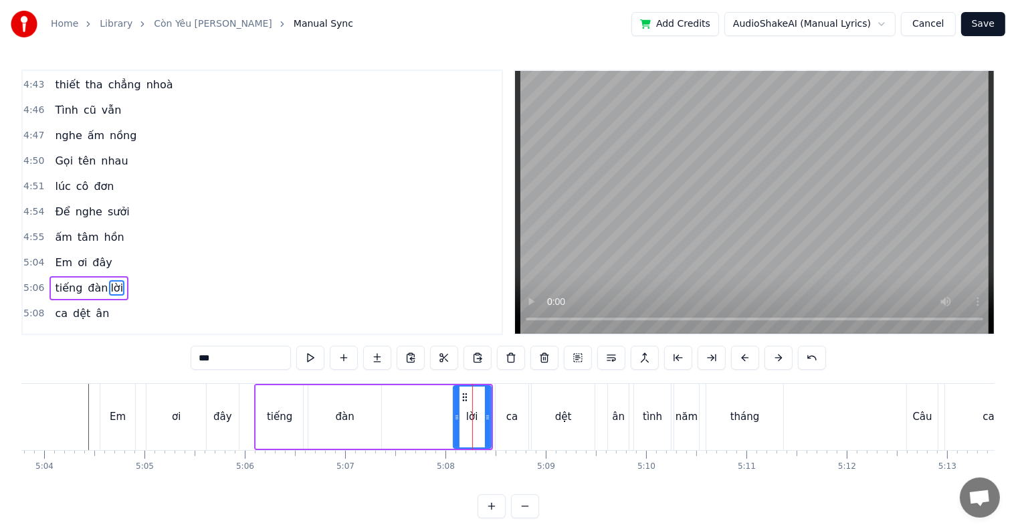
scroll to position [1726, 0]
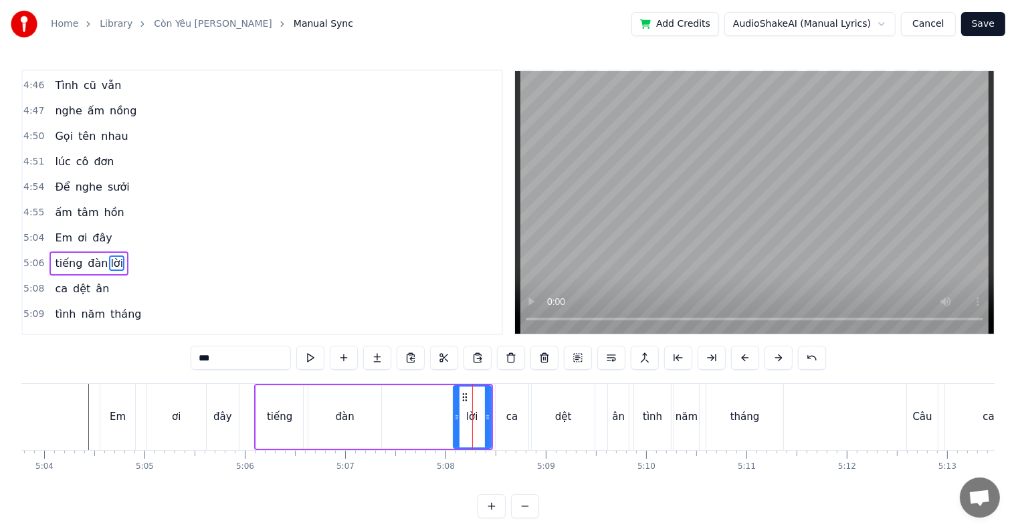
click at [230, 357] on input "***" at bounding box center [241, 358] width 100 height 24
click at [510, 414] on div "ca" at bounding box center [511, 416] width 11 height 15
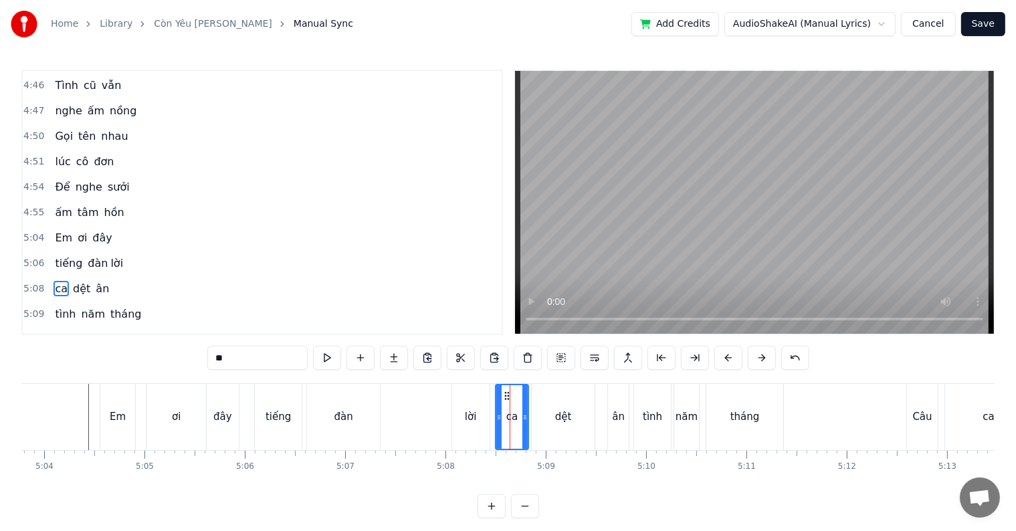
scroll to position [1750, 0]
click at [218, 358] on input "**" at bounding box center [257, 358] width 100 height 24
click at [466, 417] on div "lời" at bounding box center [471, 416] width 12 height 15
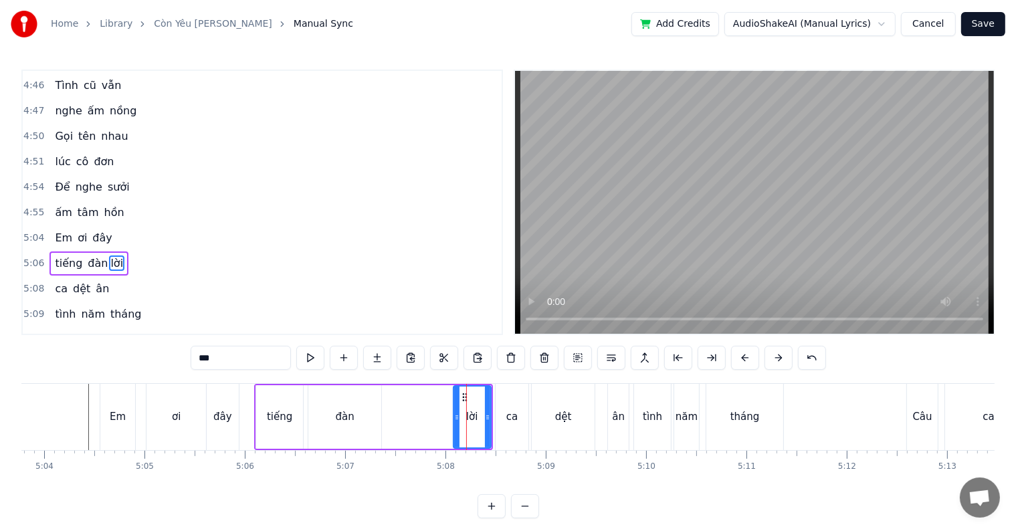
click at [221, 353] on input "***" at bounding box center [241, 358] width 100 height 24
click at [178, 423] on div "ơi" at bounding box center [176, 416] width 9 height 15
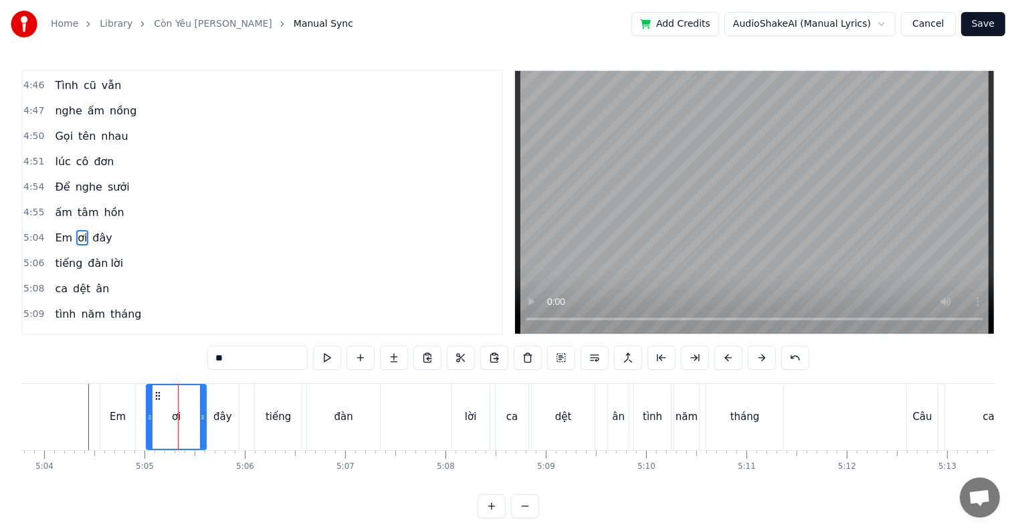
scroll to position [1701, 0]
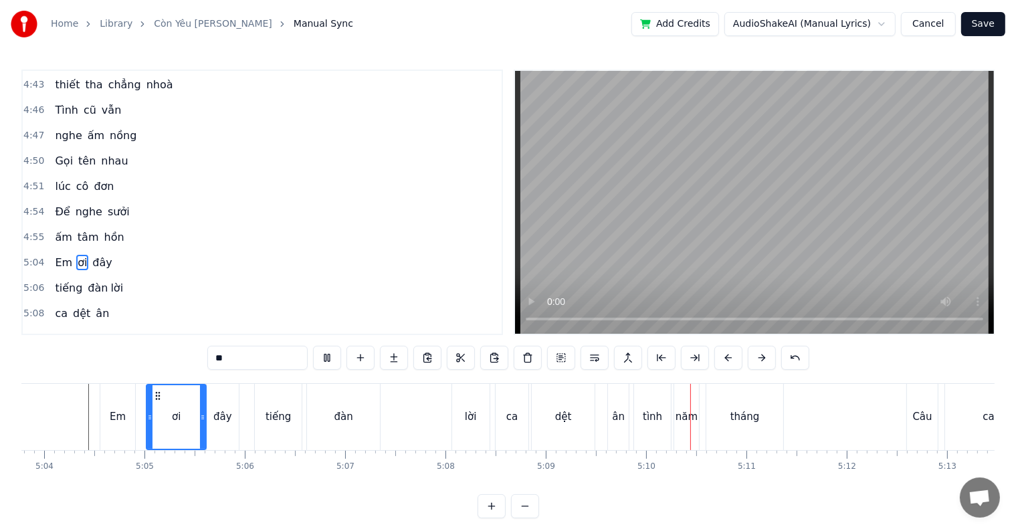
click at [348, 420] on div "đàn" at bounding box center [343, 416] width 19 height 15
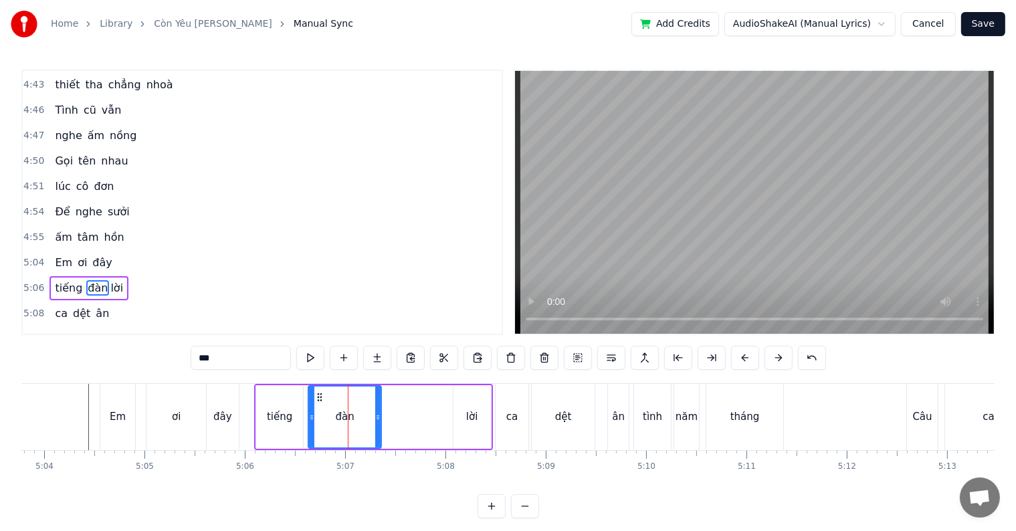
scroll to position [1726, 0]
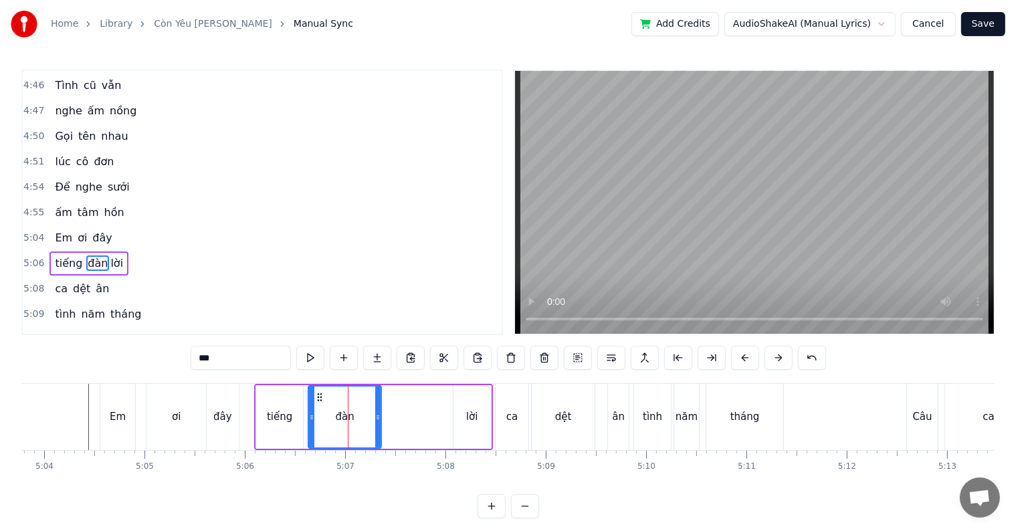
click at [473, 415] on div "lời" at bounding box center [472, 416] width 12 height 15
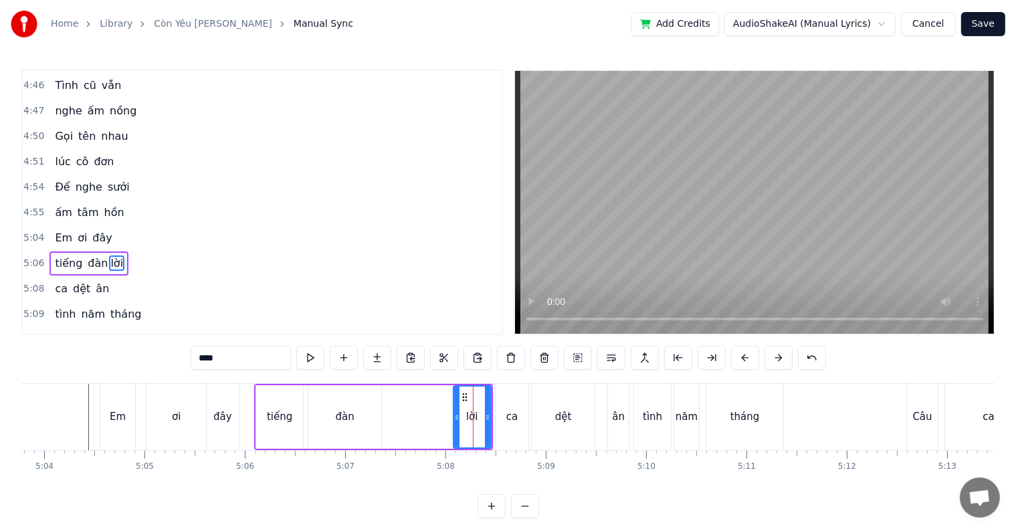
click at [358, 413] on div "đàn" at bounding box center [344, 417] width 73 height 64
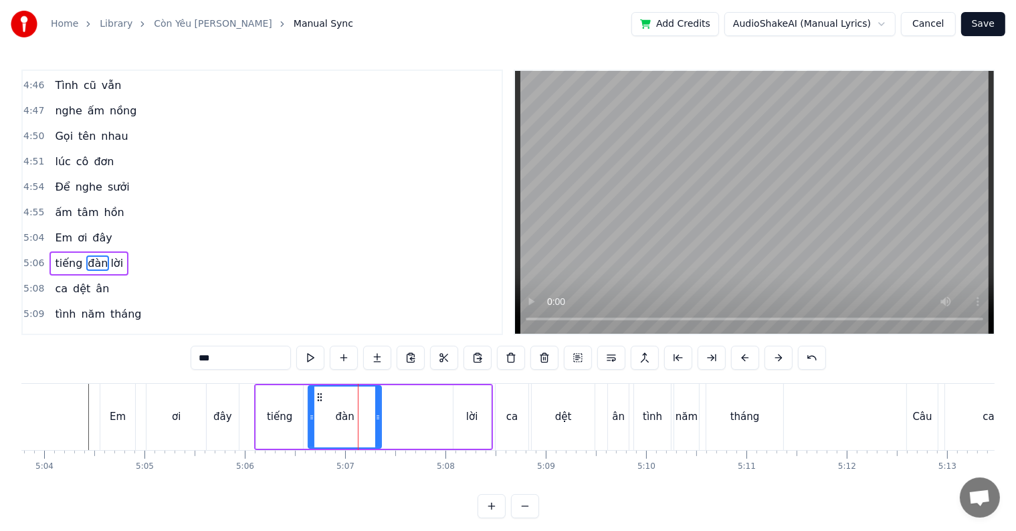
click at [361, 418] on div "đàn" at bounding box center [345, 416] width 72 height 61
click at [350, 421] on div "đàn" at bounding box center [345, 416] width 19 height 15
click at [225, 356] on input "***" at bounding box center [241, 358] width 100 height 24
click at [217, 417] on div "đây" at bounding box center [222, 416] width 19 height 15
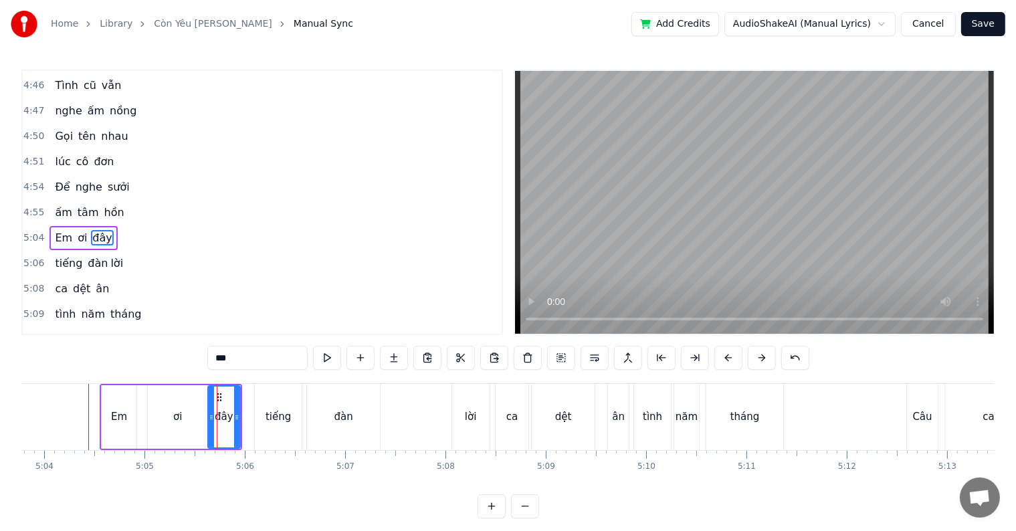
scroll to position [1701, 0]
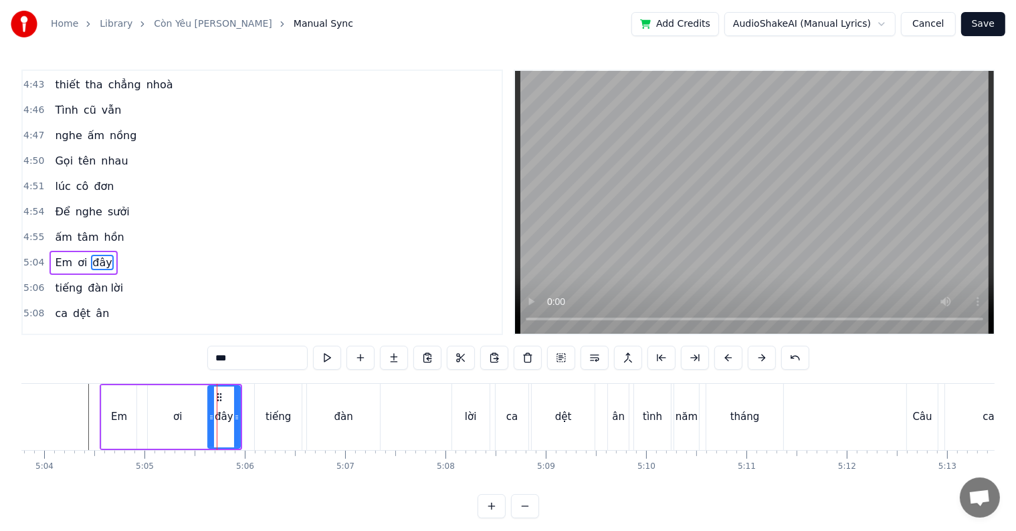
click at [116, 414] on div "Em" at bounding box center [119, 416] width 16 height 15
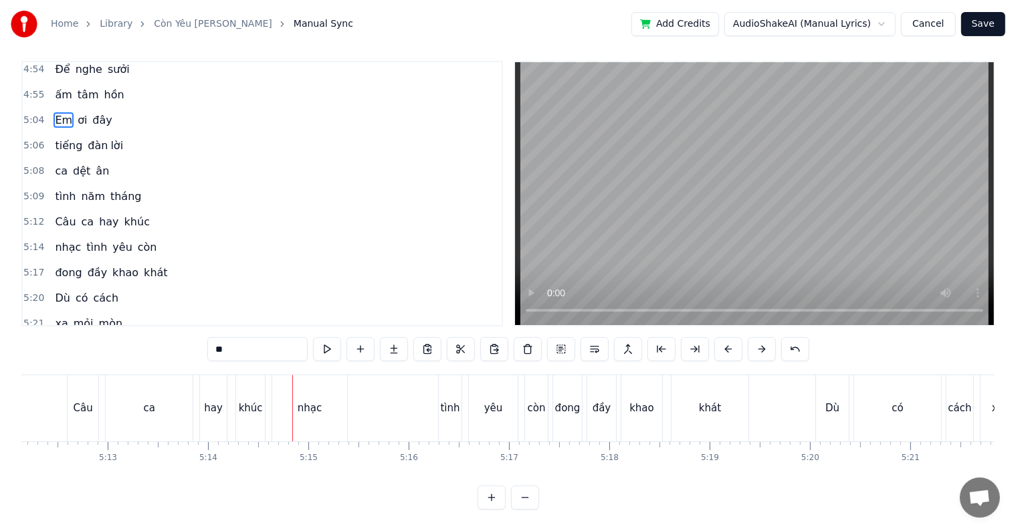
scroll to position [20, 0]
click at [300, 386] on div "nhạc" at bounding box center [309, 408] width 75 height 66
type input "****"
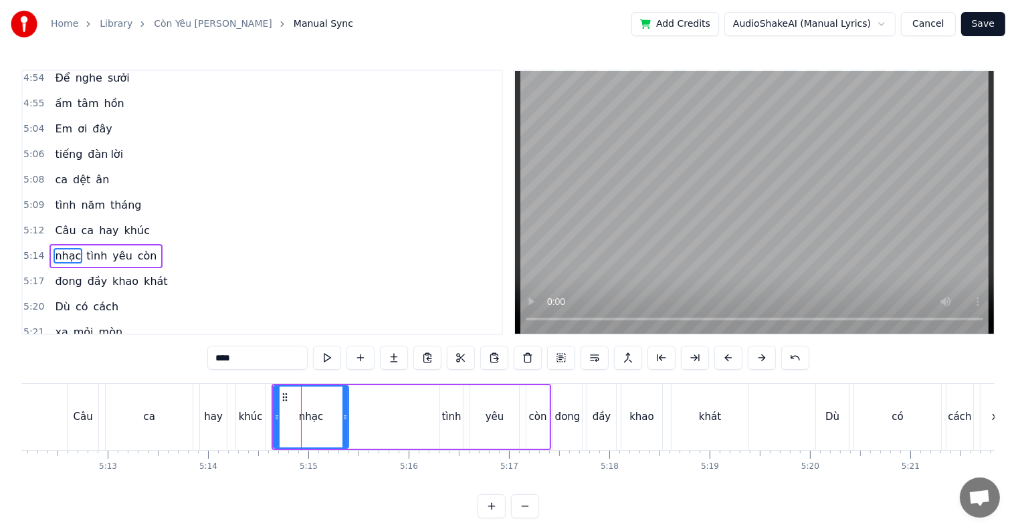
scroll to position [1824, 0]
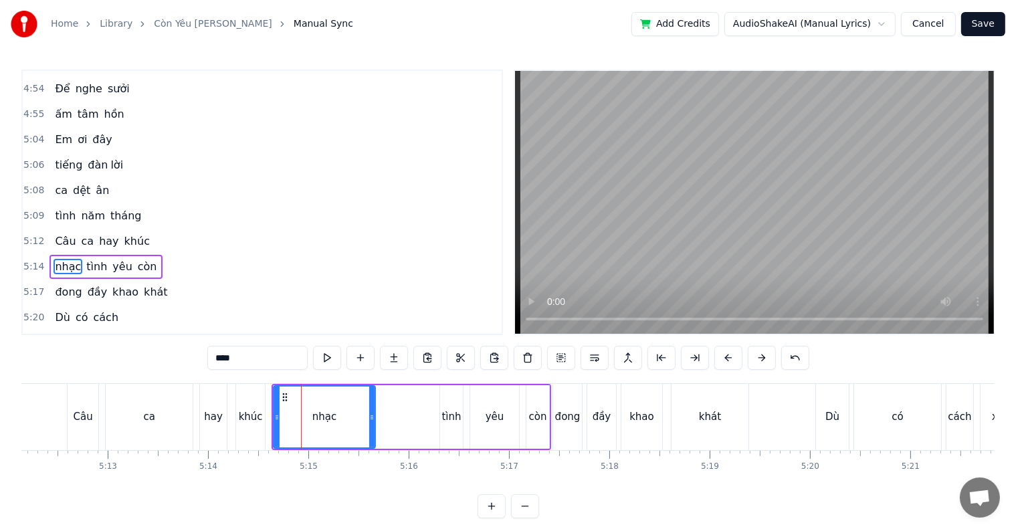
drag, startPoint x: 347, startPoint y: 413, endPoint x: 374, endPoint y: 411, distance: 27.5
click at [374, 411] on div "nhạc" at bounding box center [324, 417] width 103 height 64
drag, startPoint x: 374, startPoint y: 411, endPoint x: 386, endPoint y: 408, distance: 12.3
click at [386, 408] on div "nhạc tình yêu còn" at bounding box center [410, 417] width 279 height 66
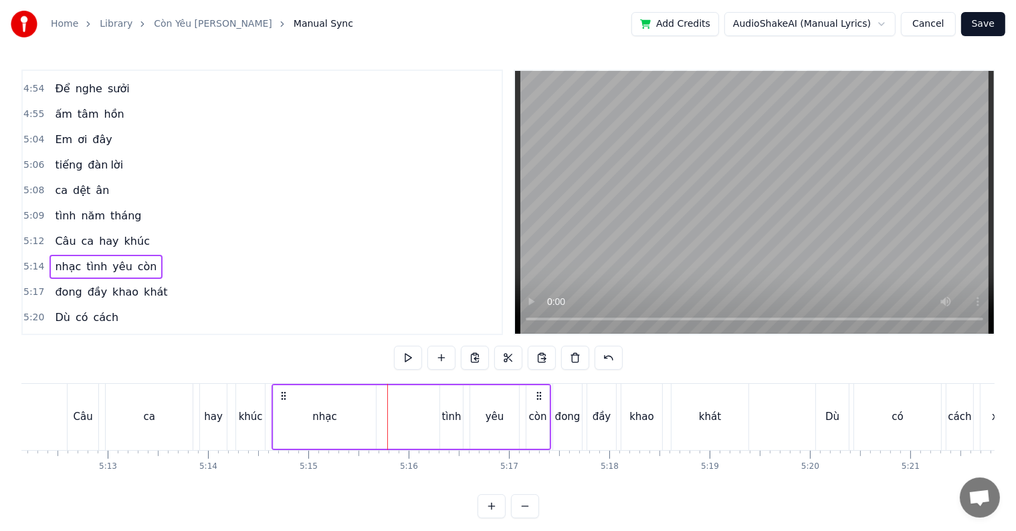
click at [372, 417] on div "nhạc" at bounding box center [324, 417] width 102 height 64
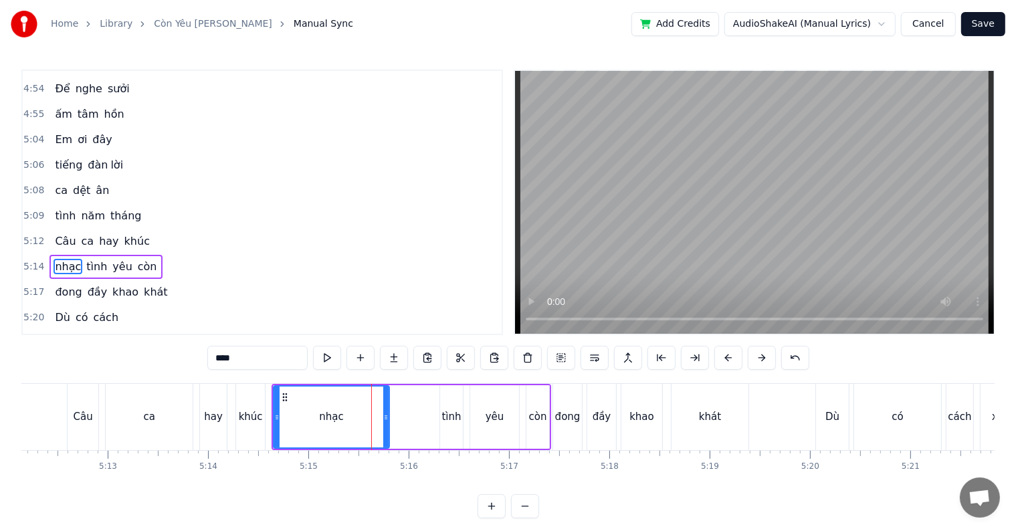
drag, startPoint x: 372, startPoint y: 415, endPoint x: 385, endPoint y: 415, distance: 13.4
click at [385, 415] on icon at bounding box center [385, 417] width 5 height 11
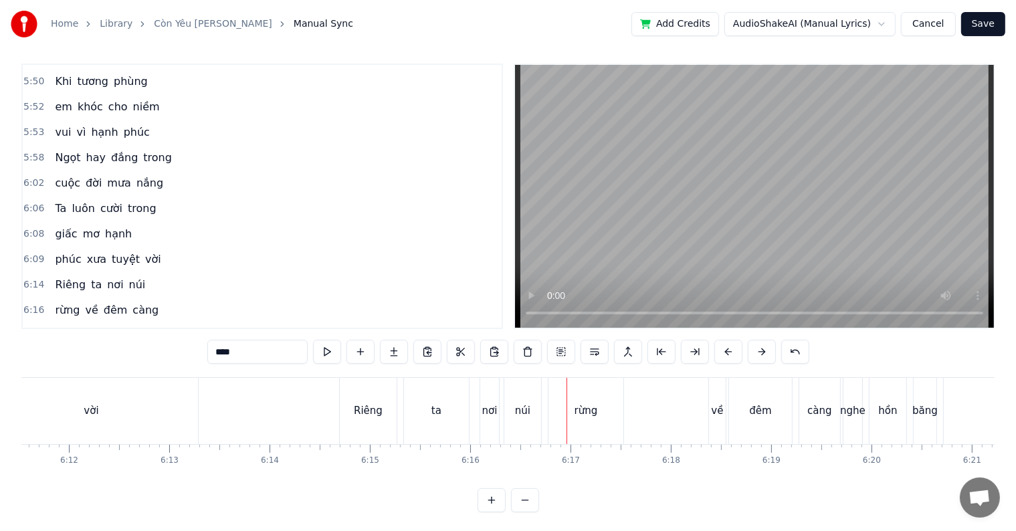
scroll to position [20, 0]
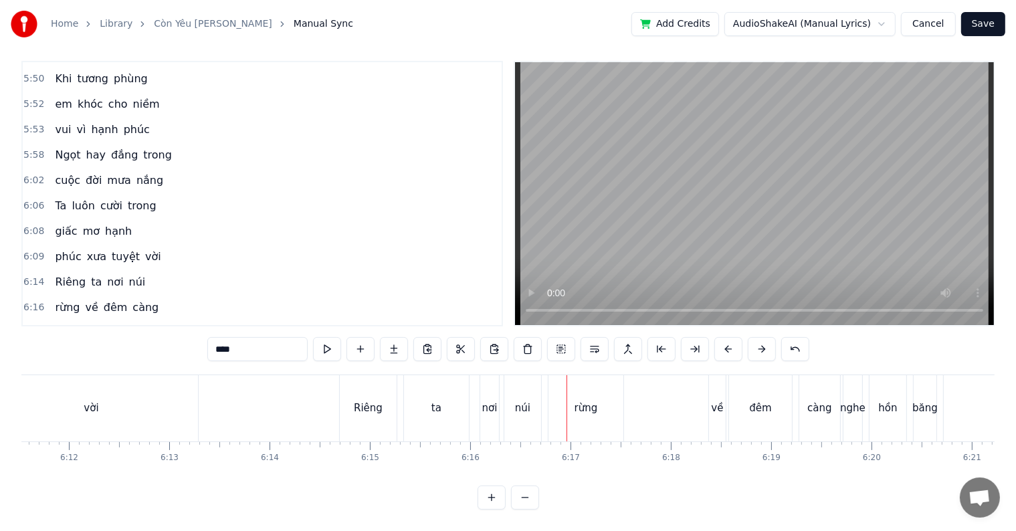
click at [588, 406] on div "rừng" at bounding box center [585, 408] width 75 height 66
type input "****"
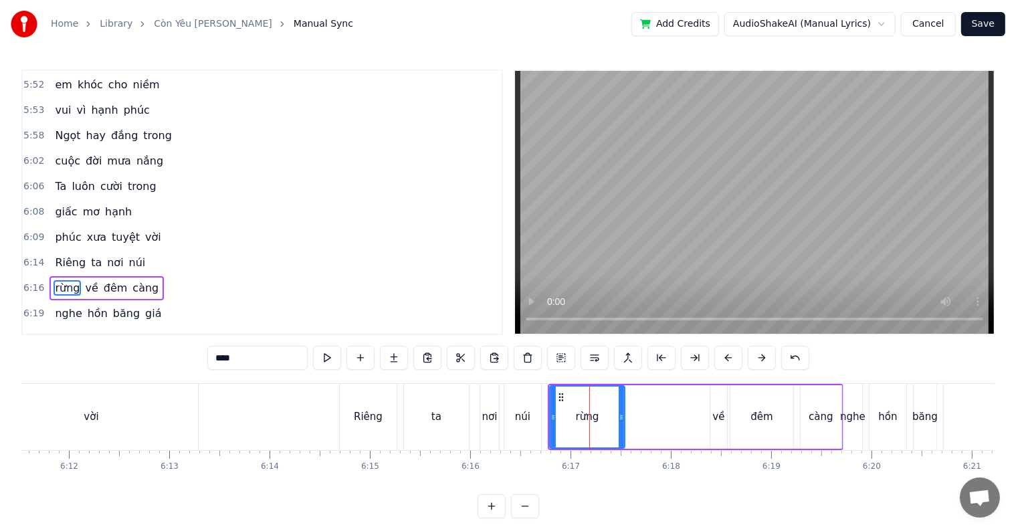
scroll to position [2390, 0]
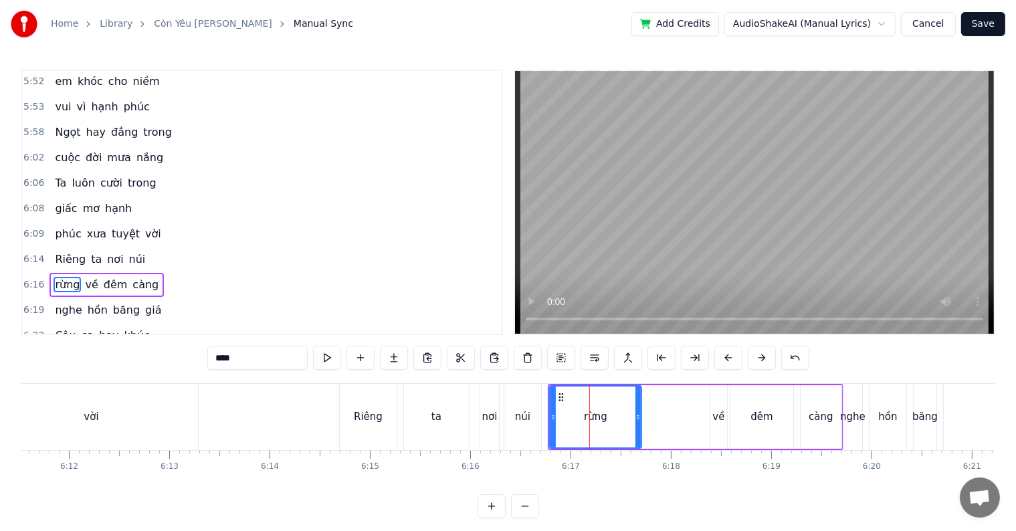
drag, startPoint x: 620, startPoint y: 417, endPoint x: 637, endPoint y: 415, distance: 16.9
click at [637, 415] on icon at bounding box center [637, 417] width 5 height 11
click at [642, 413] on icon at bounding box center [642, 417] width 5 height 11
drag, startPoint x: 642, startPoint y: 413, endPoint x: 650, endPoint y: 412, distance: 8.1
click at [650, 412] on icon at bounding box center [651, 417] width 5 height 11
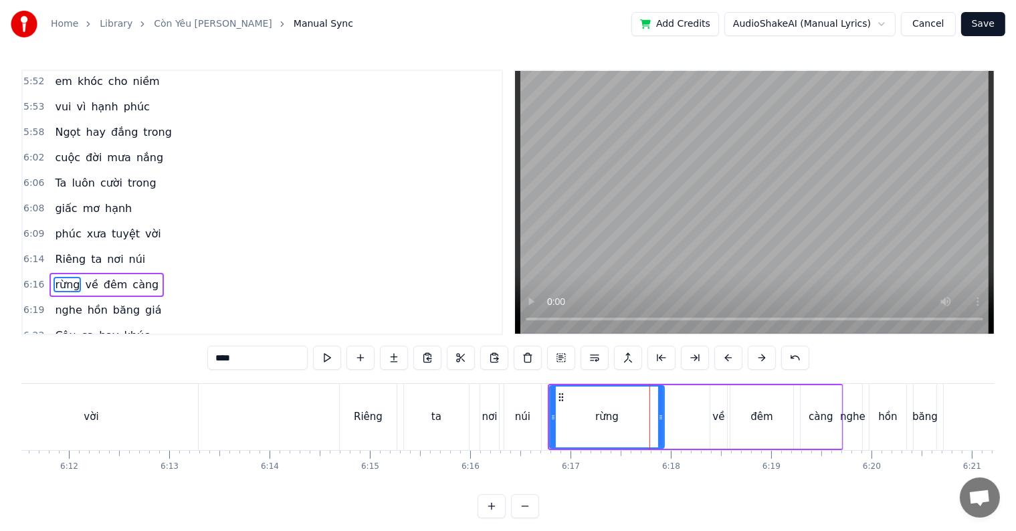
drag, startPoint x: 650, startPoint y: 412, endPoint x: 659, endPoint y: 409, distance: 9.7
click at [659, 409] on div at bounding box center [660, 416] width 5 height 61
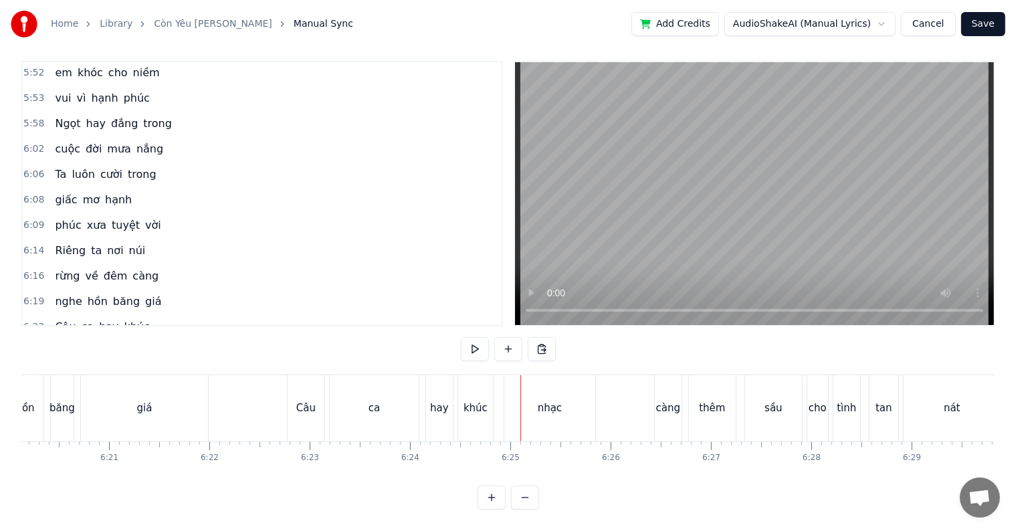
scroll to position [20, 0]
click at [540, 401] on div "nhạc" at bounding box center [550, 408] width 24 height 15
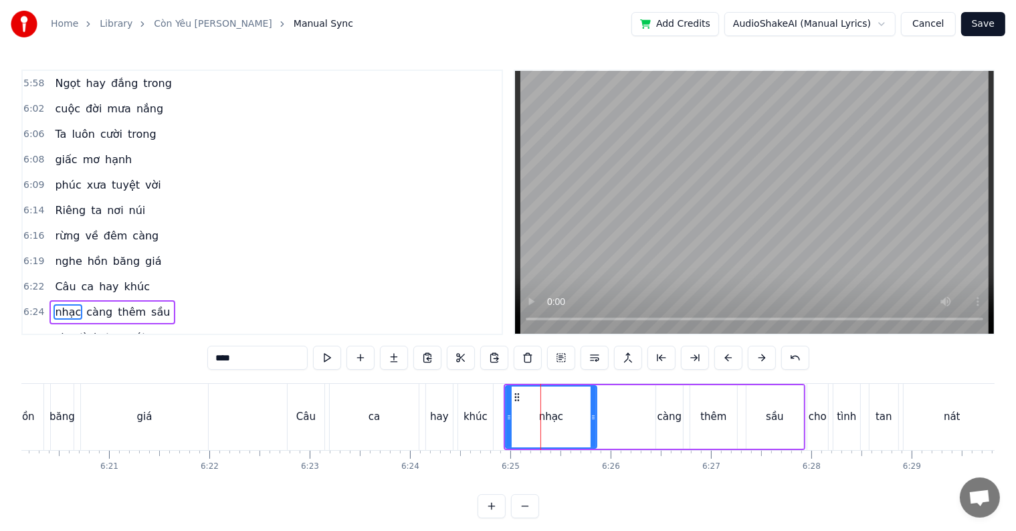
scroll to position [2464, 0]
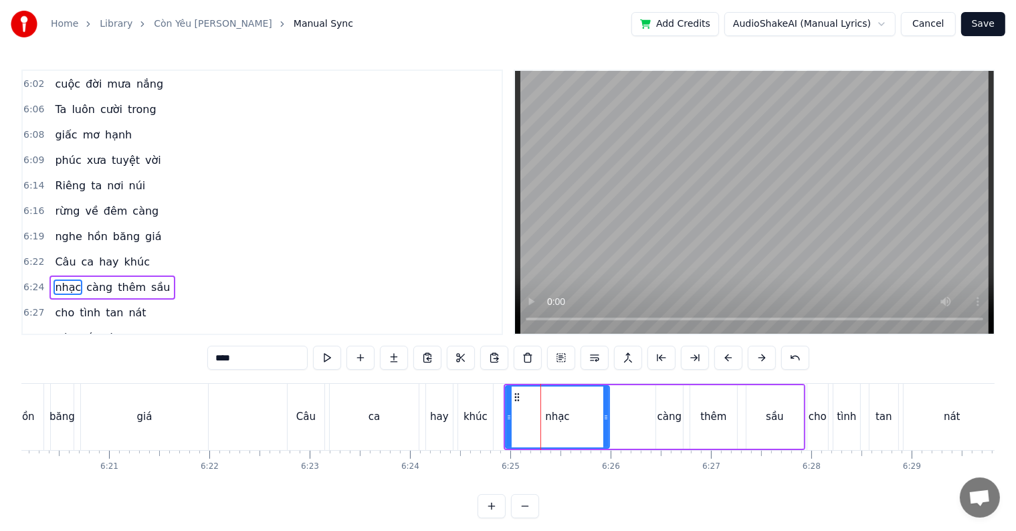
drag, startPoint x: 591, startPoint y: 417, endPoint x: 604, endPoint y: 418, distance: 12.7
click at [604, 418] on icon at bounding box center [605, 417] width 5 height 11
click at [599, 417] on icon at bounding box center [600, 417] width 5 height 11
click at [384, 417] on div "ca" at bounding box center [374, 417] width 89 height 66
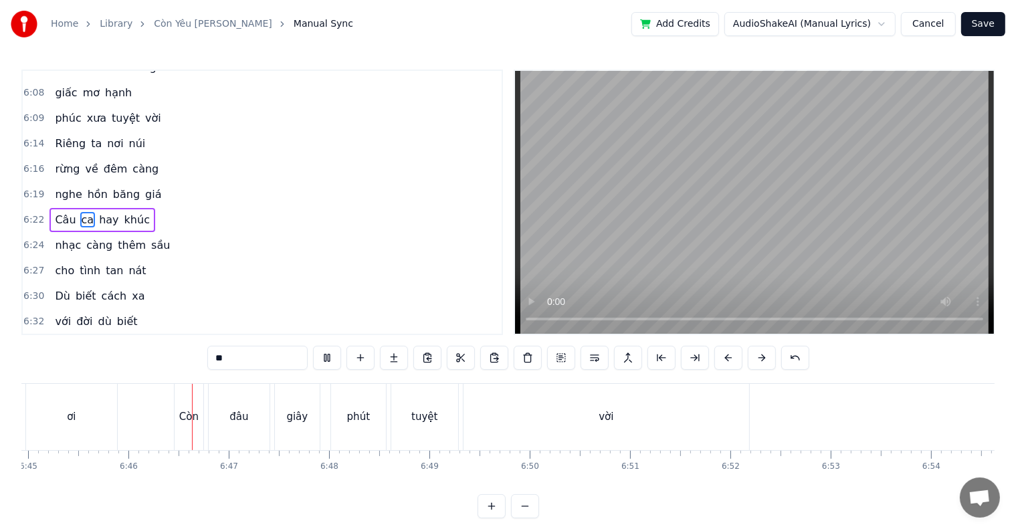
scroll to position [0, 40660]
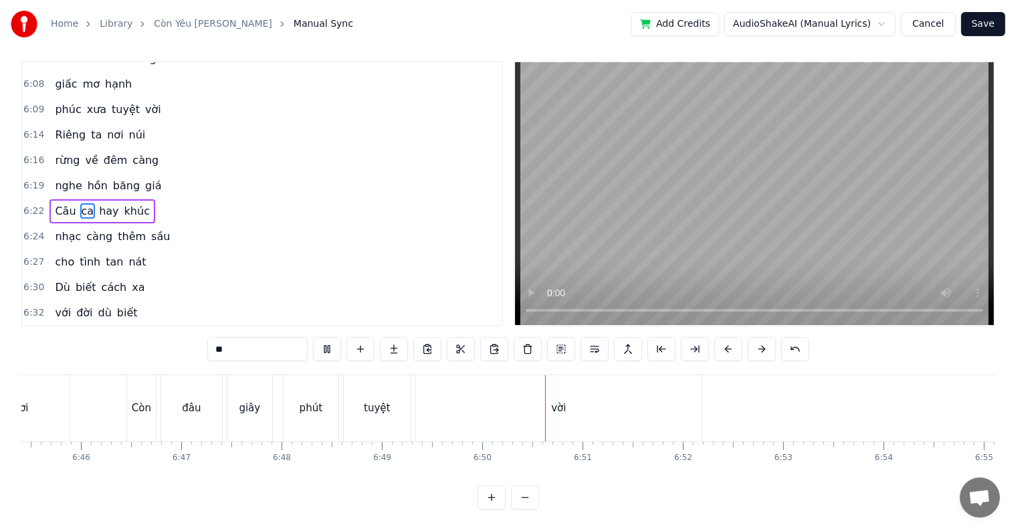
click at [362, 35] on div "Home Library Còn Yêu [PERSON_NAME] Manual Sync Add Credits AudioShakeAI (Manual…" at bounding box center [508, 24] width 1016 height 48
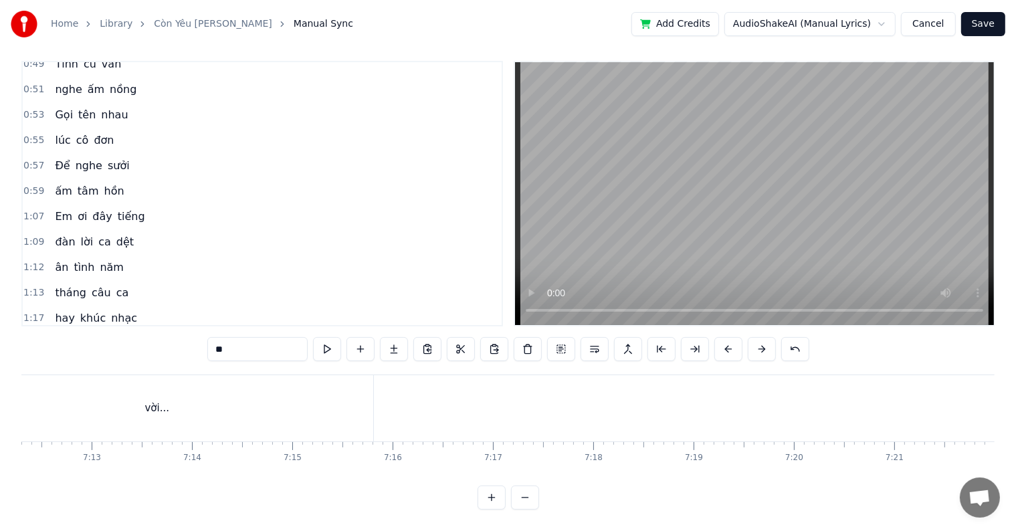
scroll to position [0, 0]
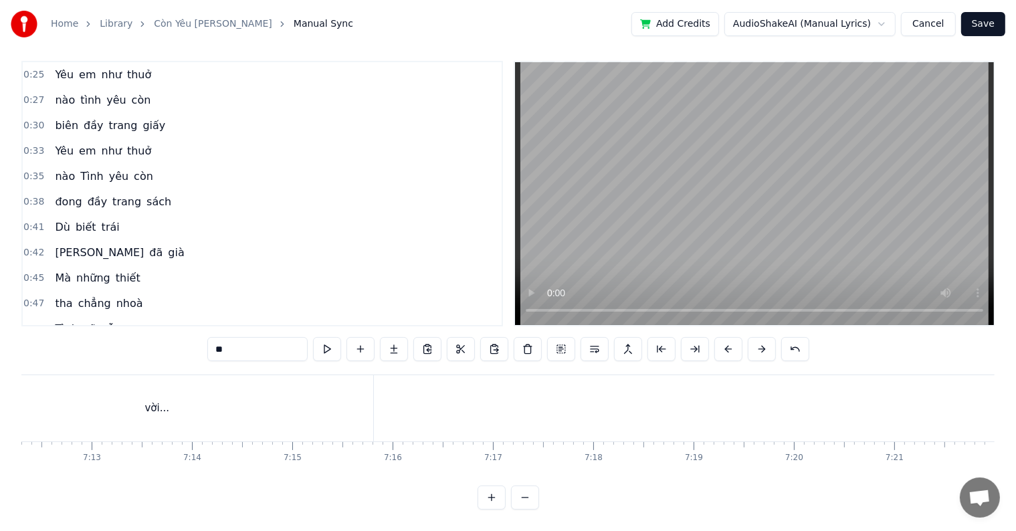
click at [62, 67] on span "Yêu" at bounding box center [63, 74] width 21 height 15
type input "***"
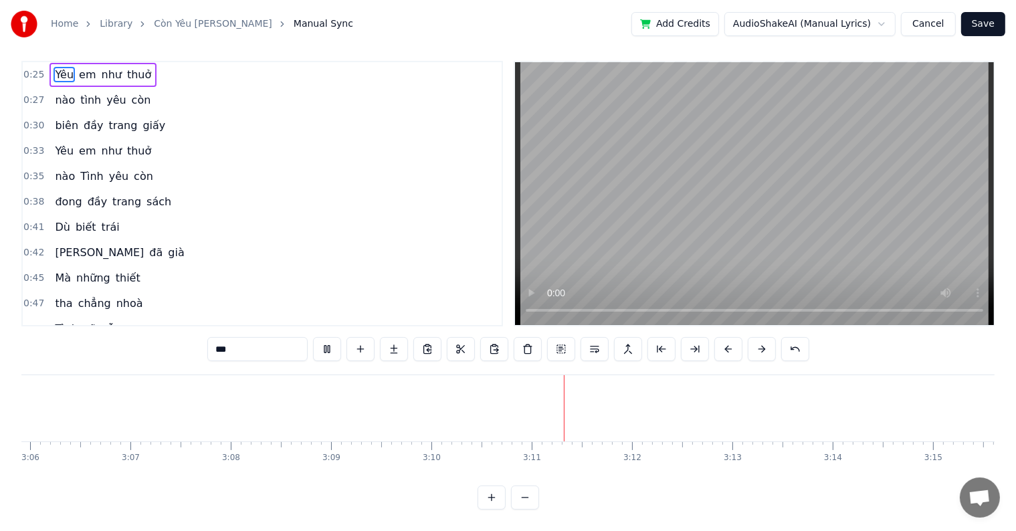
click at [984, 25] on button "Save" at bounding box center [983, 24] width 44 height 24
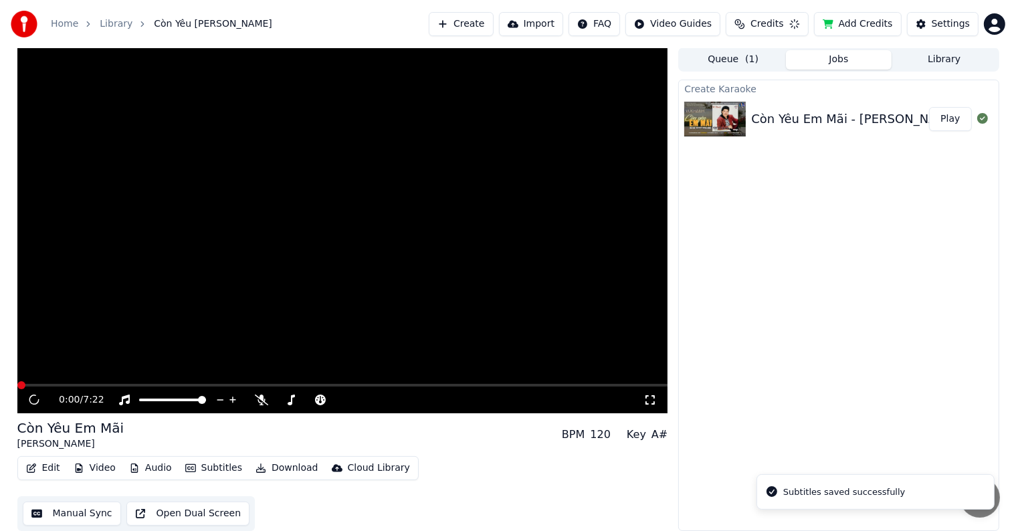
scroll to position [1, 0]
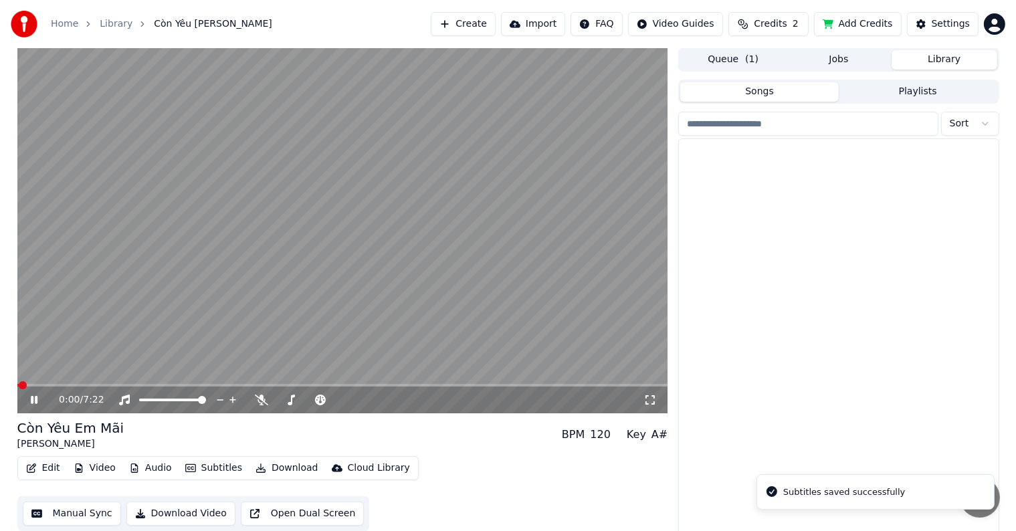
click at [944, 53] on button "Library" at bounding box center [944, 59] width 106 height 19
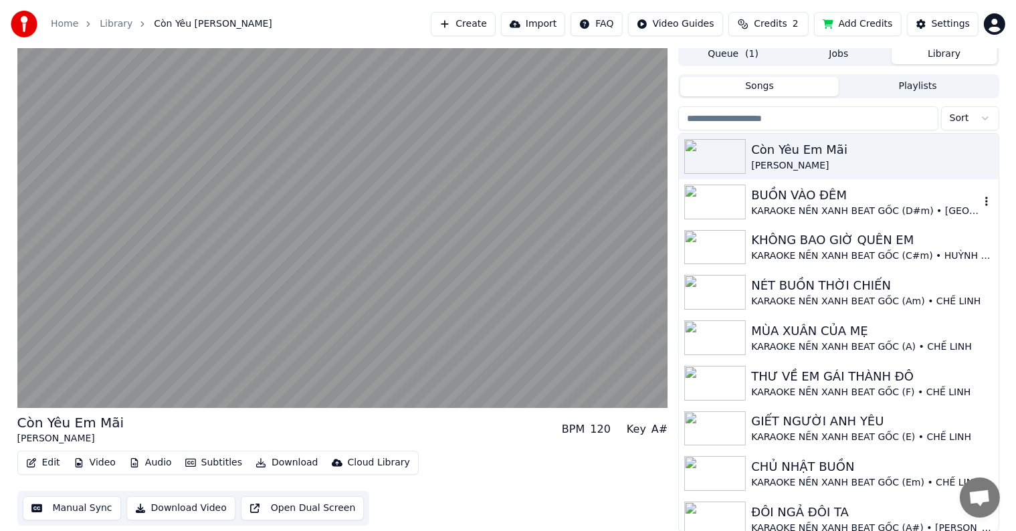
click at [829, 210] on div "KARAOKE NỀN XANH BEAT GỐC (D#m) • [GEOGRAPHIC_DATA]" at bounding box center [865, 211] width 228 height 13
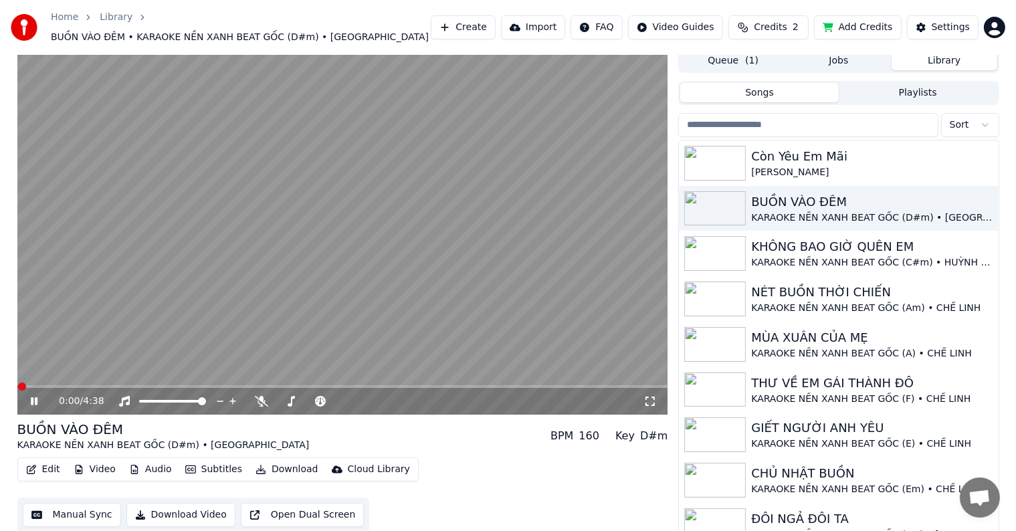
click at [46, 460] on button "Edit" at bounding box center [43, 469] width 45 height 19
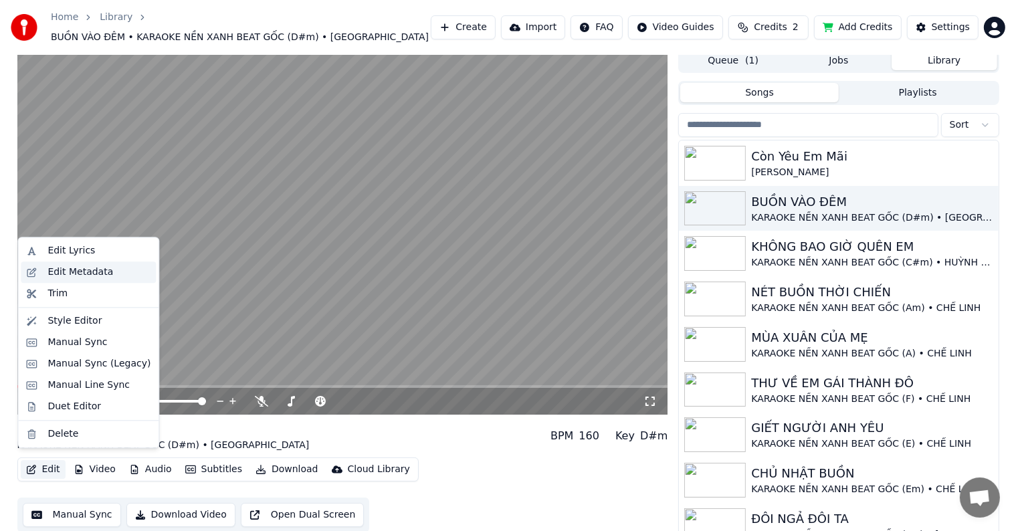
click at [95, 270] on div "Edit Metadata" at bounding box center [80, 271] width 66 height 13
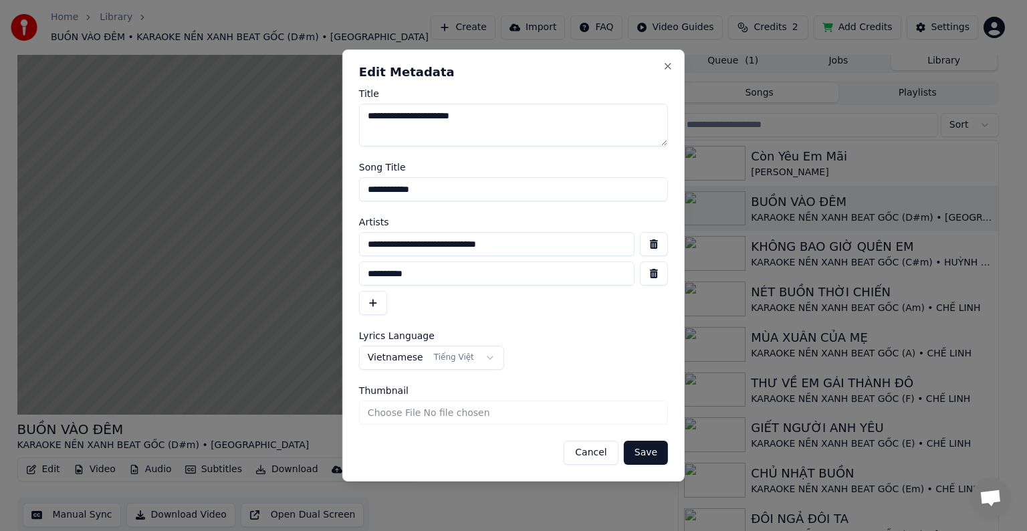
drag, startPoint x: 542, startPoint y: 244, endPoint x: 329, endPoint y: 239, distance: 213.3
click at [329, 239] on body "Home Library BUỒN VÀO ĐÊM • KARAOKE NỀN XANH BEAT GỐC (D#m) • TRƯỜNG VŨ Create …" at bounding box center [508, 259] width 1016 height 531
click at [669, 66] on button "Close" at bounding box center [668, 66] width 11 height 11
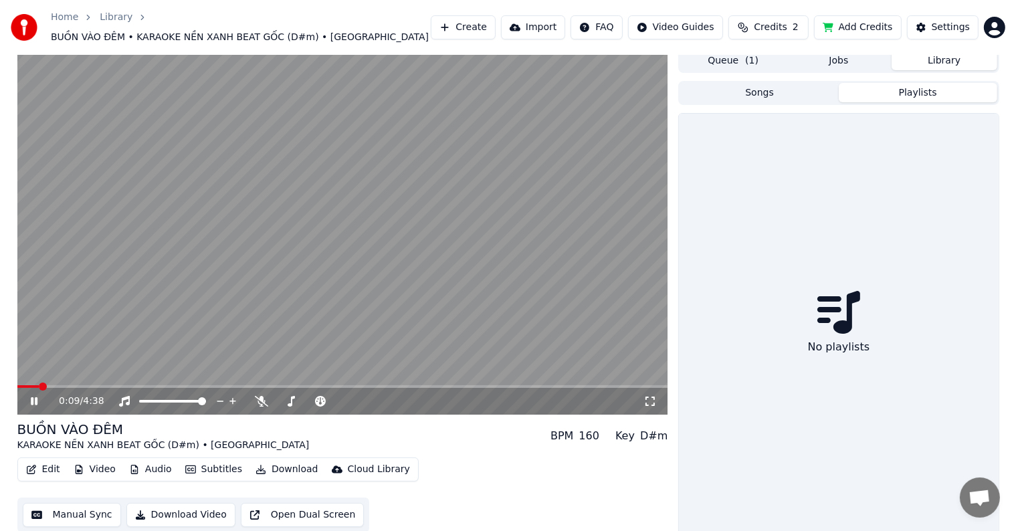
click at [919, 83] on button "Playlists" at bounding box center [917, 92] width 158 height 19
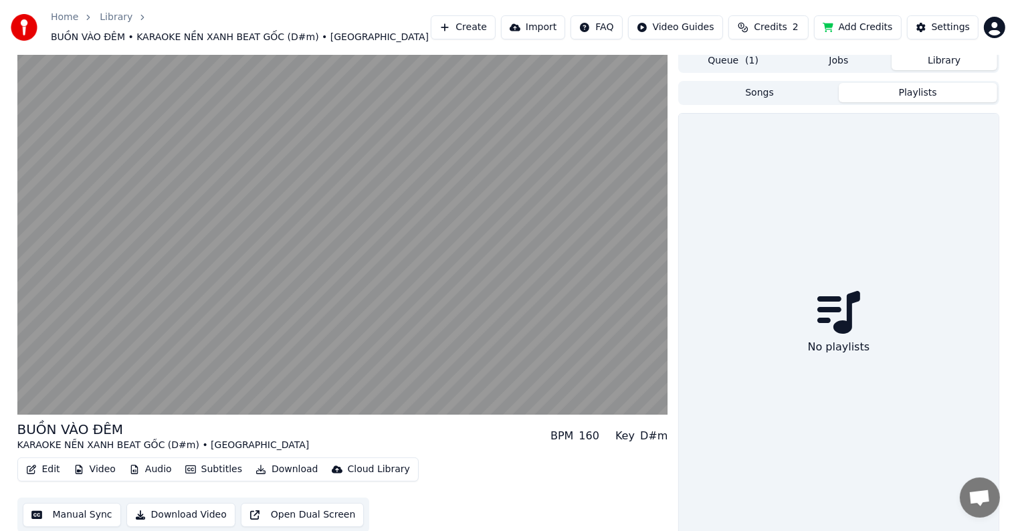
click at [942, 51] on button "Library" at bounding box center [944, 60] width 106 height 19
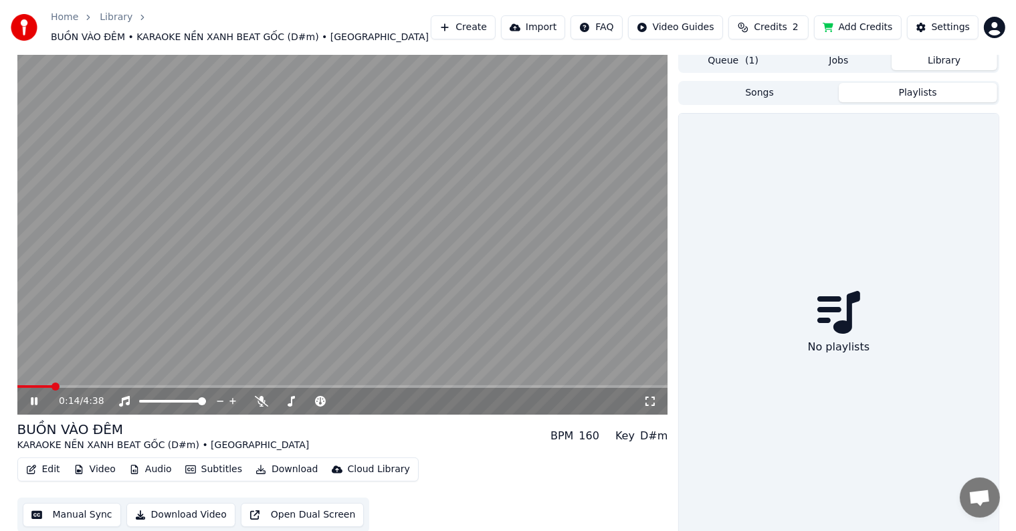
click at [809, 185] on div "No playlists" at bounding box center [838, 325] width 319 height 423
click at [774, 86] on button "Songs" at bounding box center [759, 92] width 158 height 19
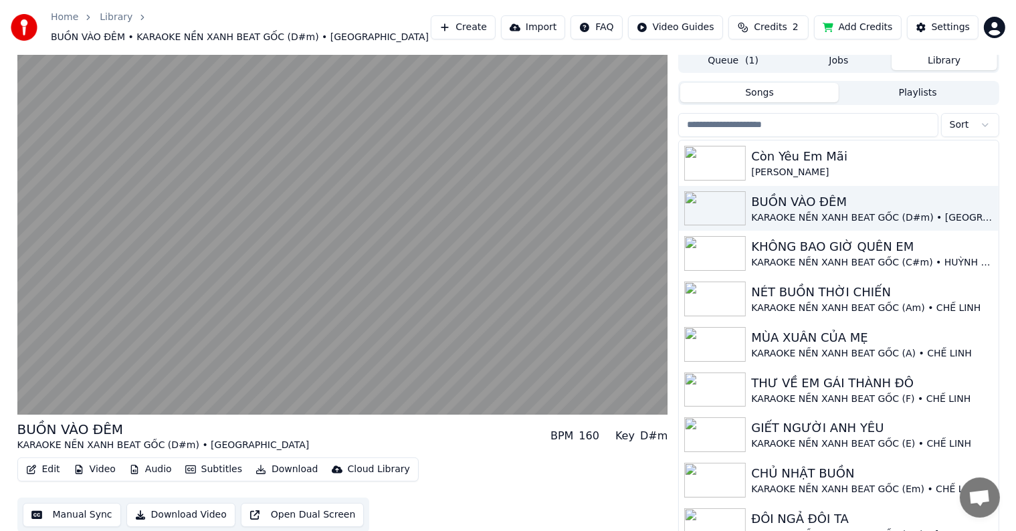
click at [941, 53] on button "Library" at bounding box center [944, 60] width 106 height 19
click at [786, 87] on button "Songs" at bounding box center [759, 92] width 158 height 19
click at [936, 51] on button "Library" at bounding box center [944, 60] width 106 height 19
click at [778, 84] on button "Songs" at bounding box center [759, 92] width 158 height 19
click at [824, 149] on div "Còn Yêu Em Mãi" at bounding box center [865, 156] width 228 height 19
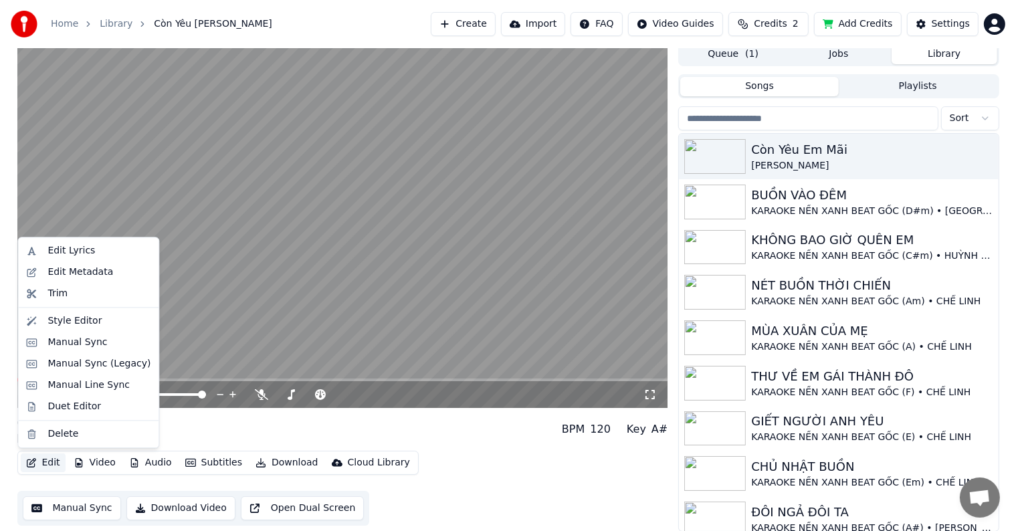
click at [49, 461] on button "Edit" at bounding box center [43, 462] width 45 height 19
click at [96, 273] on div "Edit Metadata" at bounding box center [80, 271] width 66 height 13
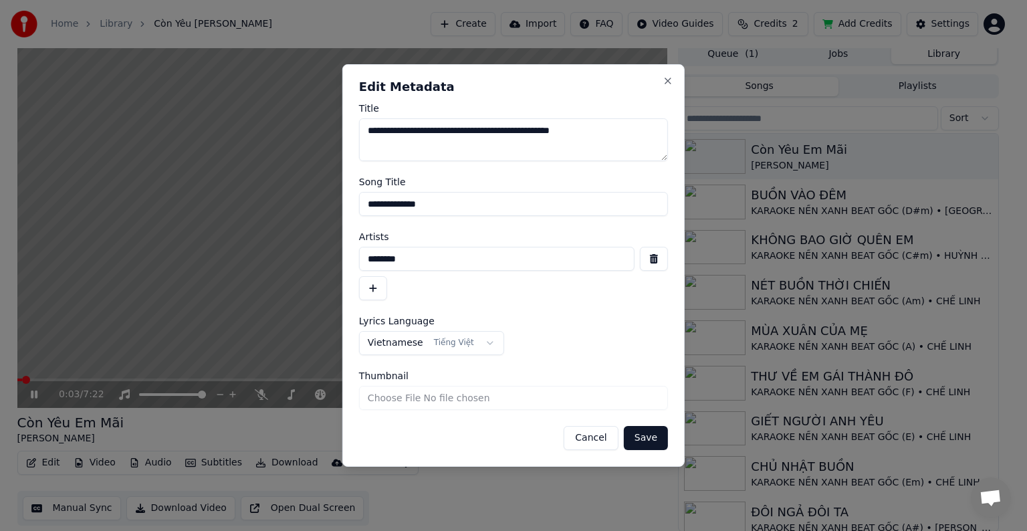
drag, startPoint x: 436, startPoint y: 259, endPoint x: 305, endPoint y: 251, distance: 131.3
click at [310, 255] on body "Home Library Còn Yêu Em Mãi • [PERSON_NAME] Create Import FAQ Video Guides Cred…" at bounding box center [508, 259] width 1016 height 531
paste input "**********"
type input "**********"
click at [591, 435] on button "Cancel" at bounding box center [591, 438] width 54 height 24
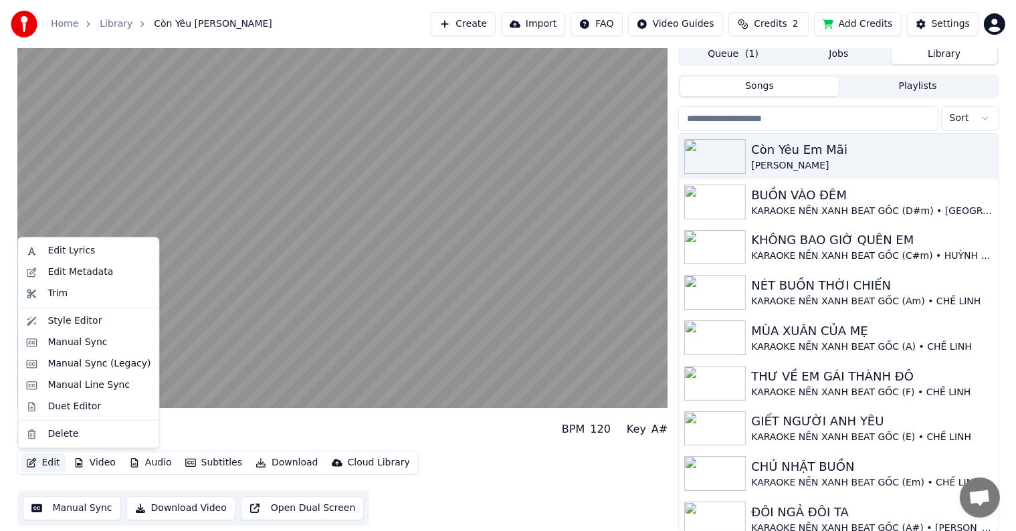
click at [45, 463] on button "Edit" at bounding box center [43, 462] width 45 height 19
click at [81, 270] on div "Edit Metadata" at bounding box center [80, 271] width 66 height 13
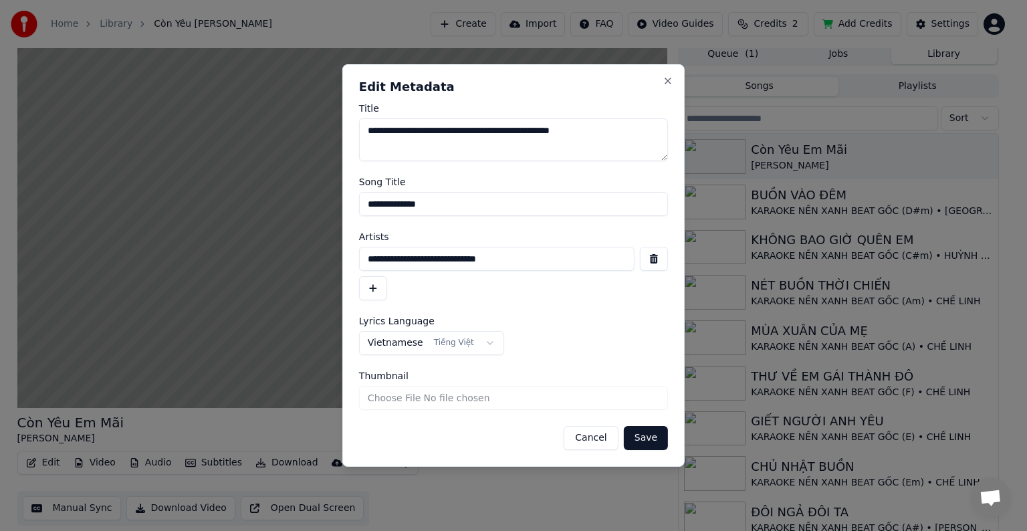
drag, startPoint x: 548, startPoint y: 257, endPoint x: 309, endPoint y: 256, distance: 239.4
click at [310, 257] on body "Home Library Còn Yêu Em Mãi • [PERSON_NAME] Create Import FAQ Video Guides Cred…" at bounding box center [508, 259] width 1016 height 531
click at [526, 258] on input "**********" at bounding box center [496, 259] width 275 height 24
click at [512, 251] on input "**********" at bounding box center [496, 259] width 275 height 24
click at [556, 253] on input "**********" at bounding box center [496, 259] width 275 height 24
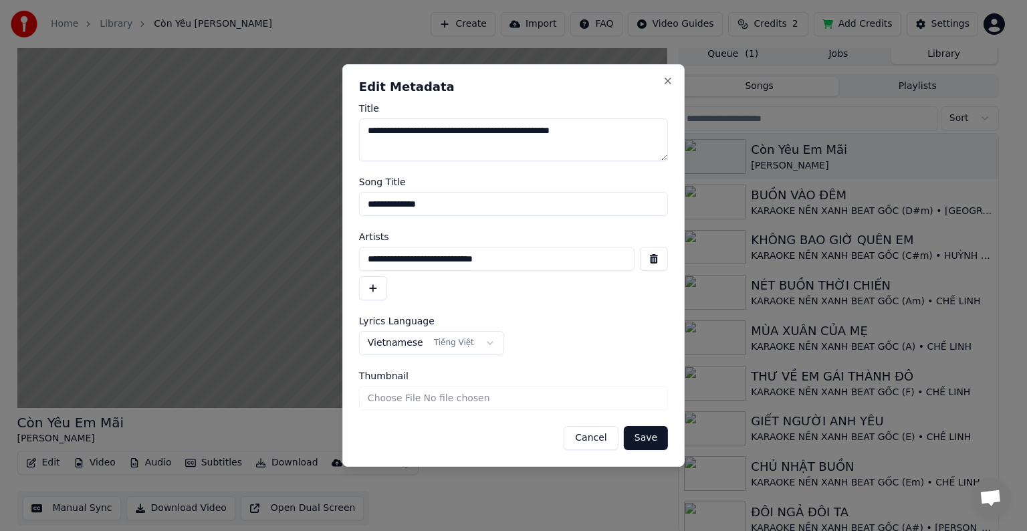
type input "**********"
click at [372, 291] on button "button" at bounding box center [373, 288] width 28 height 24
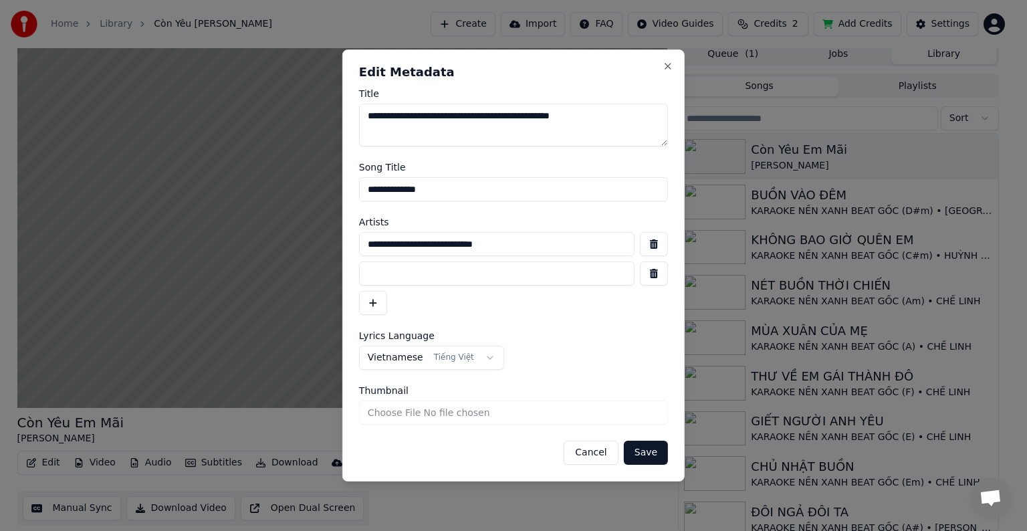
click at [380, 273] on input at bounding box center [496, 273] width 275 height 24
type input "********"
drag, startPoint x: 447, startPoint y: 190, endPoint x: 304, endPoint y: 183, distance: 142.6
click at [306, 183] on body "Home Library Còn Yêu Em Mãi • [PERSON_NAME] Create Import FAQ Video Guides Cred…" at bounding box center [508, 259] width 1016 height 531
type input "**********"
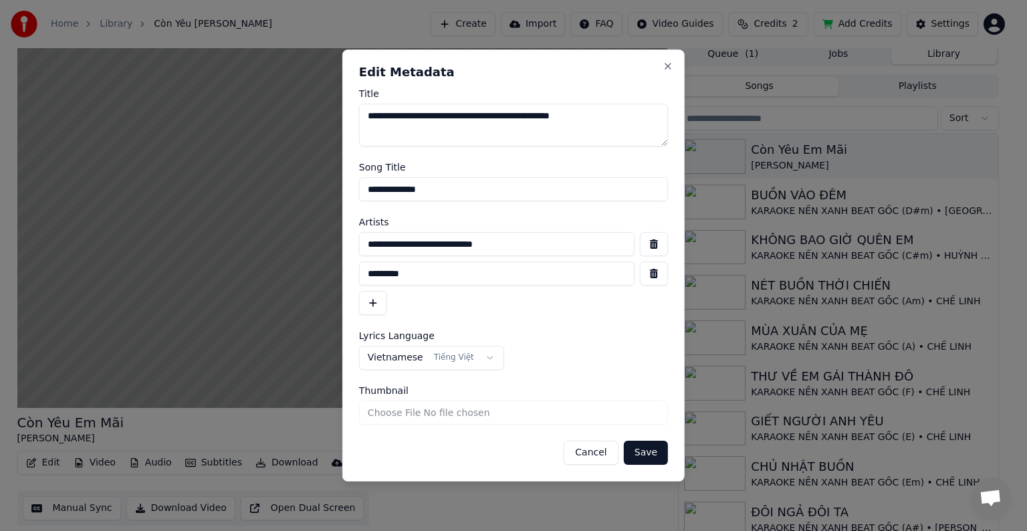
click at [649, 455] on button "Save" at bounding box center [646, 453] width 44 height 24
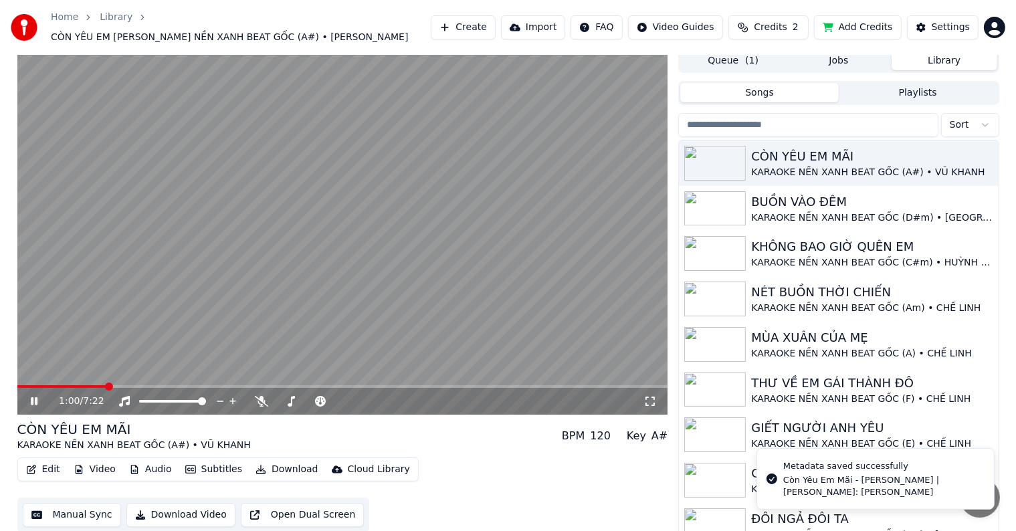
click at [60, 374] on video at bounding box center [342, 232] width 651 height 366
click at [59, 385] on span at bounding box center [62, 386] width 90 height 3
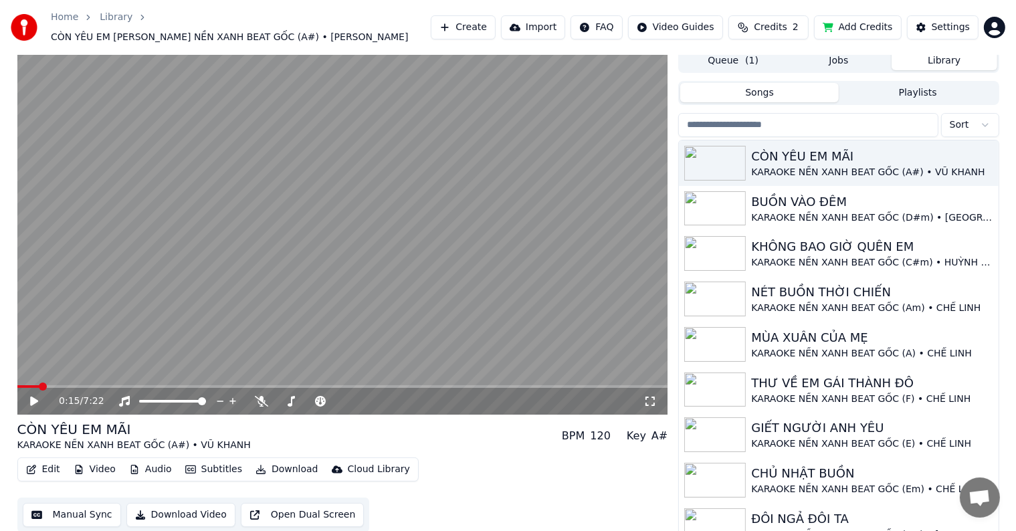
click at [39, 385] on span at bounding box center [28, 386] width 22 height 3
click at [32, 397] on icon at bounding box center [34, 401] width 8 height 9
click at [193, 510] on button "Download Video" at bounding box center [180, 515] width 109 height 24
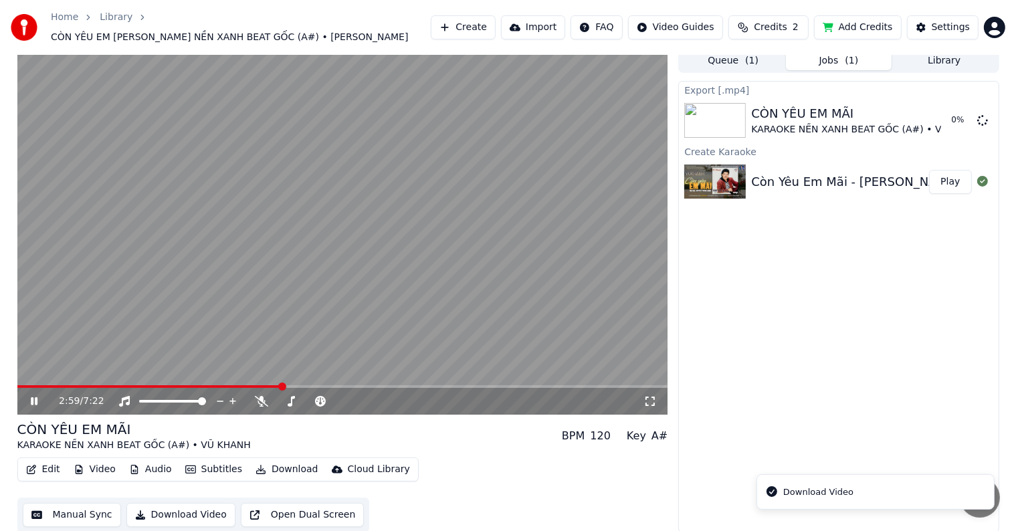
scroll to position [1, 0]
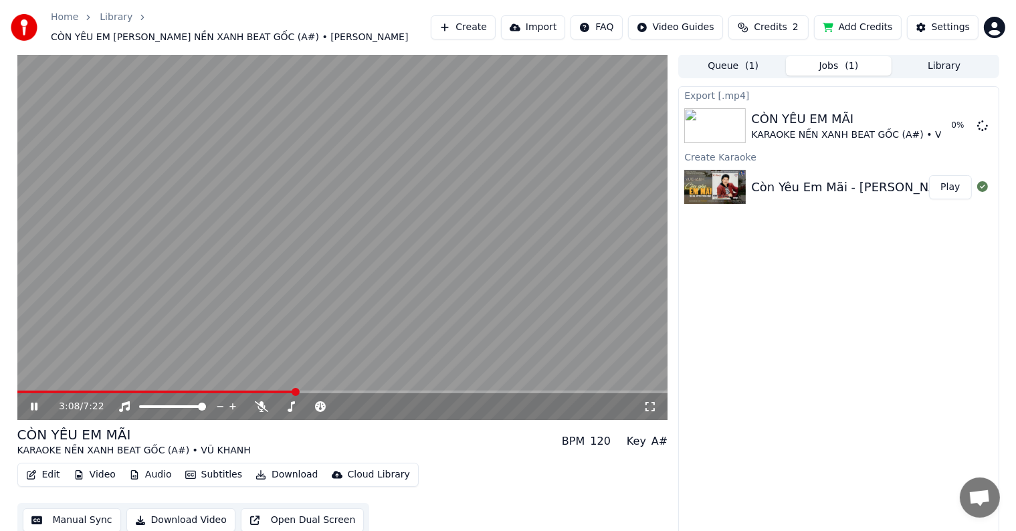
click at [245, 269] on video at bounding box center [342, 237] width 651 height 366
click at [938, 56] on button "Library" at bounding box center [944, 65] width 106 height 19
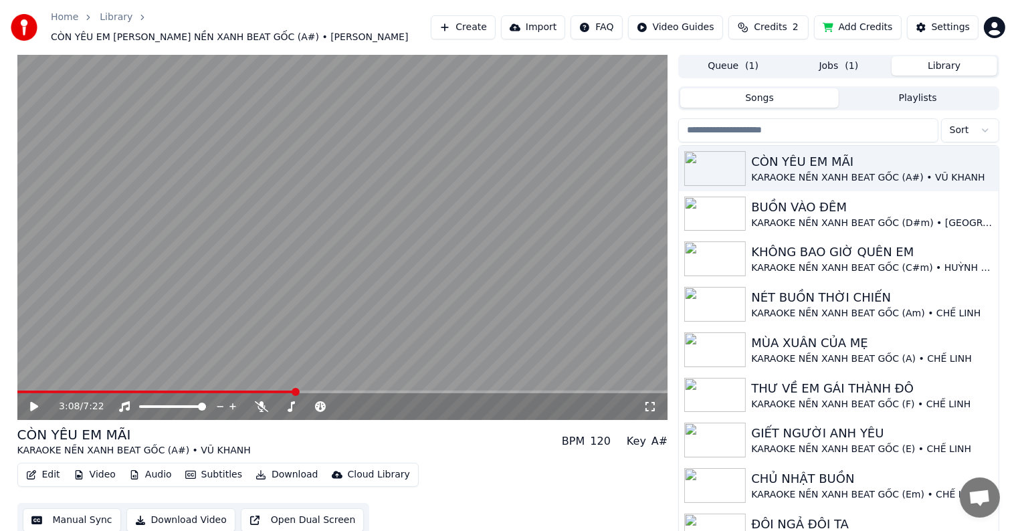
click at [834, 58] on button "Jobs ( 1 )" at bounding box center [839, 65] width 106 height 19
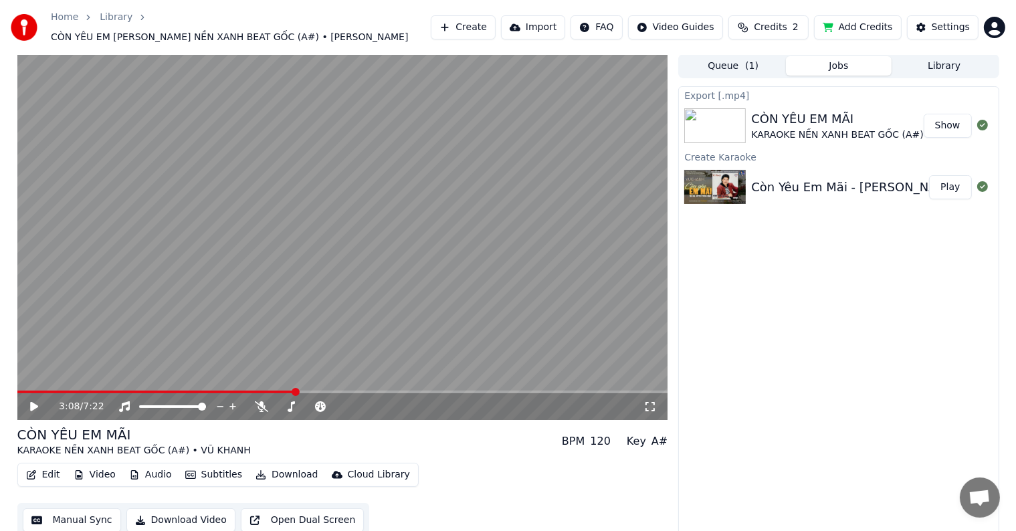
click at [949, 116] on button "Show" at bounding box center [947, 126] width 48 height 24
